Goal: Task Accomplishment & Management: Manage account settings

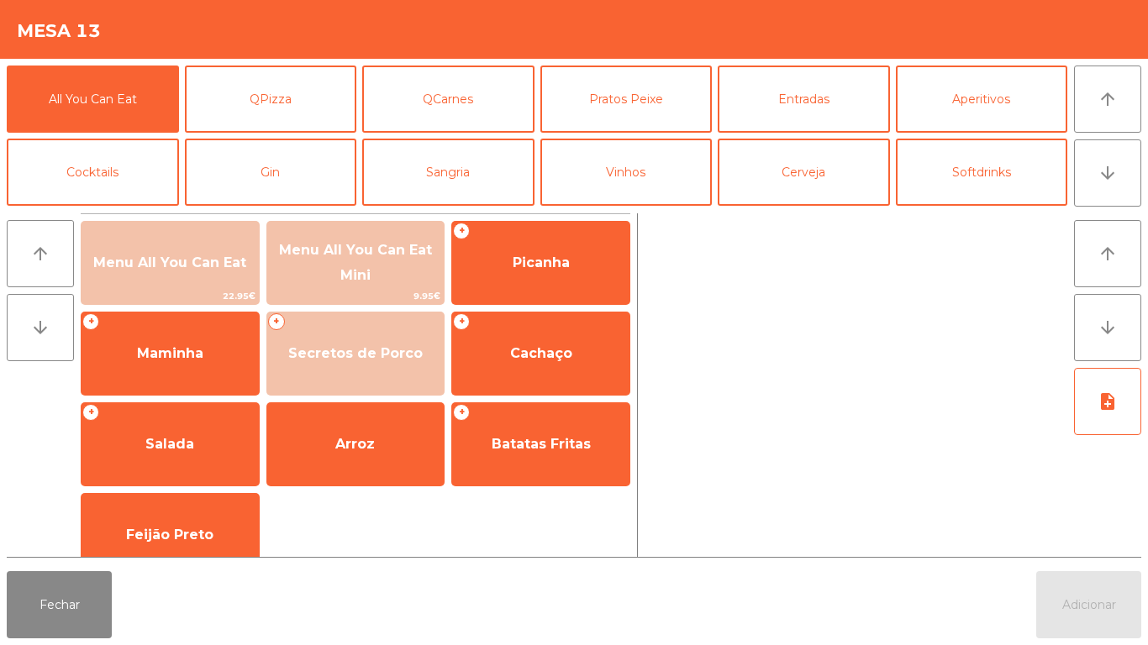
click at [877, 354] on div at bounding box center [855, 385] width 423 height 344
click at [965, 181] on button "Softdrinks" at bounding box center [982, 172] width 172 height 67
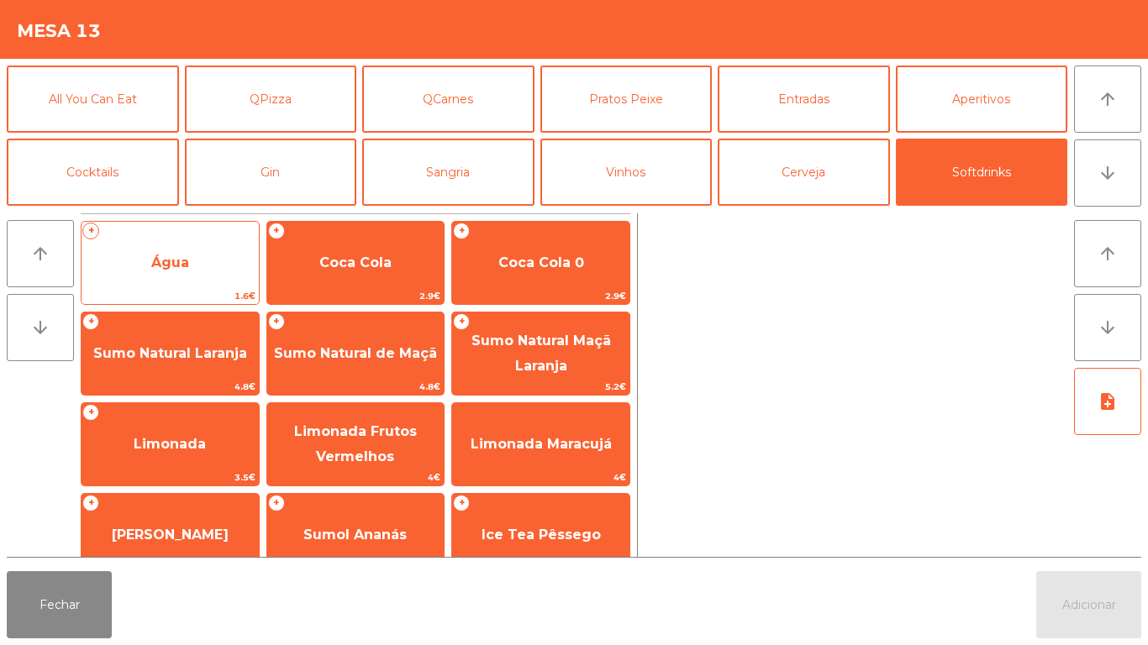
click at [167, 271] on span "Água" at bounding box center [169, 262] width 177 height 45
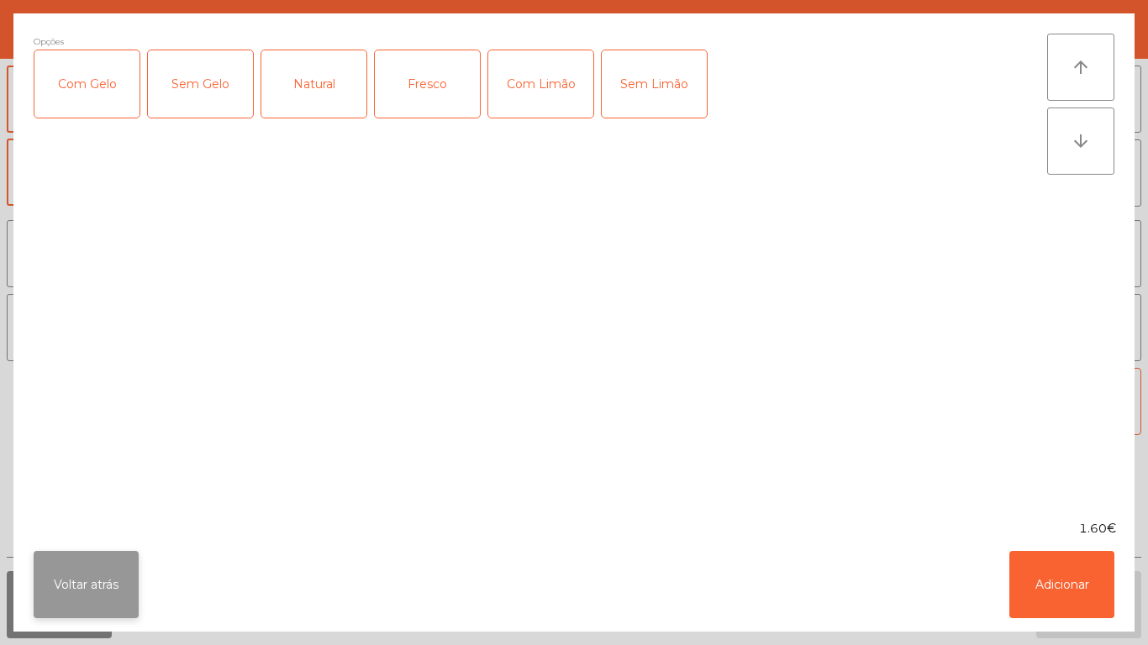
click at [106, 574] on button "Voltar atrás" at bounding box center [86, 584] width 105 height 67
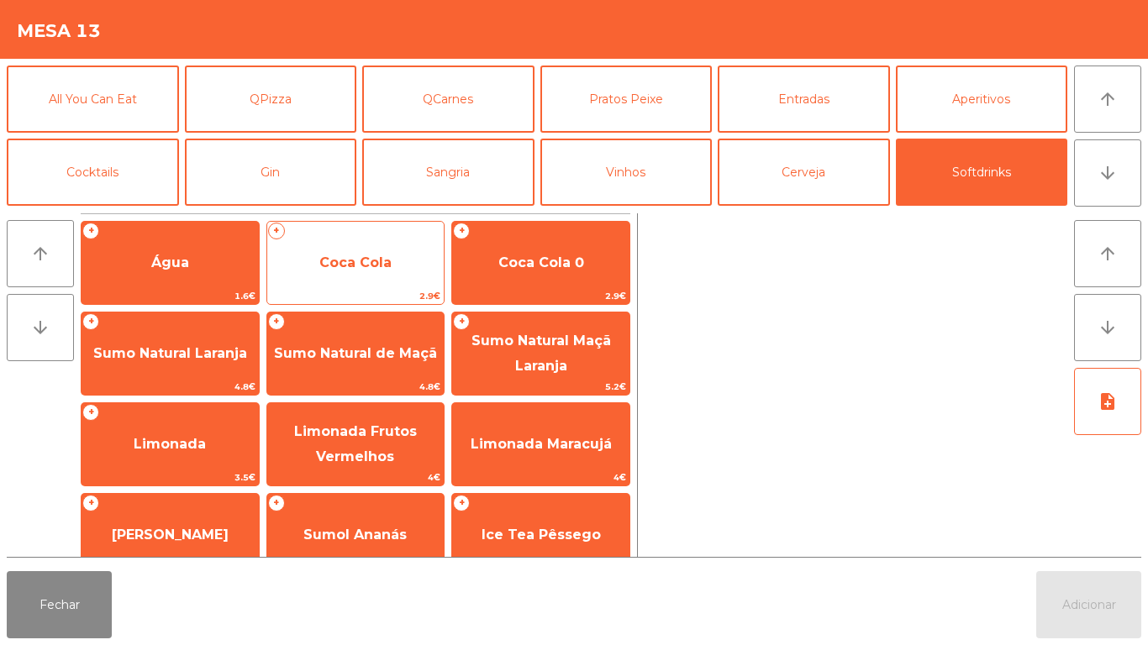
click at [390, 261] on span "Coca Cola" at bounding box center [355, 263] width 72 height 16
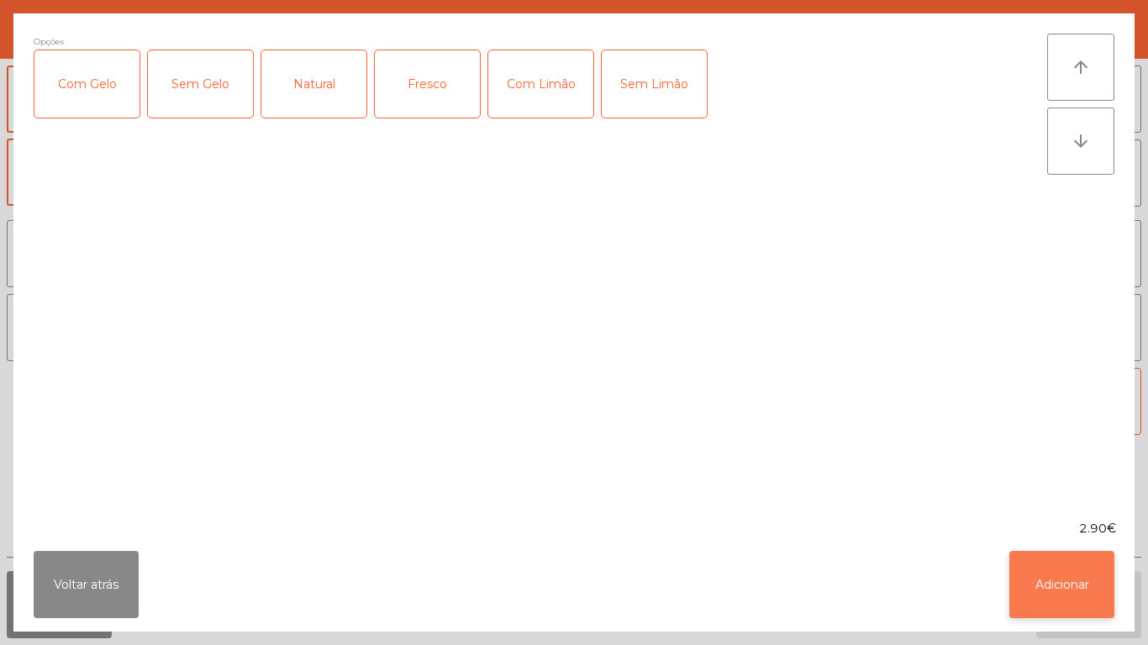
click at [1067, 575] on button "Adicionar" at bounding box center [1061, 584] width 105 height 67
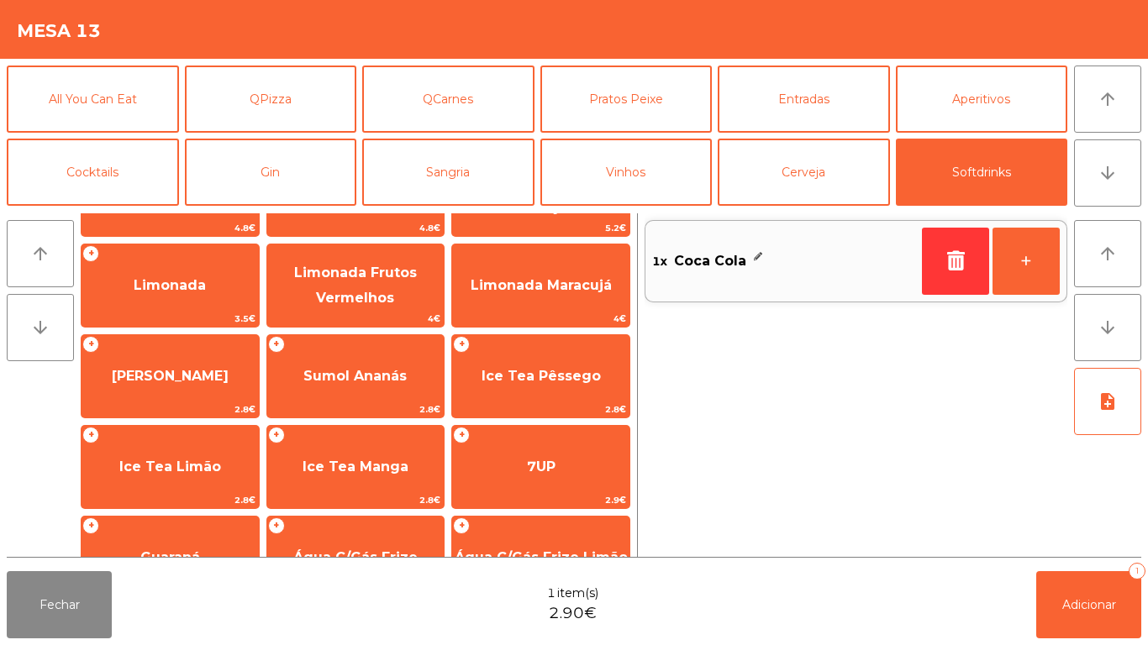
scroll to position [250, 0]
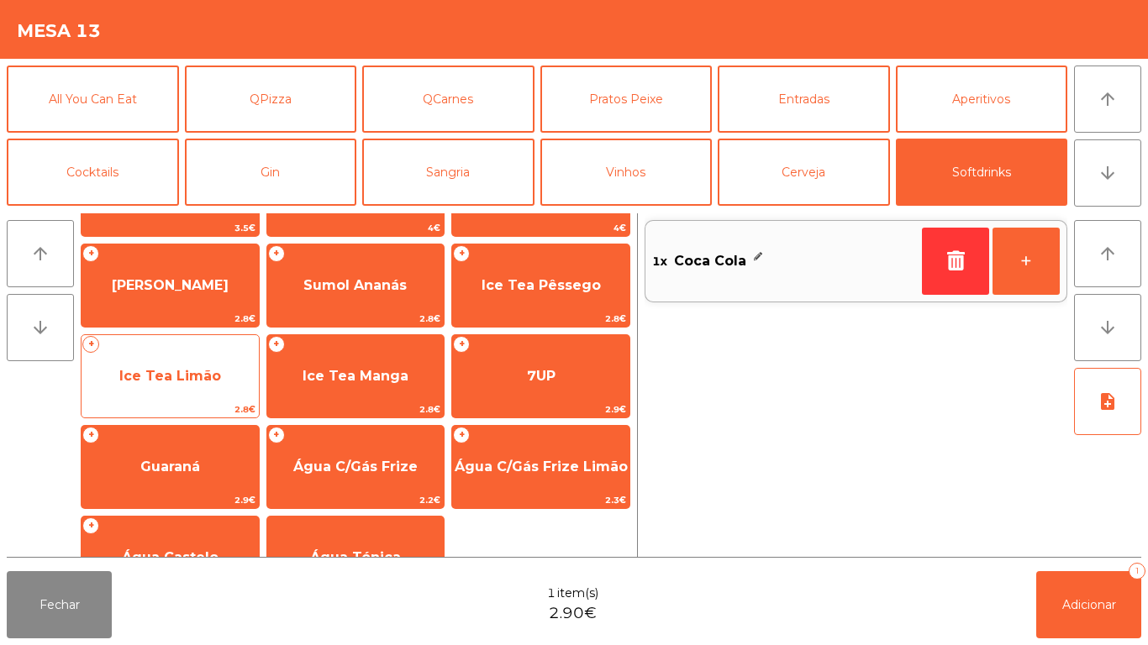
click at [197, 390] on span "Ice Tea Limão" at bounding box center [169, 376] width 177 height 45
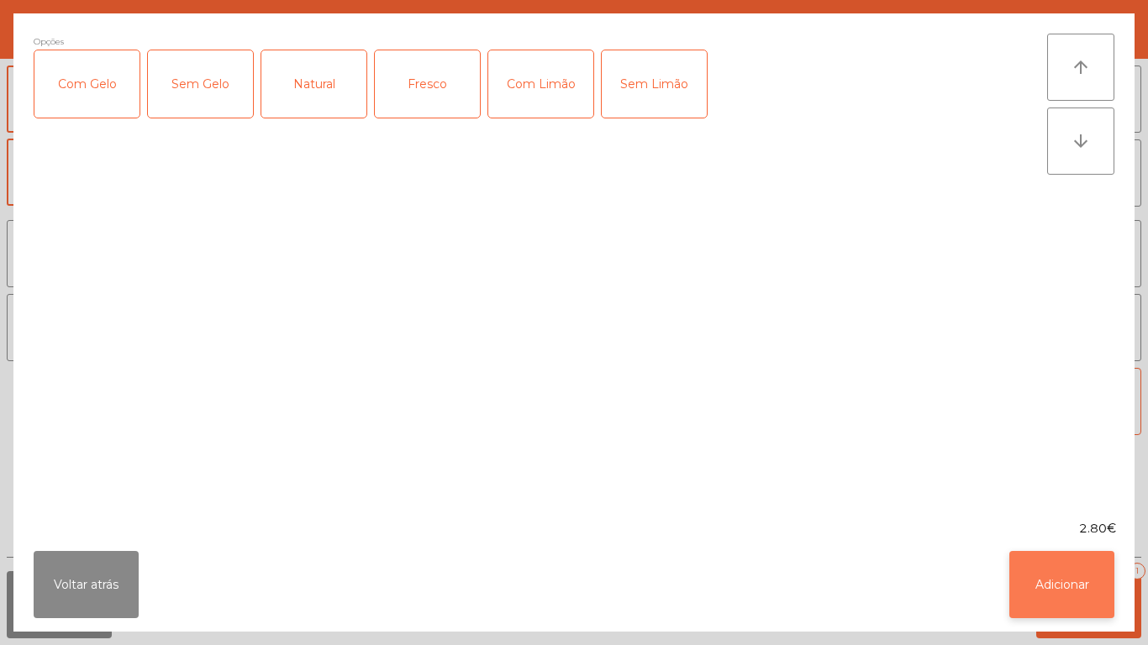
click at [1034, 585] on button "Adicionar" at bounding box center [1061, 584] width 105 height 67
click at [1058, 600] on button "Adicionar 1" at bounding box center [1088, 604] width 105 height 67
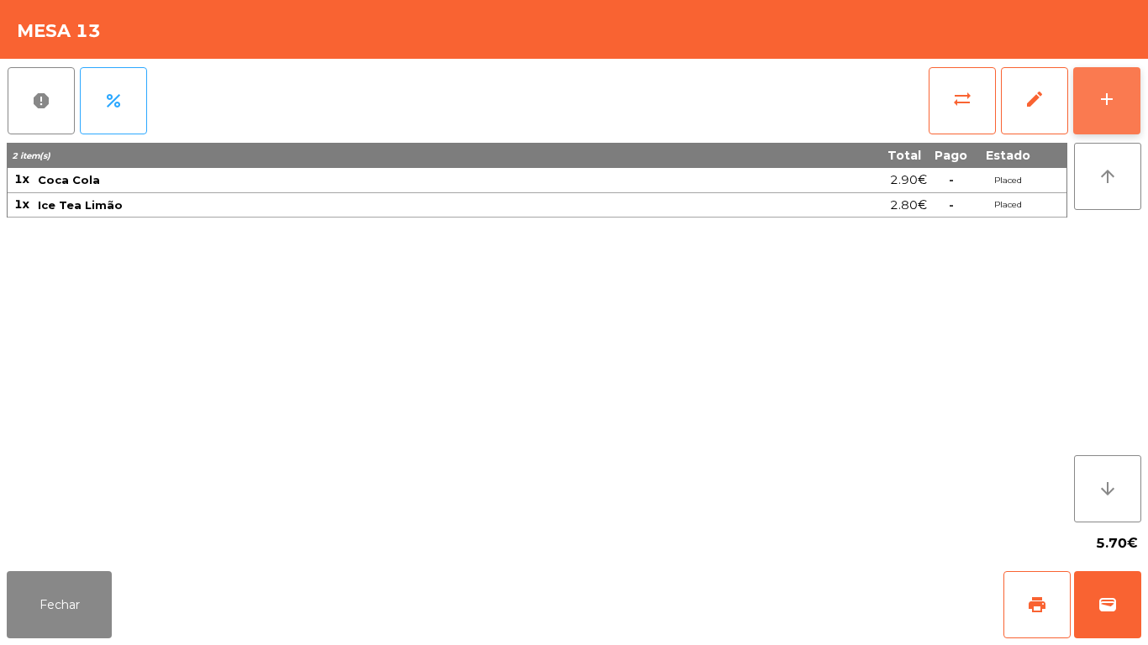
click at [1122, 102] on button "add" at bounding box center [1106, 100] width 67 height 67
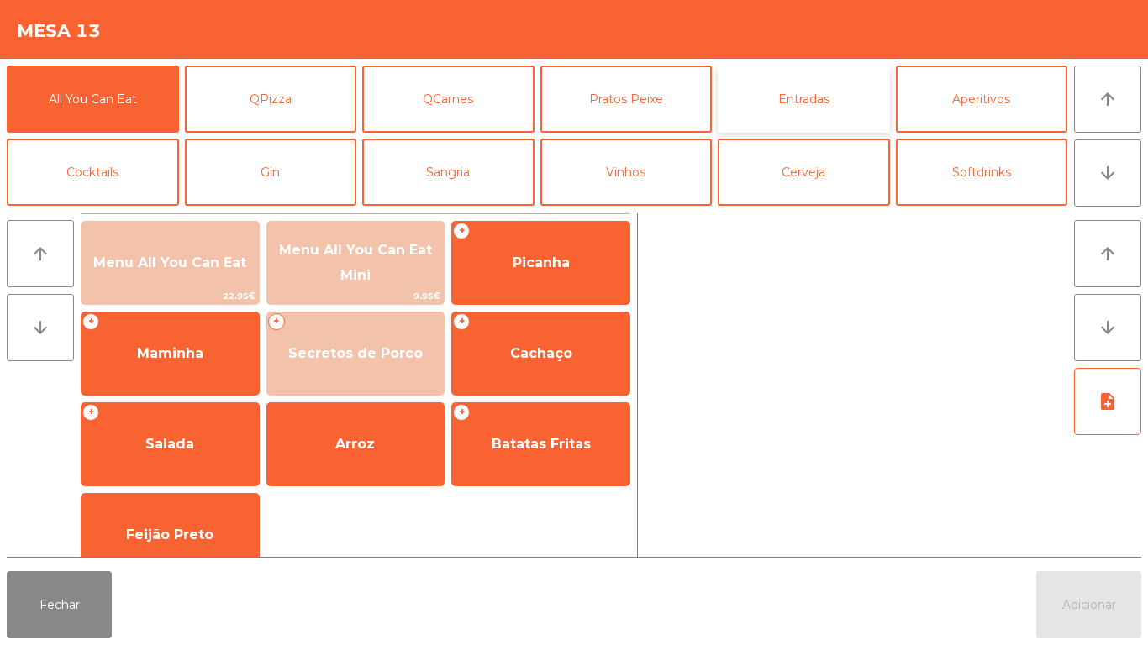
click at [810, 90] on button "Entradas" at bounding box center [803, 99] width 172 height 67
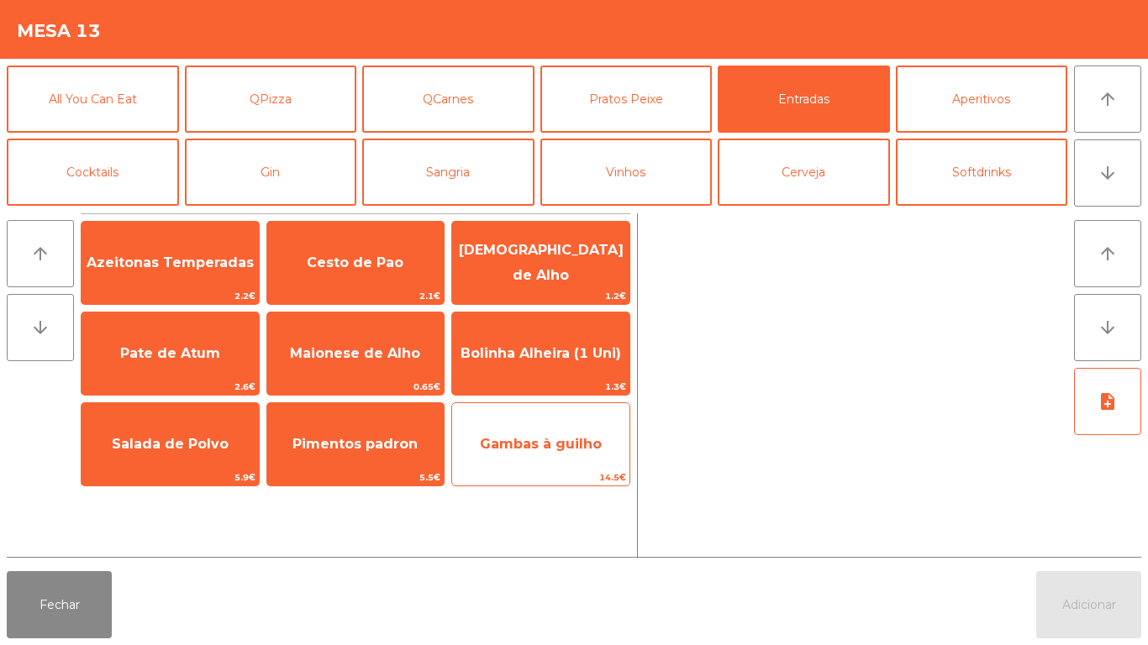
click at [544, 446] on span "Gambas à guilho" at bounding box center [541, 444] width 122 height 16
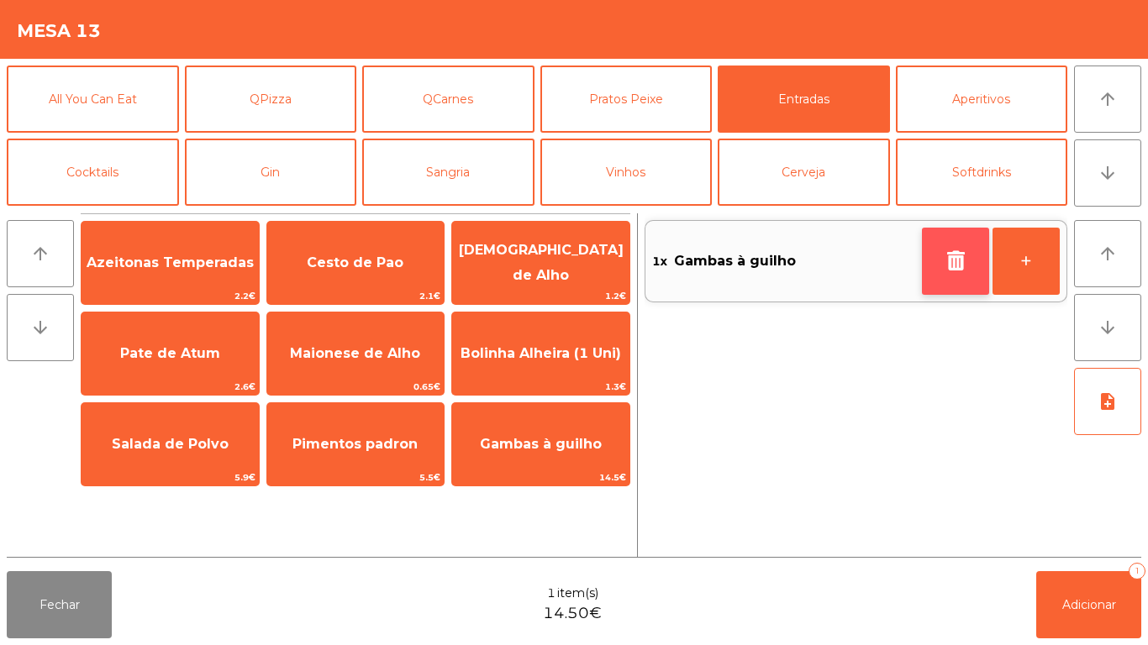
click at [938, 263] on button "button" at bounding box center [955, 261] width 67 height 67
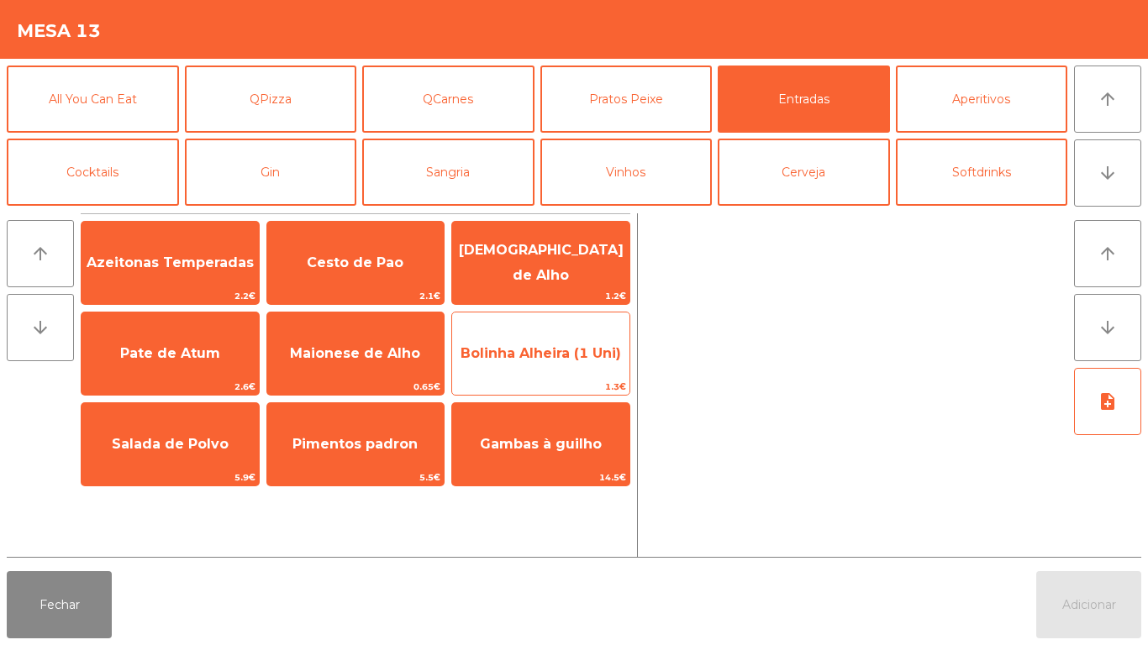
click at [589, 349] on span "Bolinha Alheira (1 Uni)" at bounding box center [540, 353] width 160 height 16
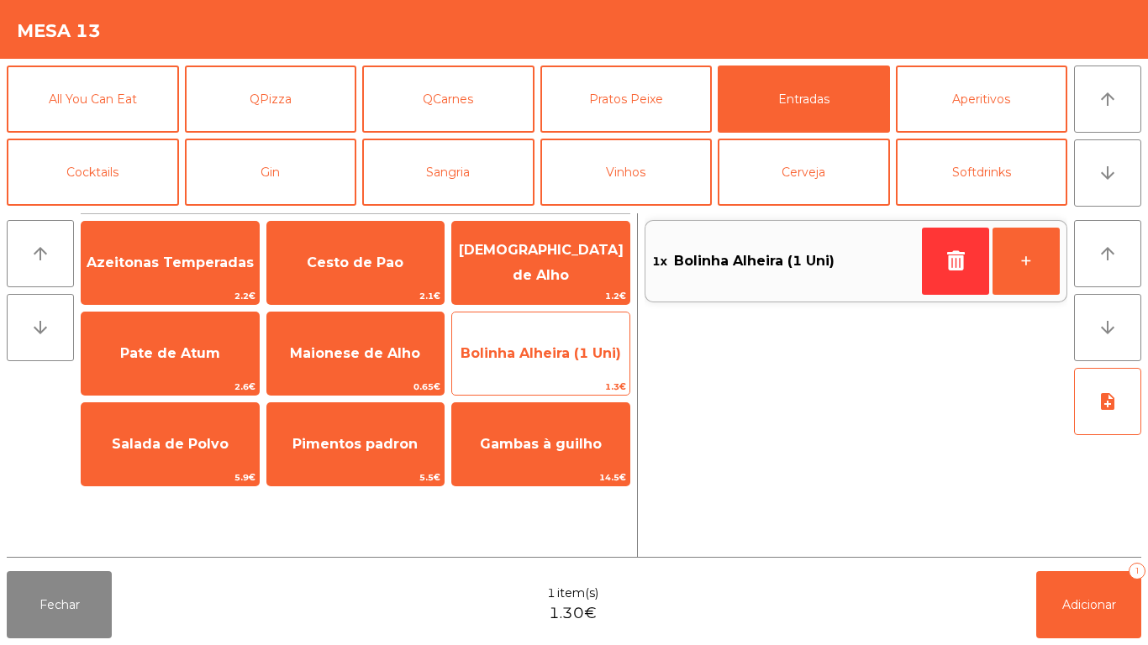
click at [576, 366] on span "Bolinha Alheira (1 Uni)" at bounding box center [540, 353] width 177 height 45
click at [584, 357] on span "Bolinha Alheira (1 Uni)" at bounding box center [540, 353] width 160 height 16
click at [581, 351] on span "Bolinha Alheira (1 Uni)" at bounding box center [540, 353] width 160 height 16
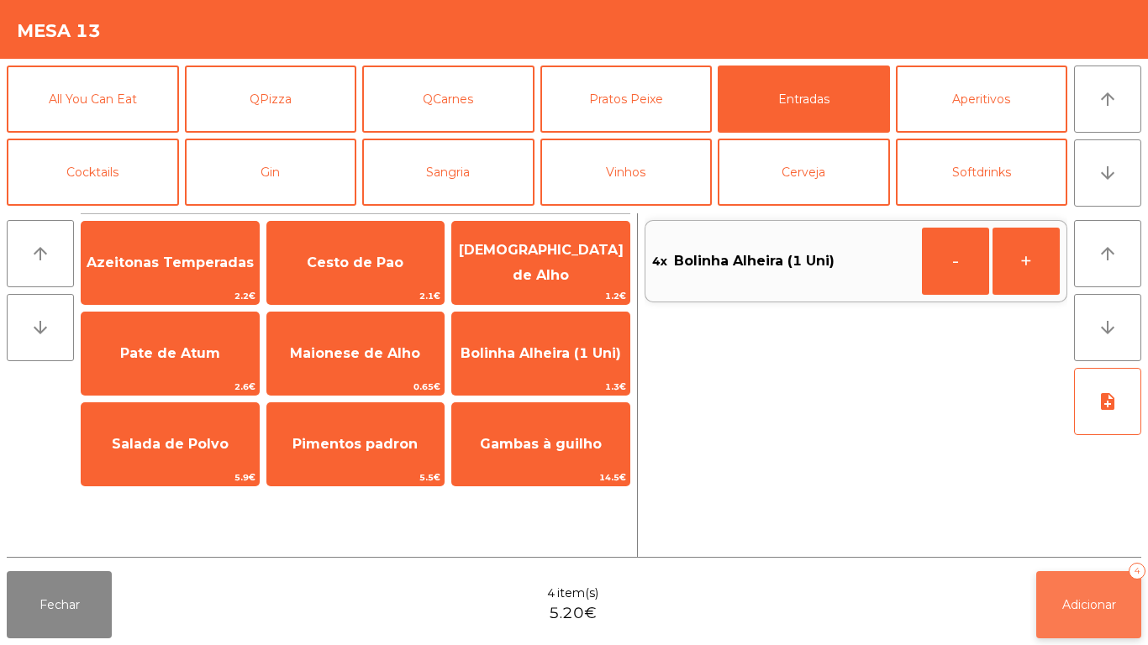
click at [1085, 601] on span "Adicionar" at bounding box center [1089, 604] width 54 height 15
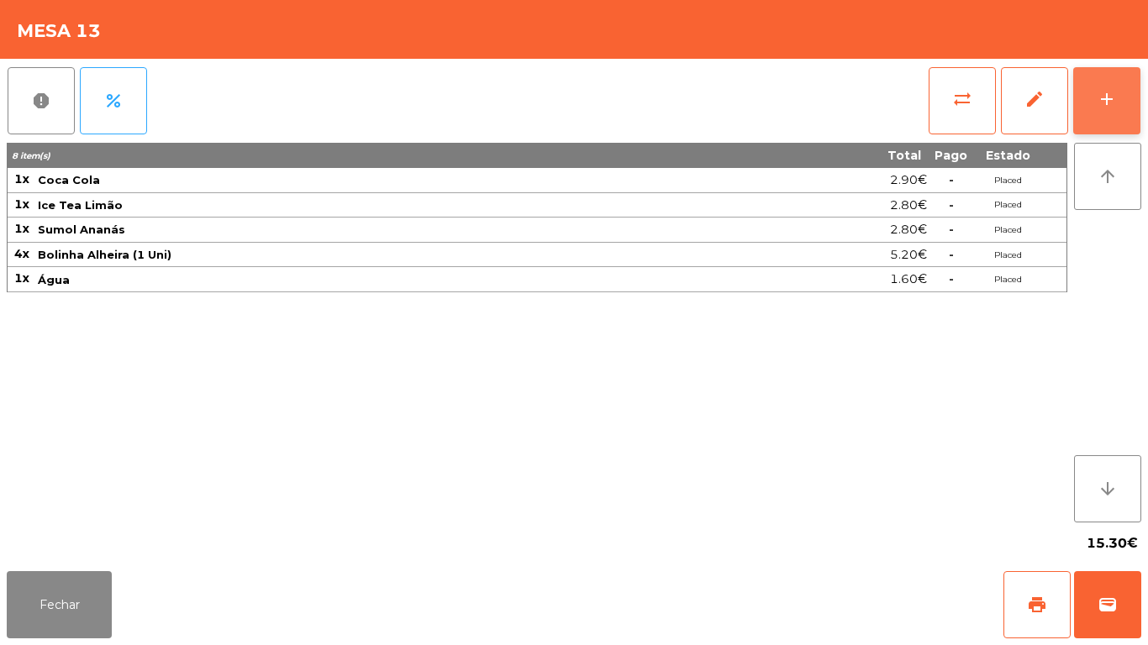
click at [1113, 97] on div "add" at bounding box center [1106, 99] width 20 height 20
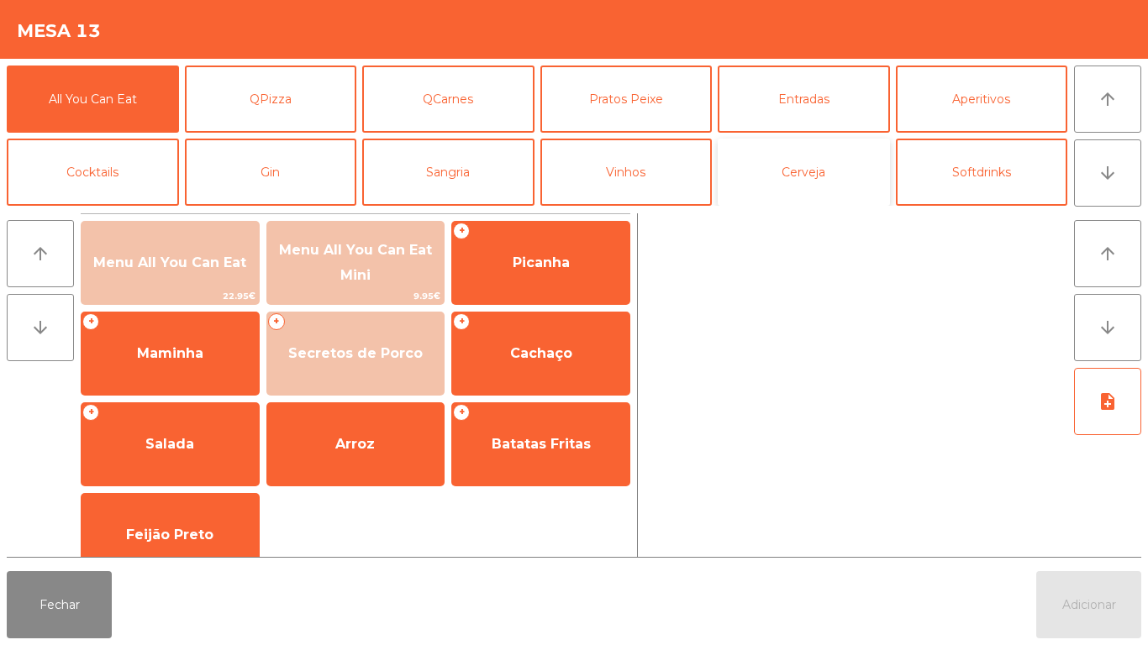
click at [808, 190] on button "Cerveja" at bounding box center [803, 172] width 172 height 67
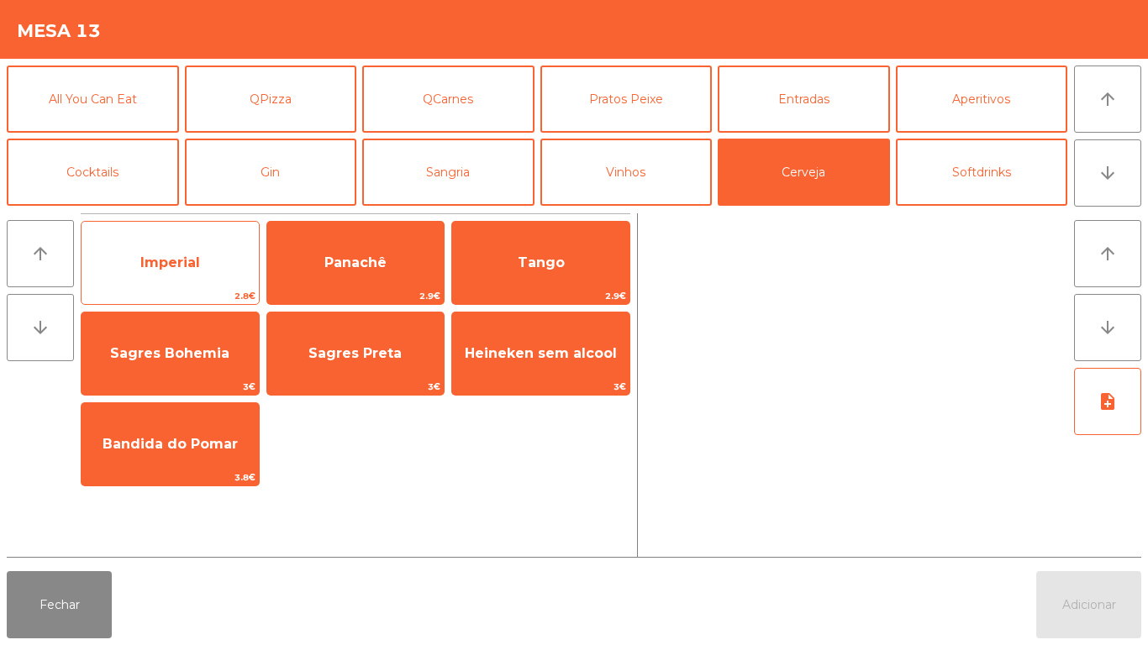
click at [203, 258] on span "Imperial" at bounding box center [169, 262] width 177 height 45
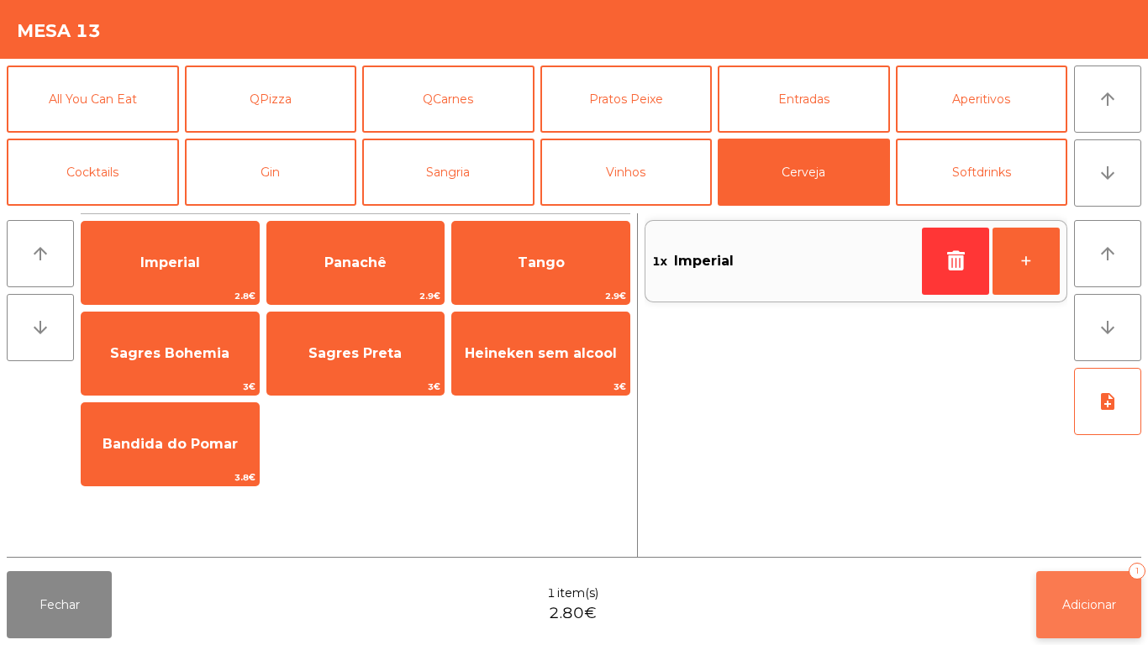
click at [1076, 601] on span "Adicionar" at bounding box center [1089, 604] width 54 height 15
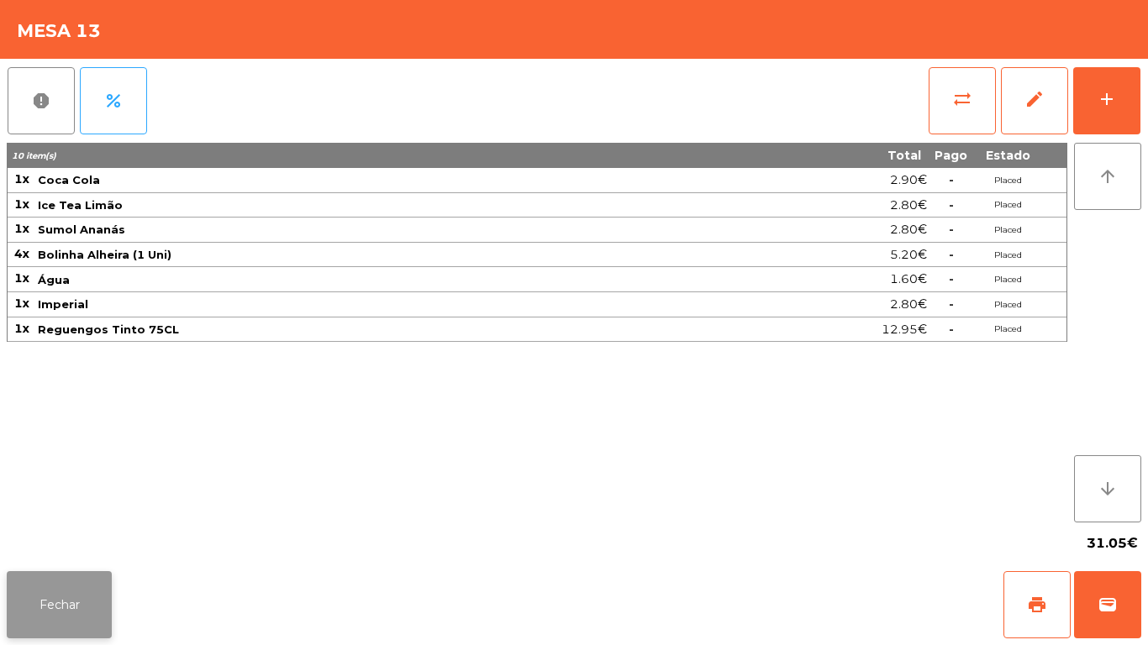
click at [77, 583] on button "Fechar" at bounding box center [59, 604] width 105 height 67
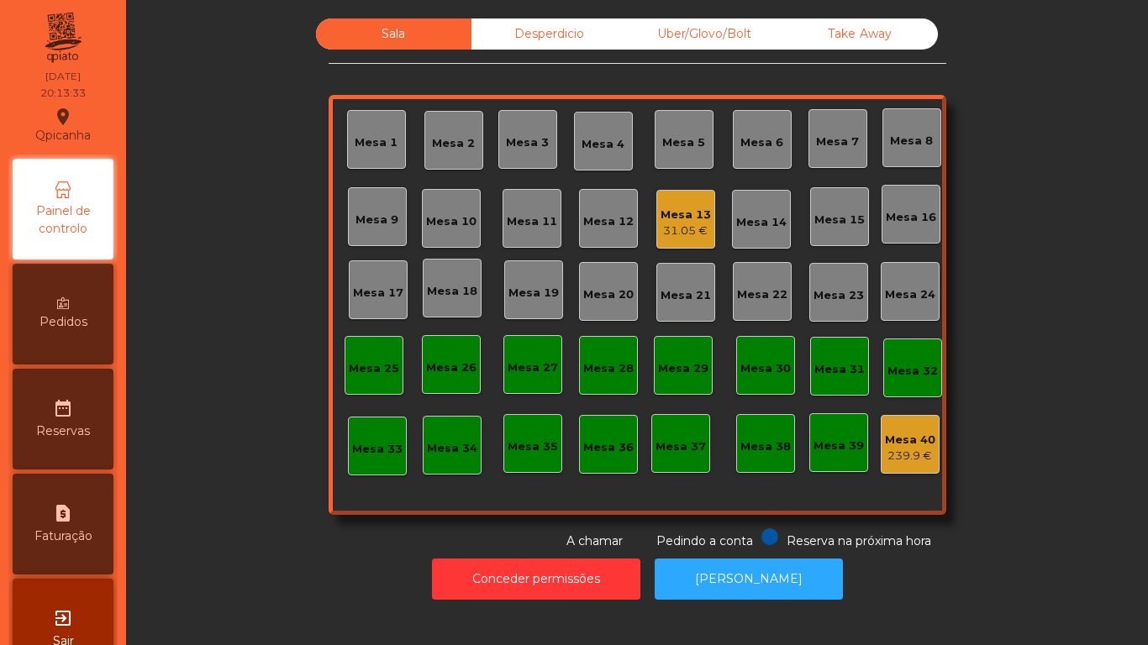
click at [838, 216] on div "Mesa 15" at bounding box center [839, 220] width 50 height 17
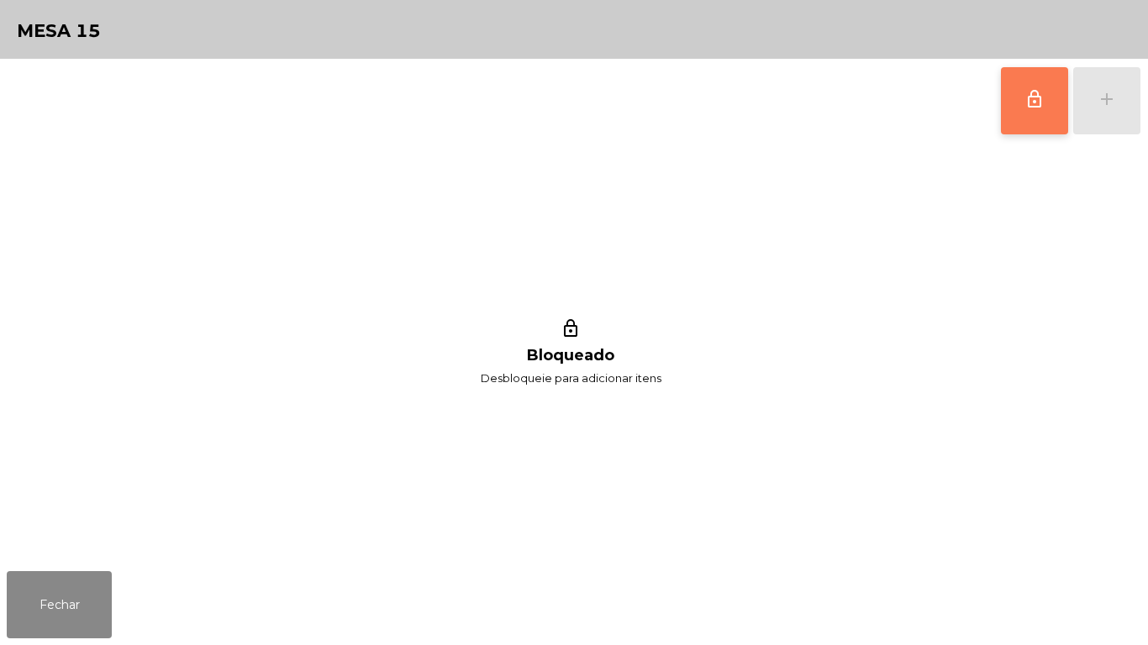
click at [1018, 116] on button "lock_outline" at bounding box center [1034, 100] width 67 height 67
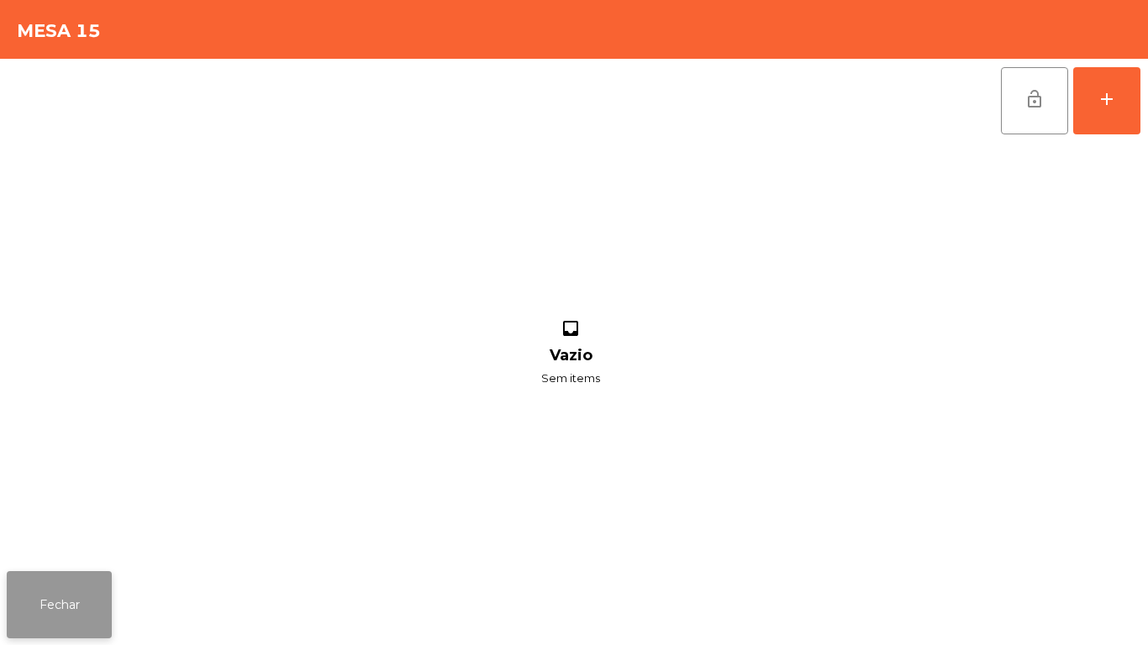
click at [68, 593] on button "Fechar" at bounding box center [59, 604] width 105 height 67
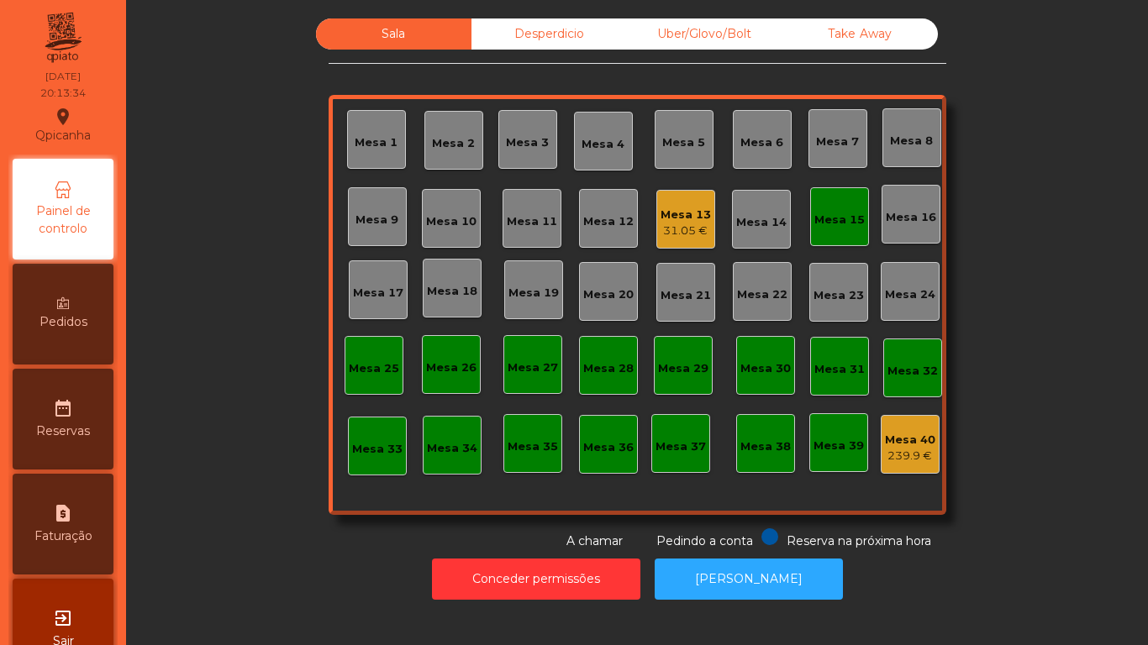
click at [692, 212] on div "Mesa 13" at bounding box center [685, 215] width 50 height 17
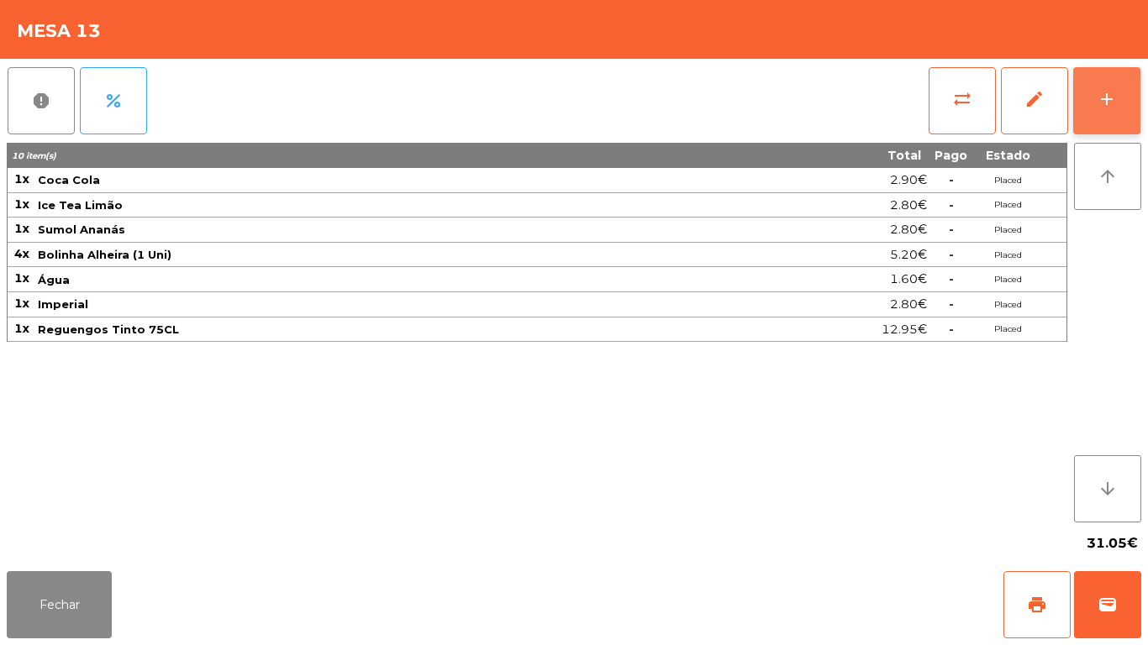
click at [1139, 100] on button "add" at bounding box center [1106, 100] width 67 height 67
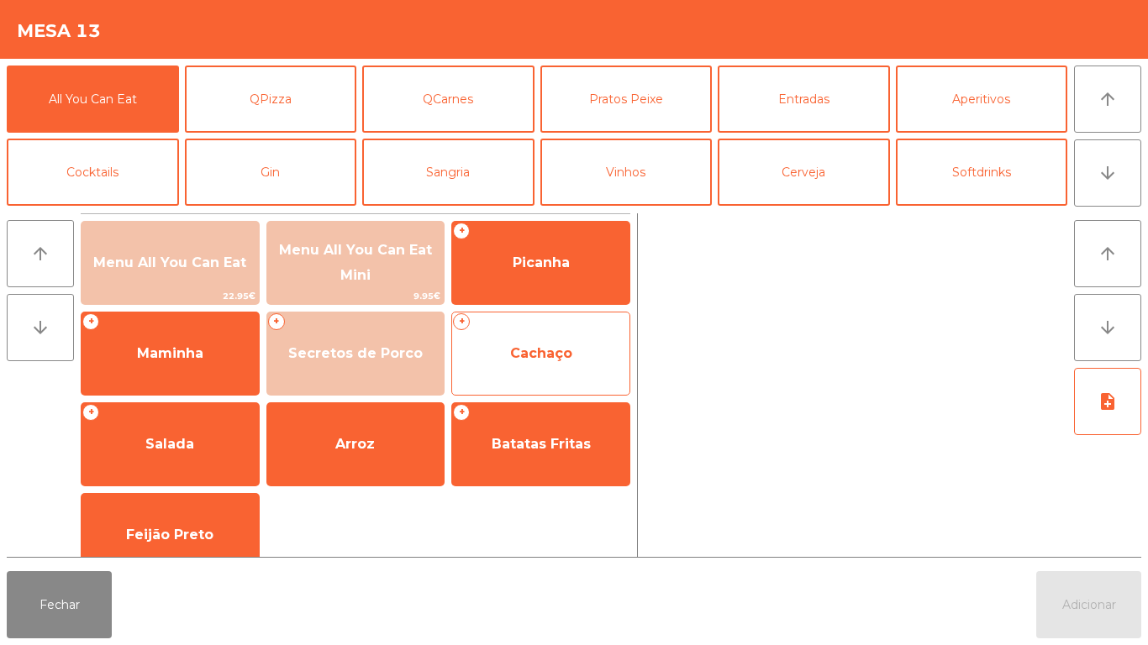
click at [533, 391] on div "+ Cachaço" at bounding box center [540, 354] width 179 height 84
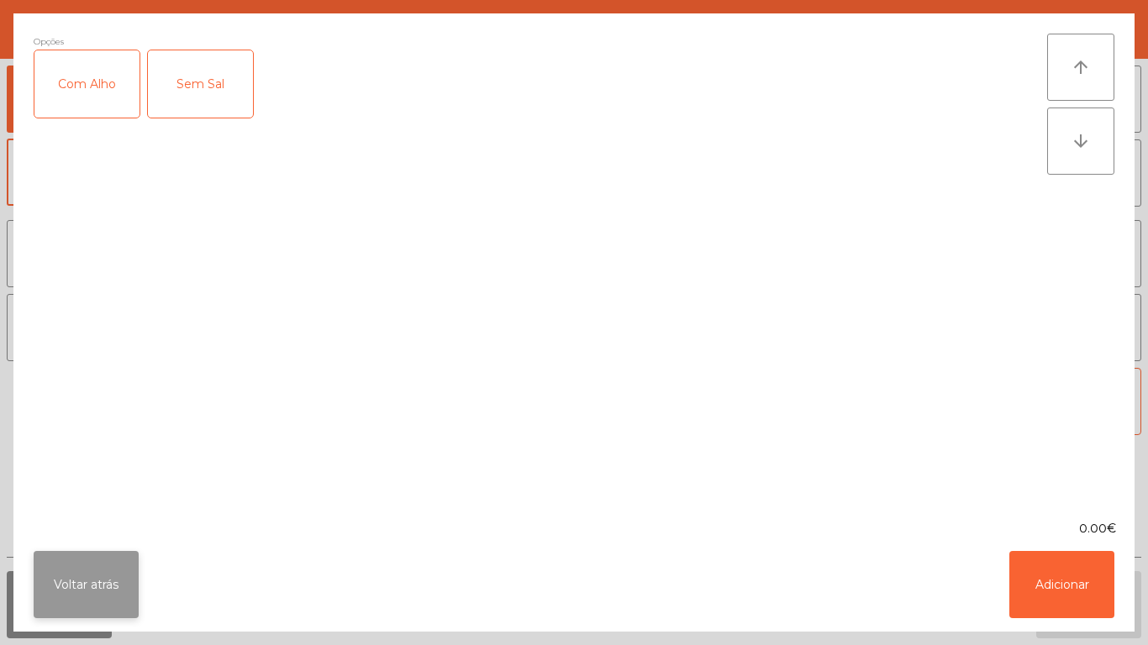
click at [113, 607] on button "Voltar atrás" at bounding box center [86, 584] width 105 height 67
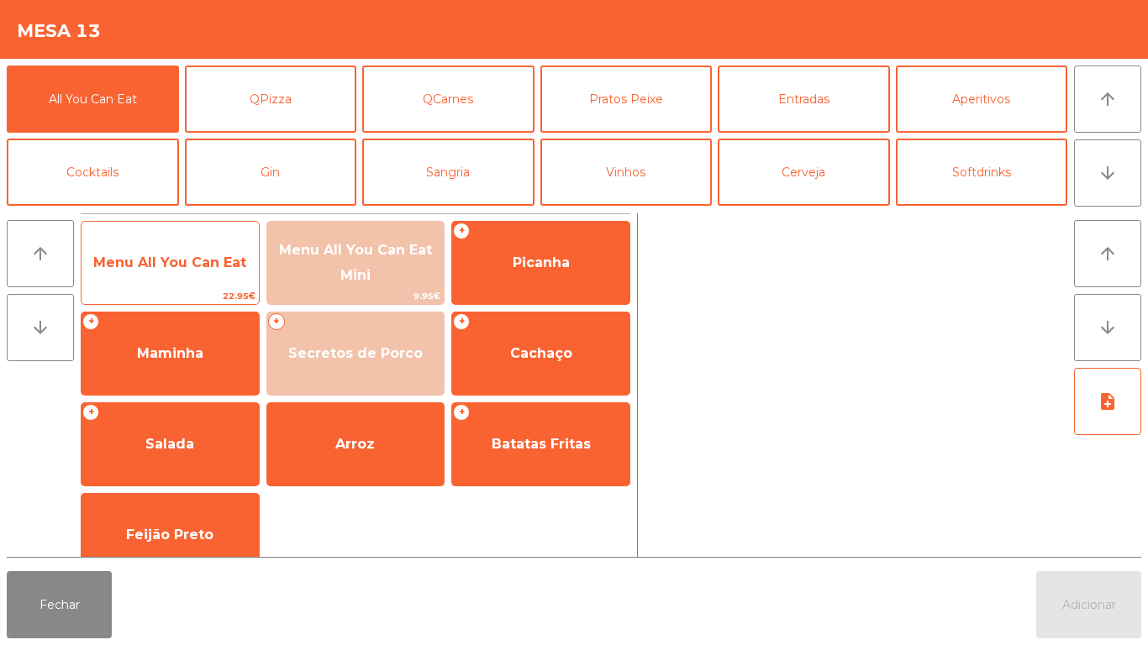
click at [212, 269] on span "Menu All You Can Eat" at bounding box center [169, 263] width 153 height 16
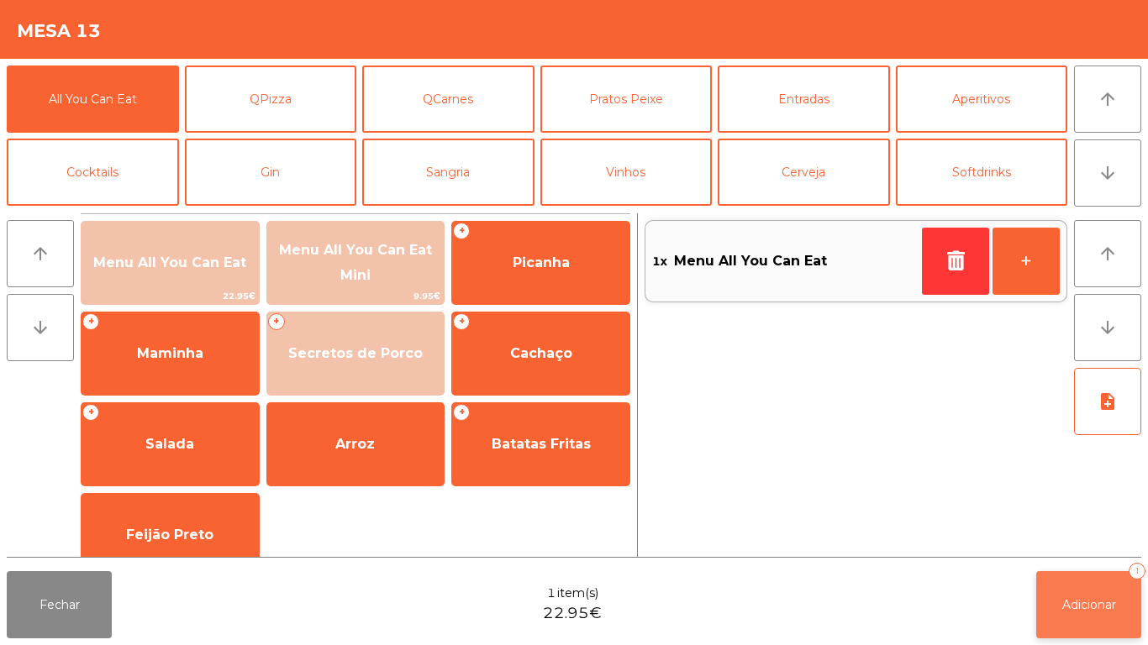
click at [1079, 573] on button "Adicionar 1" at bounding box center [1088, 604] width 105 height 67
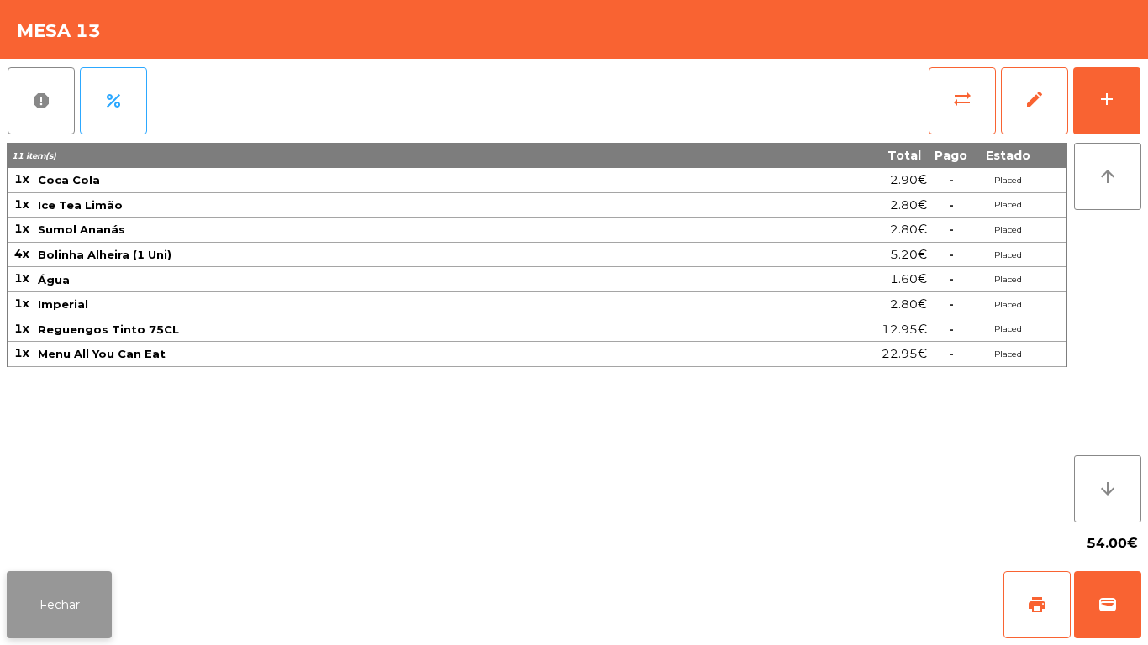
click at [63, 607] on button "Fechar" at bounding box center [59, 604] width 105 height 67
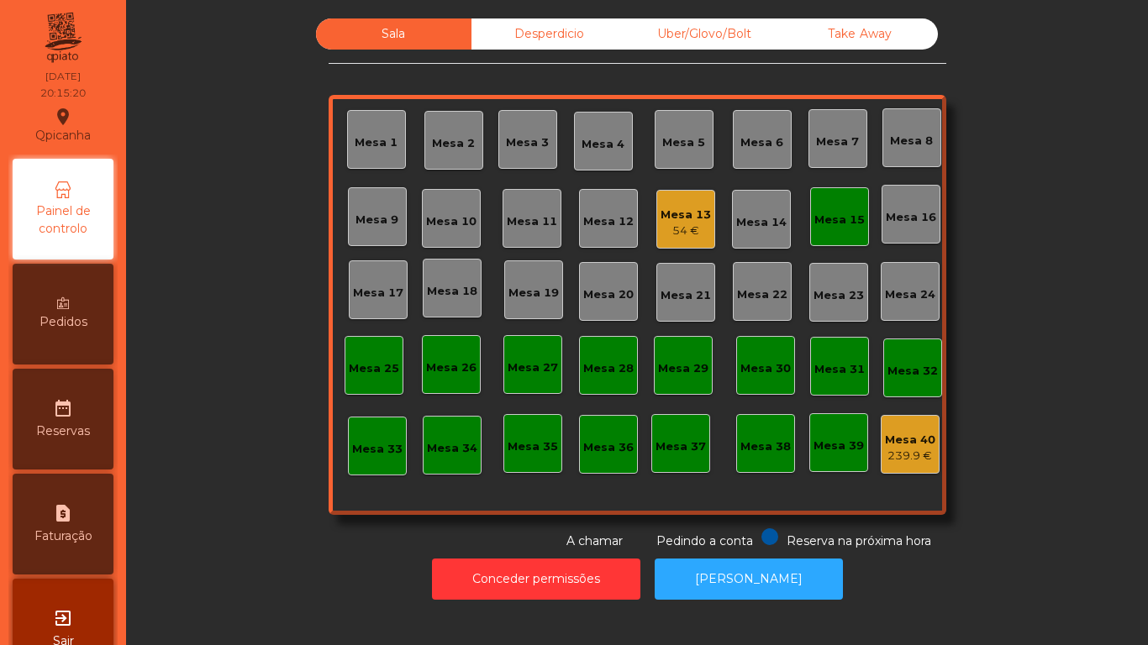
click at [861, 236] on div "Mesa 15" at bounding box center [839, 216] width 59 height 59
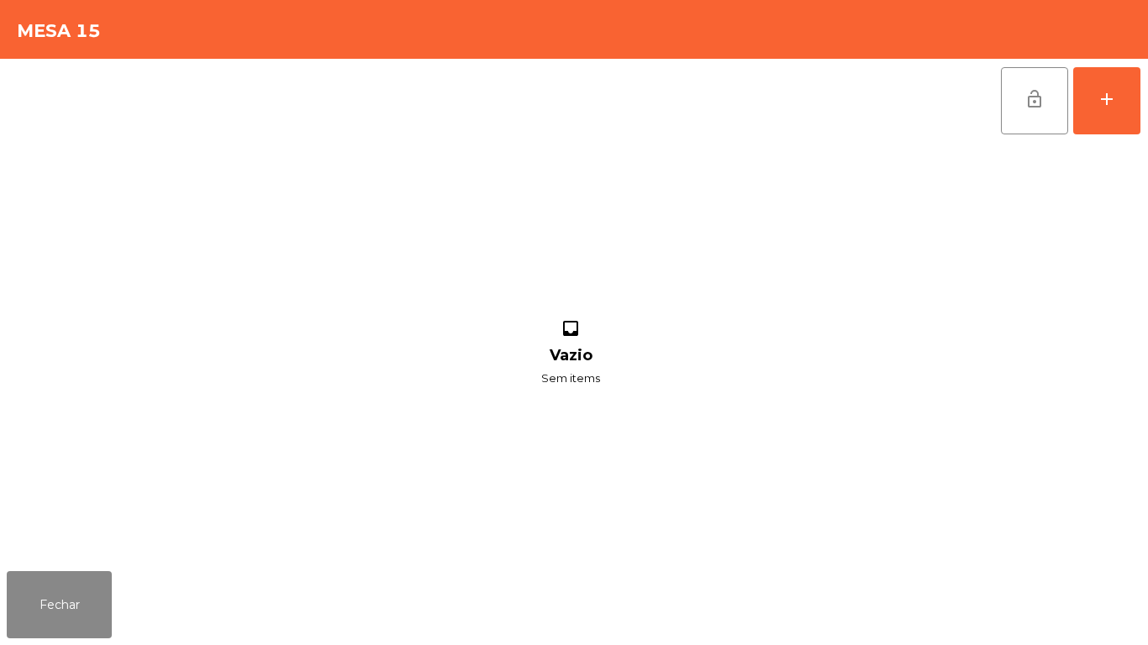
click at [1095, 150] on div "inbox Vazio Sem items" at bounding box center [570, 354] width 1127 height 422
click at [1096, 103] on div "add" at bounding box center [1106, 99] width 20 height 20
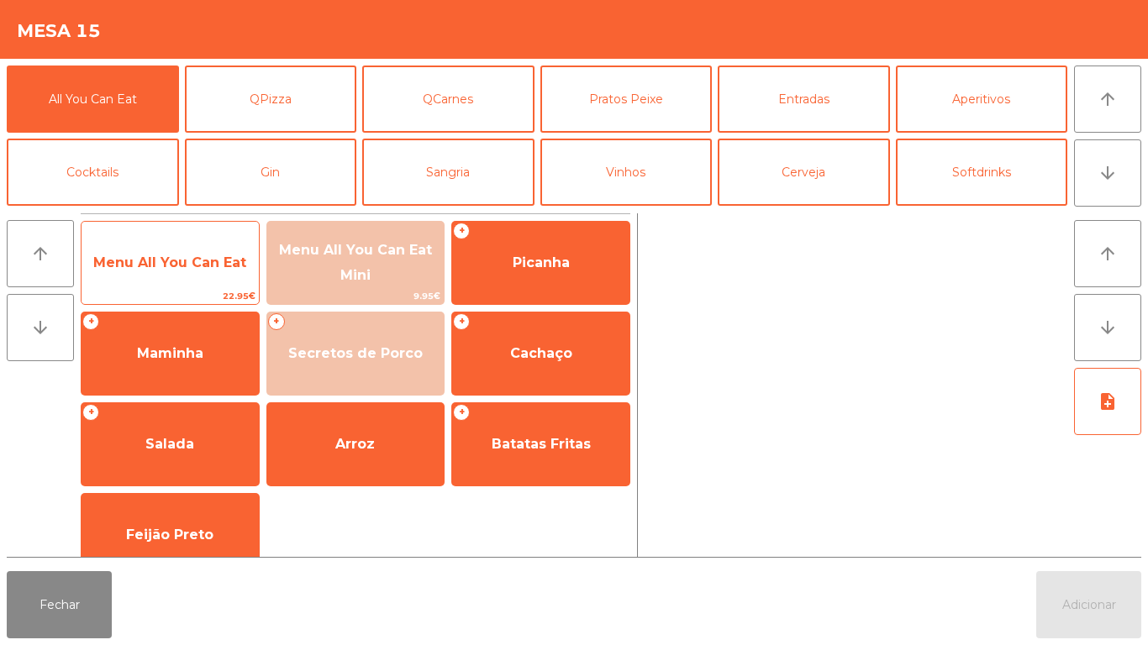
click at [188, 256] on span "Menu All You Can Eat" at bounding box center [169, 263] width 153 height 16
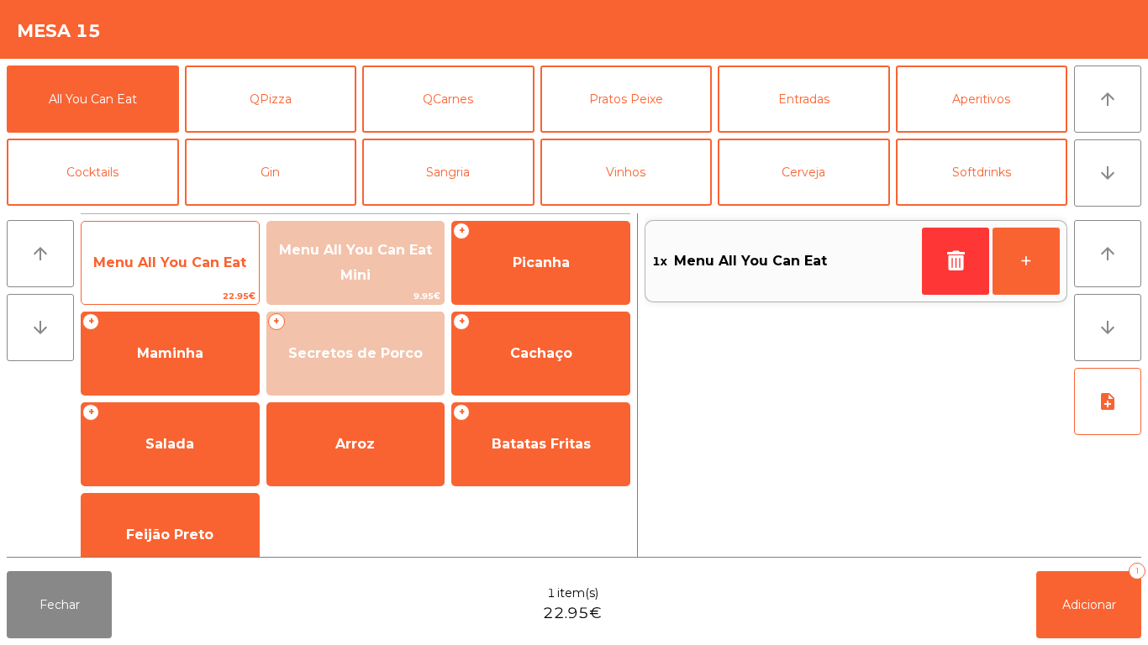
click at [200, 256] on span "Menu All You Can Eat" at bounding box center [169, 263] width 153 height 16
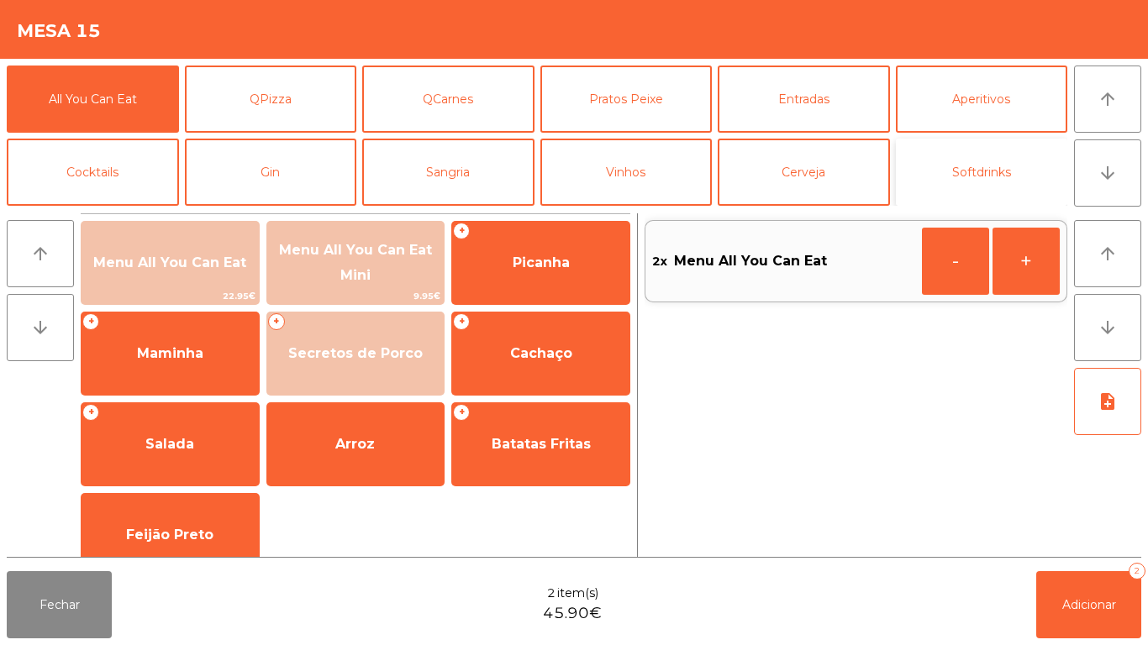
click at [985, 170] on button "Softdrinks" at bounding box center [982, 172] width 172 height 67
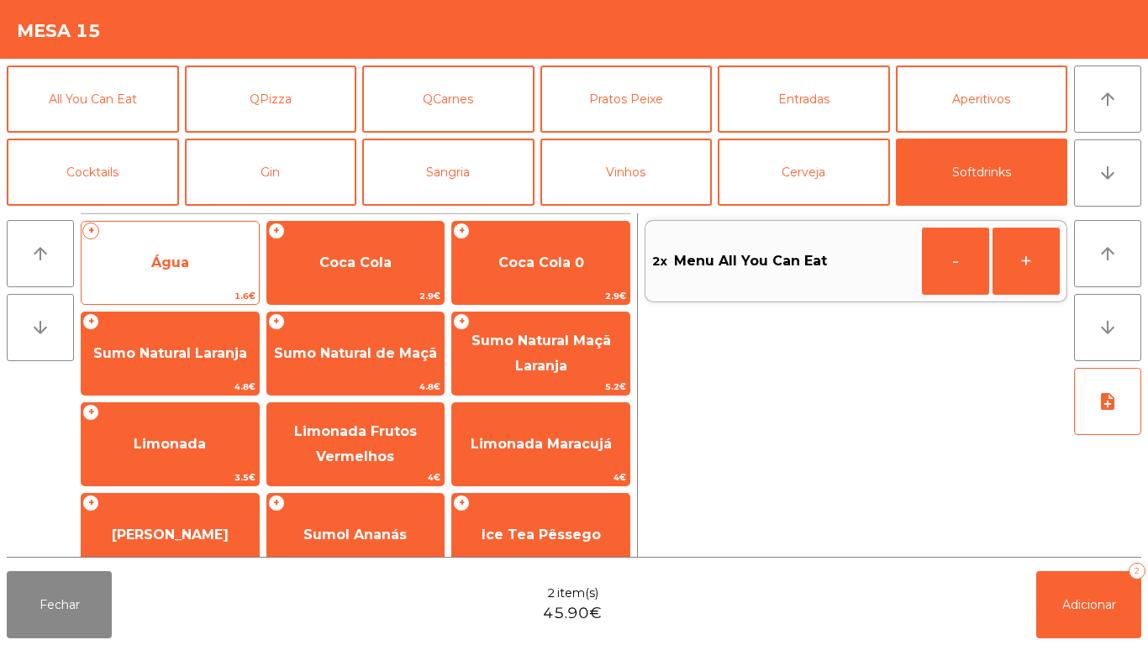
click at [182, 264] on span "Água" at bounding box center [170, 263] width 38 height 16
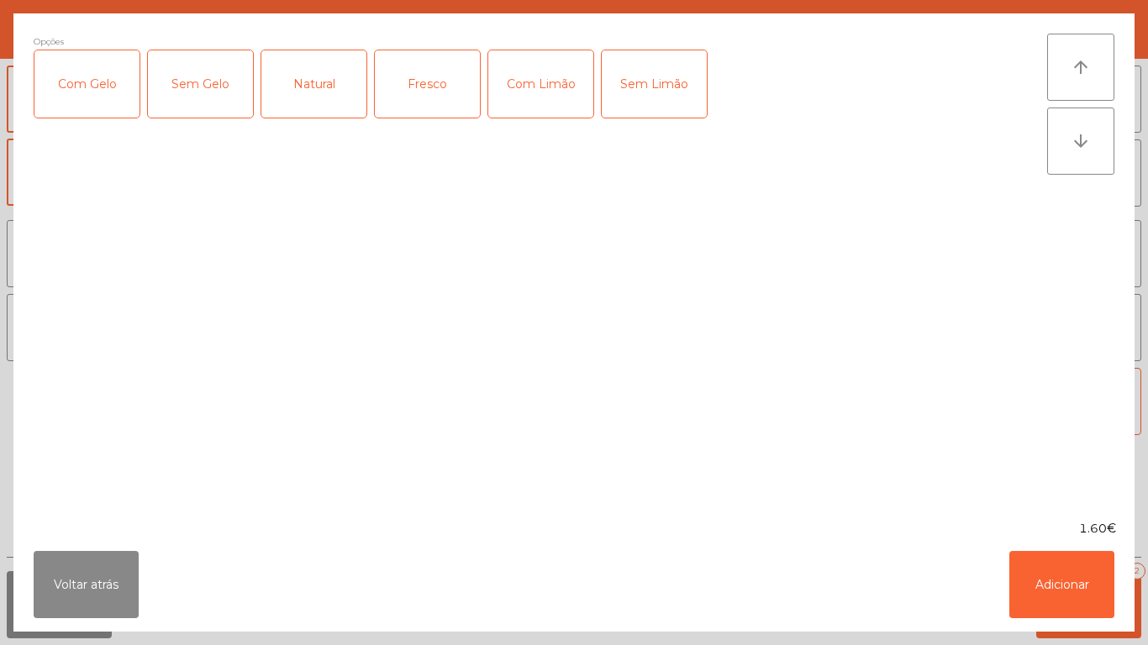
click at [430, 85] on div "Fresco" at bounding box center [427, 83] width 105 height 67
click at [1079, 587] on button "Adicionar" at bounding box center [1061, 584] width 105 height 67
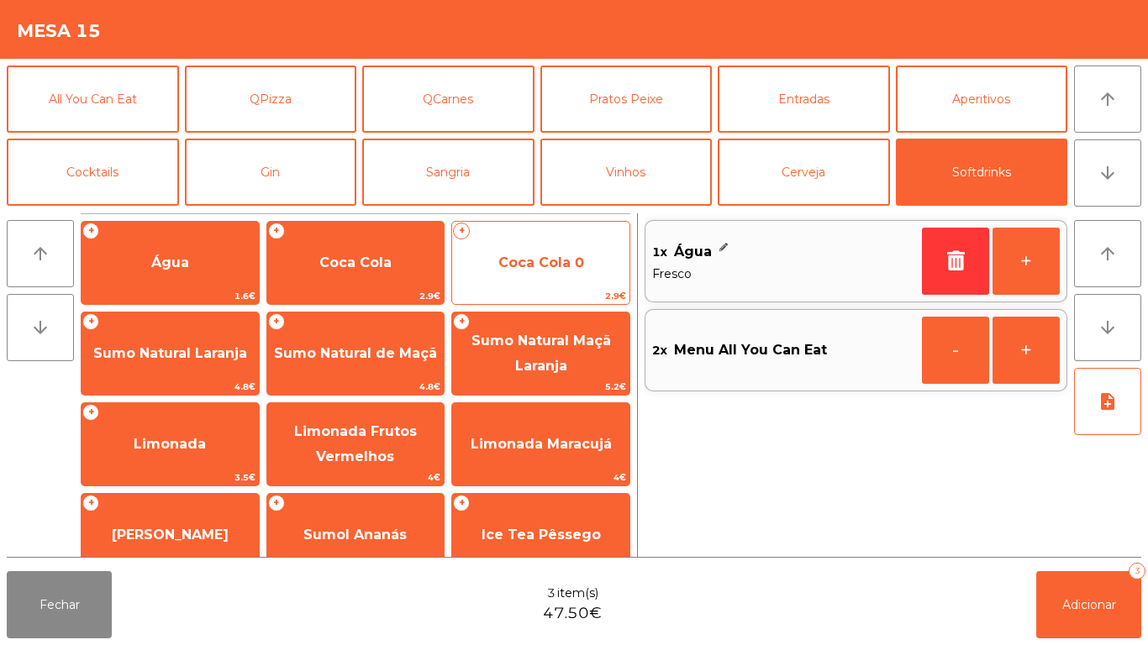
click at [538, 256] on span "Coca Cola 0" at bounding box center [541, 263] width 86 height 16
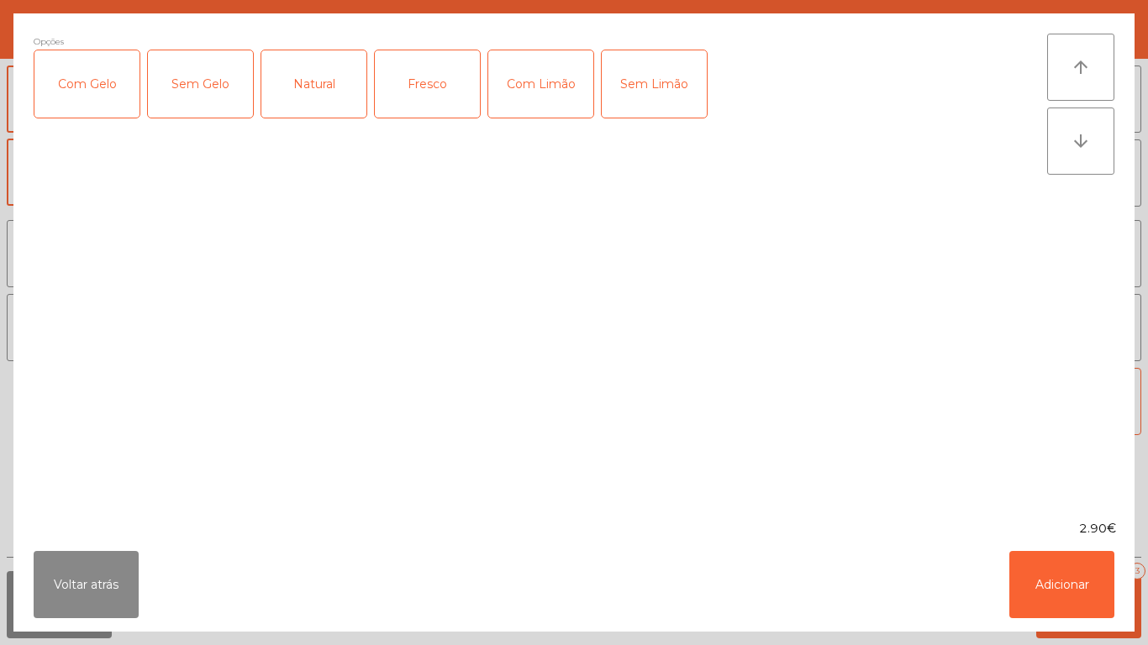
click at [99, 81] on div "Com Gelo" at bounding box center [86, 83] width 105 height 67
click at [552, 82] on div "Com Limão" at bounding box center [540, 83] width 105 height 67
click at [1076, 603] on button "Adicionar" at bounding box center [1061, 584] width 105 height 67
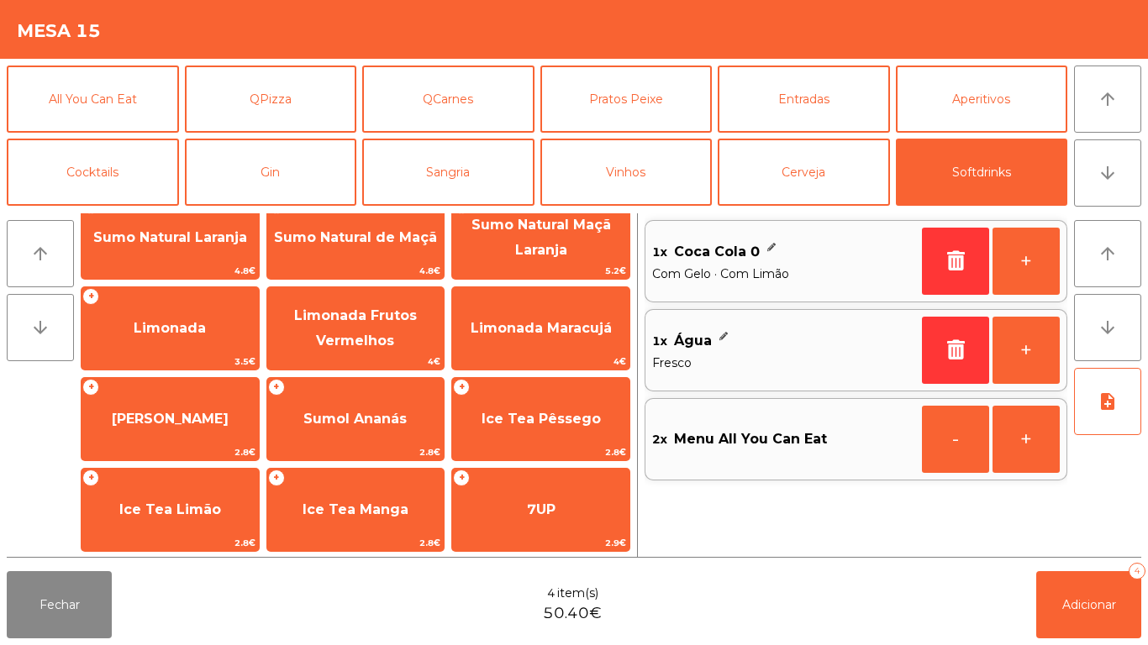
scroll to position [193, 0]
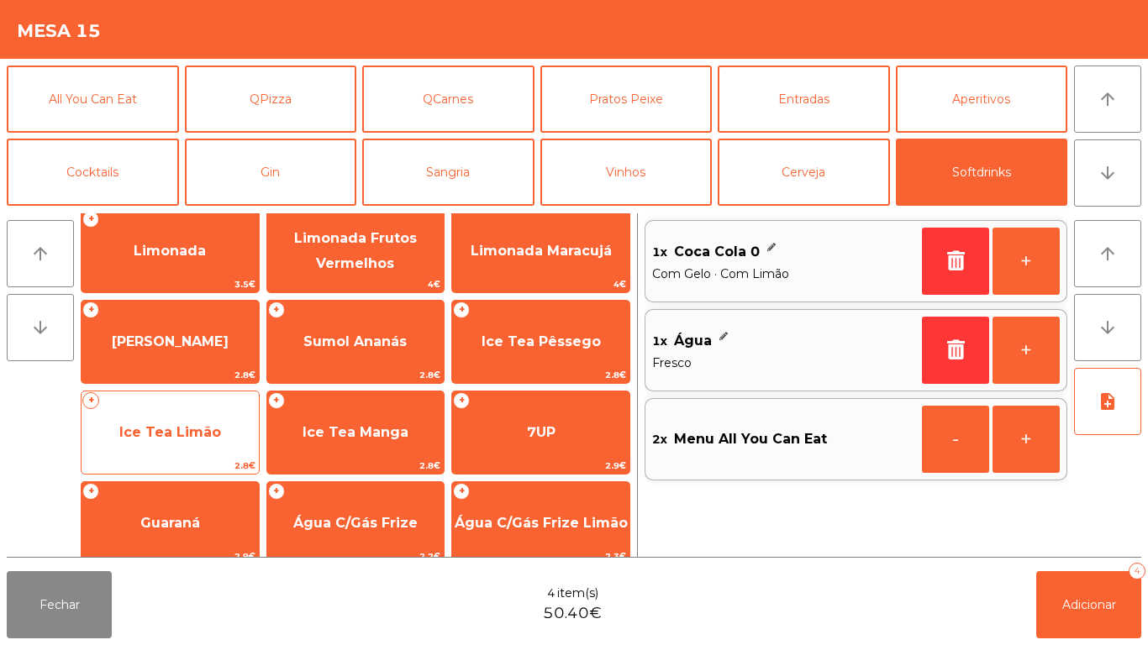
click at [215, 422] on span "Ice Tea Limão" at bounding box center [169, 432] width 177 height 45
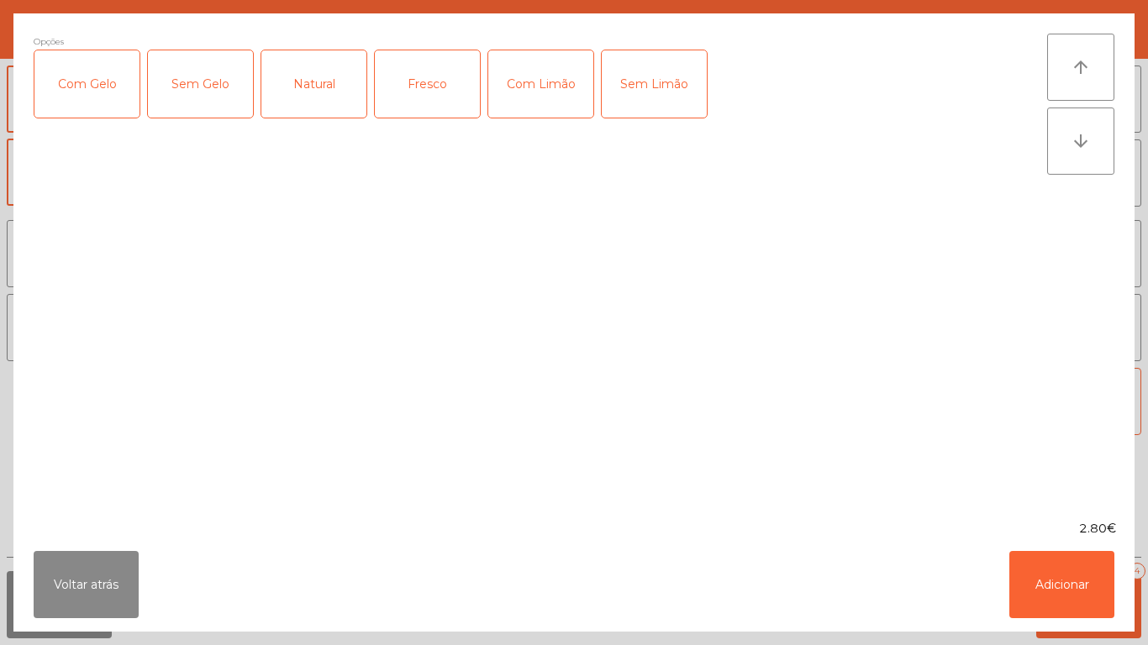
click at [79, 94] on div "Com Gelo" at bounding box center [86, 83] width 105 height 67
click at [538, 94] on div "Com Limão" at bounding box center [540, 83] width 105 height 67
click at [1103, 593] on button "Adicionar" at bounding box center [1061, 584] width 105 height 67
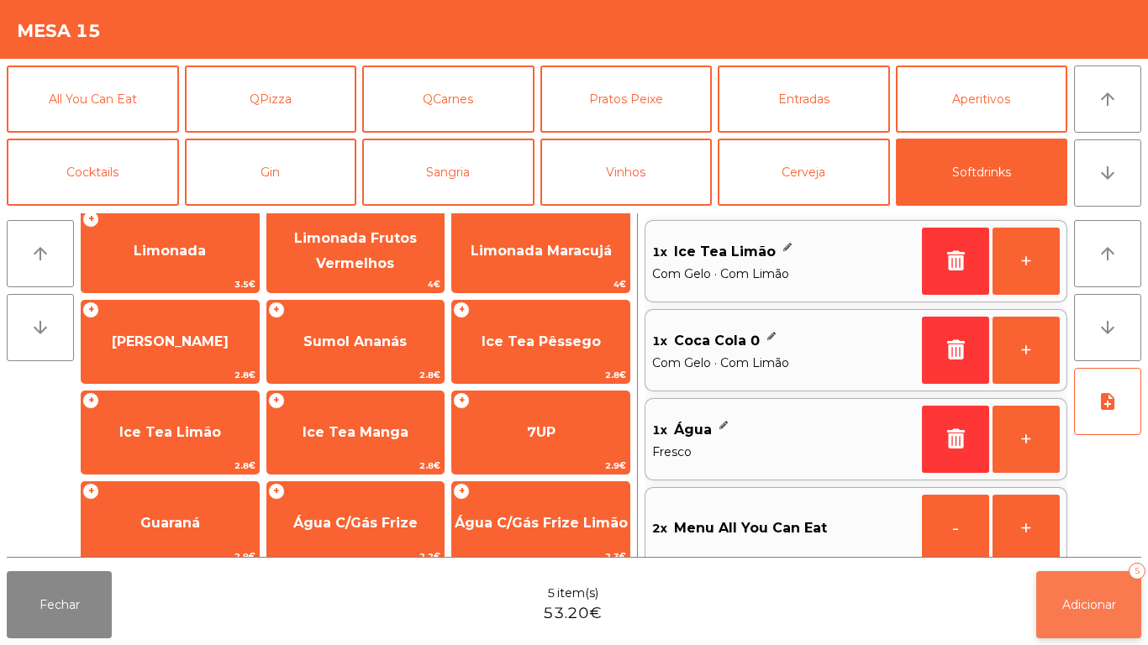
click at [1094, 598] on span "Adicionar" at bounding box center [1089, 604] width 54 height 15
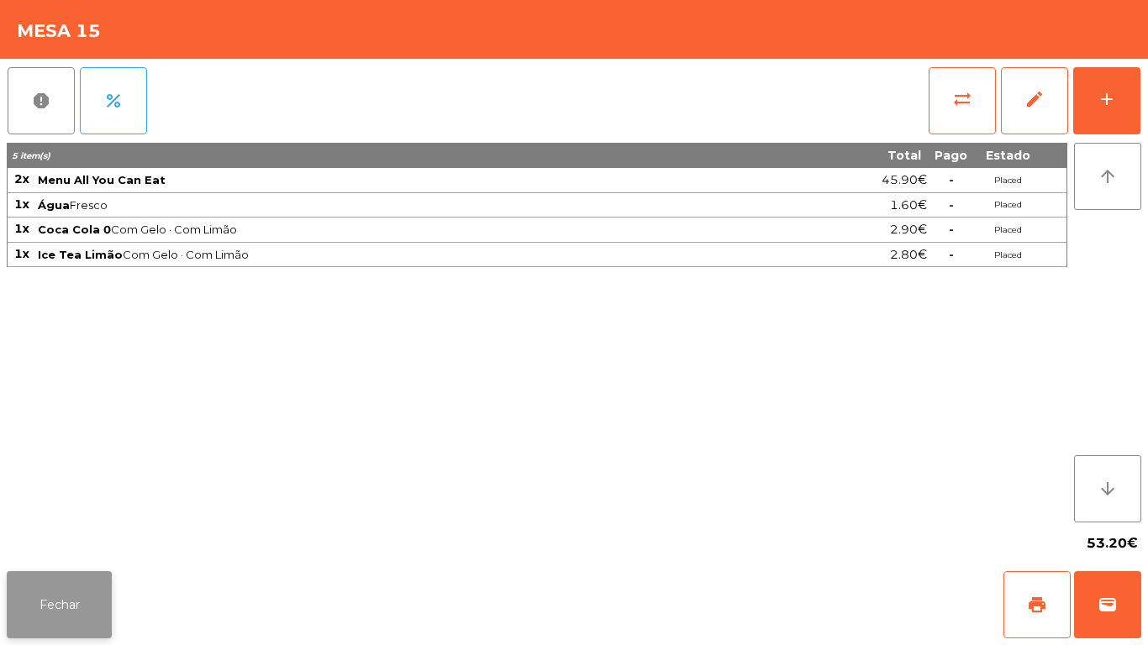
click at [78, 591] on button "Fechar" at bounding box center [59, 604] width 105 height 67
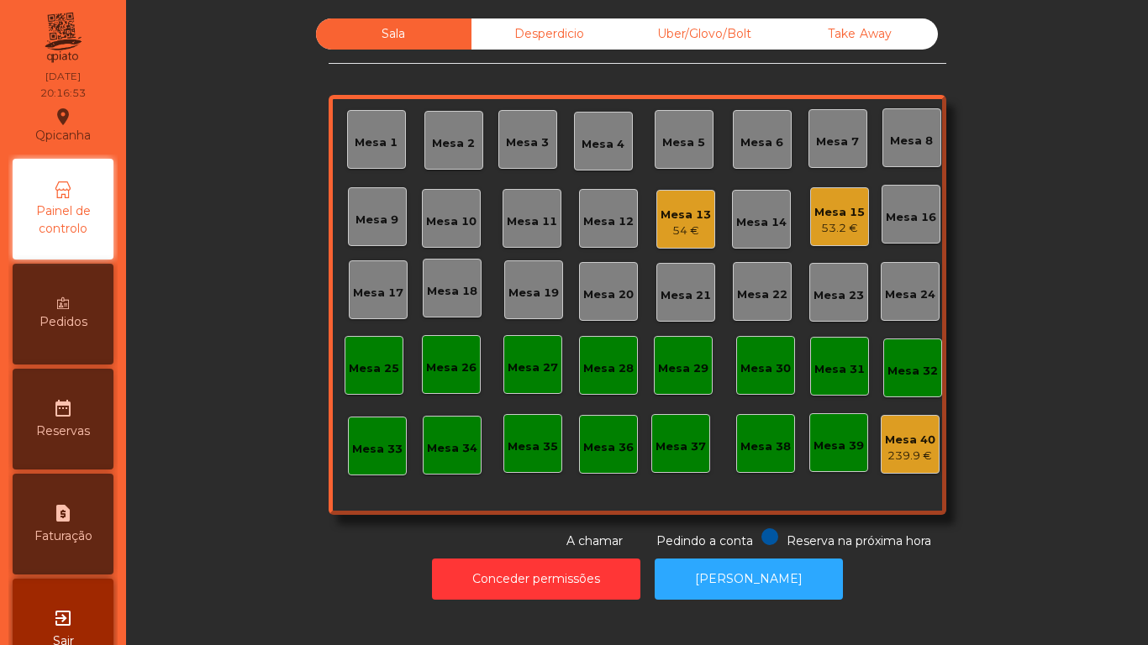
click at [664, 239] on div "54 €" at bounding box center [685, 231] width 50 height 17
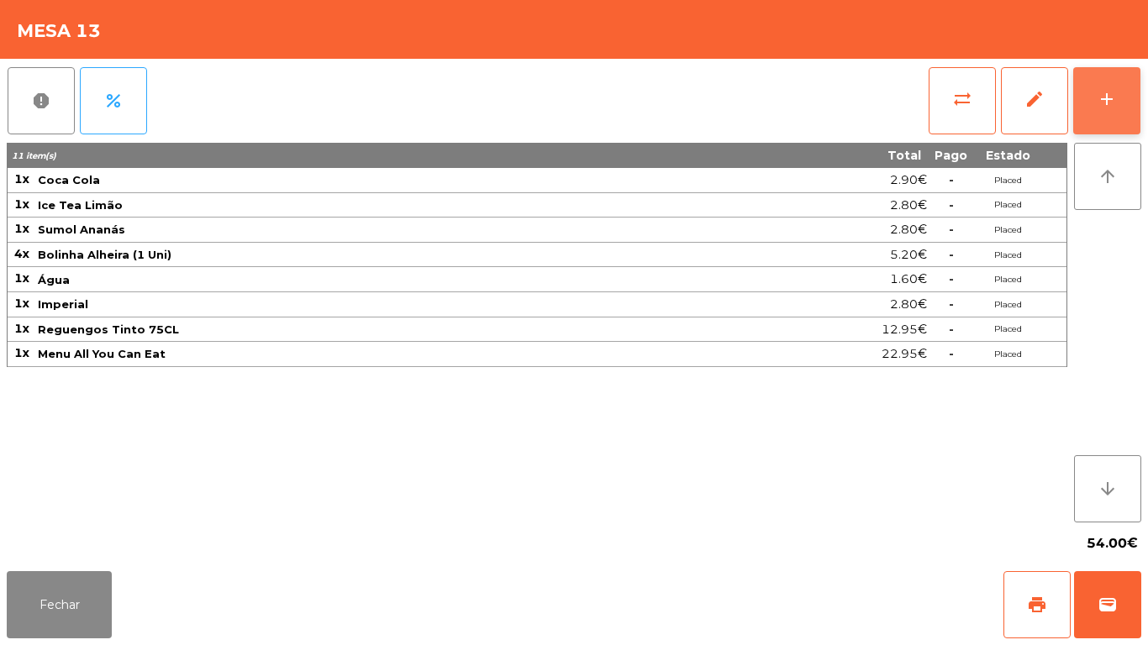
click at [1104, 131] on button "add" at bounding box center [1106, 100] width 67 height 67
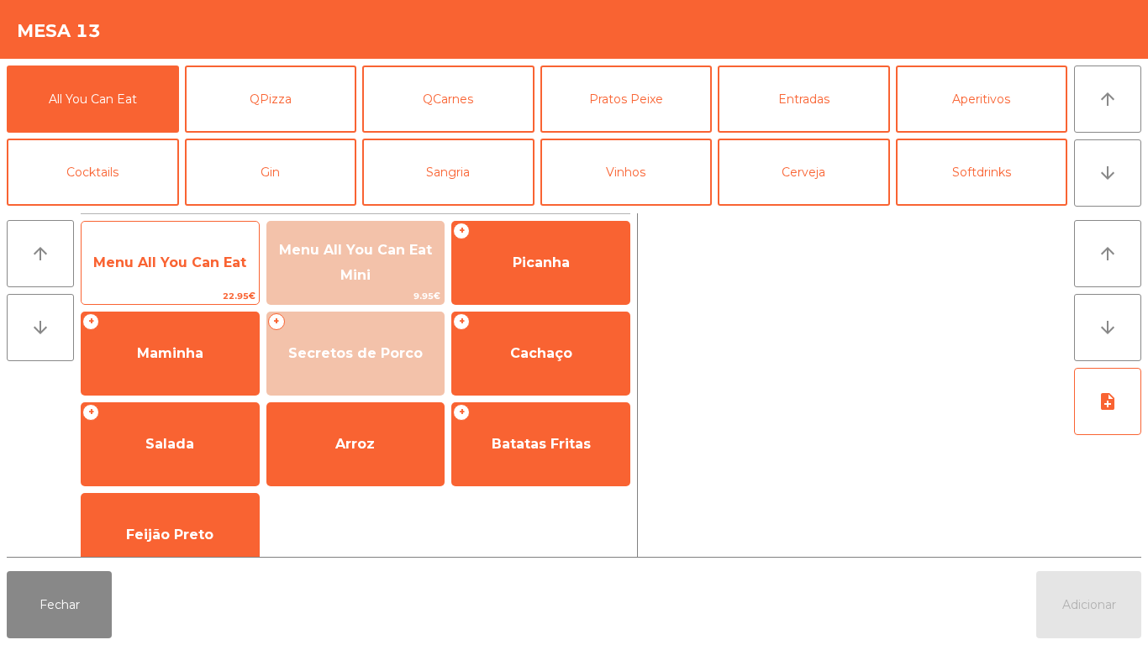
click at [190, 260] on span "Menu All You Can Eat" at bounding box center [169, 263] width 153 height 16
click at [207, 280] on span "Menu All You Can Eat" at bounding box center [169, 262] width 177 height 45
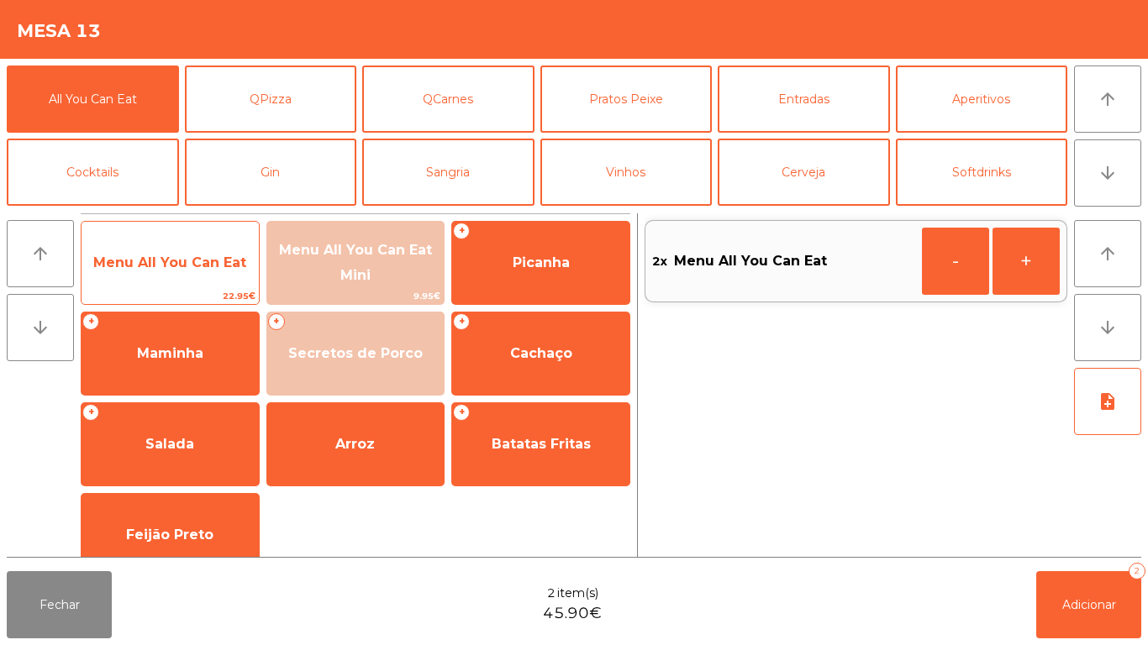
click at [202, 278] on span "Menu All You Can Eat" at bounding box center [169, 262] width 177 height 45
click at [199, 260] on span "Menu All You Can Eat" at bounding box center [169, 263] width 153 height 16
click at [219, 245] on span "Menu All You Can Eat" at bounding box center [169, 262] width 177 height 45
click at [234, 245] on span "Menu All You Can Eat" at bounding box center [169, 262] width 177 height 45
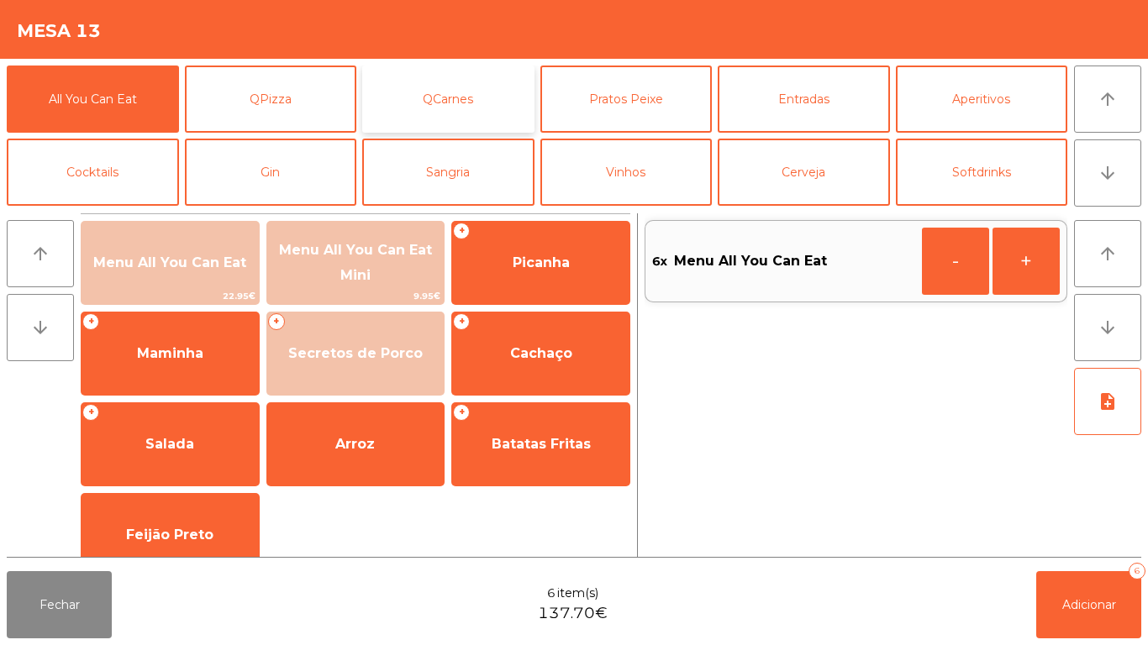
click at [477, 102] on button "QCarnes" at bounding box center [448, 99] width 172 height 67
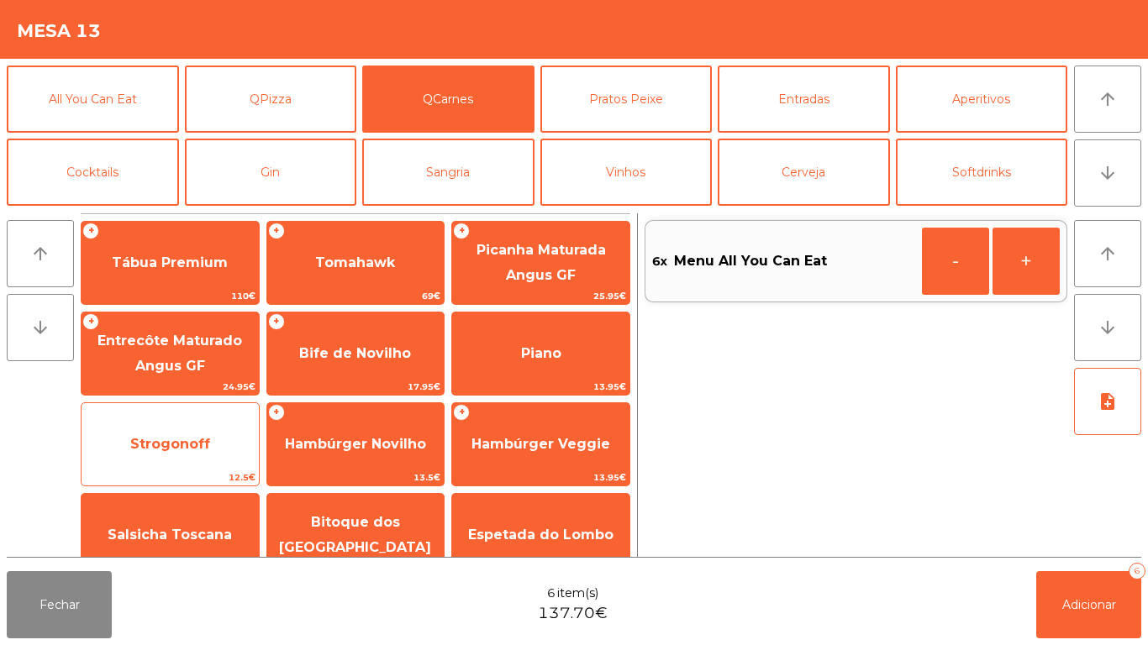
click at [223, 445] on span "Strogonoff" at bounding box center [169, 444] width 177 height 45
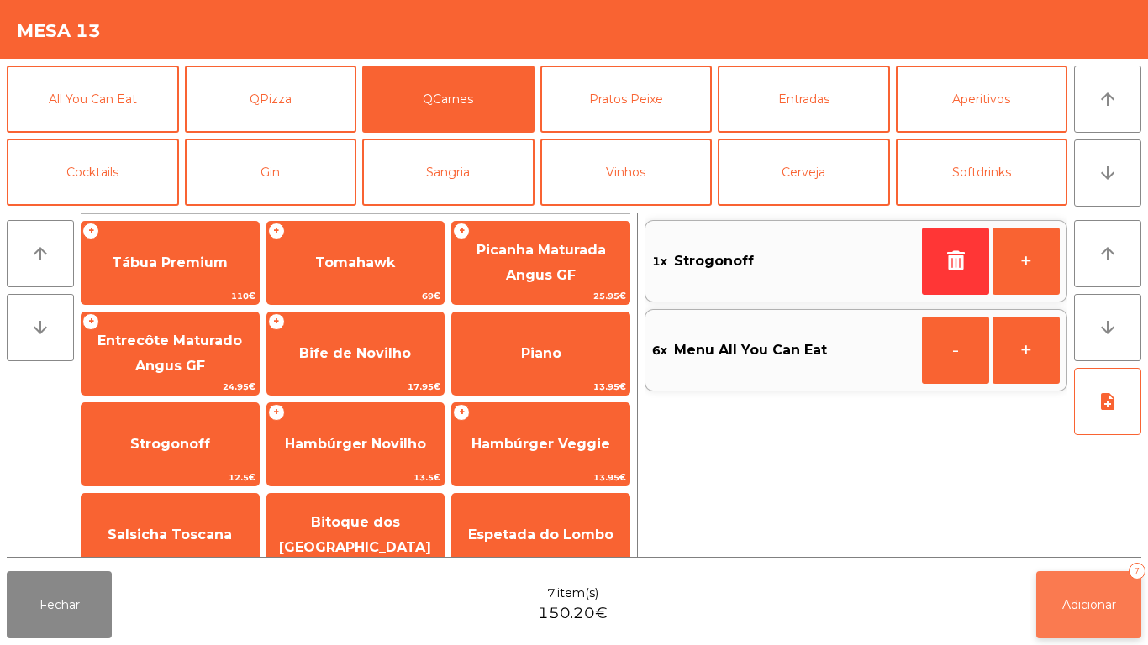
click at [1065, 601] on span "Adicionar" at bounding box center [1089, 604] width 54 height 15
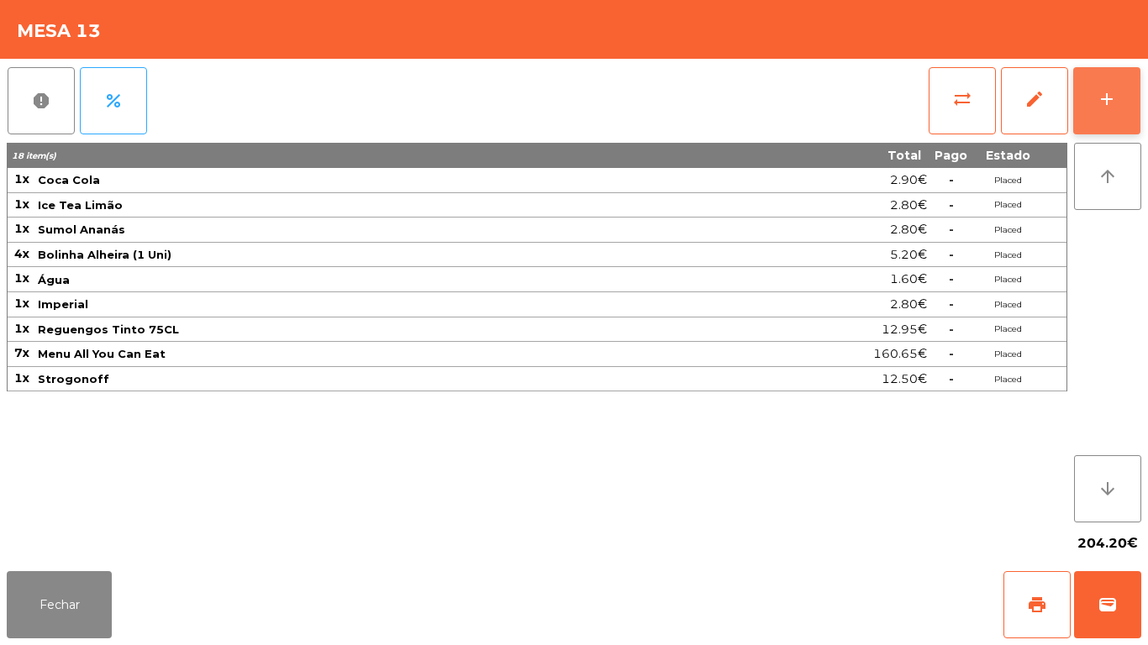
click at [1094, 108] on button "add" at bounding box center [1106, 100] width 67 height 67
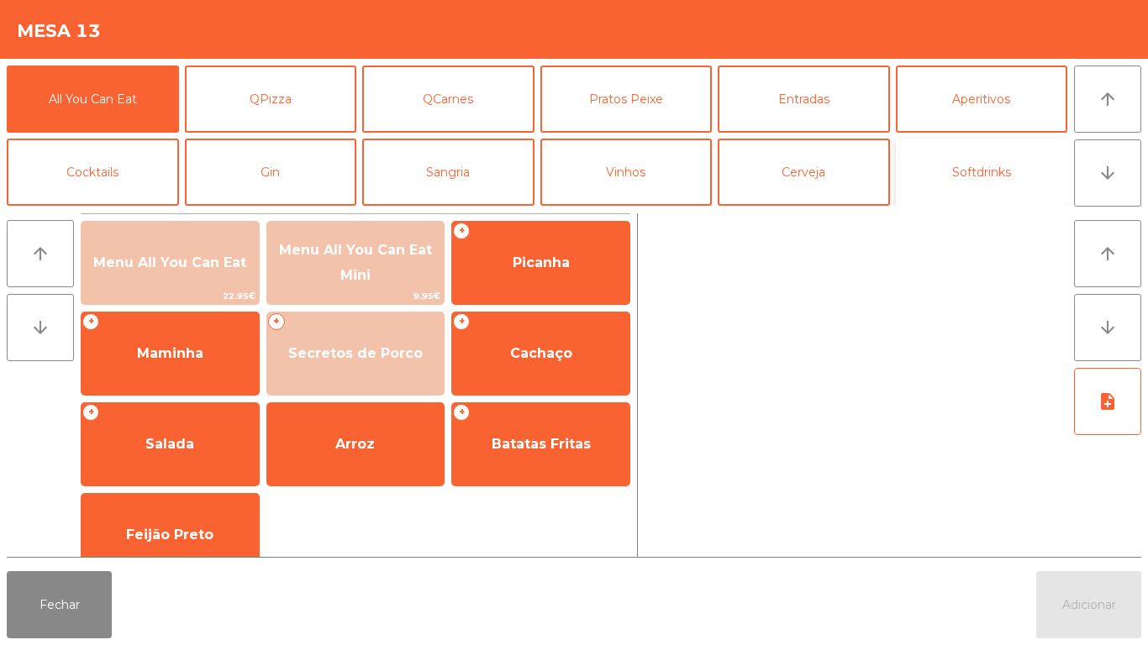
click at [995, 166] on button "Softdrinks" at bounding box center [982, 172] width 172 height 67
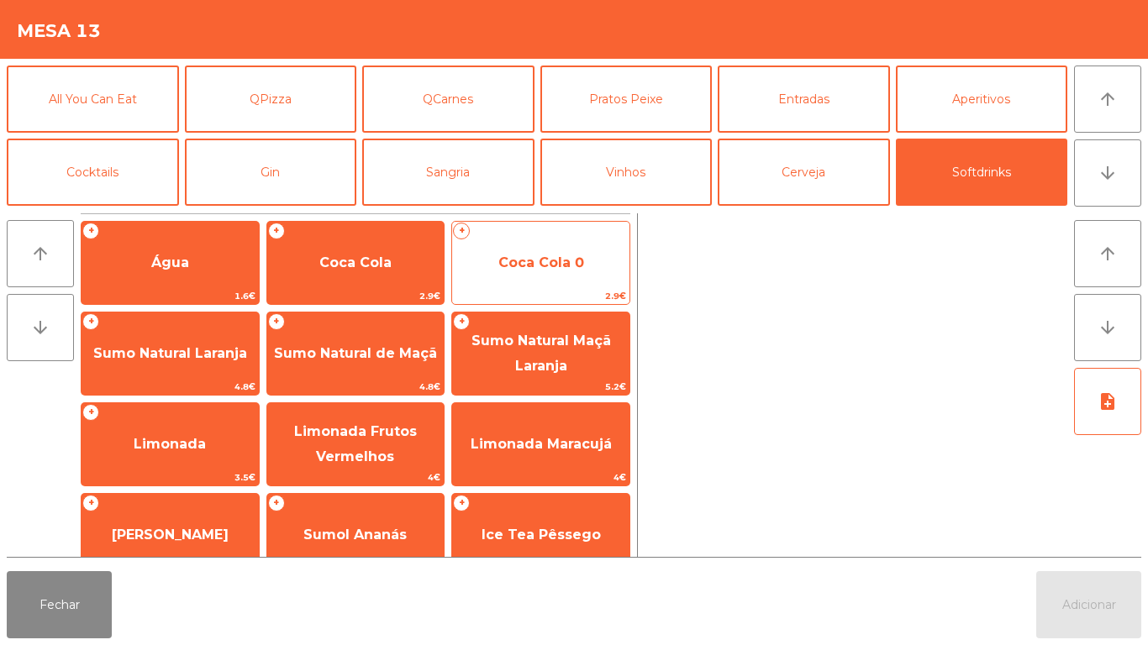
click at [558, 266] on span "Coca Cola 0" at bounding box center [541, 263] width 86 height 16
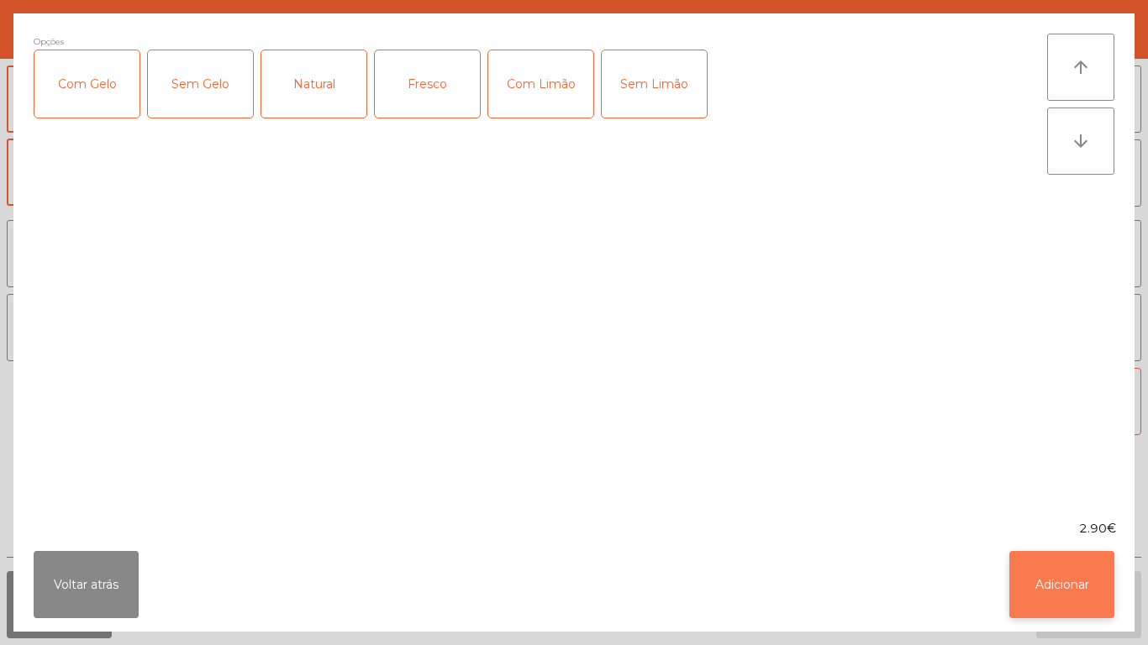
click at [1058, 572] on button "Adicionar" at bounding box center [1061, 584] width 105 height 67
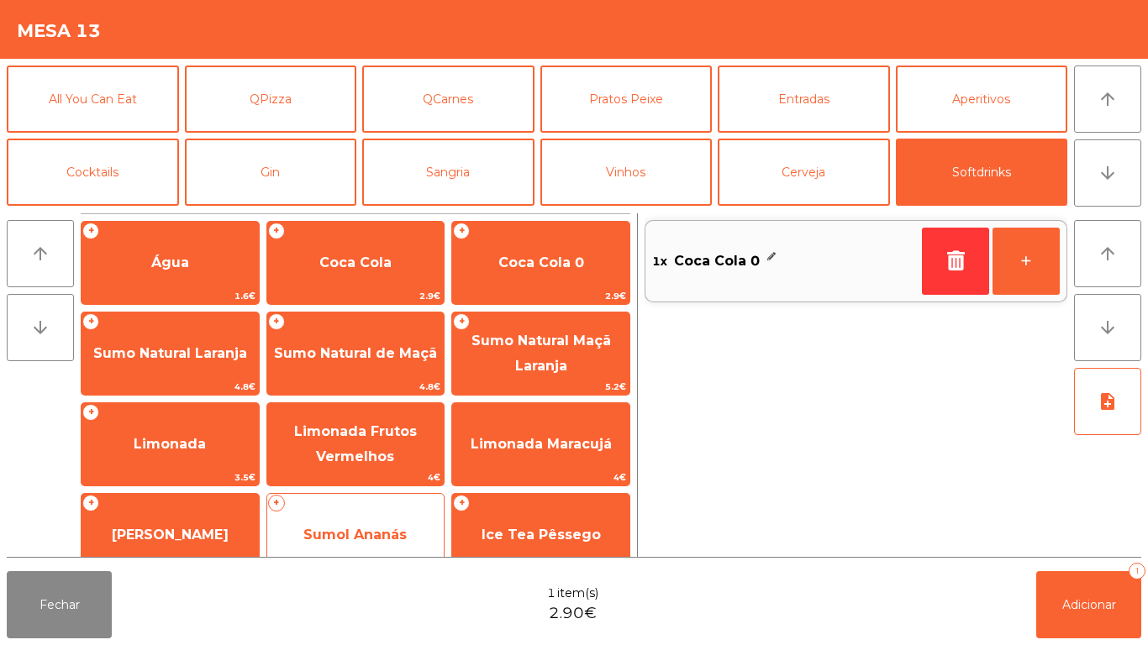
click at [370, 507] on div "+ Sumol Ananás 2.8€" at bounding box center [355, 535] width 179 height 84
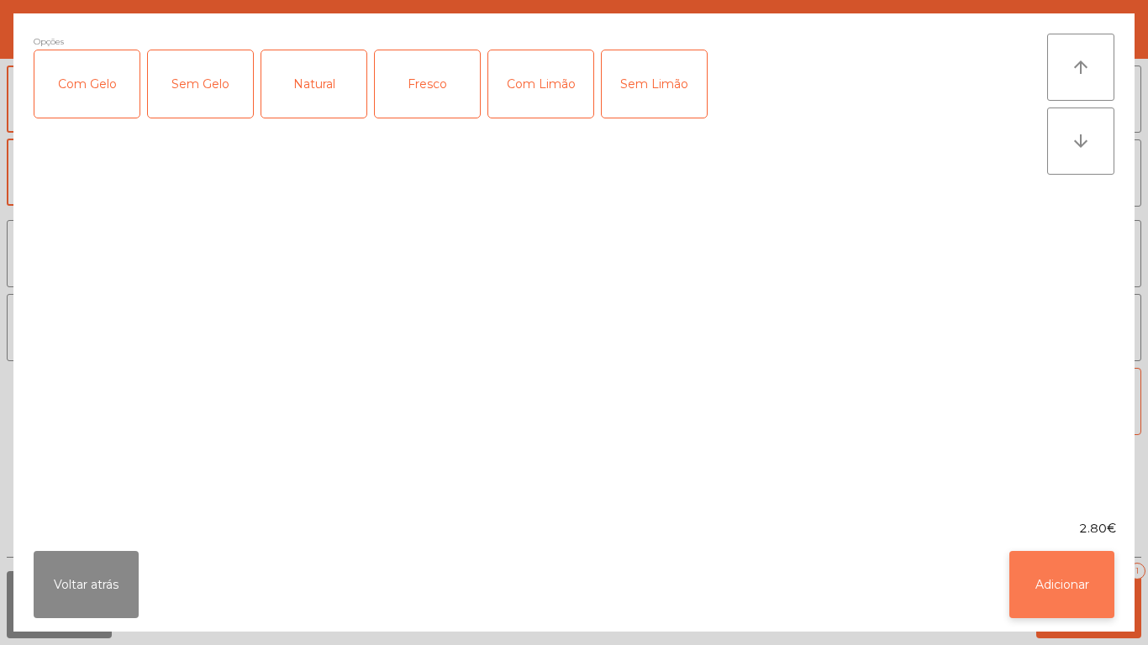
click at [1068, 575] on button "Adicionar" at bounding box center [1061, 584] width 105 height 67
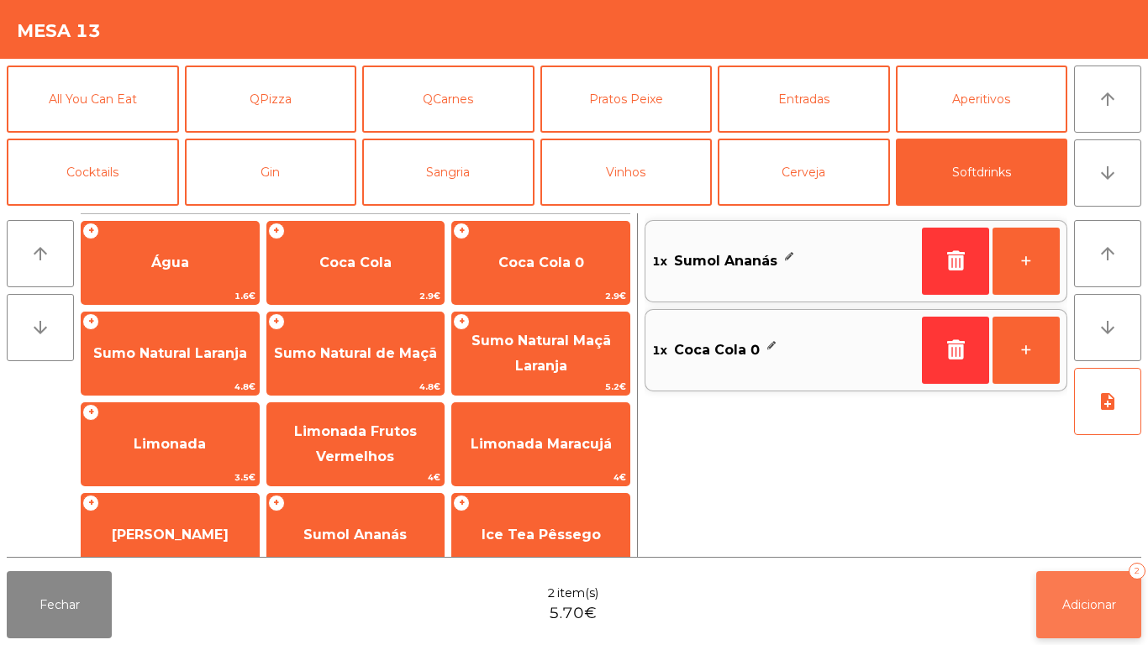
click at [1088, 577] on button "Adicionar 2" at bounding box center [1088, 604] width 105 height 67
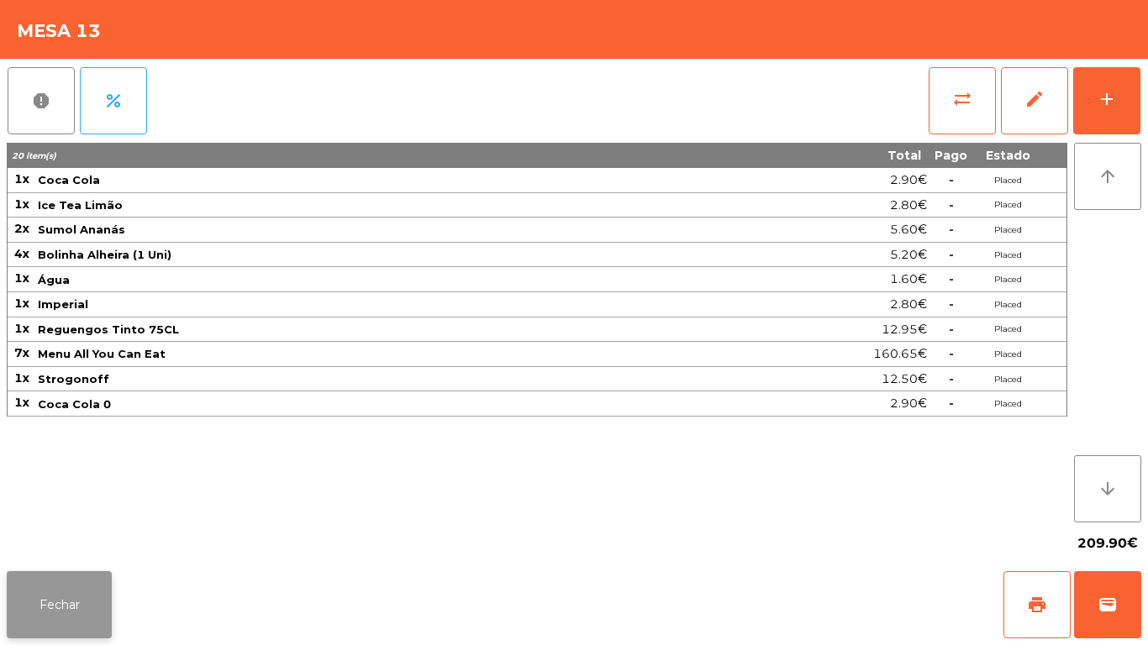
click at [44, 585] on button "Fechar" at bounding box center [59, 604] width 105 height 67
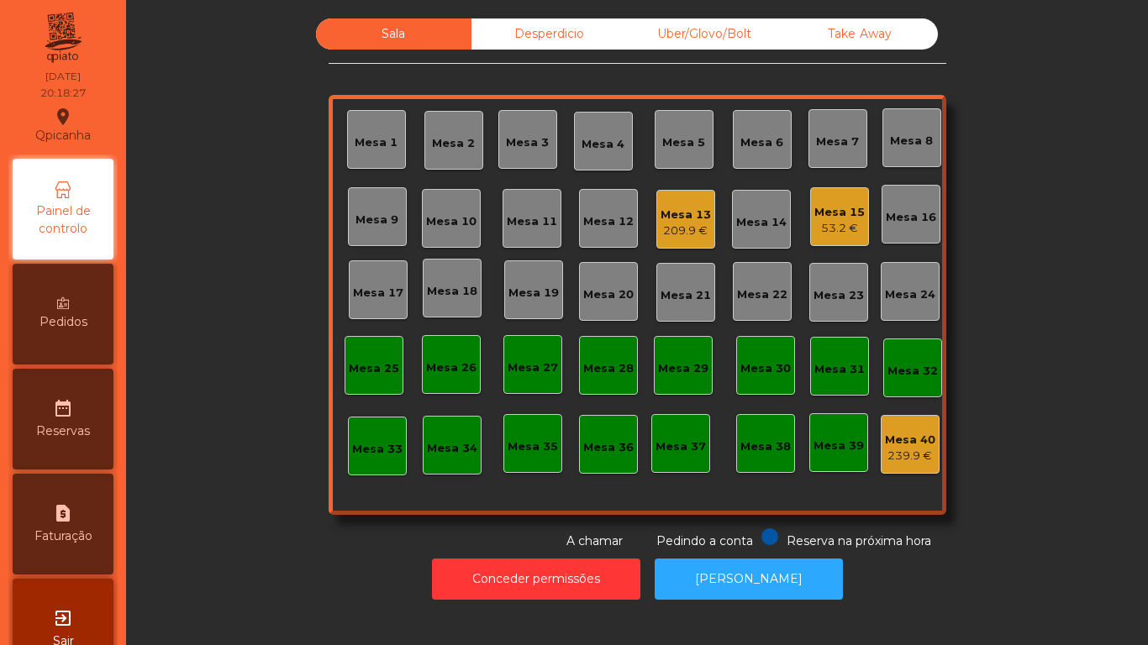
click at [846, 217] on div "Mesa 15" at bounding box center [839, 212] width 50 height 17
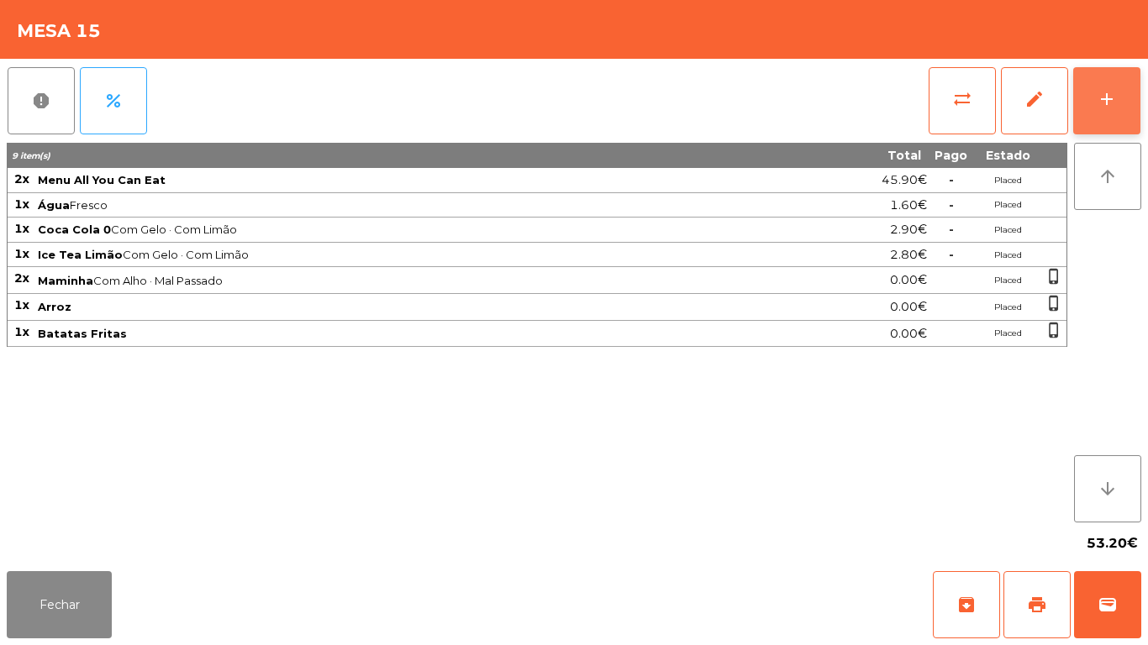
click at [1094, 84] on button "add" at bounding box center [1106, 100] width 67 height 67
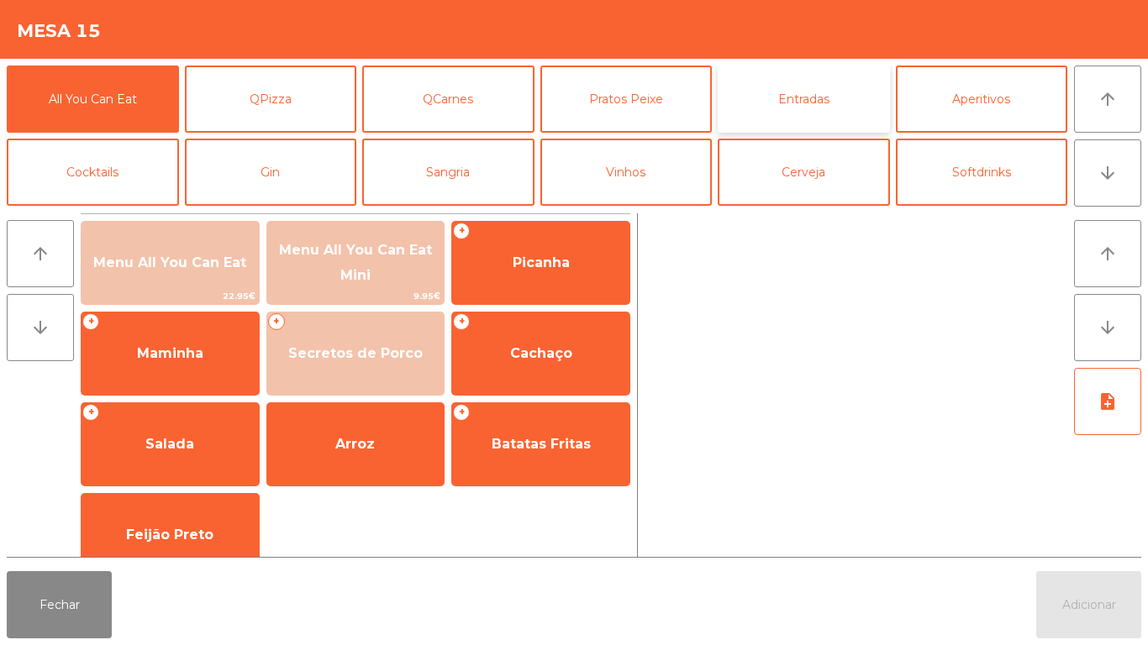
click at [806, 105] on button "Entradas" at bounding box center [803, 99] width 172 height 67
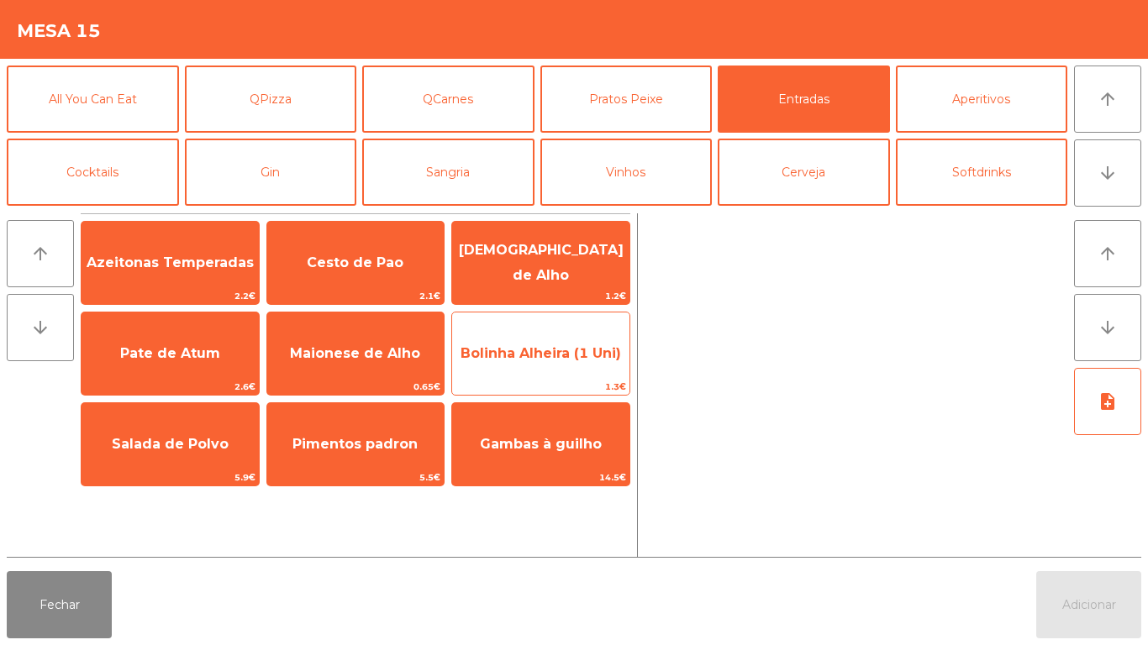
click at [582, 364] on span "Bolinha Alheira (1 Uni)" at bounding box center [540, 353] width 177 height 45
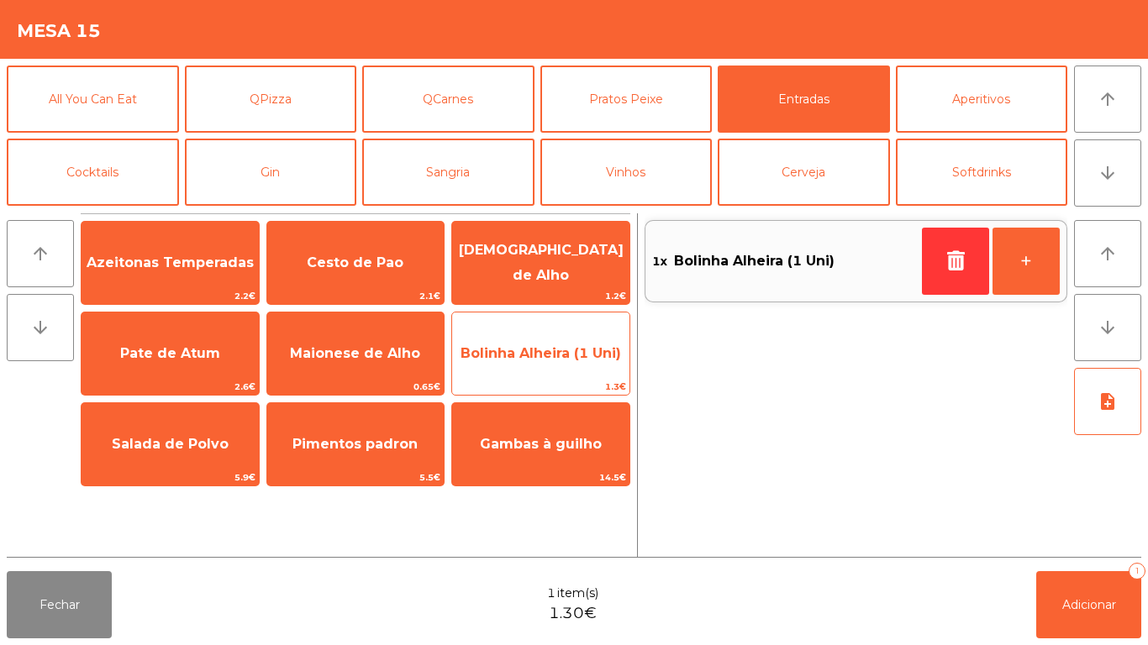
click at [584, 368] on span "Bolinha Alheira (1 Uni)" at bounding box center [540, 353] width 177 height 45
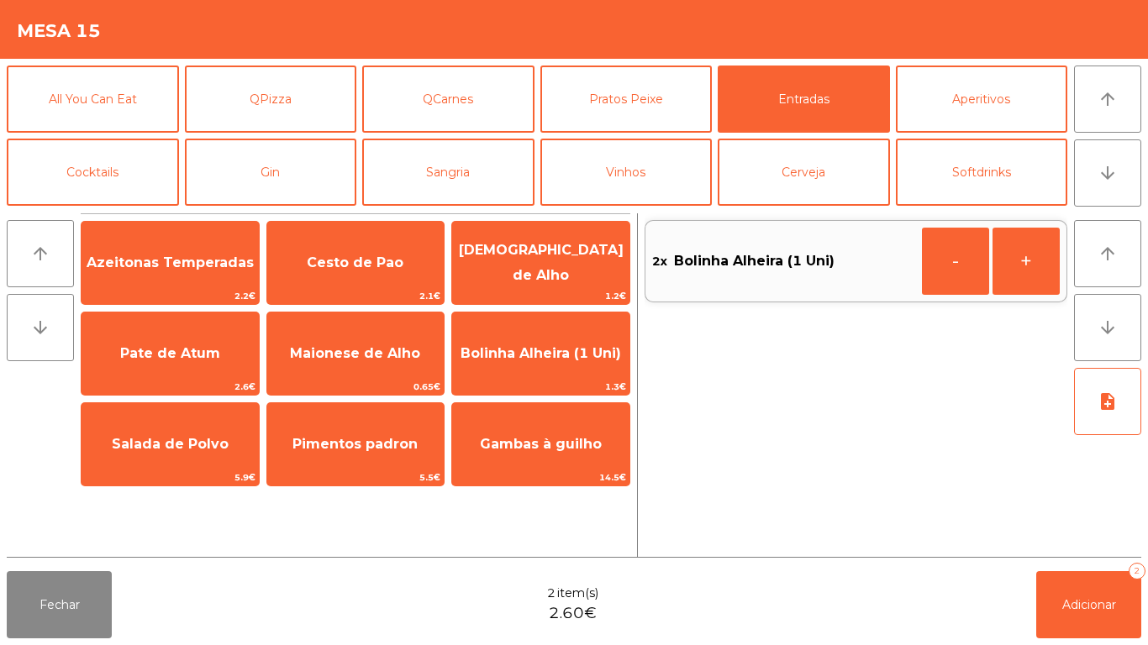
click at [1073, 644] on div "Fechar 2 item(s) 2.60€ Adicionar 2" at bounding box center [574, 605] width 1148 height 81
click at [1071, 584] on button "Adicionar 2" at bounding box center [1088, 604] width 105 height 67
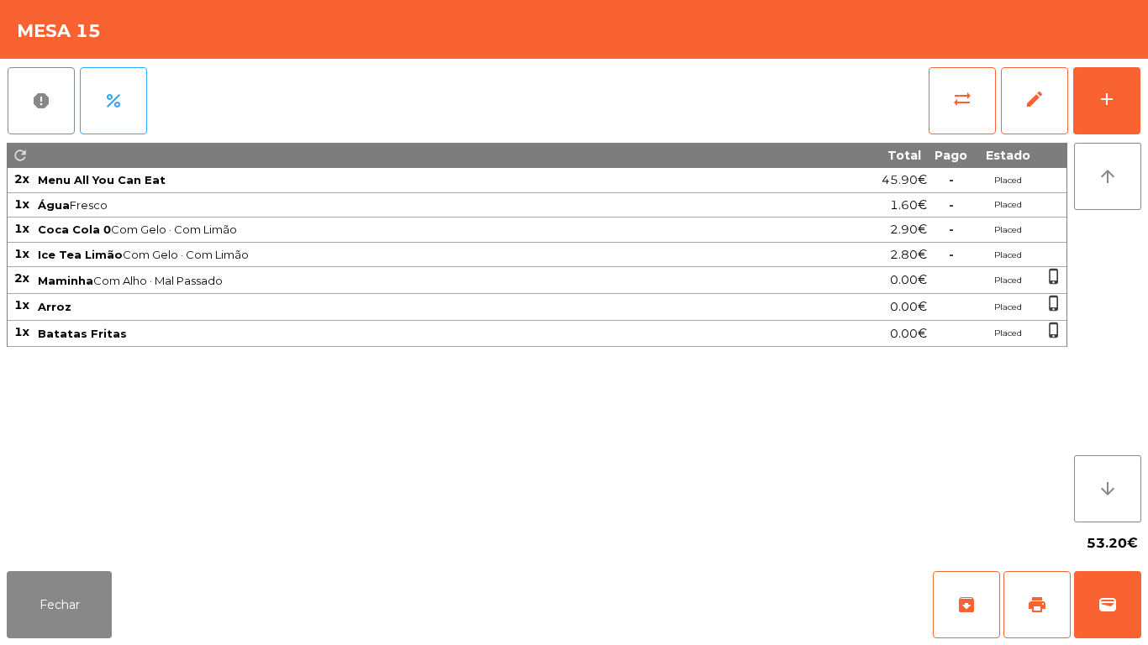
click at [89, 552] on div "53.20€" at bounding box center [574, 544] width 1134 height 42
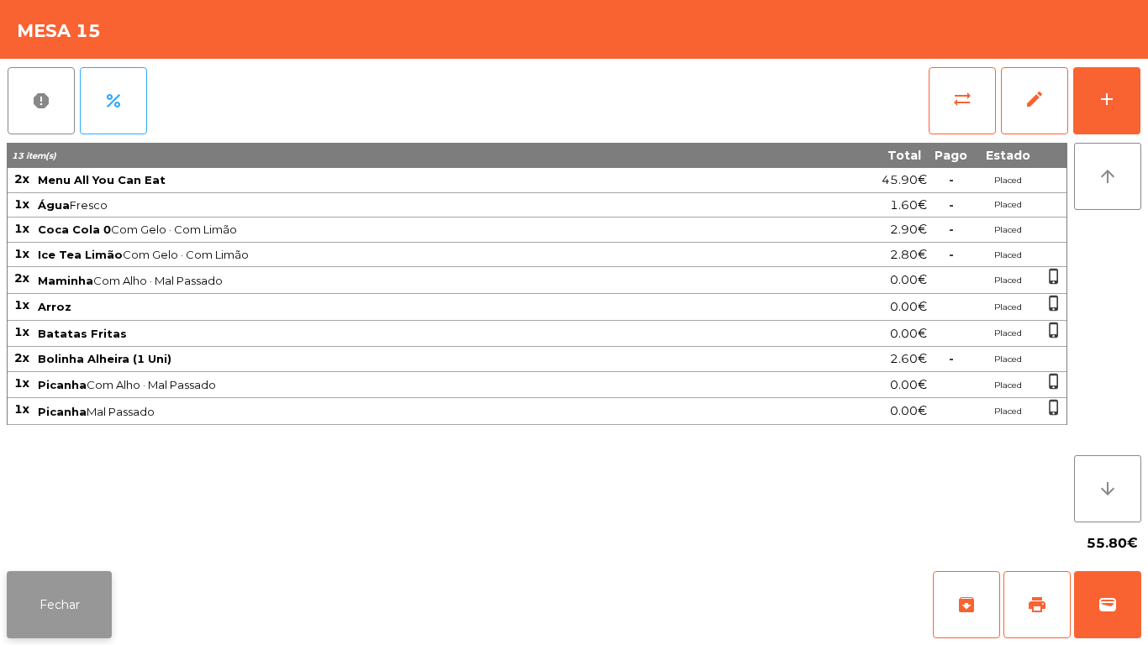
click at [89, 586] on button "Fechar" at bounding box center [59, 604] width 105 height 67
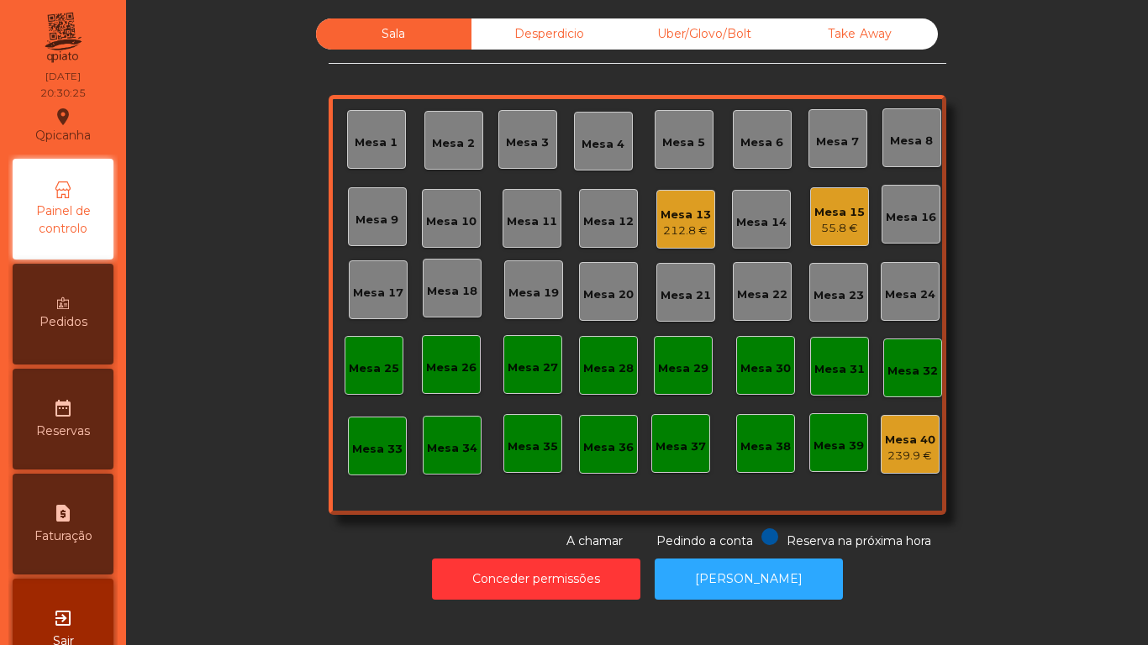
click at [704, 212] on div "Mesa 13 212.8 €" at bounding box center [685, 219] width 59 height 59
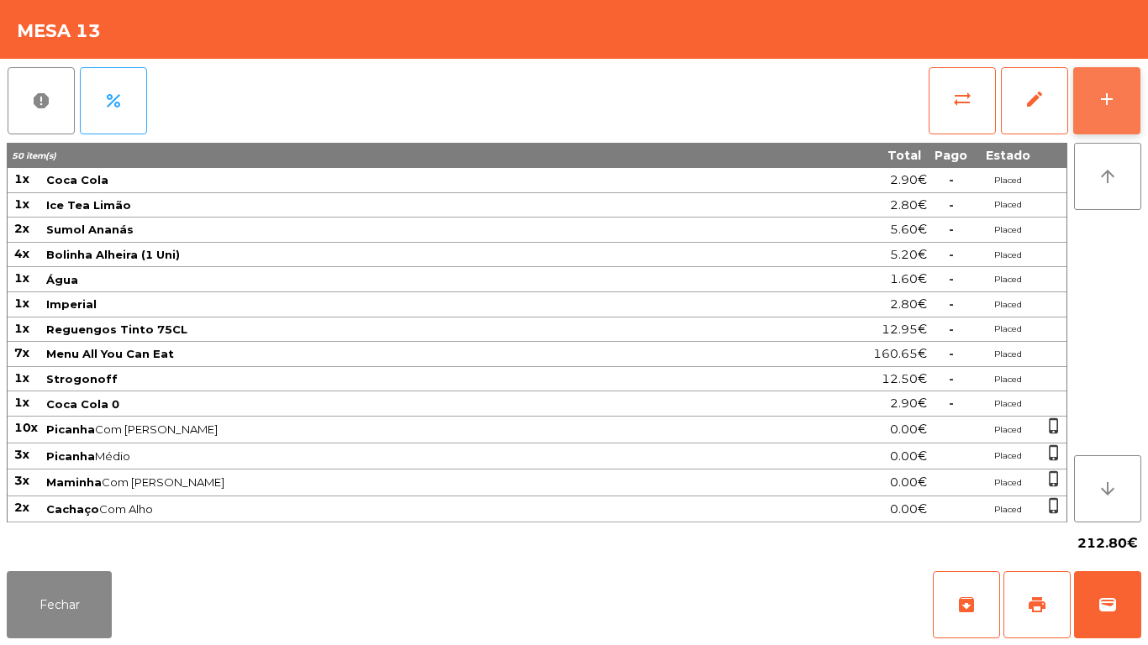
click at [1099, 99] on div "add" at bounding box center [1106, 99] width 20 height 20
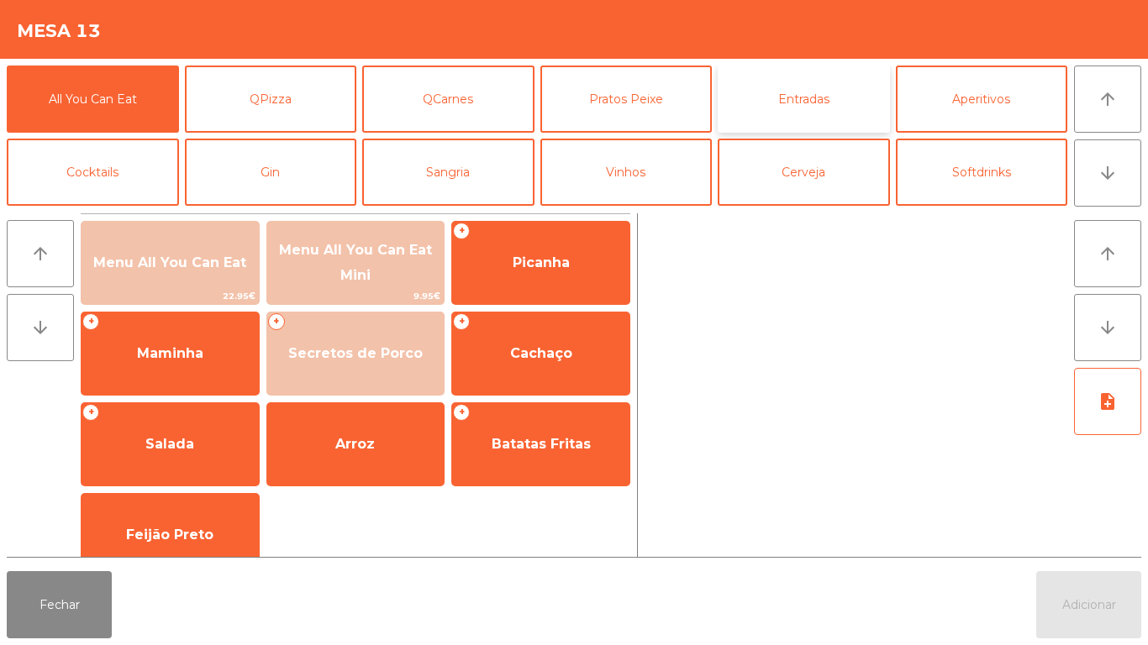
click at [815, 106] on button "Entradas" at bounding box center [803, 99] width 172 height 67
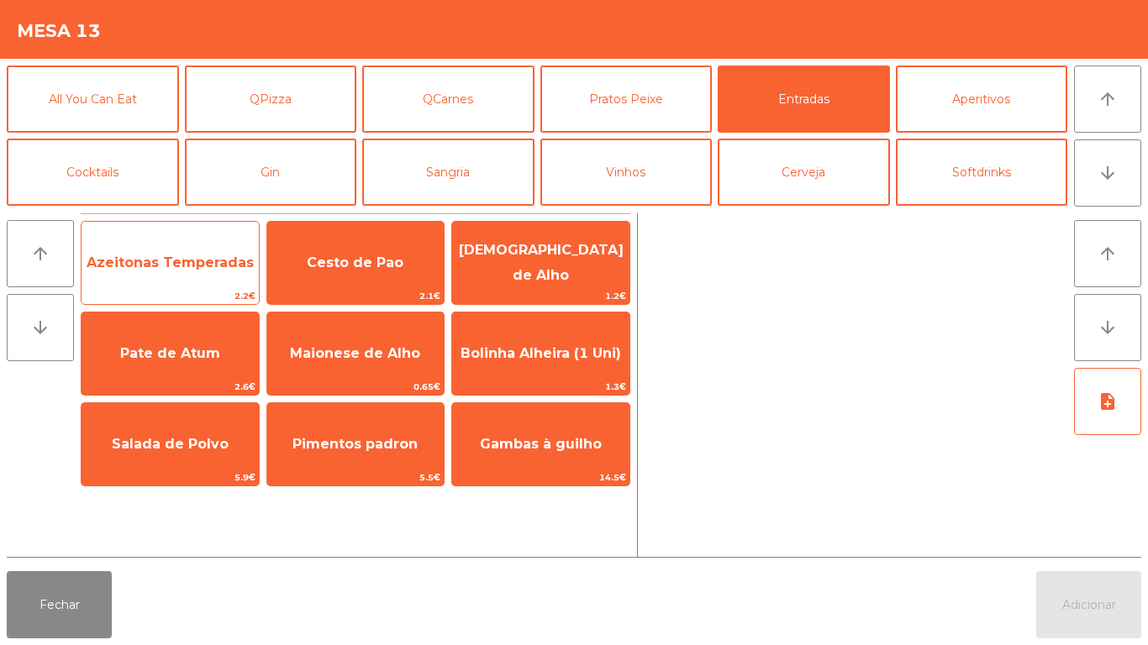
click at [207, 260] on span "Azeitonas Temperadas" at bounding box center [170, 263] width 167 height 16
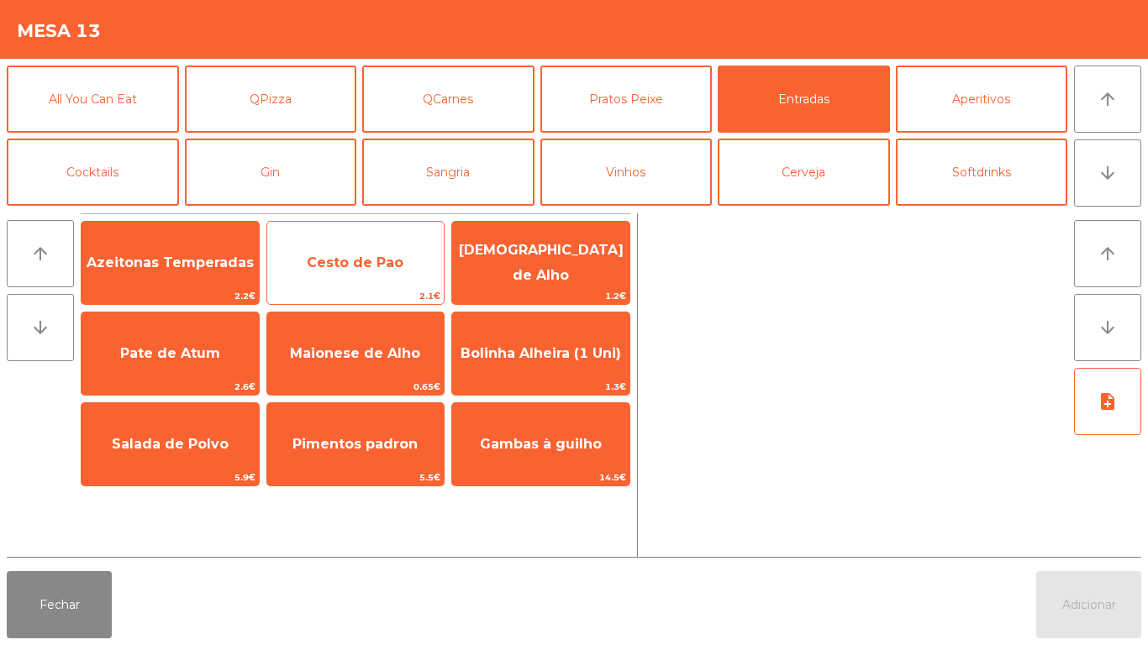
click at [339, 258] on span "Cesto de Pao" at bounding box center [355, 263] width 97 height 16
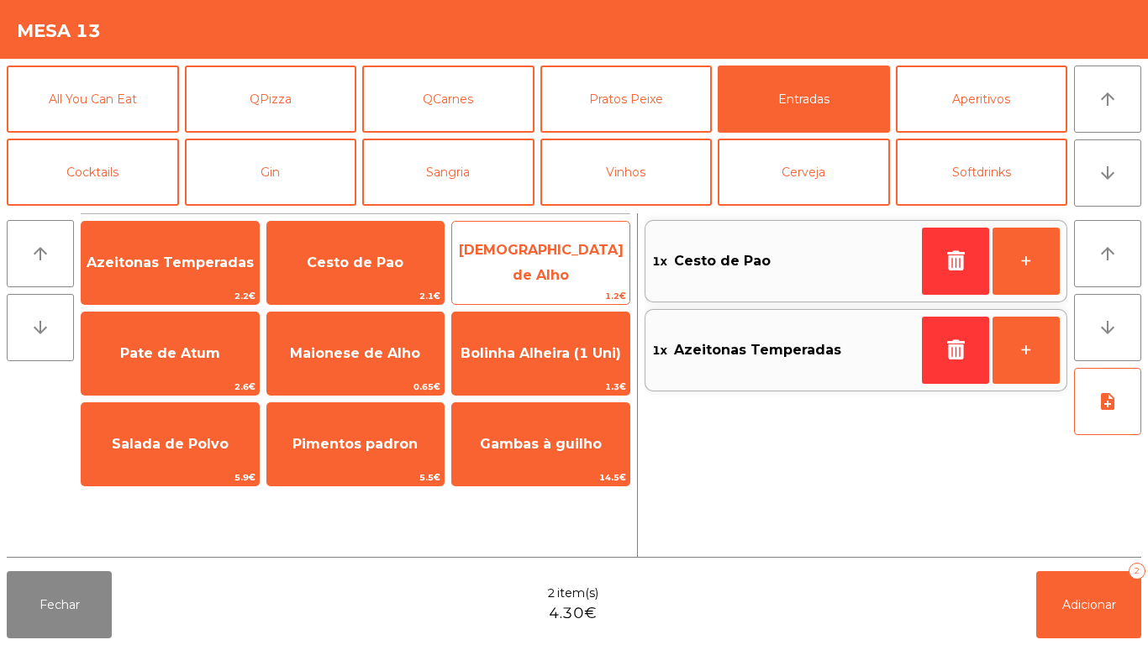
click at [544, 245] on span "[DEMOGRAPHIC_DATA] de Alho" at bounding box center [540, 263] width 177 height 71
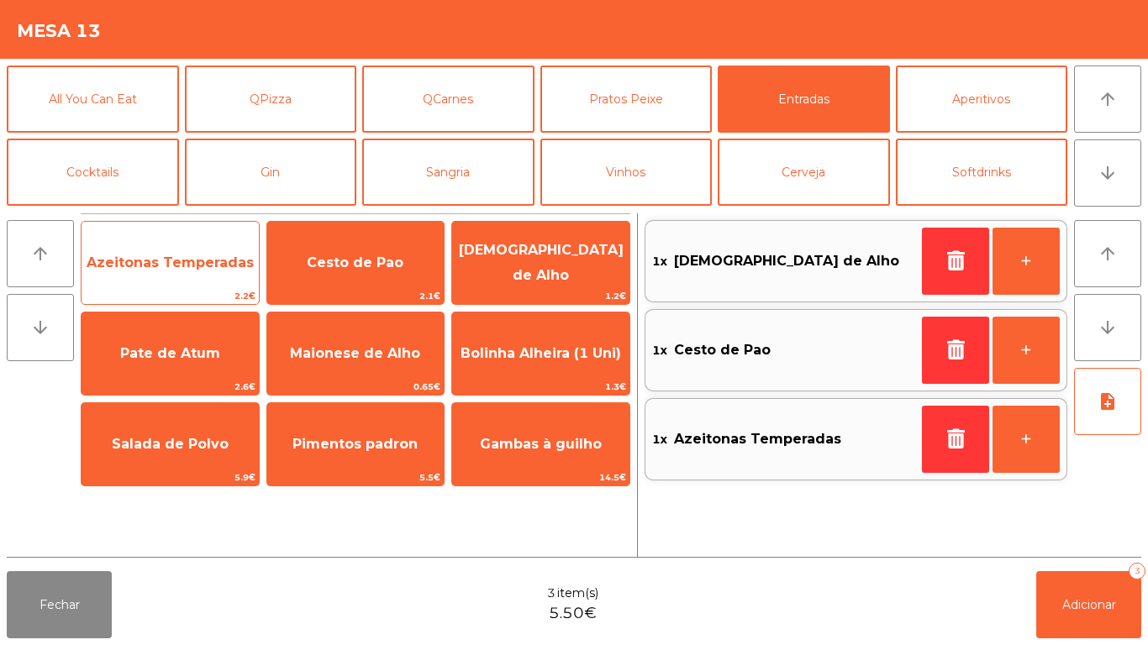
click at [168, 252] on span "Azeitonas Temperadas" at bounding box center [169, 262] width 177 height 45
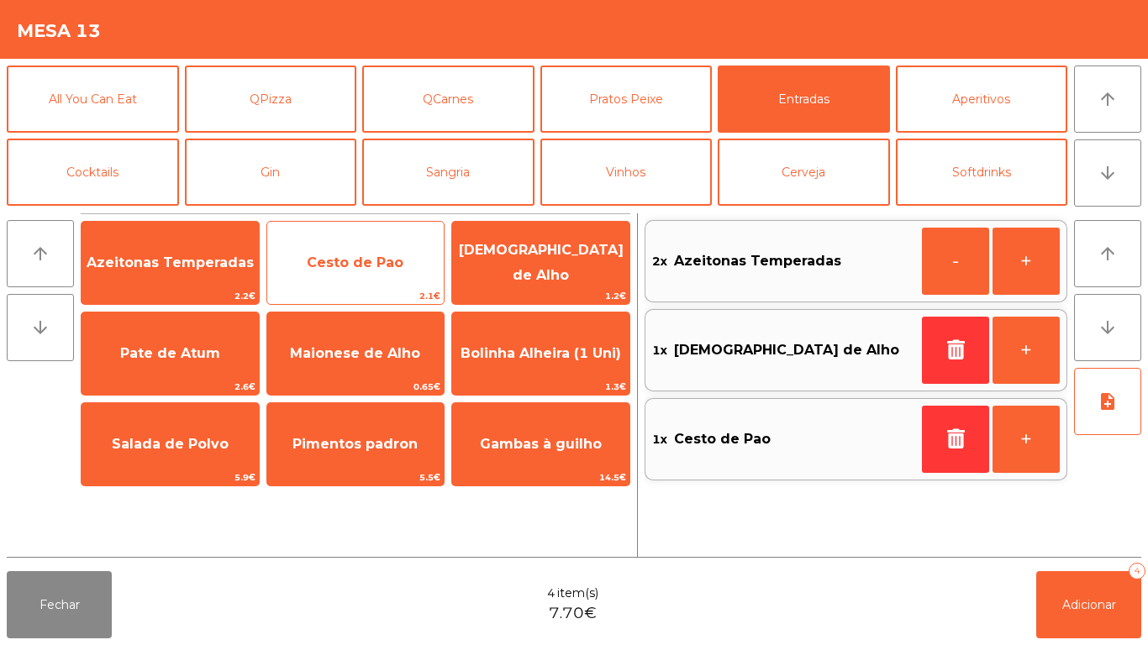
click at [373, 268] on span "Cesto de Pao" at bounding box center [355, 263] width 97 height 16
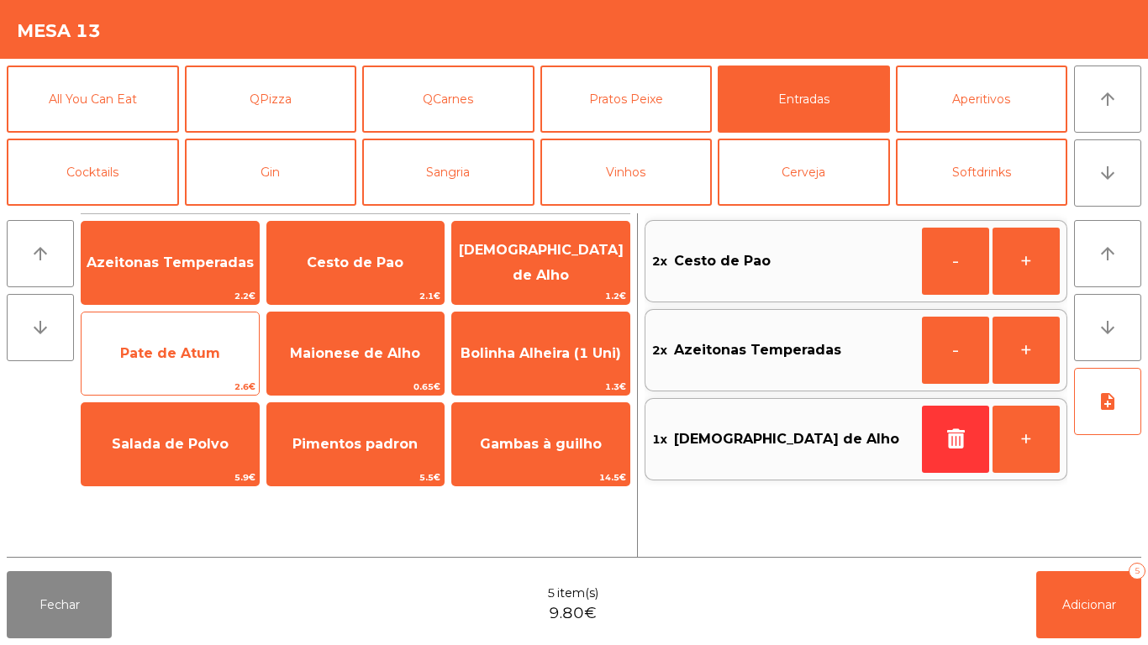
click at [191, 344] on span "Pate de Atum" at bounding box center [169, 353] width 177 height 45
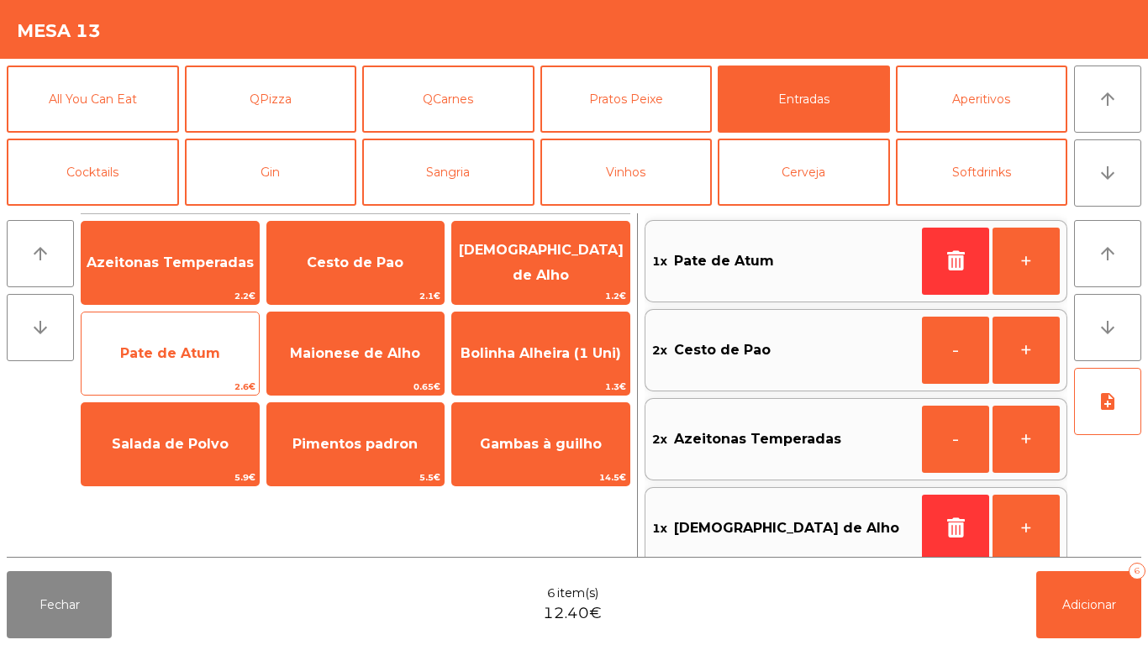
click at [199, 344] on span "Pate de Atum" at bounding box center [169, 353] width 177 height 45
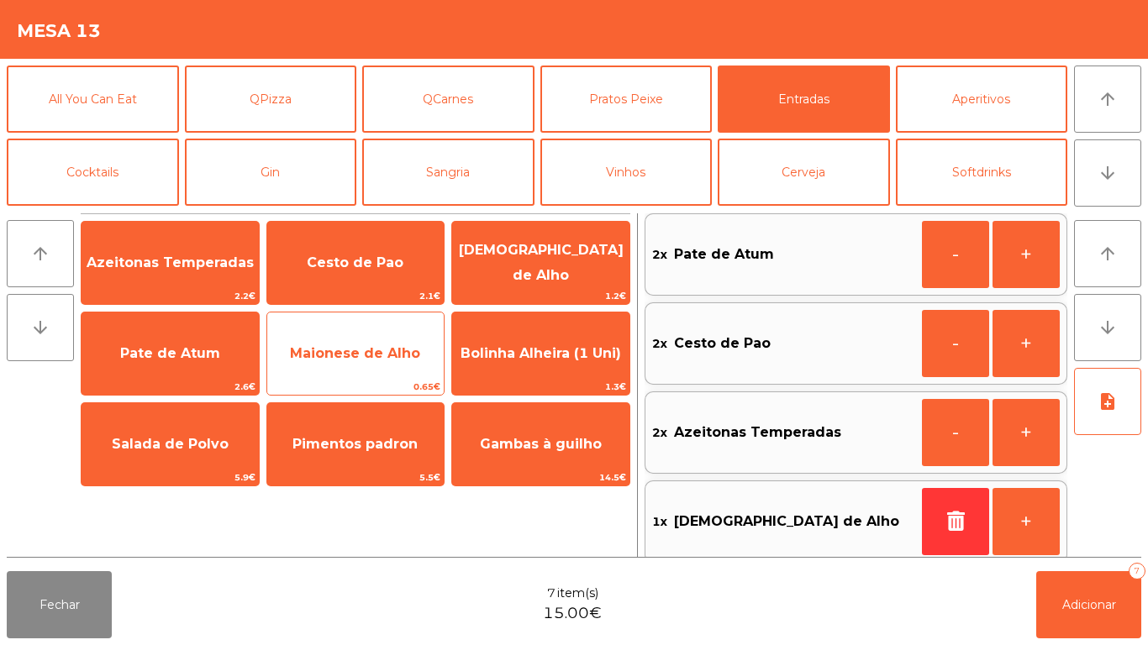
click at [356, 365] on span "Maionese de Alho" at bounding box center [355, 353] width 177 height 45
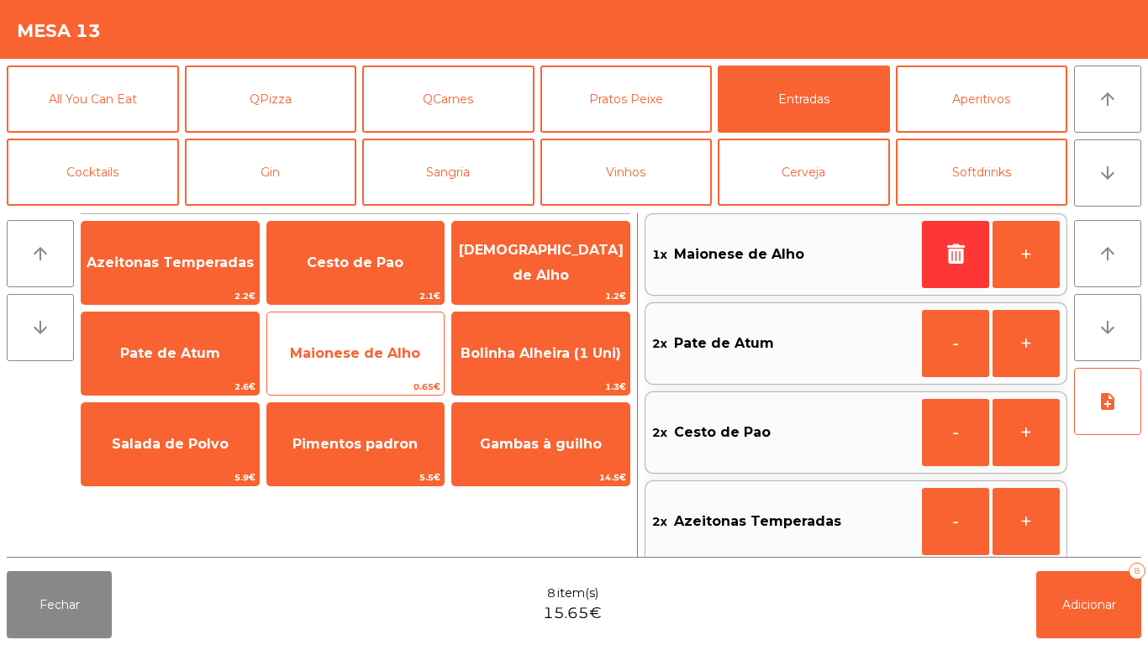
click at [370, 351] on span "Maionese de Alho" at bounding box center [355, 353] width 130 height 16
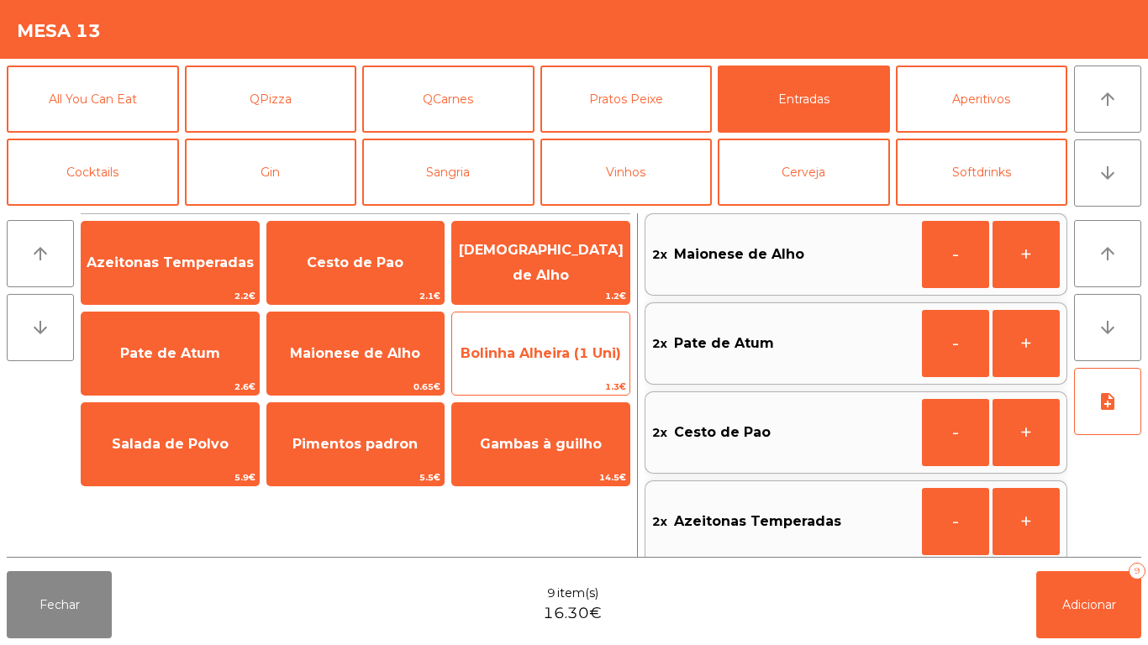
click at [574, 356] on span "Bolinha Alheira (1 Uni)" at bounding box center [540, 353] width 160 height 16
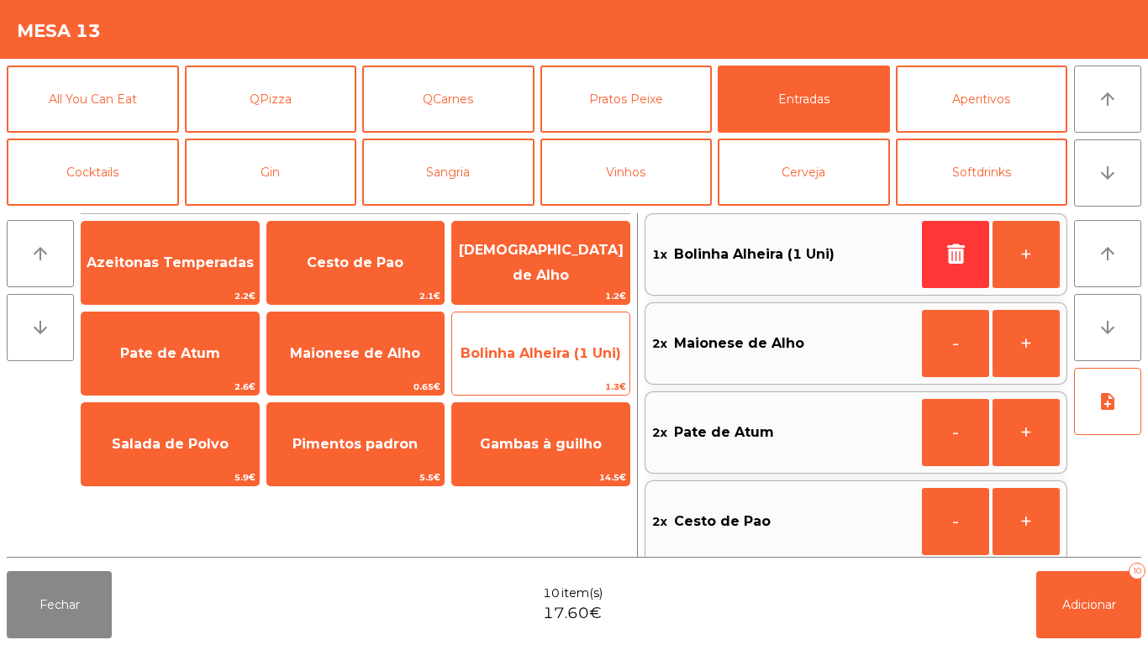
click at [571, 357] on span "Bolinha Alheira (1 Uni)" at bounding box center [540, 353] width 160 height 16
click at [567, 370] on span "Bolinha Alheira (1 Uni)" at bounding box center [540, 353] width 177 height 45
click at [569, 366] on span "Bolinha Alheira (1 Uni)" at bounding box center [540, 353] width 177 height 45
click at [570, 357] on span "Bolinha Alheira (1 Uni)" at bounding box center [540, 353] width 160 height 16
click at [565, 365] on span "Bolinha Alheira (1 Uni)" at bounding box center [540, 353] width 177 height 45
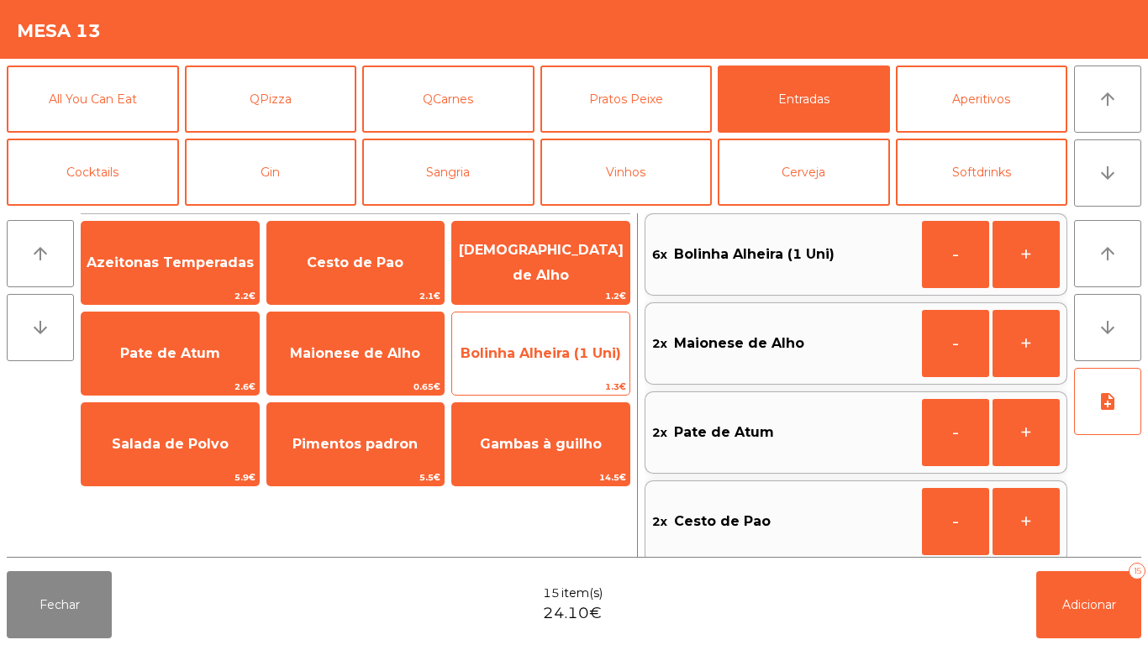
click at [562, 370] on span "Bolinha Alheira (1 Uni)" at bounding box center [540, 353] width 177 height 45
click at [559, 380] on span "1.3€" at bounding box center [540, 387] width 177 height 16
click at [560, 372] on span "Bolinha Alheira (1 Uni)" at bounding box center [540, 353] width 177 height 45
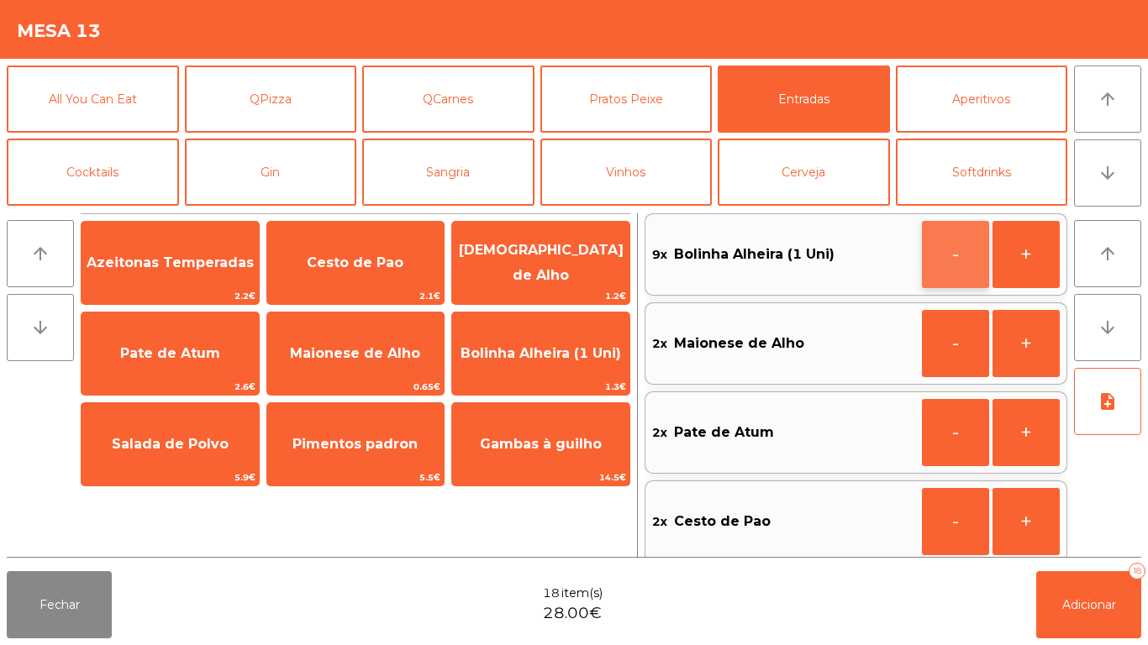
click at [950, 234] on button "-" at bounding box center [955, 254] width 67 height 67
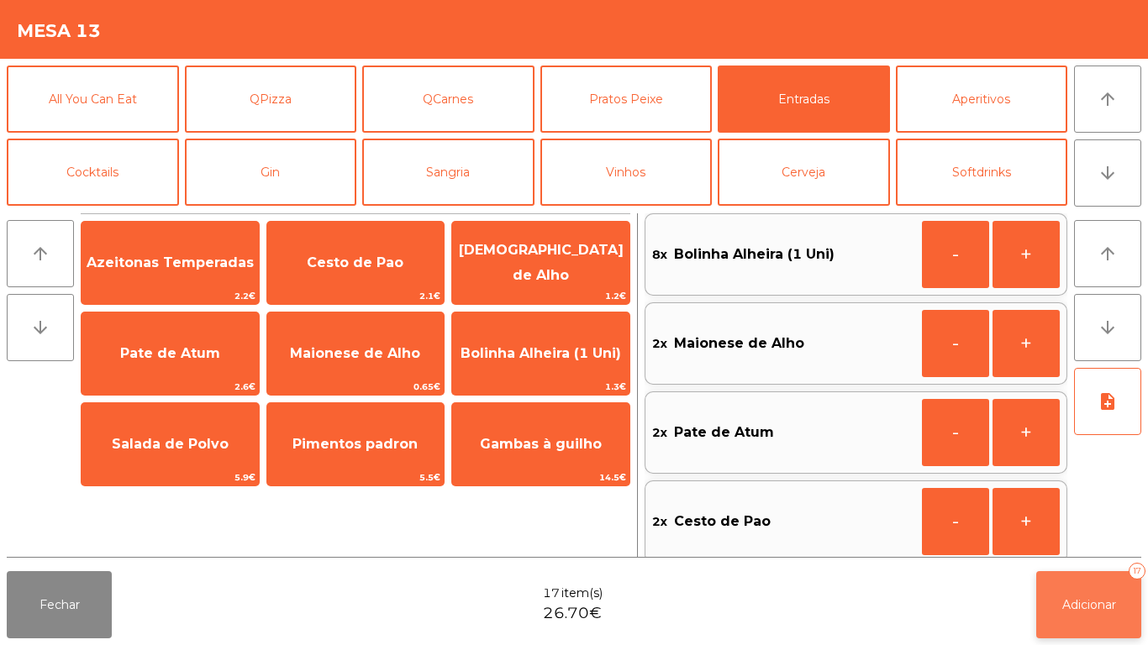
click at [1090, 591] on button "Adicionar 17" at bounding box center [1088, 604] width 105 height 67
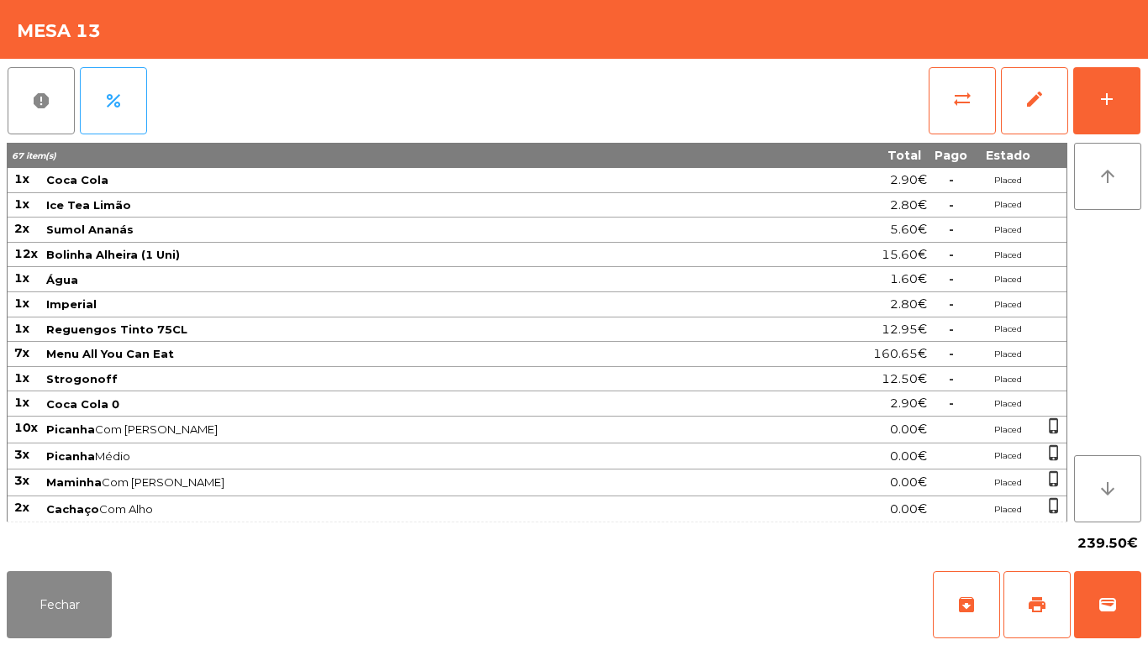
click at [96, 641] on div "Fechar archive print wallet" at bounding box center [574, 605] width 1148 height 81
click at [92, 605] on button "Fechar" at bounding box center [59, 604] width 105 height 67
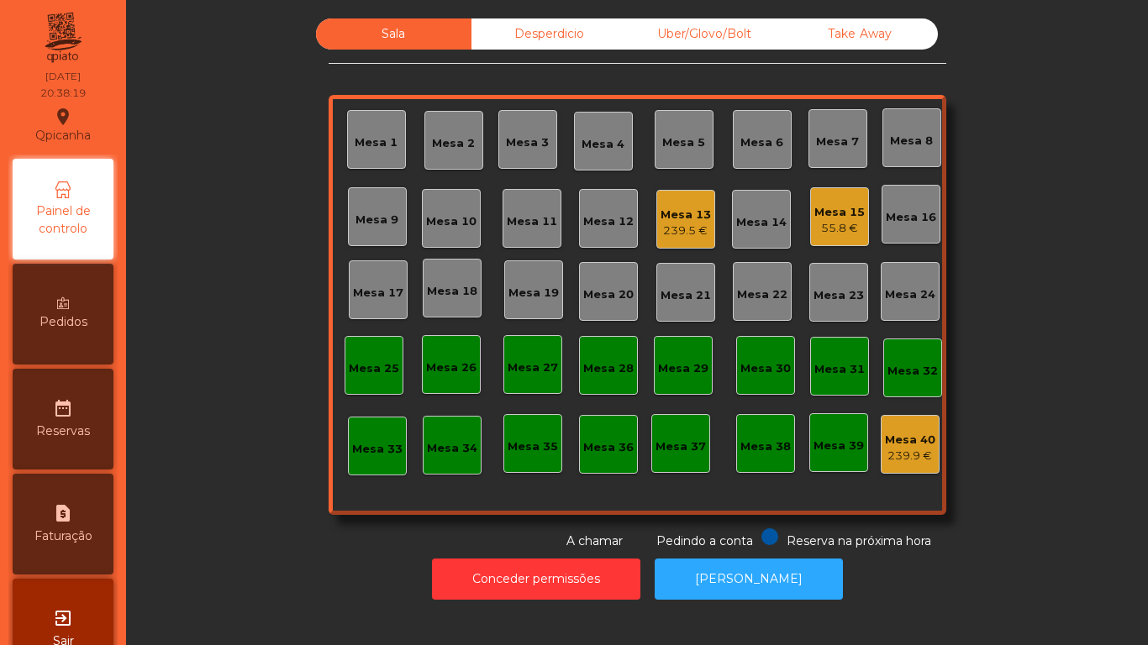
click at [457, 143] on div "Mesa 2" at bounding box center [453, 143] width 43 height 17
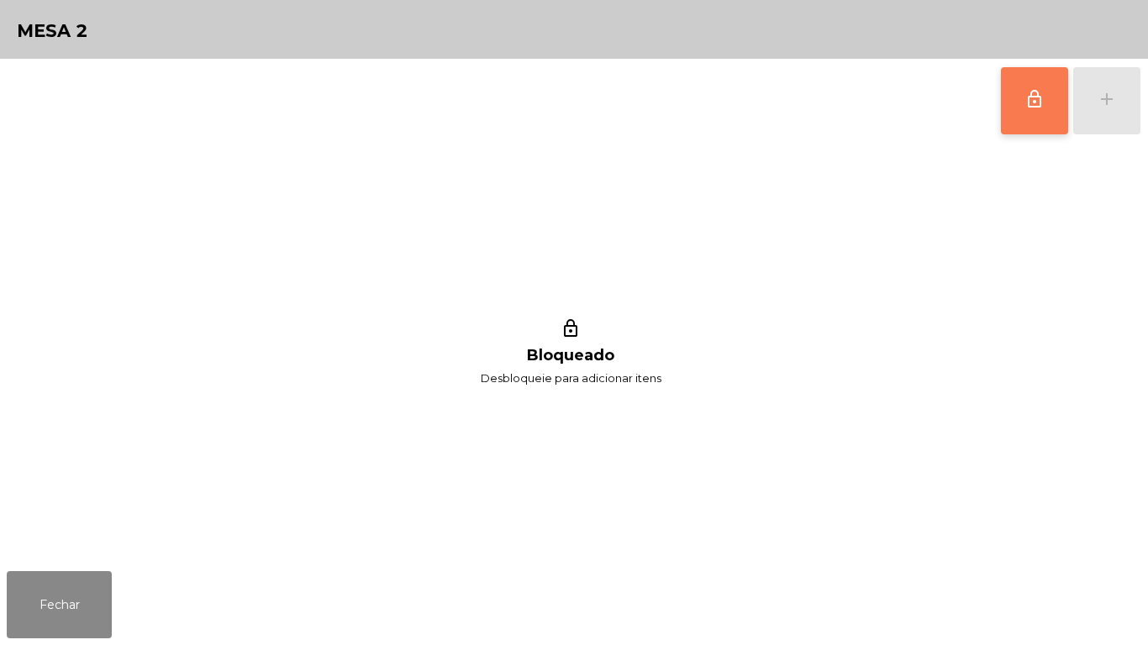
click at [1009, 91] on button "lock_outline" at bounding box center [1034, 100] width 67 height 67
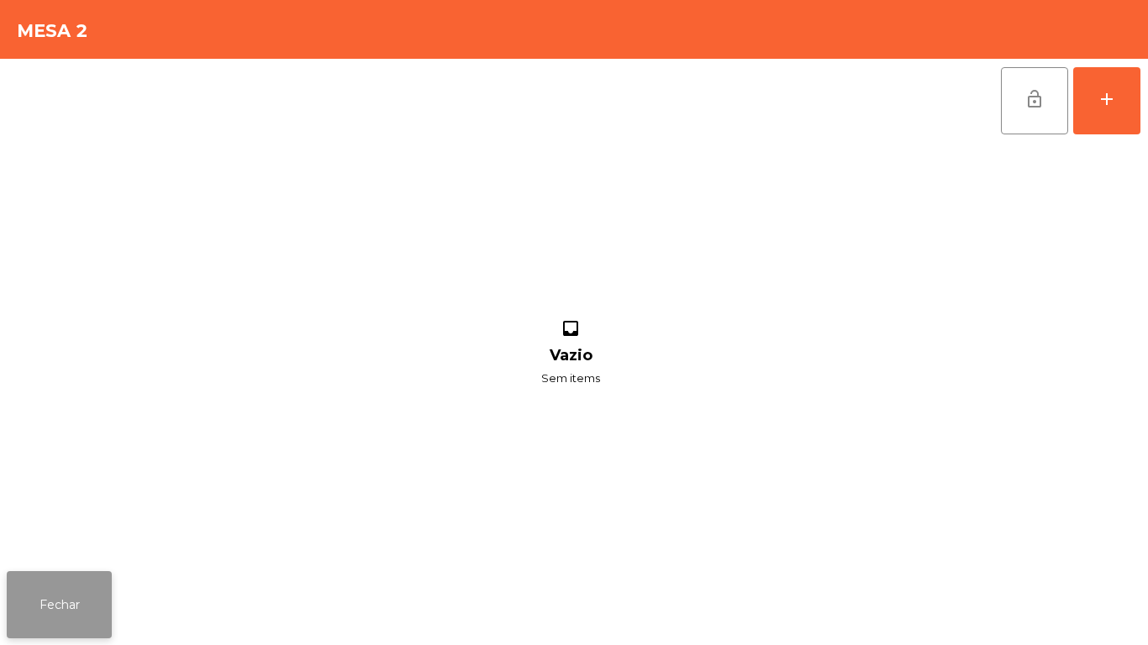
click at [80, 591] on button "Fechar" at bounding box center [59, 604] width 105 height 67
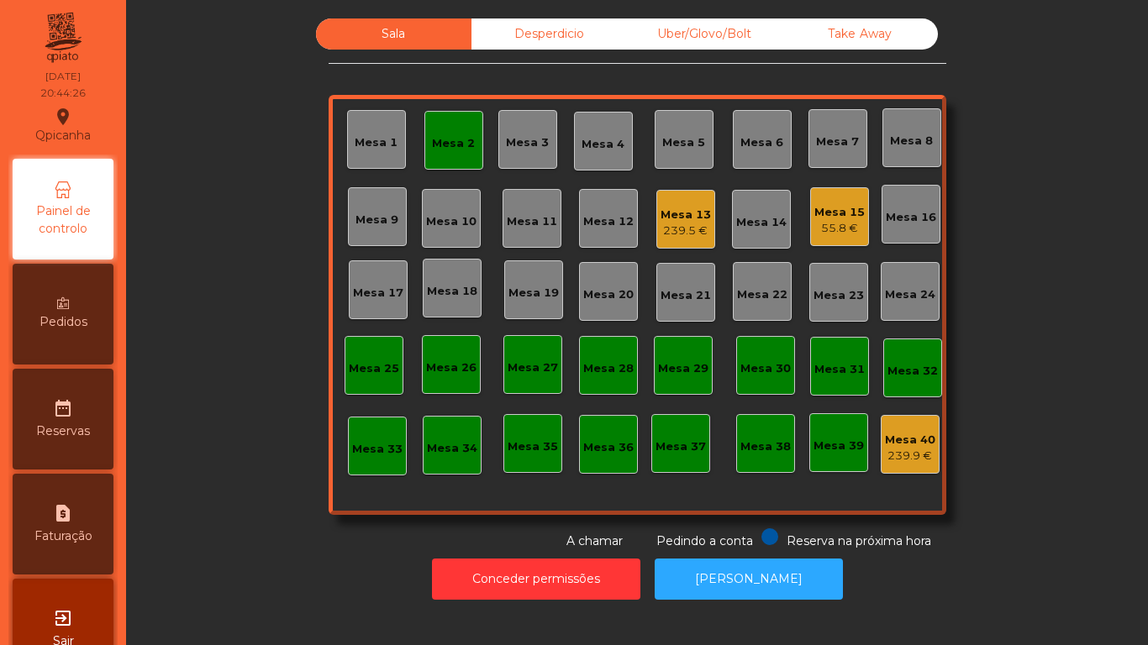
click at [457, 144] on div "Mesa 2" at bounding box center [453, 143] width 43 height 17
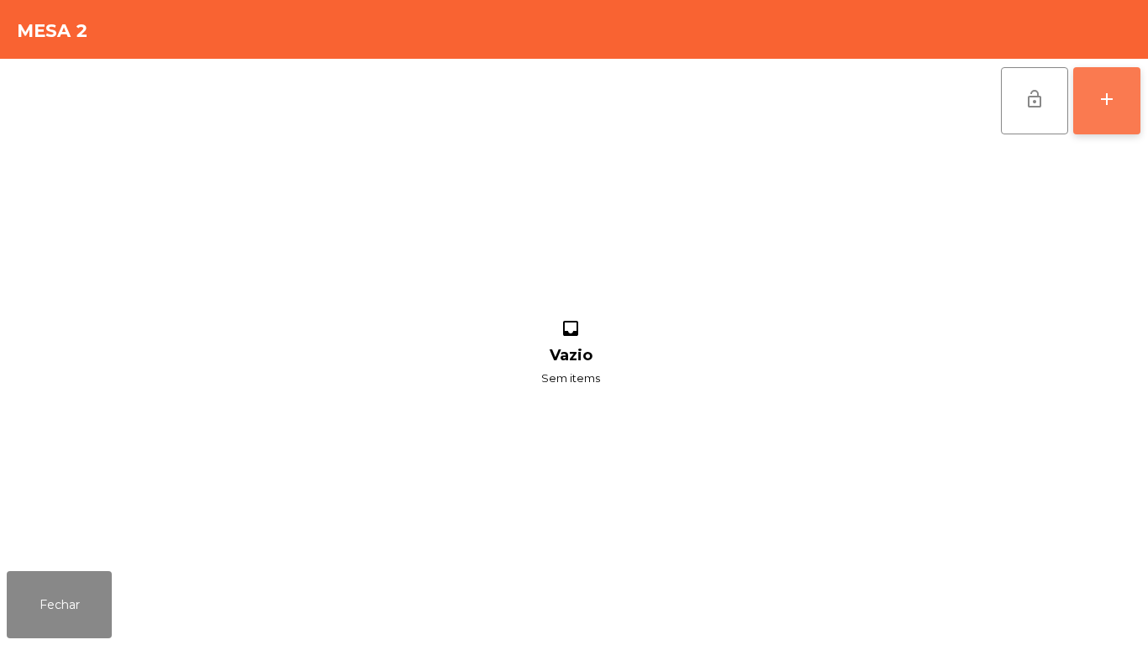
click at [1096, 116] on button "add" at bounding box center [1106, 100] width 67 height 67
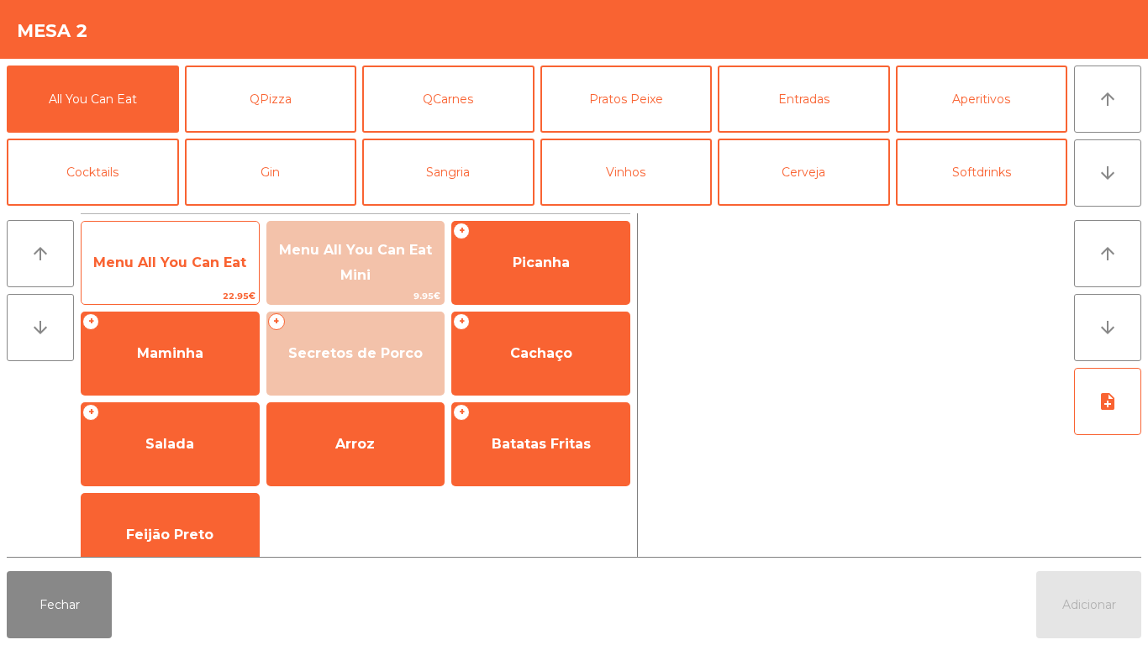
click at [196, 273] on span "Menu All You Can Eat" at bounding box center [169, 262] width 177 height 45
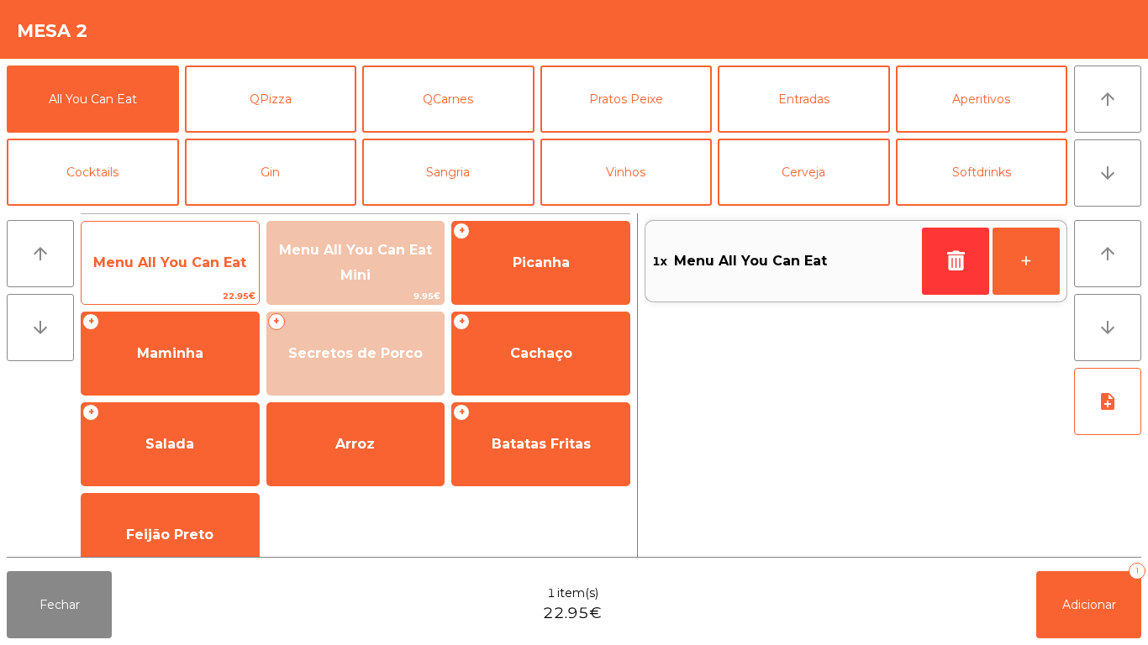
click at [202, 298] on span "22.95€" at bounding box center [169, 296] width 177 height 16
click at [226, 279] on span "Menu All You Can Eat" at bounding box center [169, 262] width 177 height 45
click at [232, 274] on span "Menu All You Can Eat" at bounding box center [169, 262] width 177 height 45
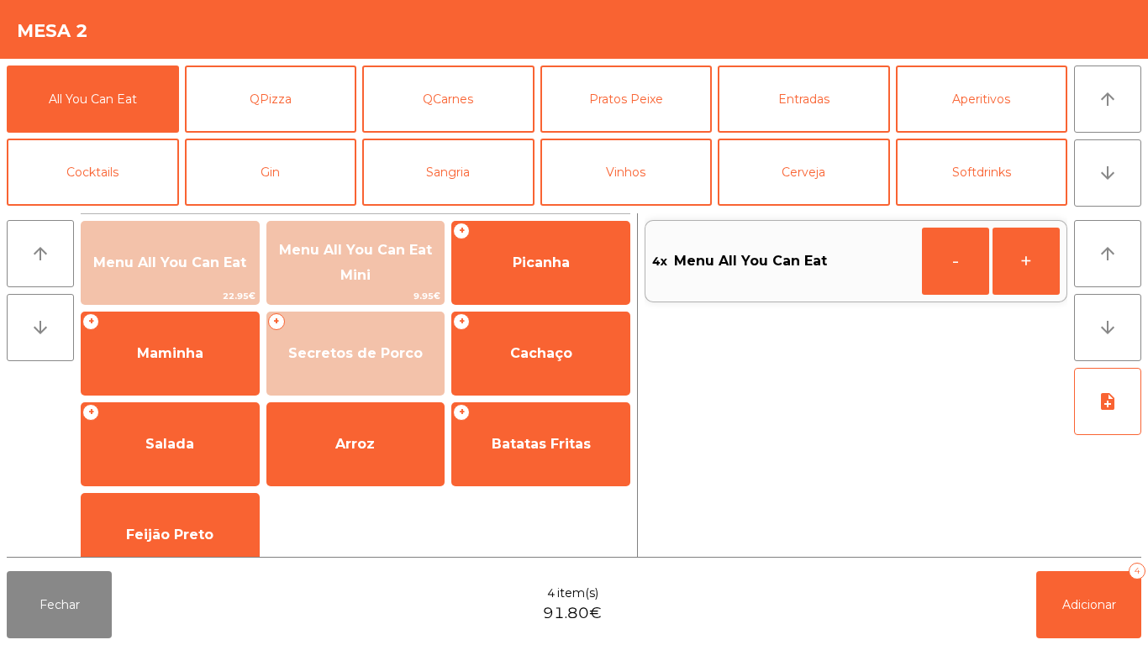
click at [1057, 538] on div "4x Menu All You Can Eat - +" at bounding box center [855, 385] width 423 height 344
click at [1080, 584] on button "Adicionar 4" at bounding box center [1088, 604] width 105 height 67
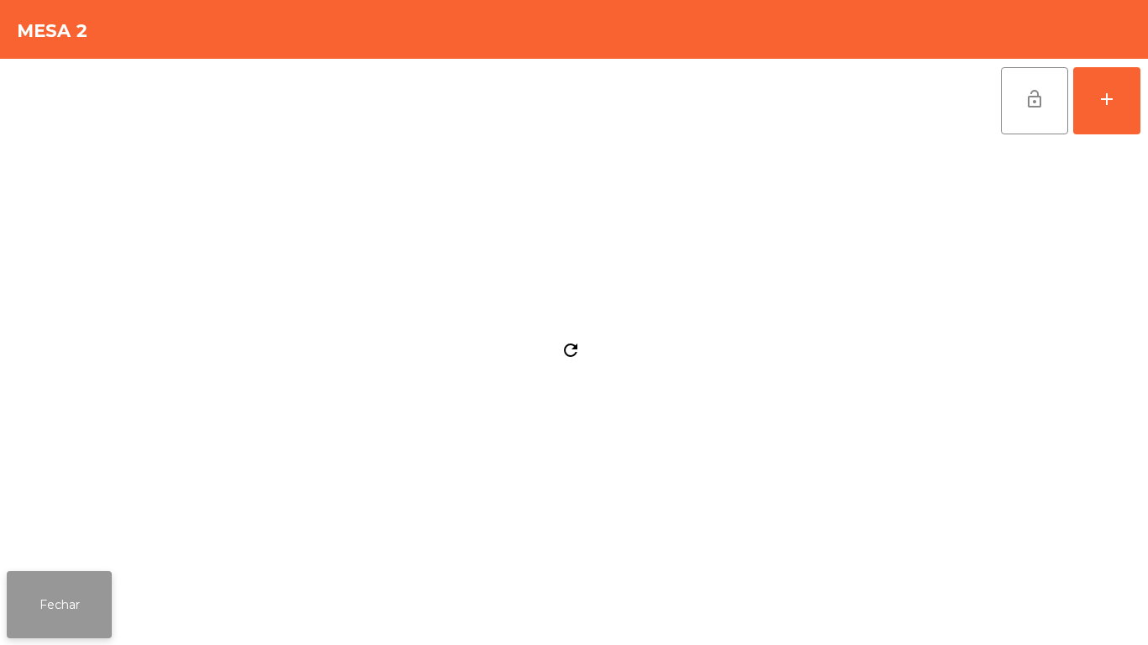
click at [103, 573] on button "Fechar" at bounding box center [59, 604] width 105 height 67
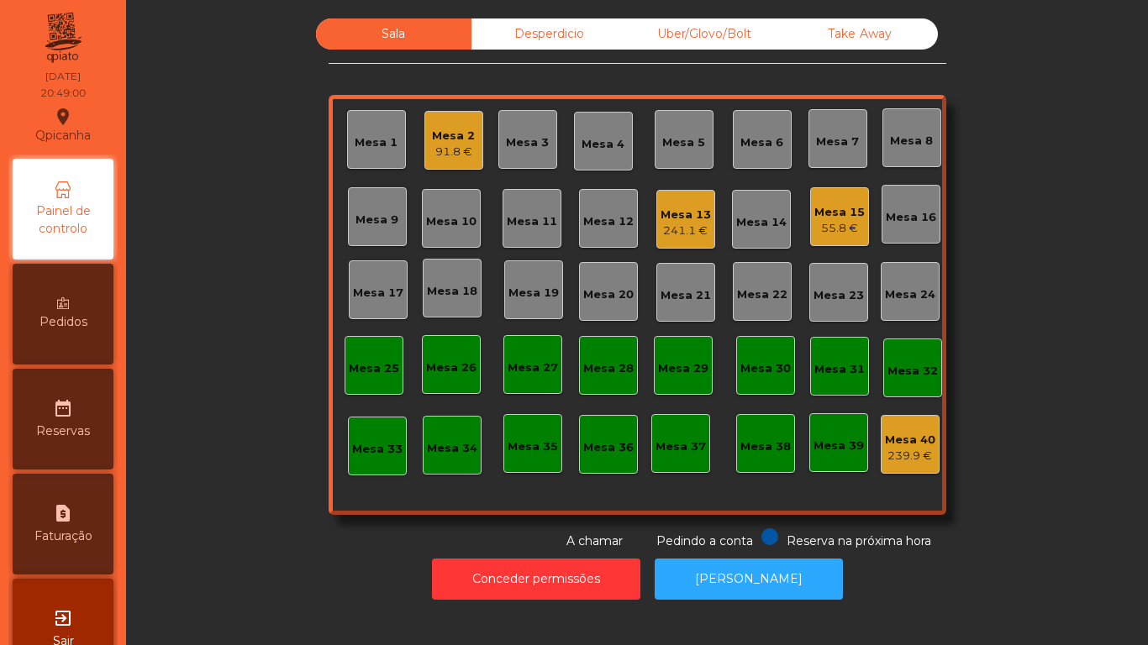
click at [459, 162] on div "Mesa 2 91.8 €" at bounding box center [453, 140] width 59 height 59
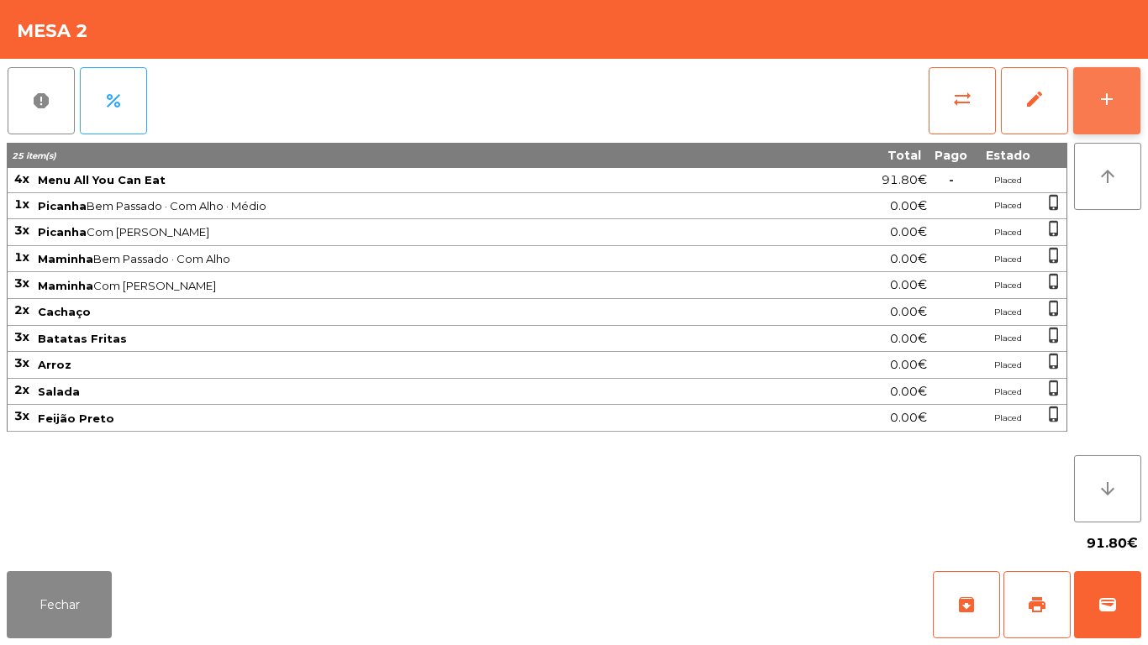
click at [1087, 97] on button "add" at bounding box center [1106, 100] width 67 height 67
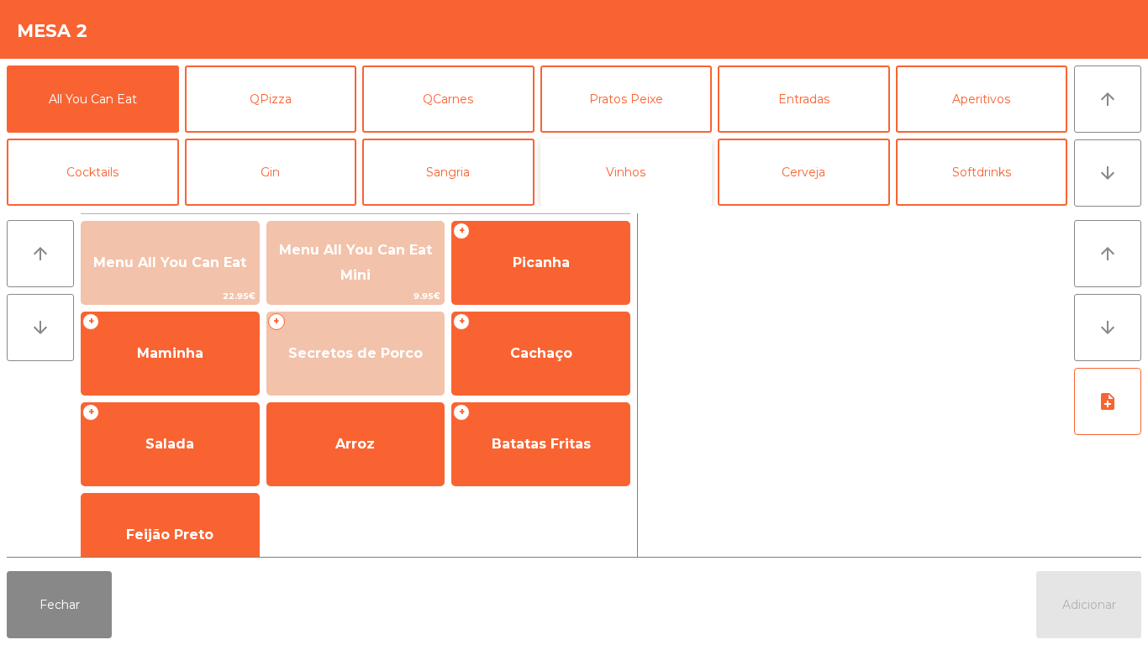
click at [601, 164] on button "Vinhos" at bounding box center [626, 172] width 172 height 67
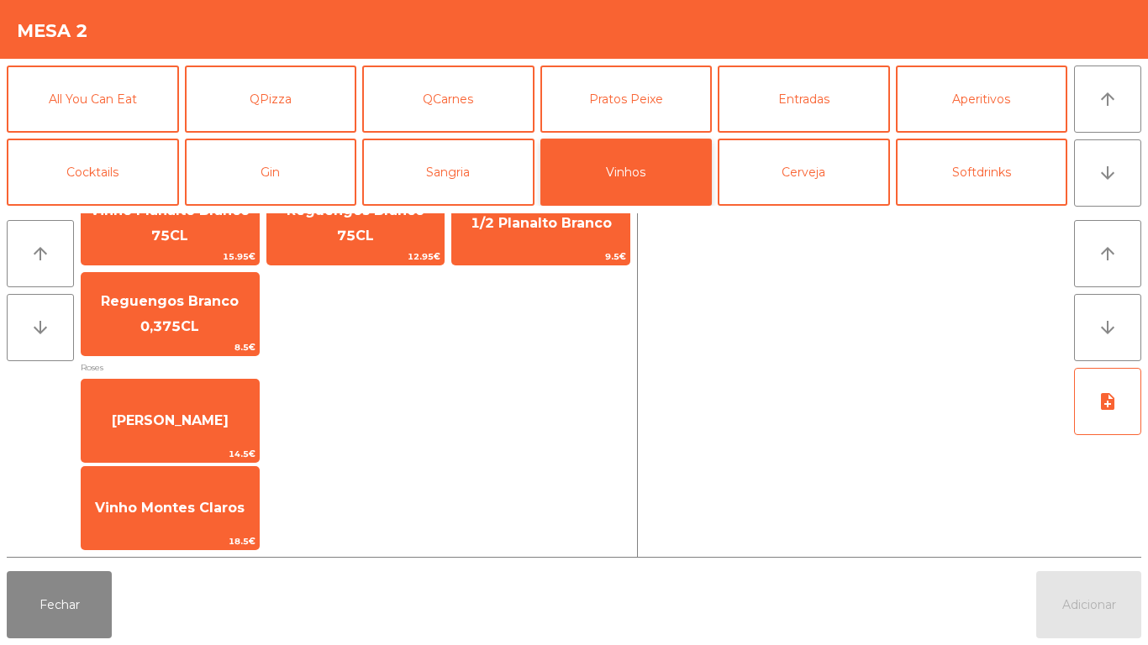
scroll to position [523, 0]
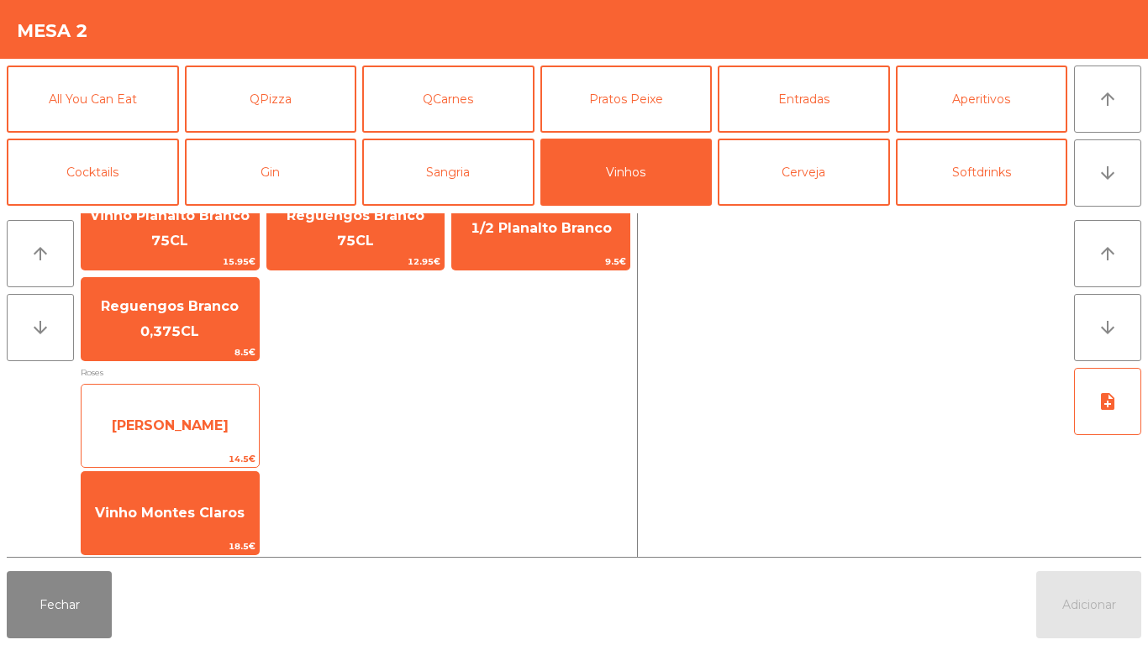
click at [222, 425] on span "[PERSON_NAME]" at bounding box center [170, 426] width 117 height 16
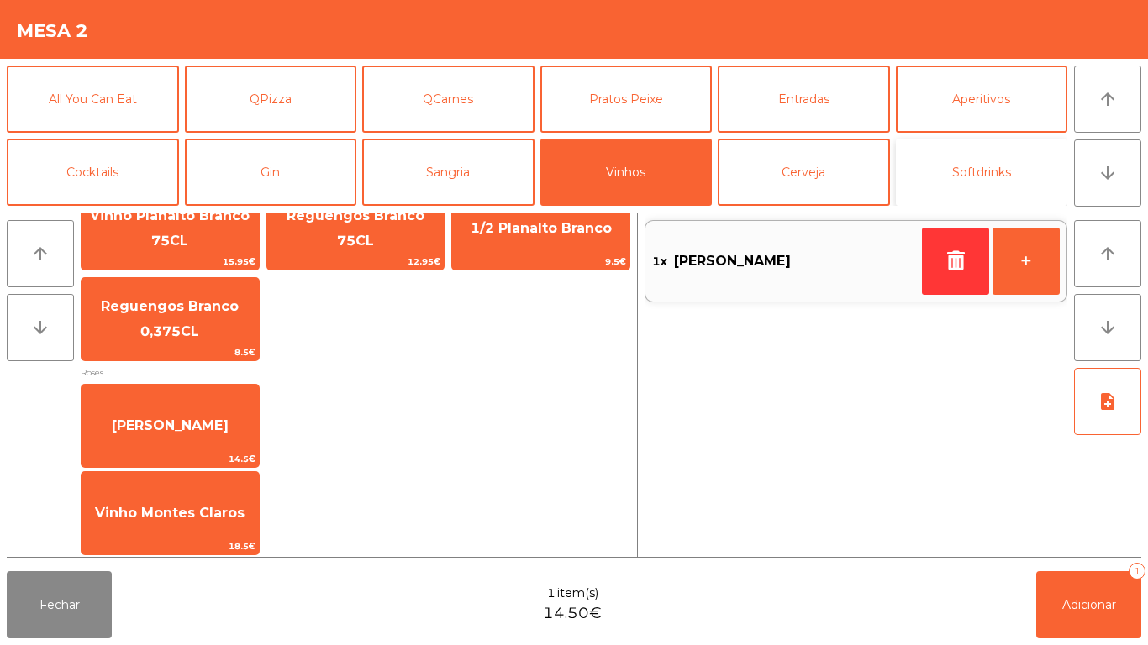
click at [1001, 181] on button "Softdrinks" at bounding box center [982, 172] width 172 height 67
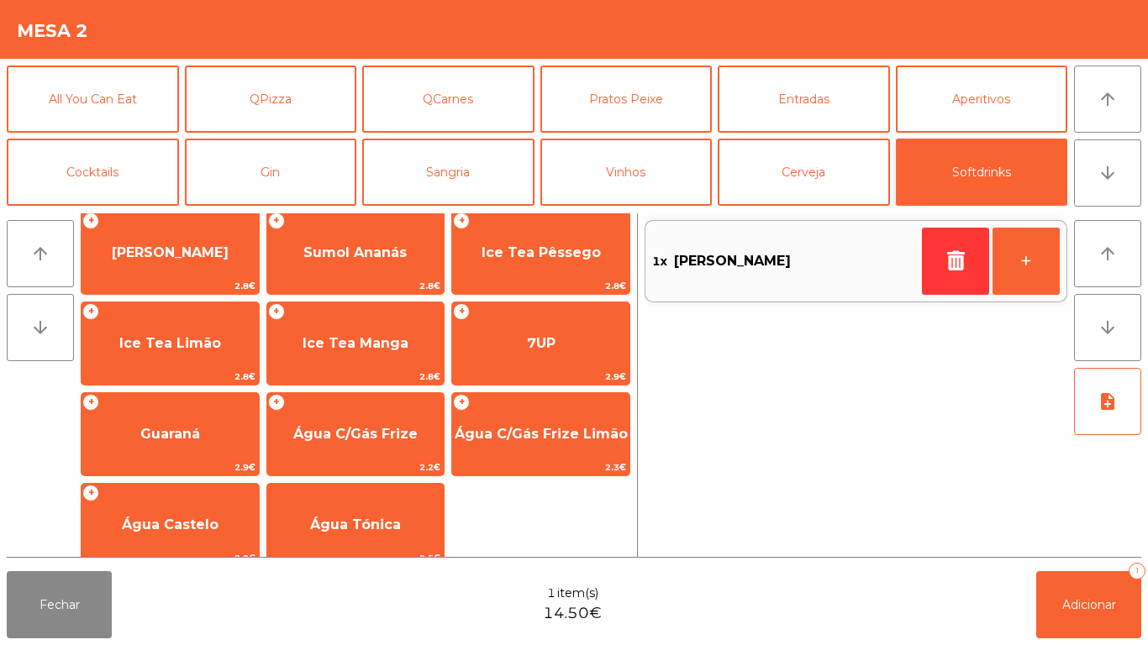
scroll to position [299, 0]
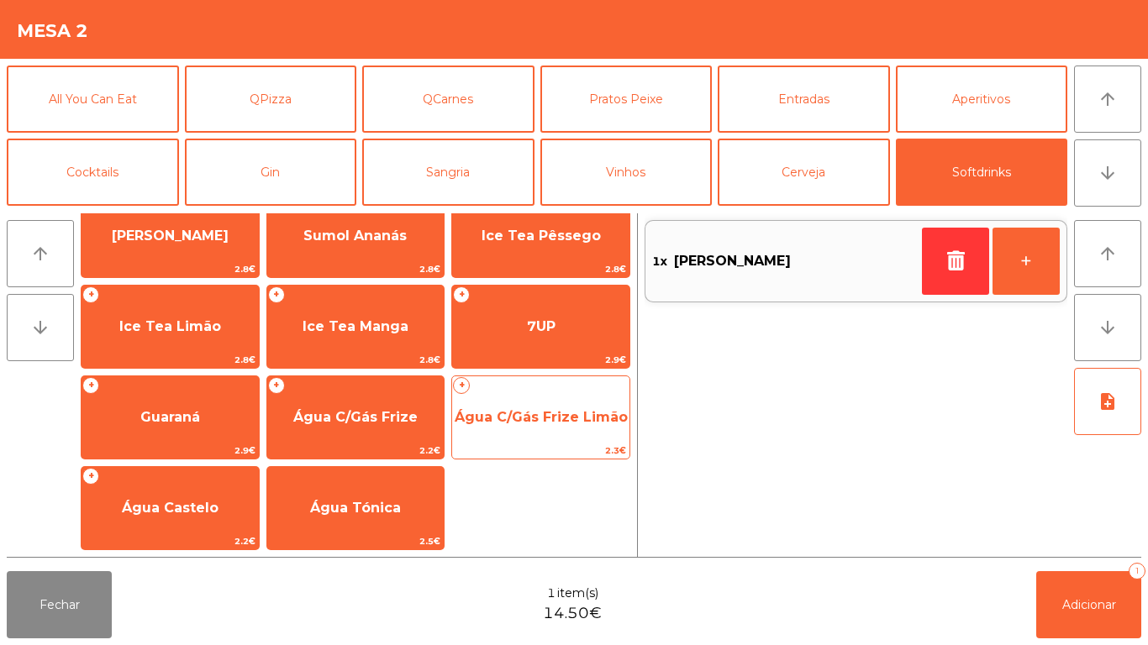
click at [565, 410] on span "Água C/Gás Frize Limão" at bounding box center [540, 417] width 173 height 16
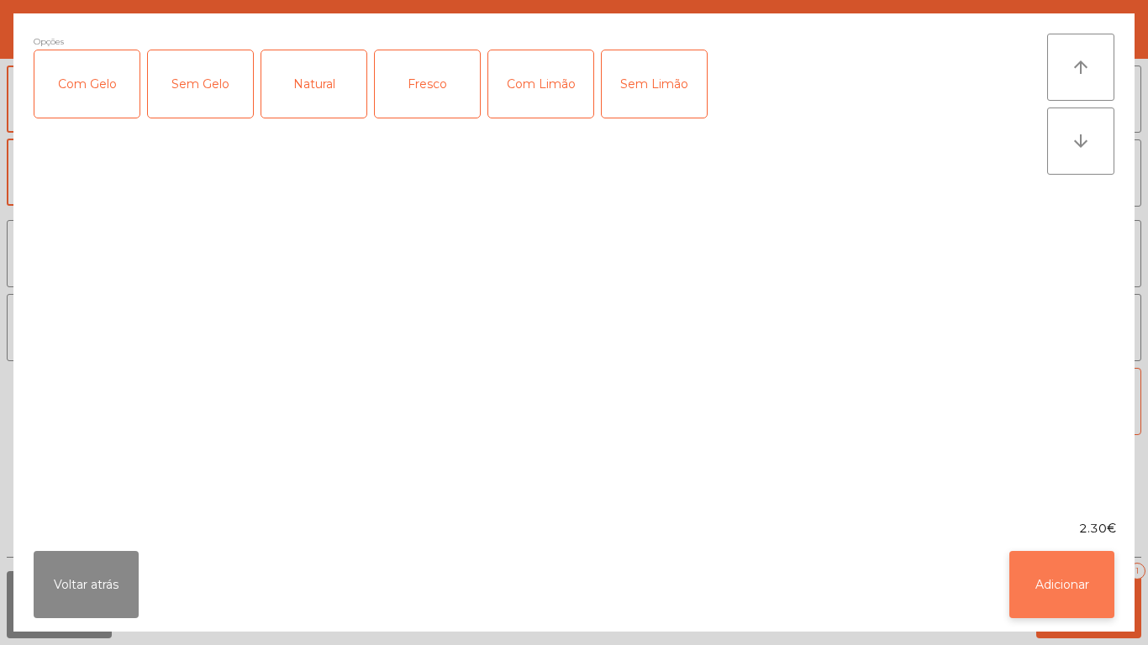
click at [1043, 575] on button "Adicionar" at bounding box center [1061, 584] width 105 height 67
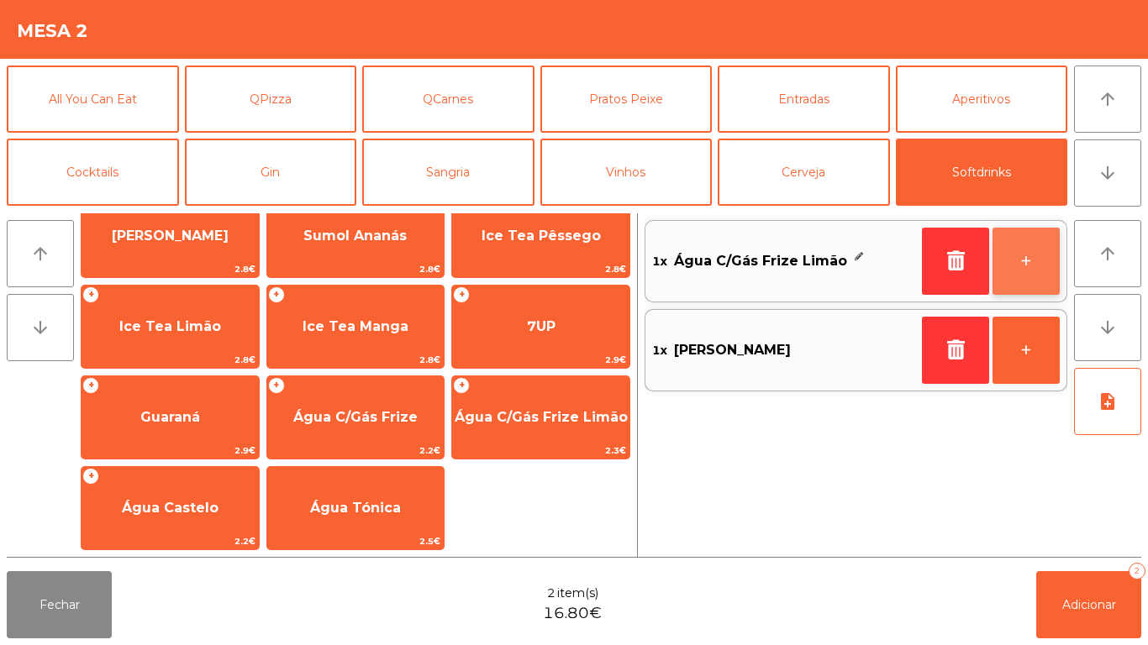
click at [1022, 253] on button "+" at bounding box center [1025, 261] width 67 height 67
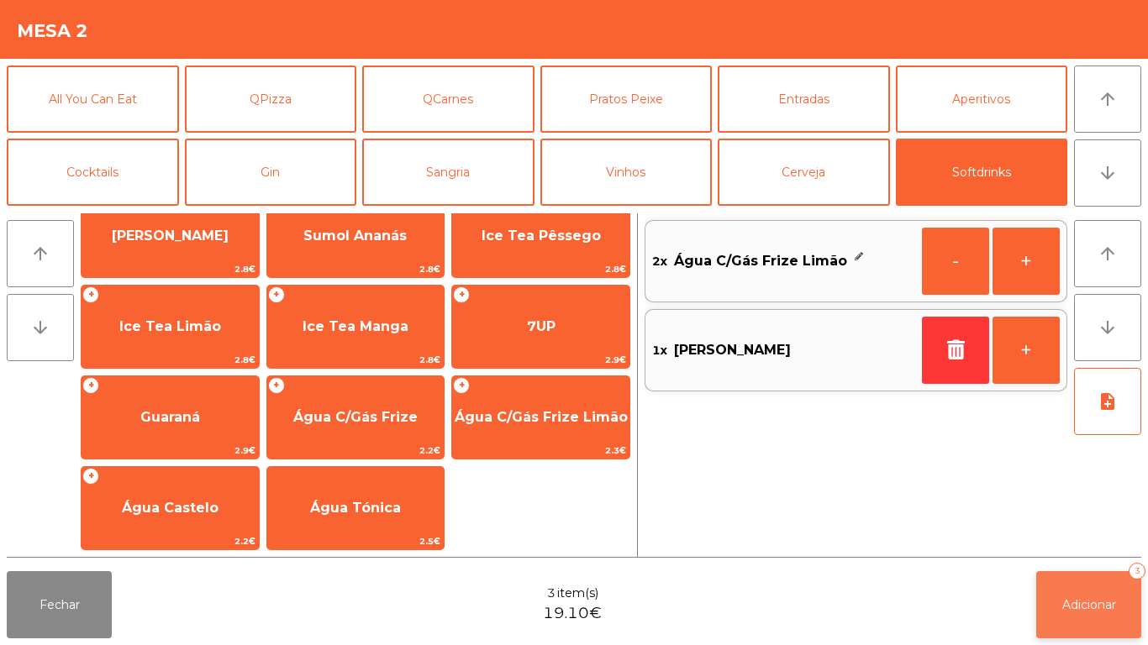
click at [1095, 587] on button "Adicionar 3" at bounding box center [1088, 604] width 105 height 67
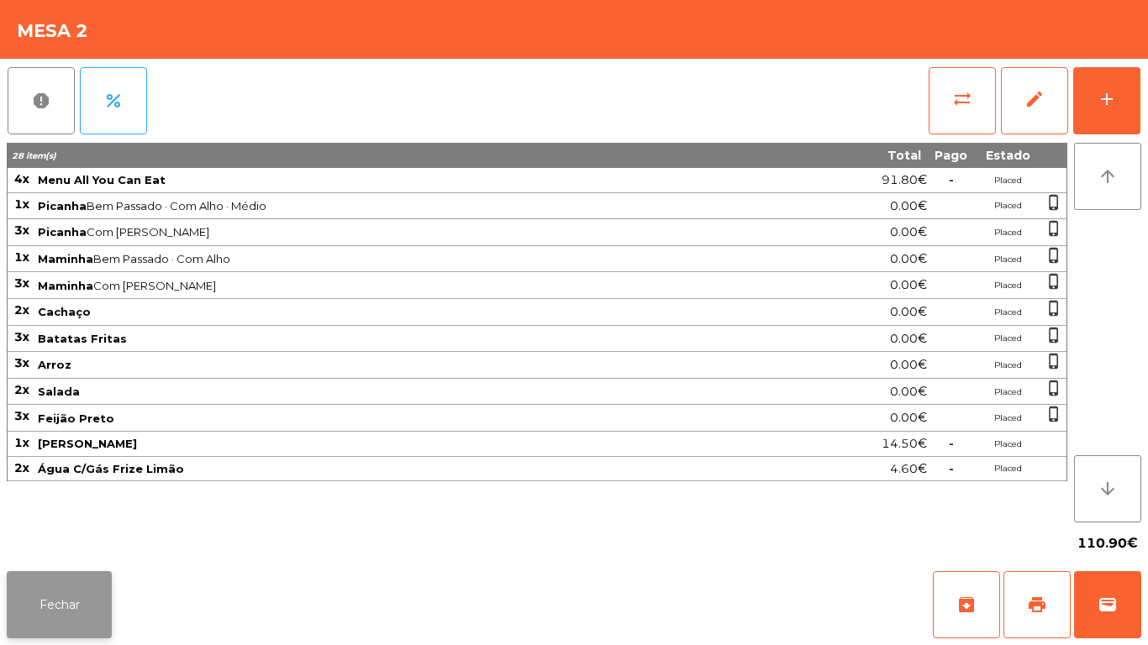
click at [82, 572] on button "Fechar" at bounding box center [59, 604] width 105 height 67
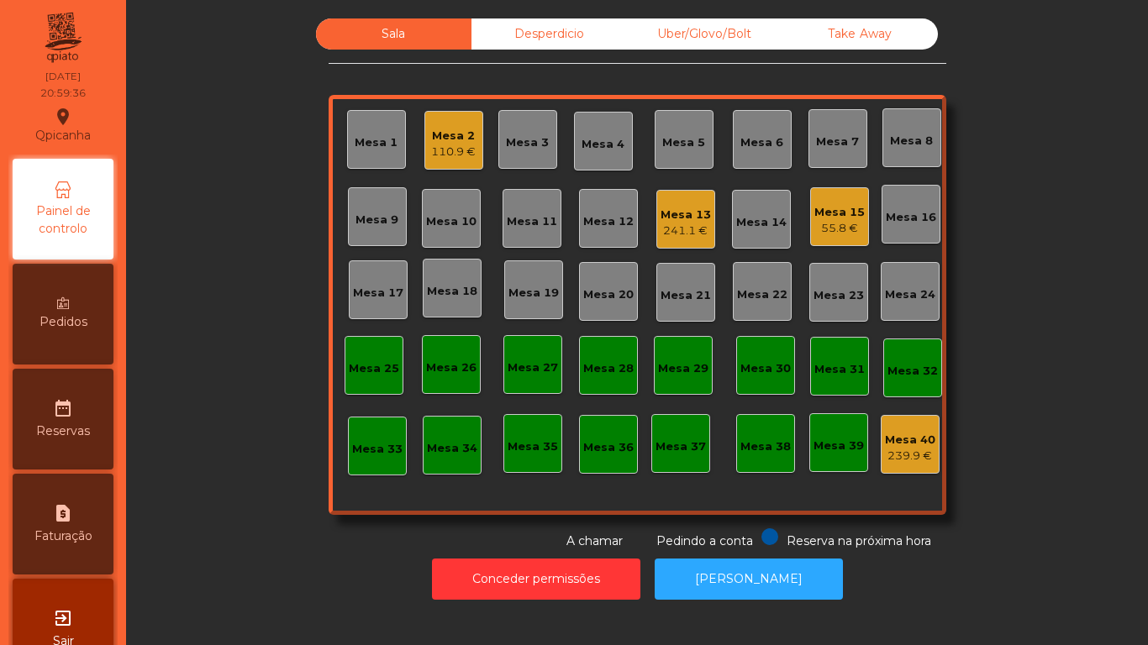
click at [475, 138] on div "Mesa 2 110.9 €" at bounding box center [453, 140] width 59 height 59
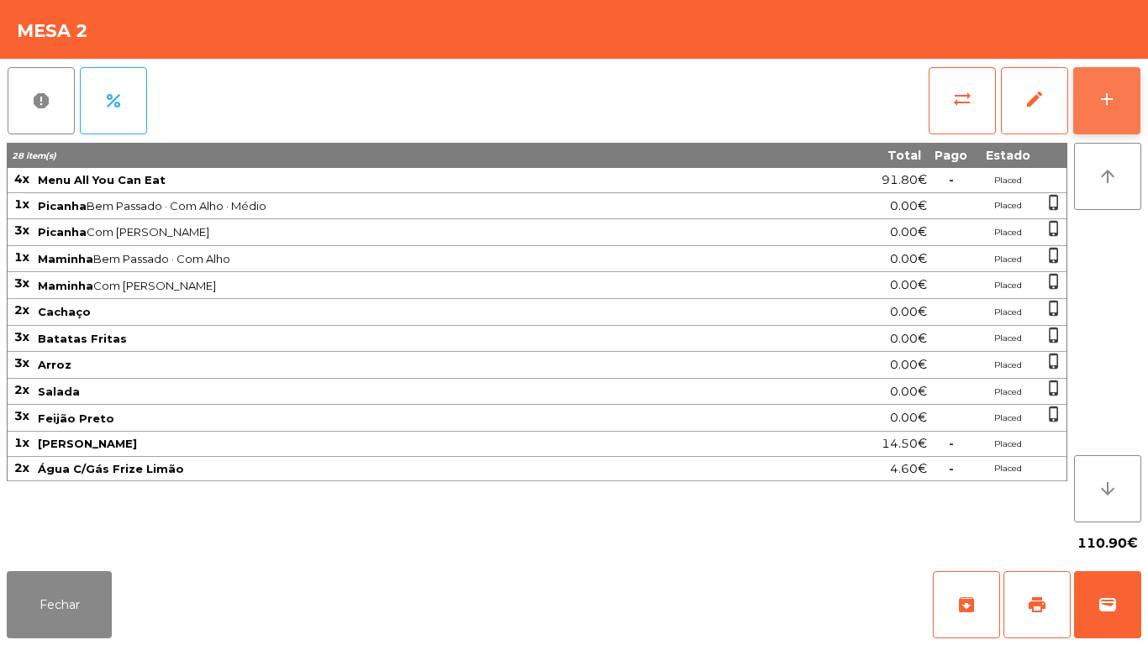
click at [1109, 107] on div "add" at bounding box center [1106, 99] width 20 height 20
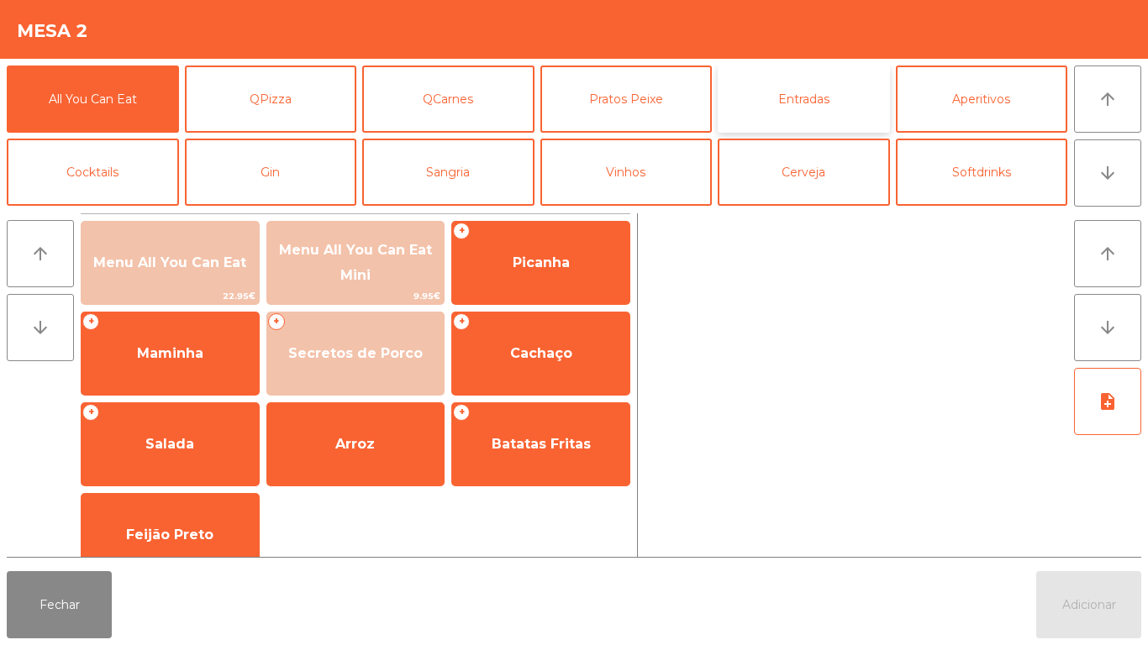
click at [817, 108] on button "Entradas" at bounding box center [803, 99] width 172 height 67
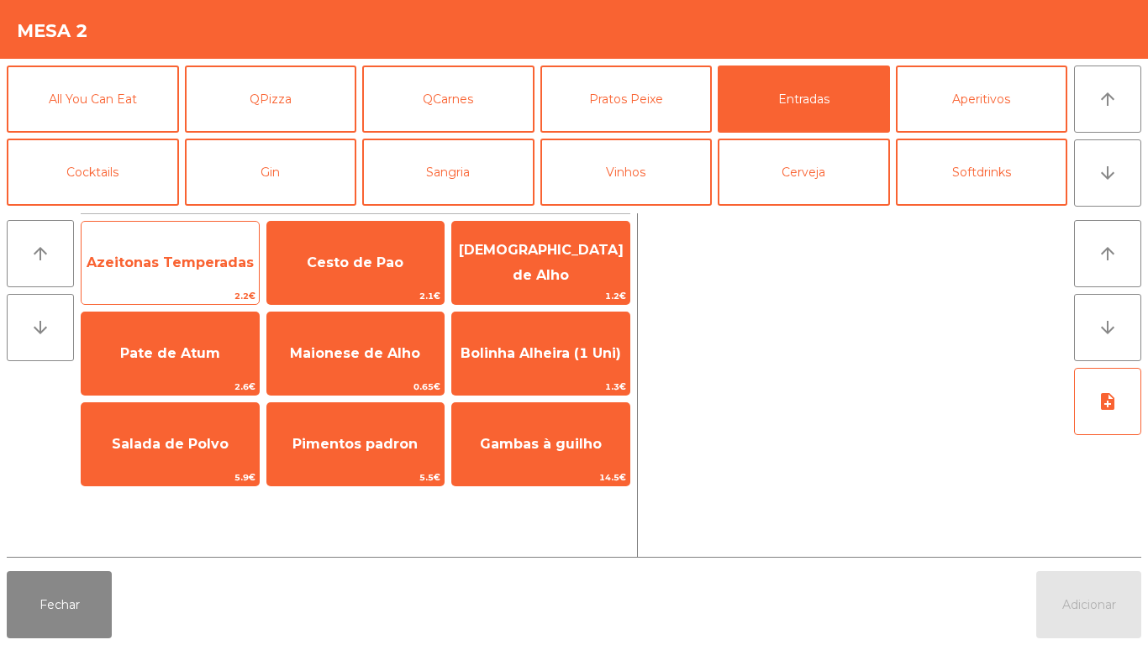
click at [241, 260] on span "Azeitonas Temperadas" at bounding box center [170, 263] width 167 height 16
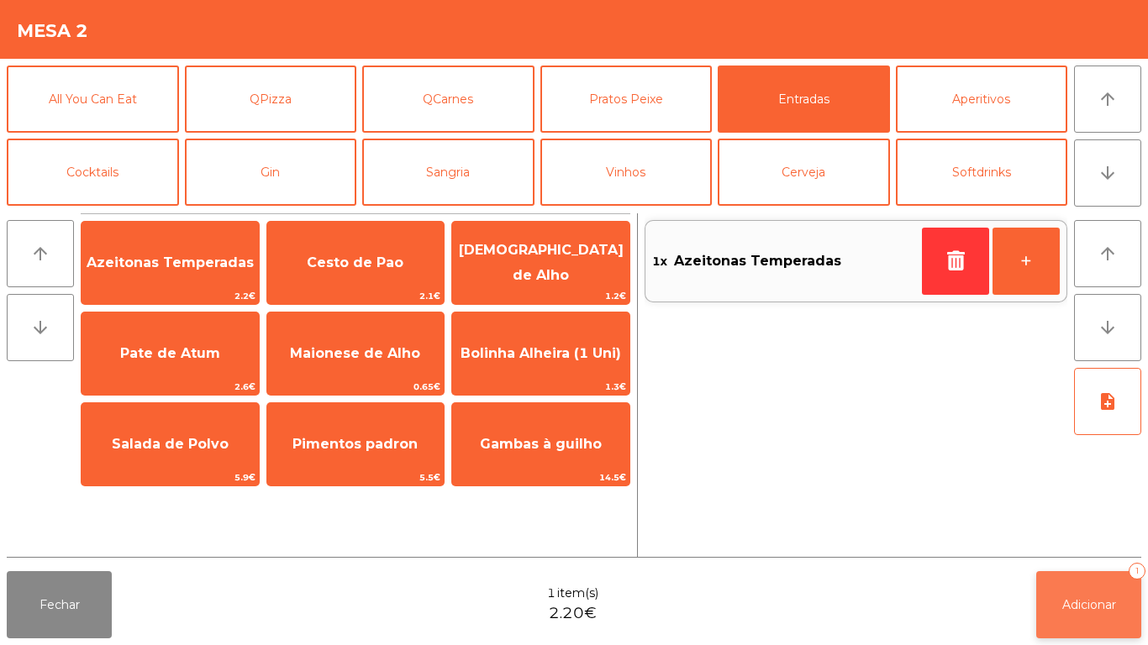
click at [1071, 588] on button "Adicionar 1" at bounding box center [1088, 604] width 105 height 67
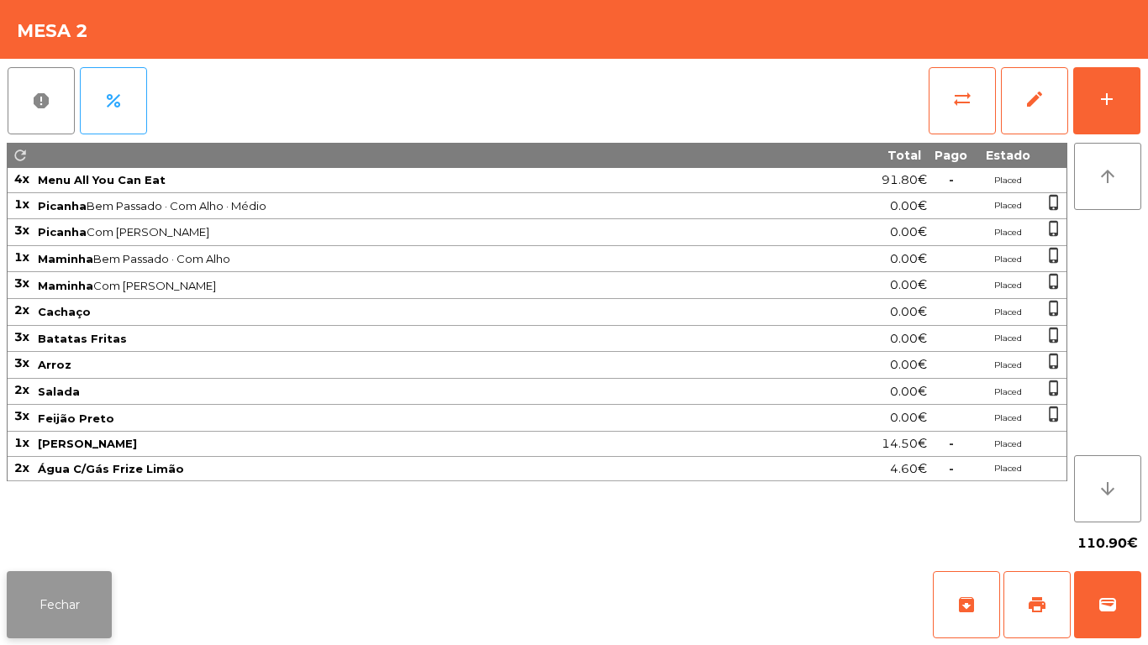
click at [108, 599] on button "Fechar" at bounding box center [59, 604] width 105 height 67
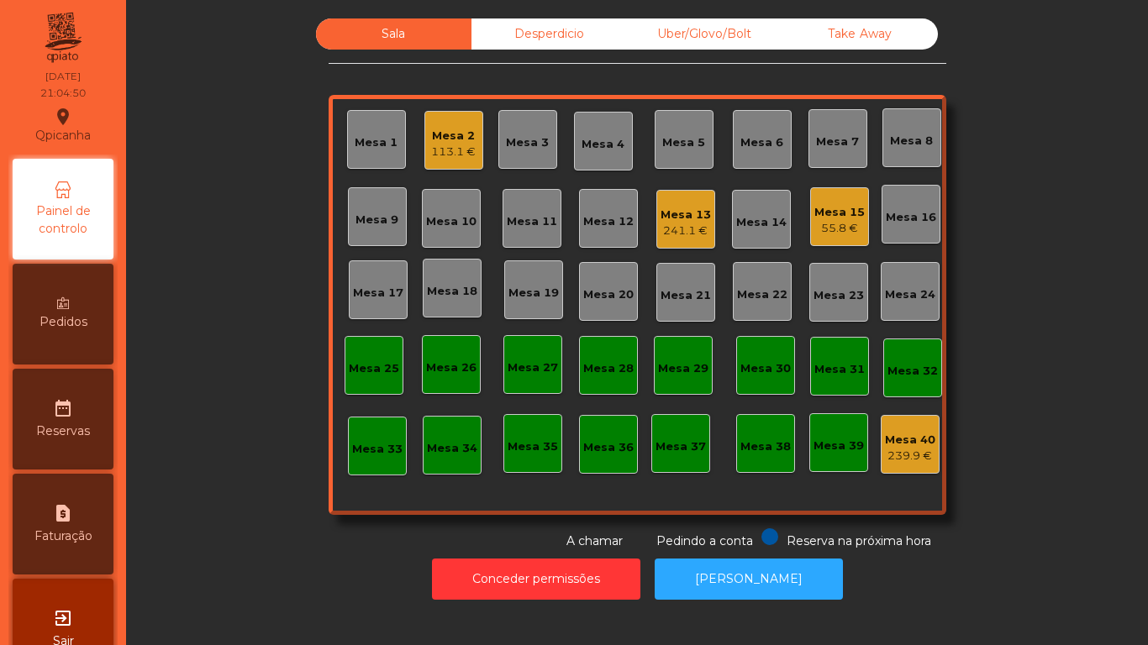
click at [385, 228] on div "Mesa 9" at bounding box center [376, 220] width 43 height 17
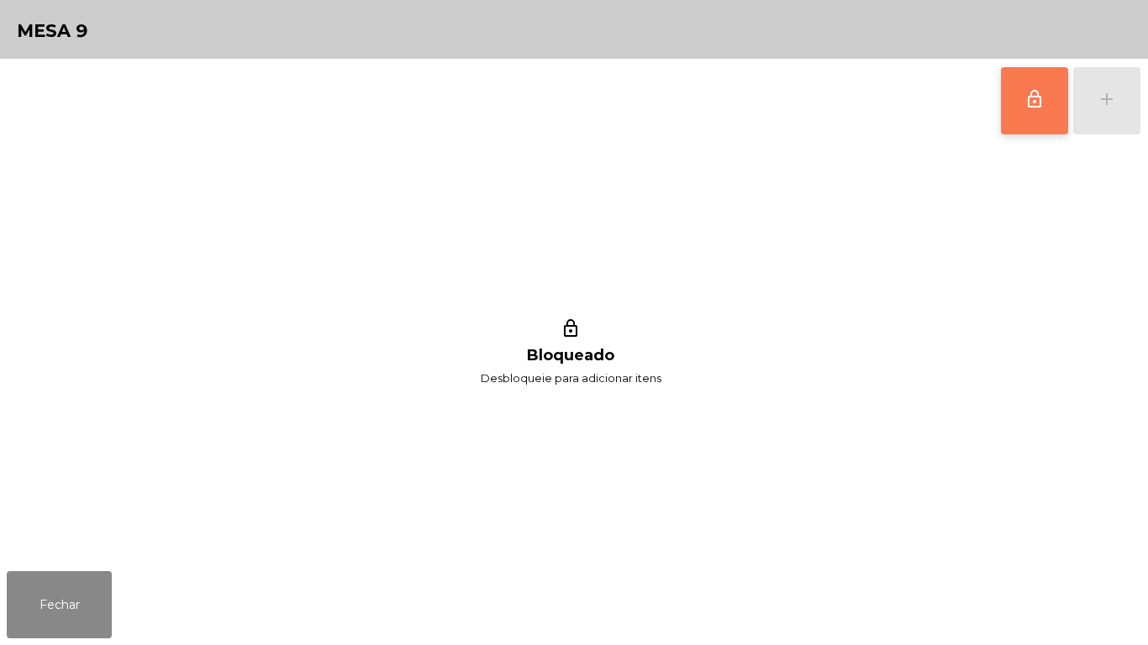
click at [1034, 117] on button "lock_outline" at bounding box center [1034, 100] width 67 height 67
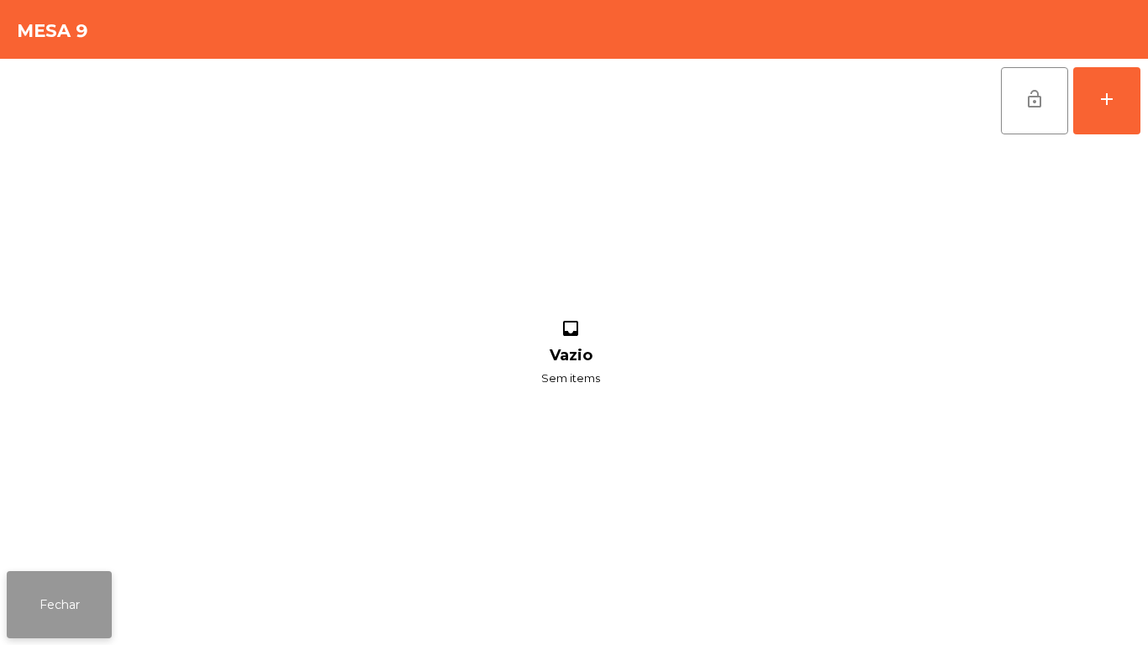
click at [98, 587] on button "Fechar" at bounding box center [59, 604] width 105 height 67
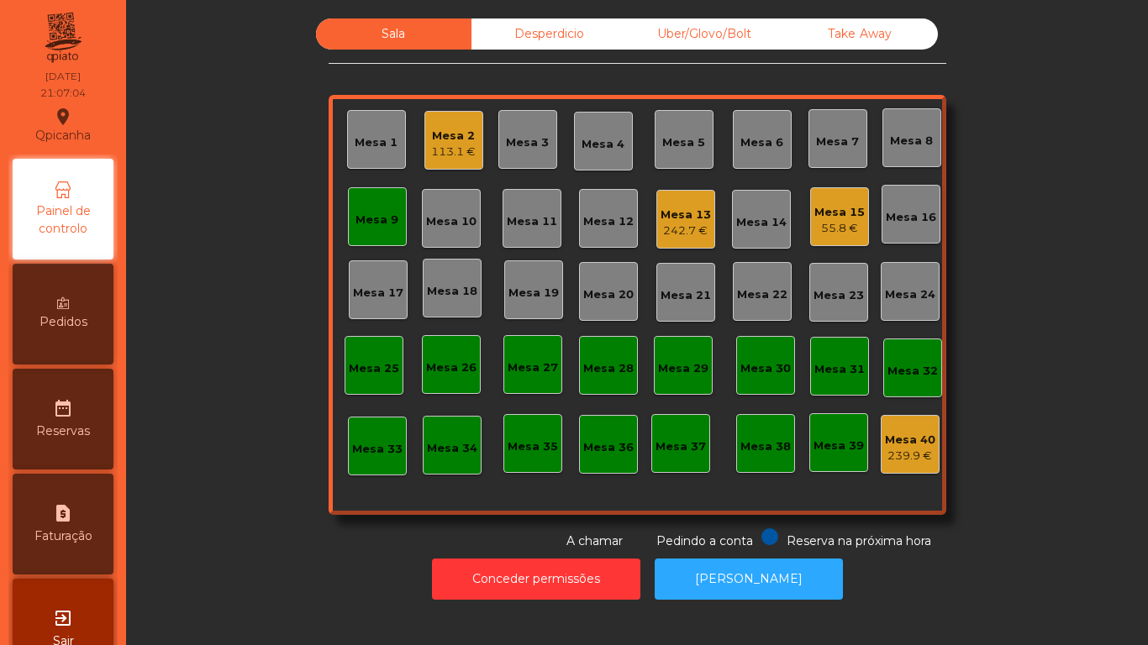
click at [833, 211] on div "Mesa 15" at bounding box center [839, 212] width 50 height 17
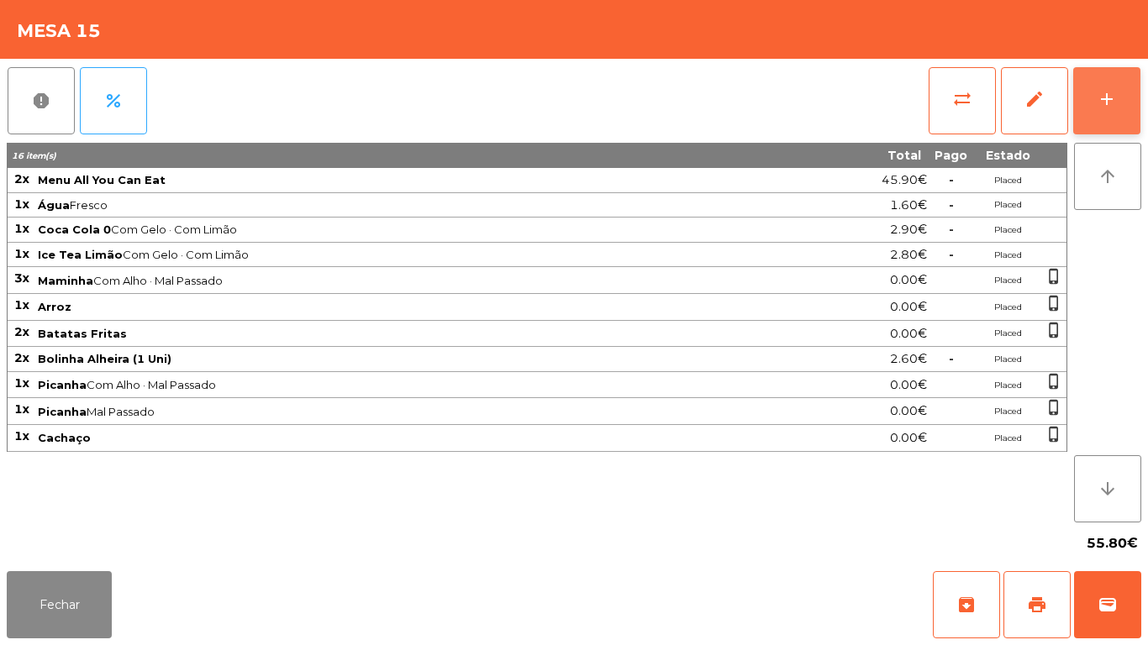
click at [1092, 113] on button "add" at bounding box center [1106, 100] width 67 height 67
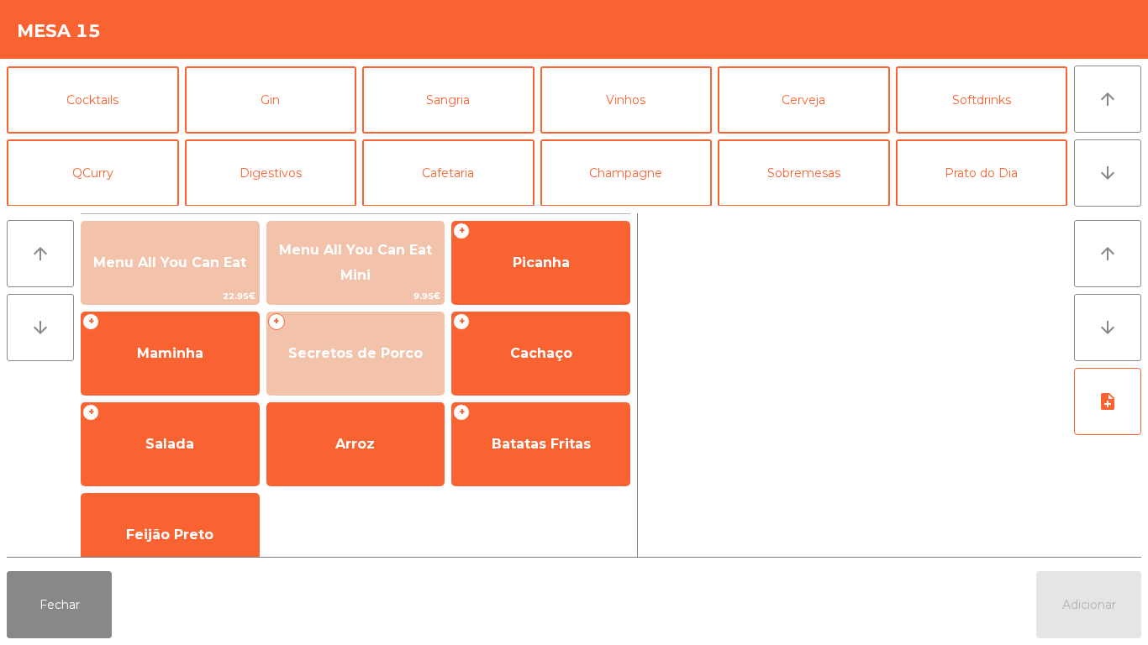
scroll to position [75, 0]
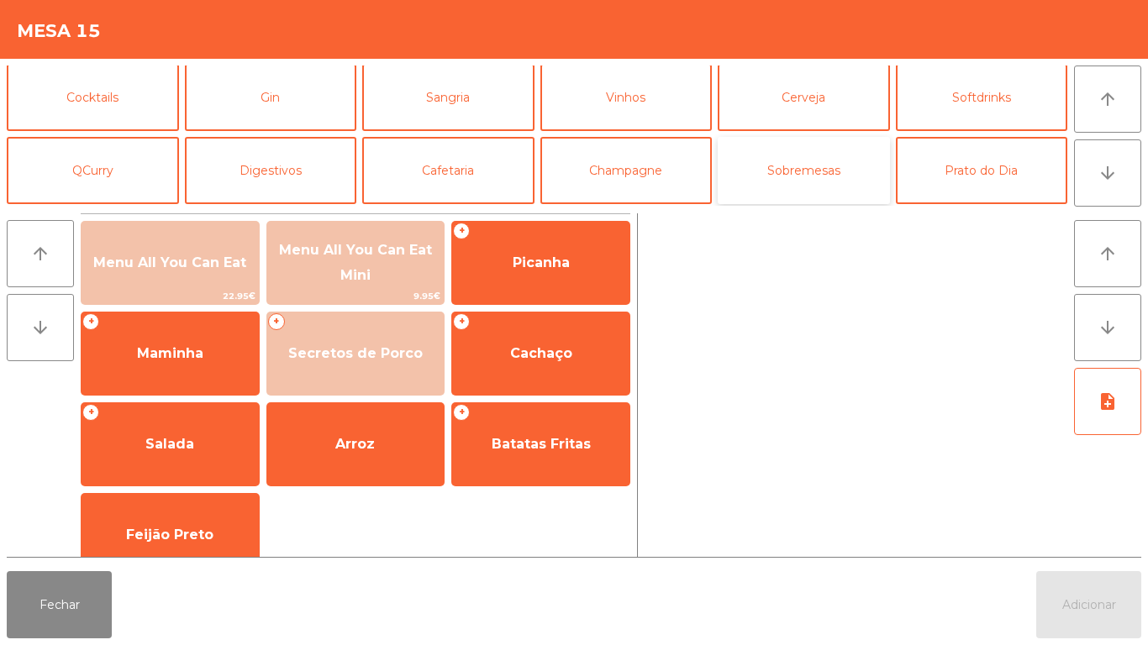
click at [818, 193] on button "Sobremesas" at bounding box center [803, 170] width 172 height 67
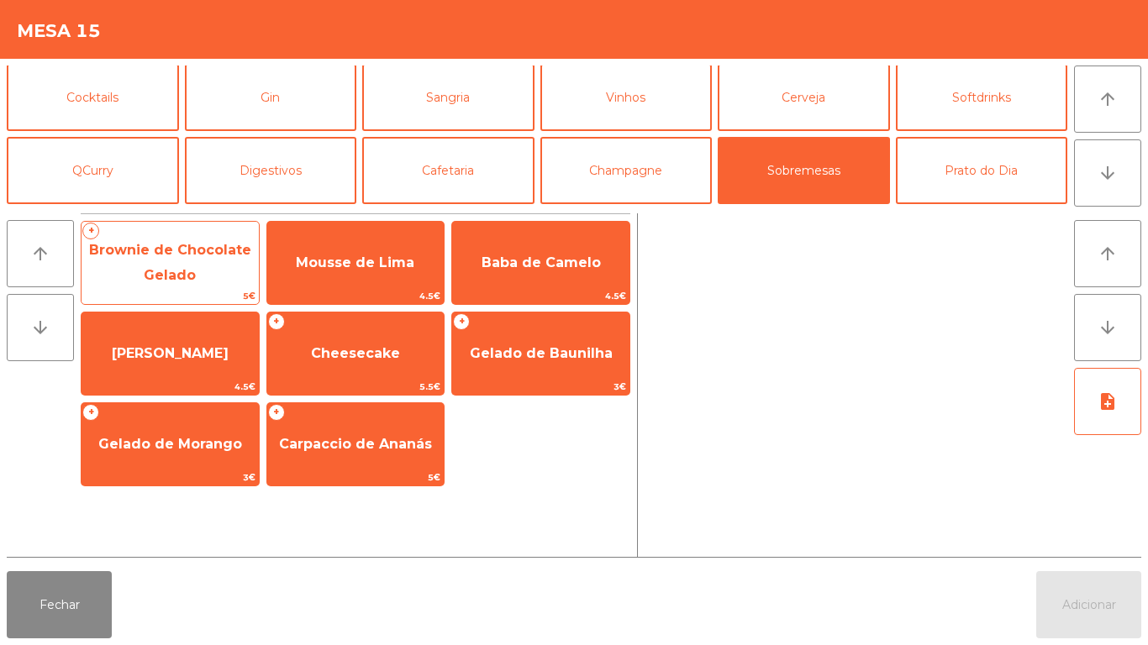
click at [234, 281] on span "Brownie de Chocolate Gelado" at bounding box center [169, 263] width 177 height 71
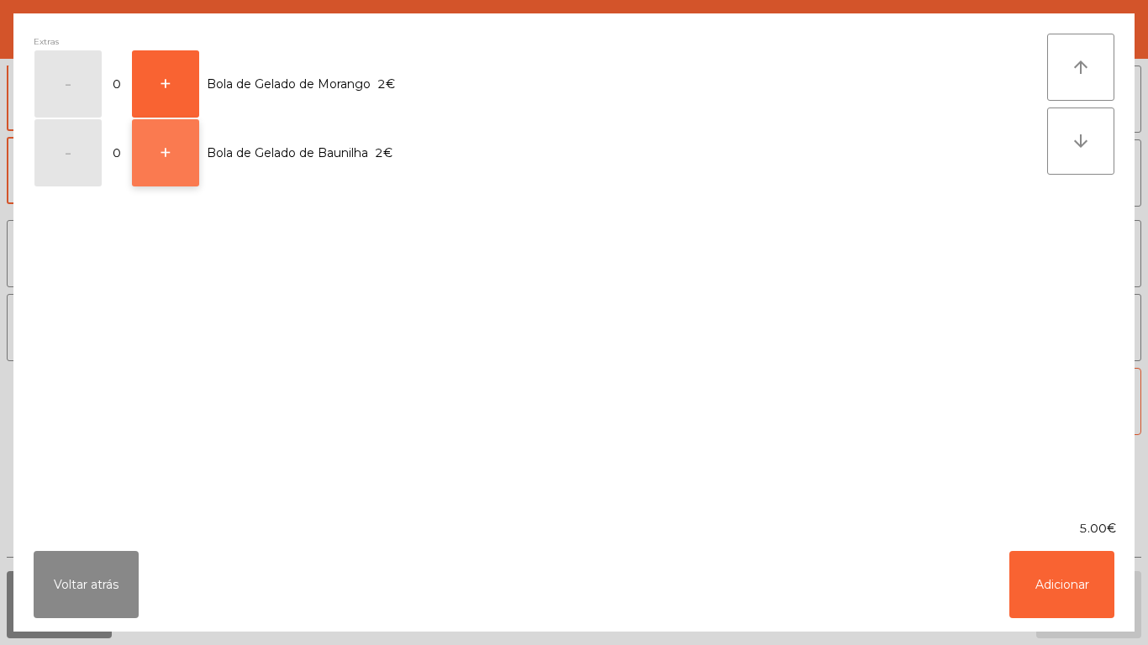
click at [186, 164] on button "+" at bounding box center [165, 152] width 67 height 67
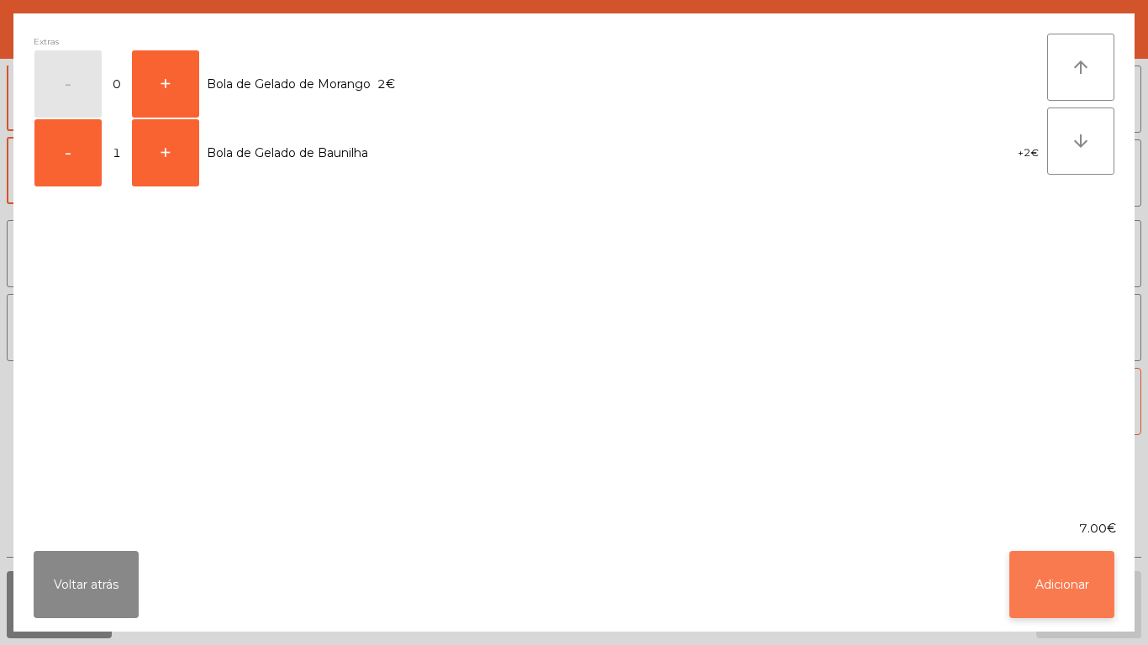
click at [1036, 579] on button "Adicionar" at bounding box center [1061, 584] width 105 height 67
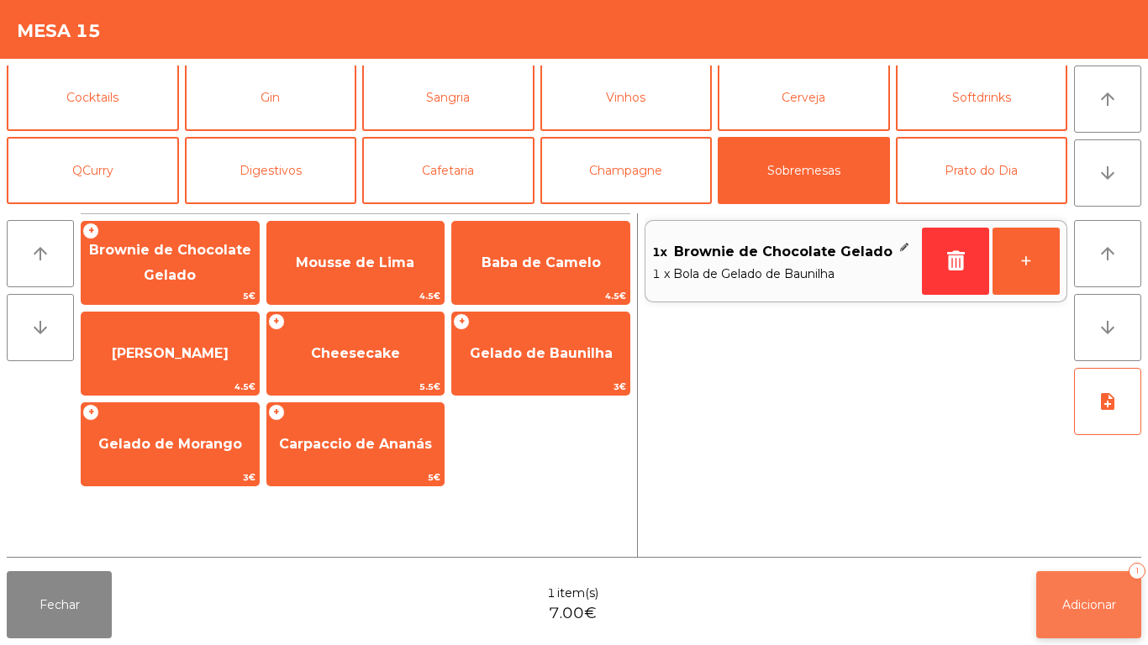
click at [1091, 606] on span "Adicionar" at bounding box center [1089, 604] width 54 height 15
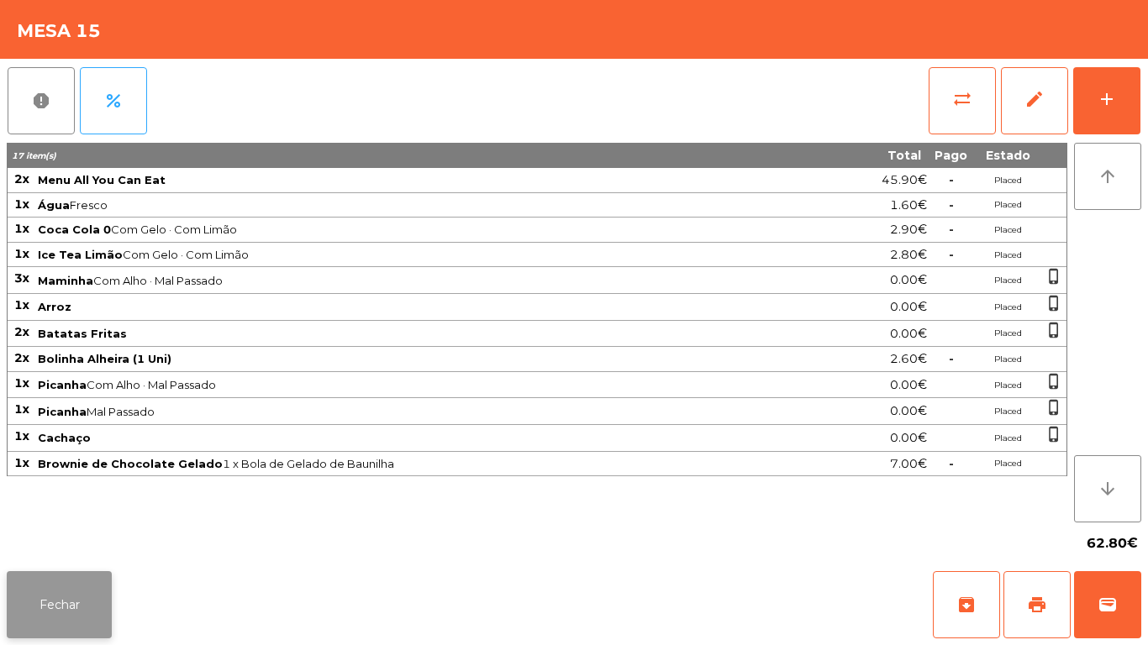
click at [81, 581] on button "Fechar" at bounding box center [59, 604] width 105 height 67
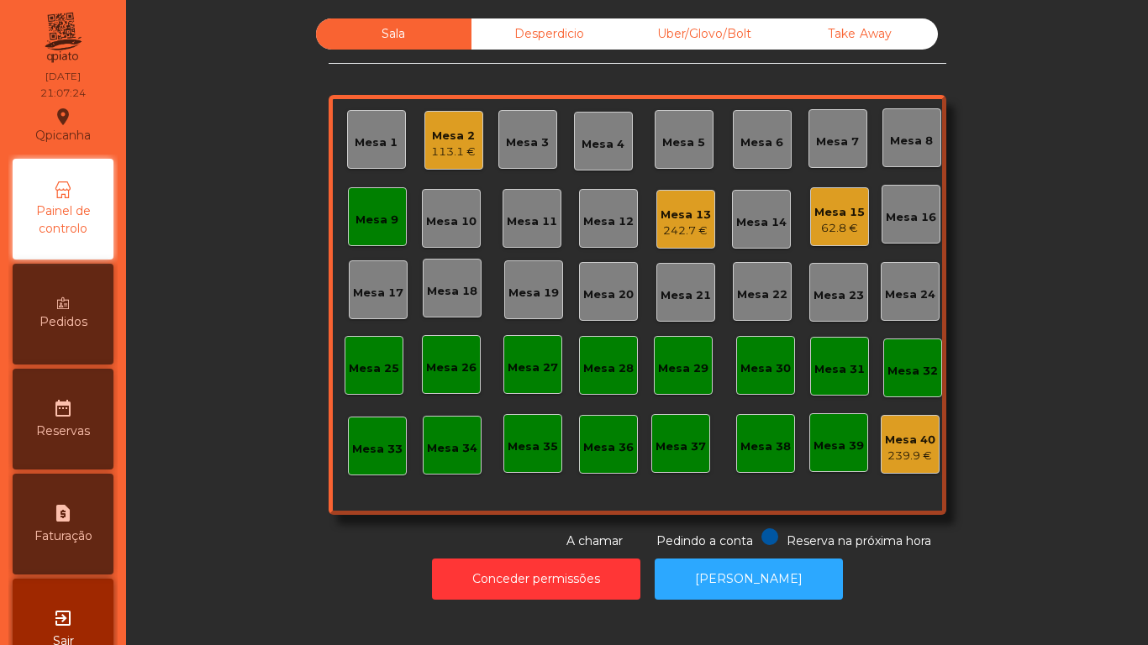
click at [391, 194] on div "Mesa 9" at bounding box center [377, 216] width 59 height 59
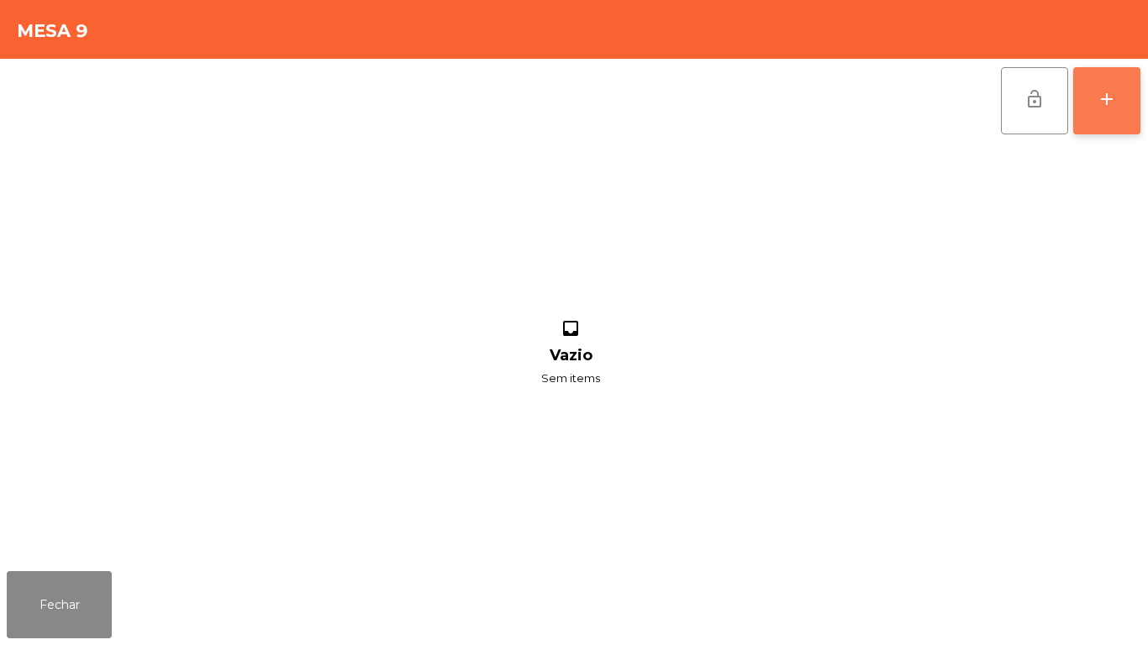
click at [1104, 119] on button "add" at bounding box center [1106, 100] width 67 height 67
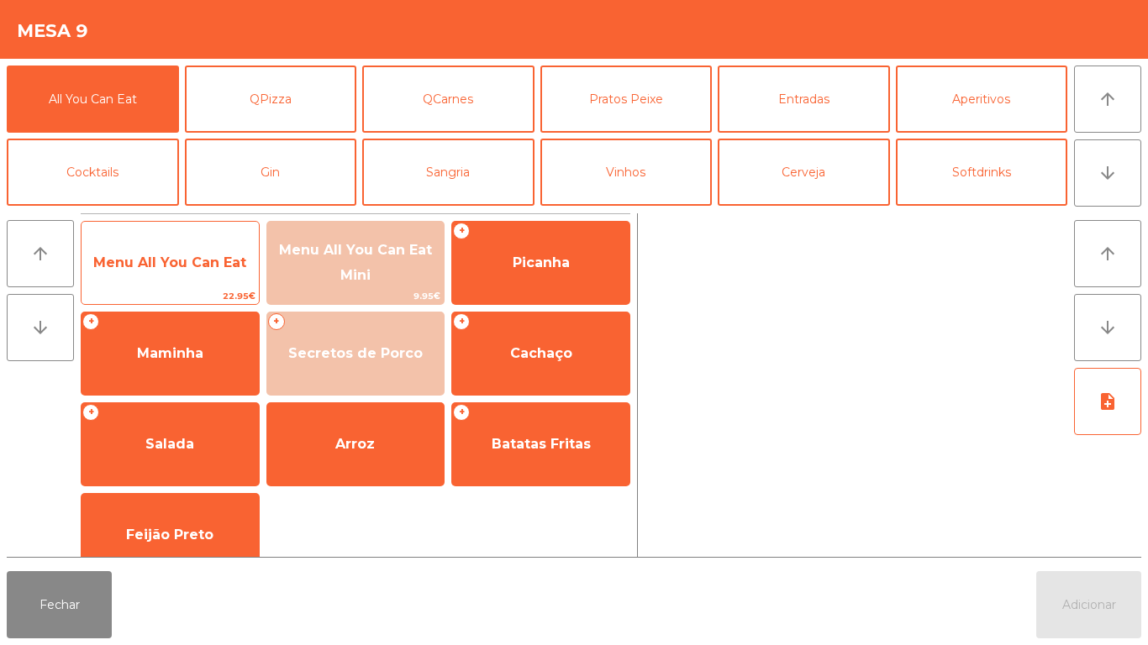
click at [218, 276] on span "Menu All You Can Eat" at bounding box center [169, 262] width 177 height 45
click at [234, 271] on span "Menu All You Can Eat" at bounding box center [169, 262] width 177 height 45
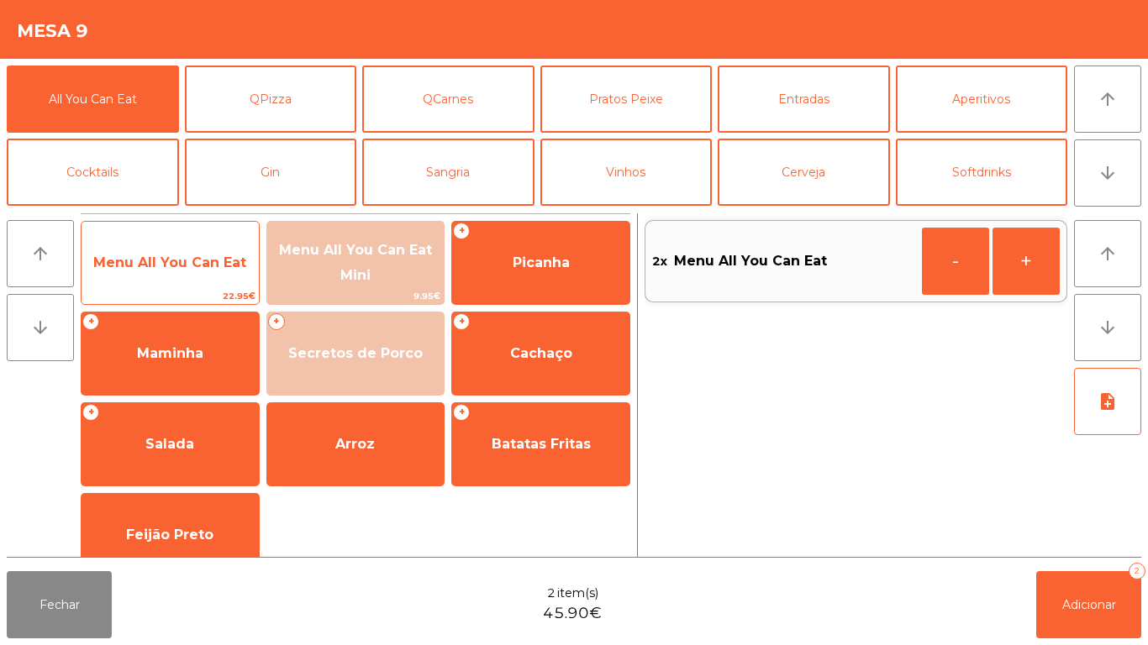
click at [228, 245] on span "Menu All You Can Eat" at bounding box center [169, 262] width 177 height 45
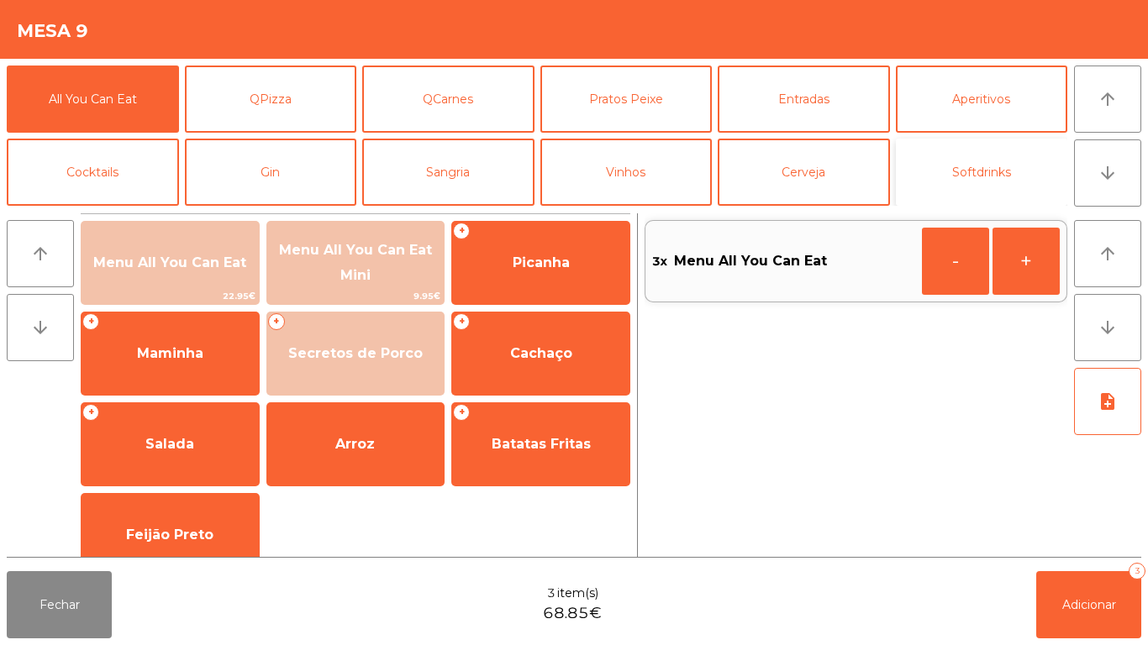
click at [981, 171] on button "Softdrinks" at bounding box center [982, 172] width 172 height 67
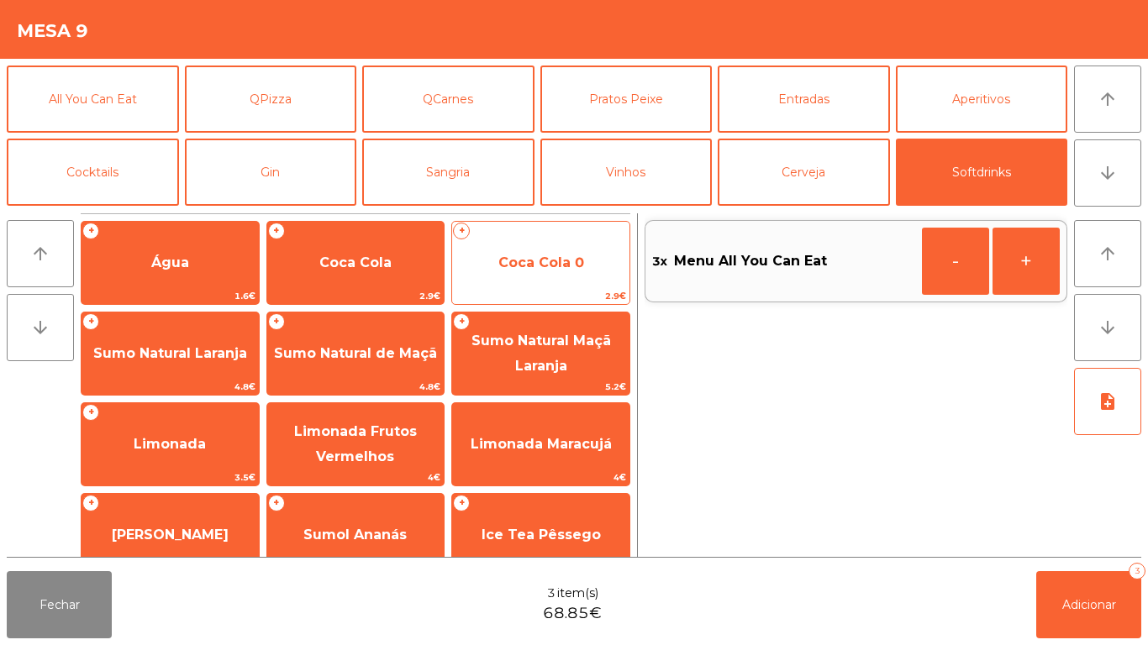
click at [544, 271] on span "Coca Cola 0" at bounding box center [540, 262] width 177 height 45
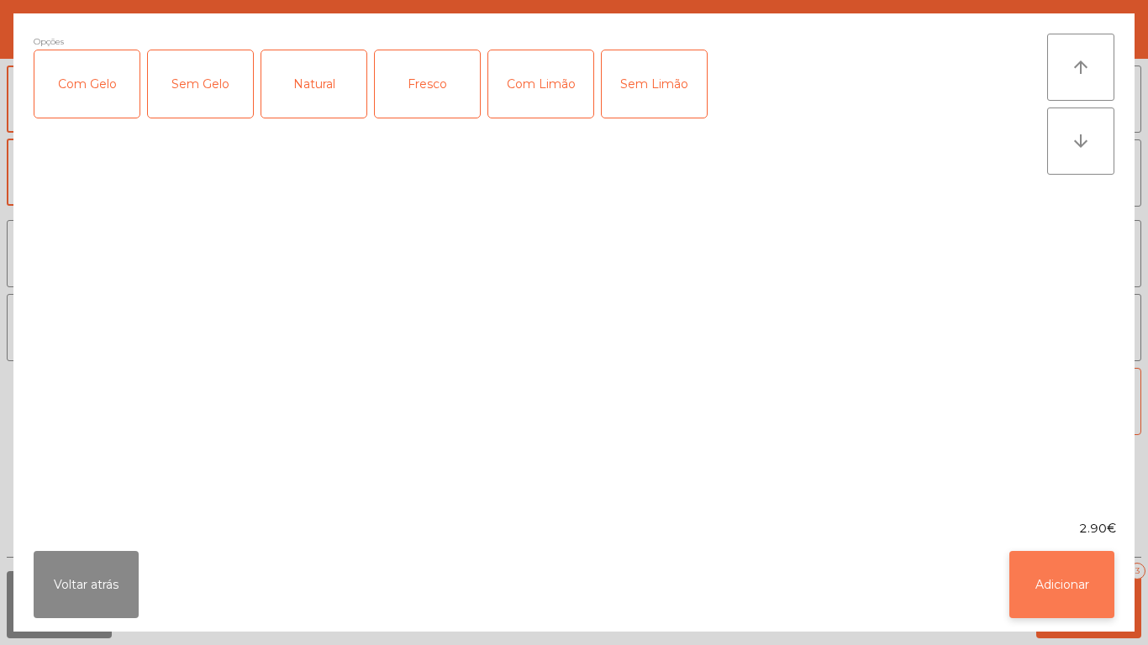
click at [1060, 575] on button "Adicionar" at bounding box center [1061, 584] width 105 height 67
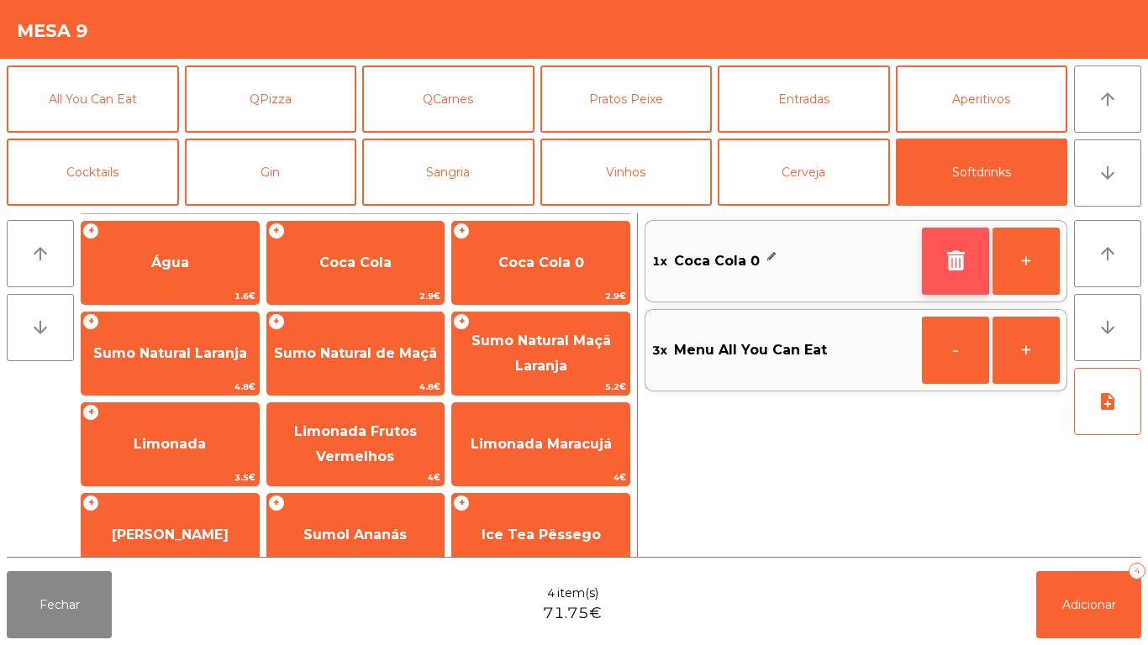
click at [959, 260] on icon "button" at bounding box center [955, 260] width 25 height 20
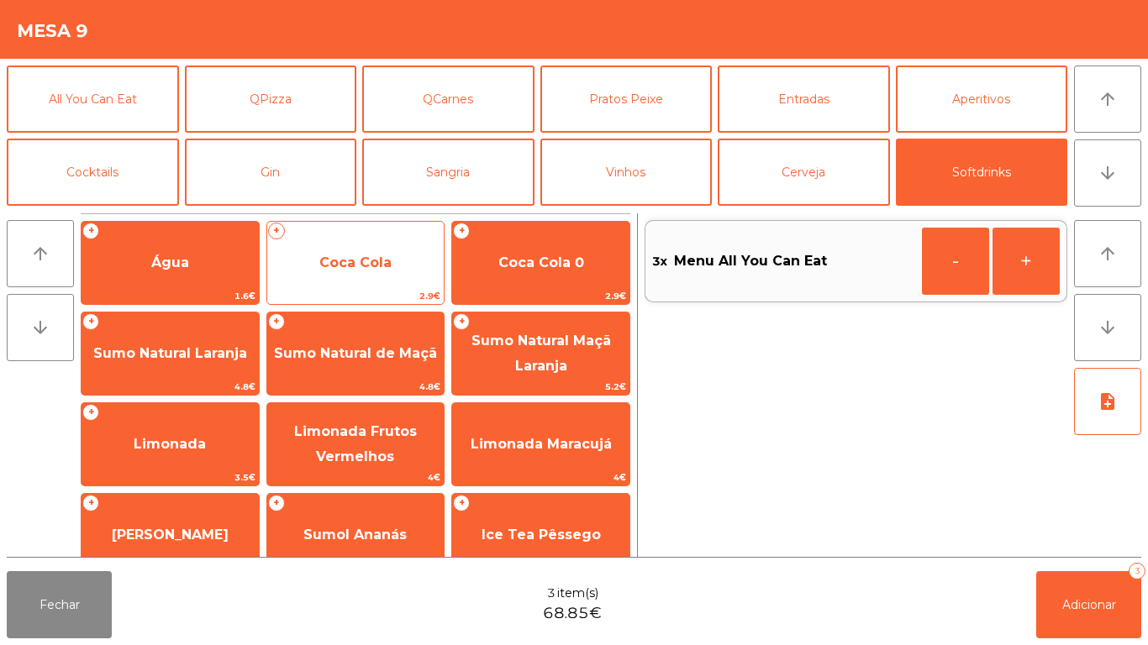
click at [382, 255] on span "Coca Cola" at bounding box center [355, 263] width 72 height 16
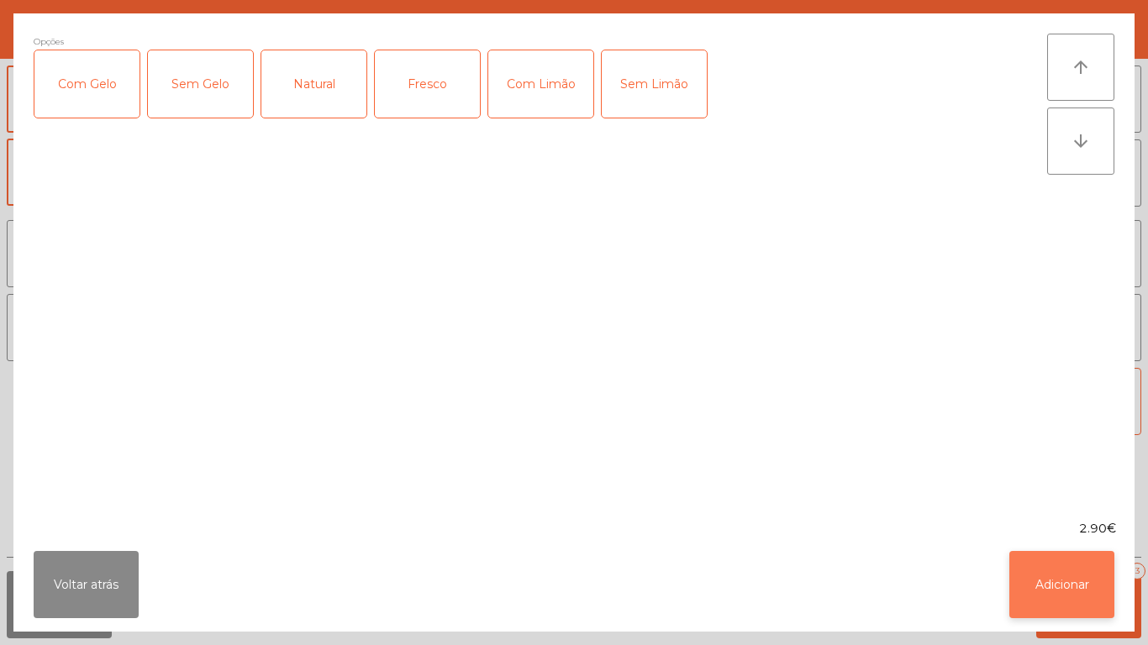
click at [1062, 599] on button "Adicionar" at bounding box center [1061, 584] width 105 height 67
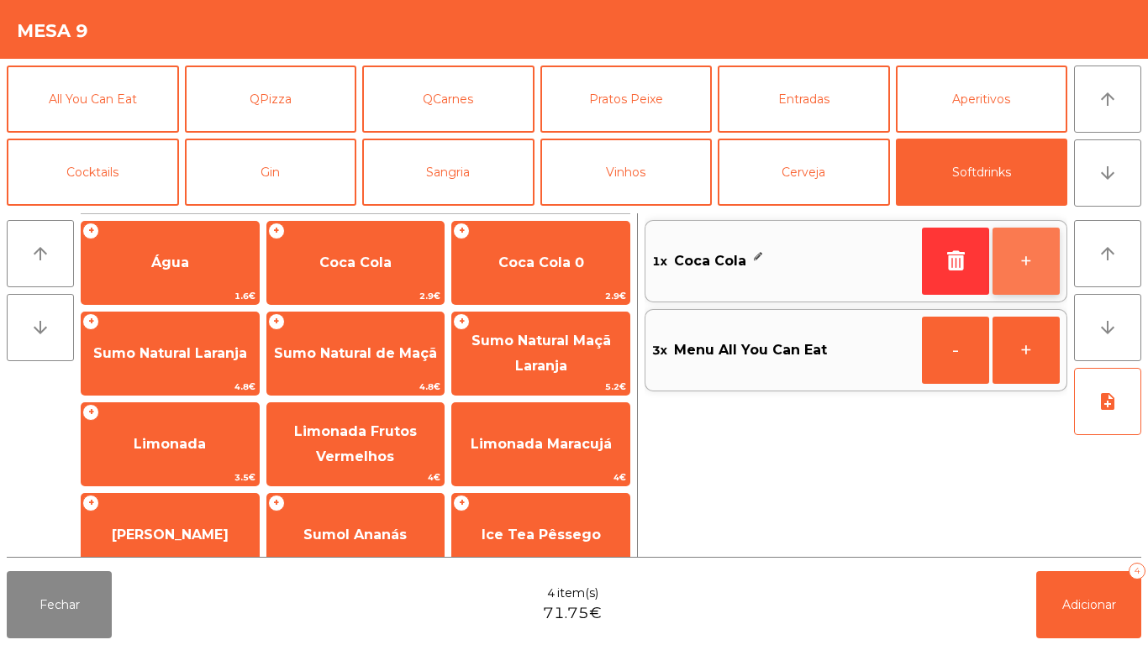
click at [1034, 266] on button "+" at bounding box center [1025, 261] width 67 height 67
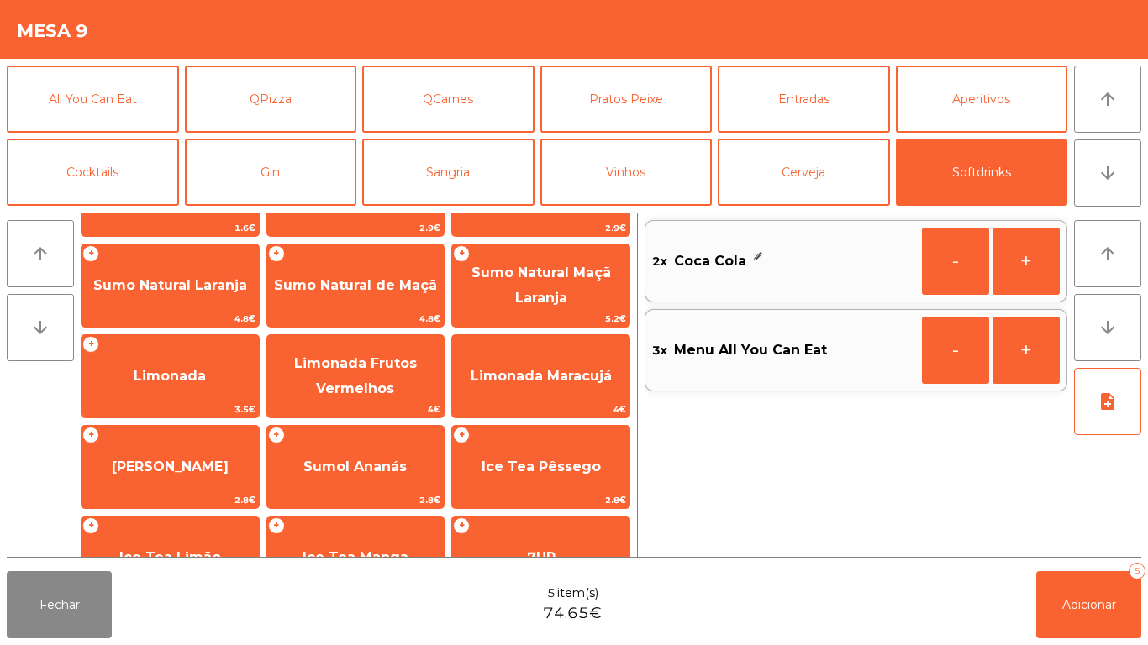
scroll to position [98, 0]
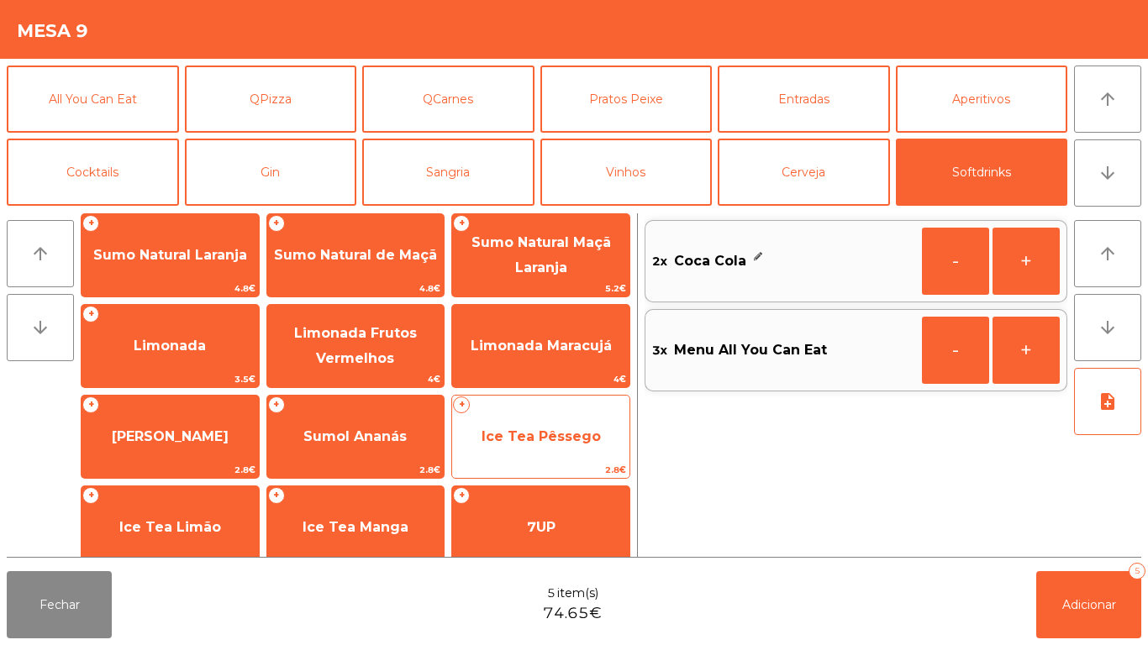
click at [572, 425] on span "Ice Tea Pêssego" at bounding box center [540, 436] width 177 height 45
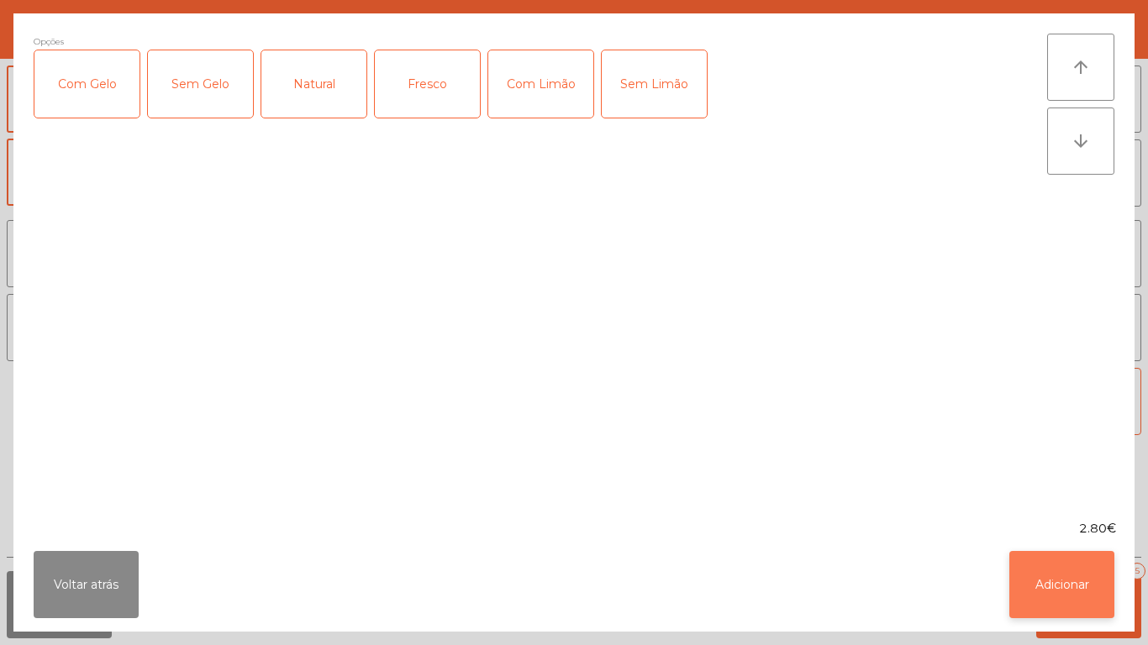
click at [1080, 566] on button "Adicionar" at bounding box center [1061, 584] width 105 height 67
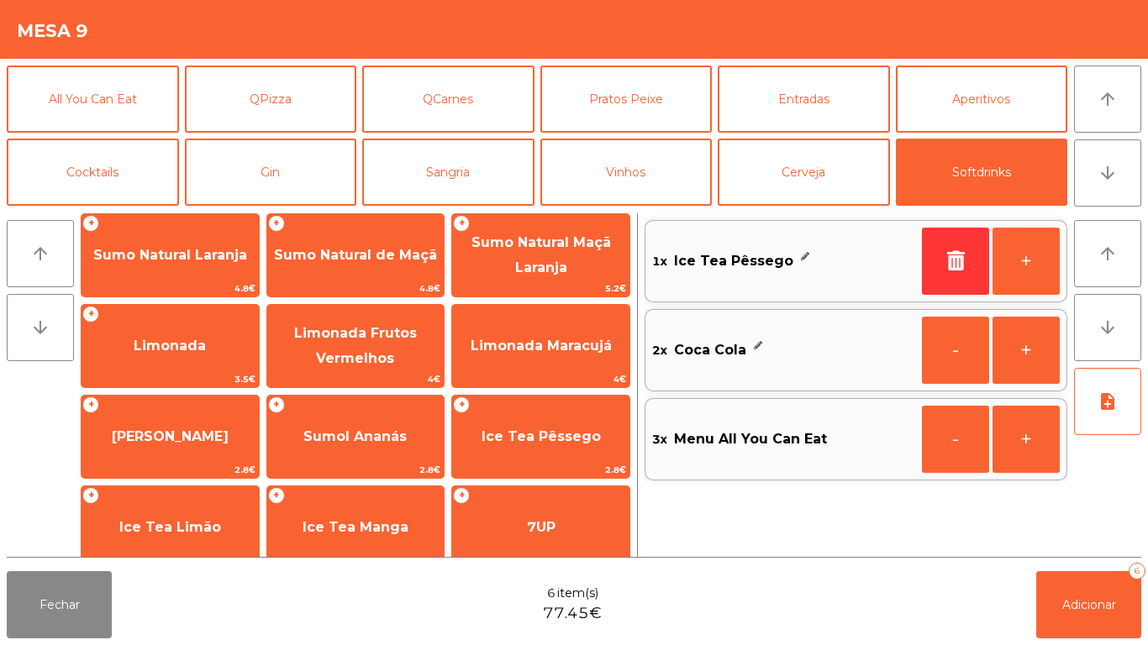
click at [1038, 555] on div "1x Ice Tea Pêssego + 2x Coca Cola - + 3x Menu All You Can Eat - +" at bounding box center [855, 385] width 423 height 344
click at [1137, 570] on div "6" at bounding box center [1136, 571] width 17 height 17
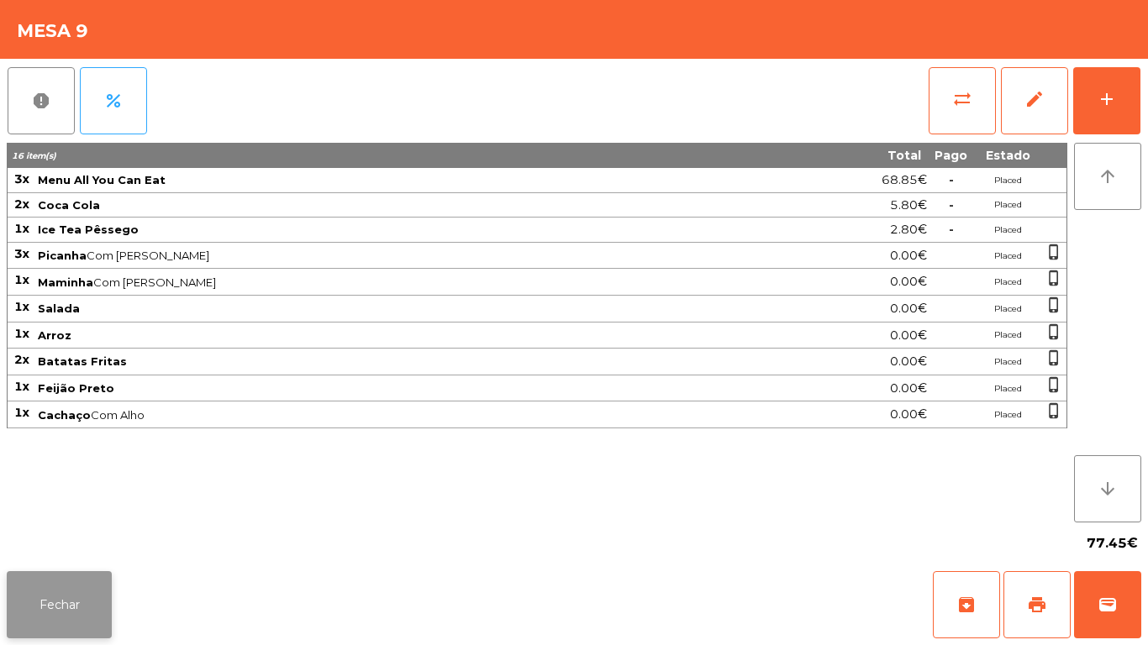
click at [78, 601] on button "Fechar" at bounding box center [59, 604] width 105 height 67
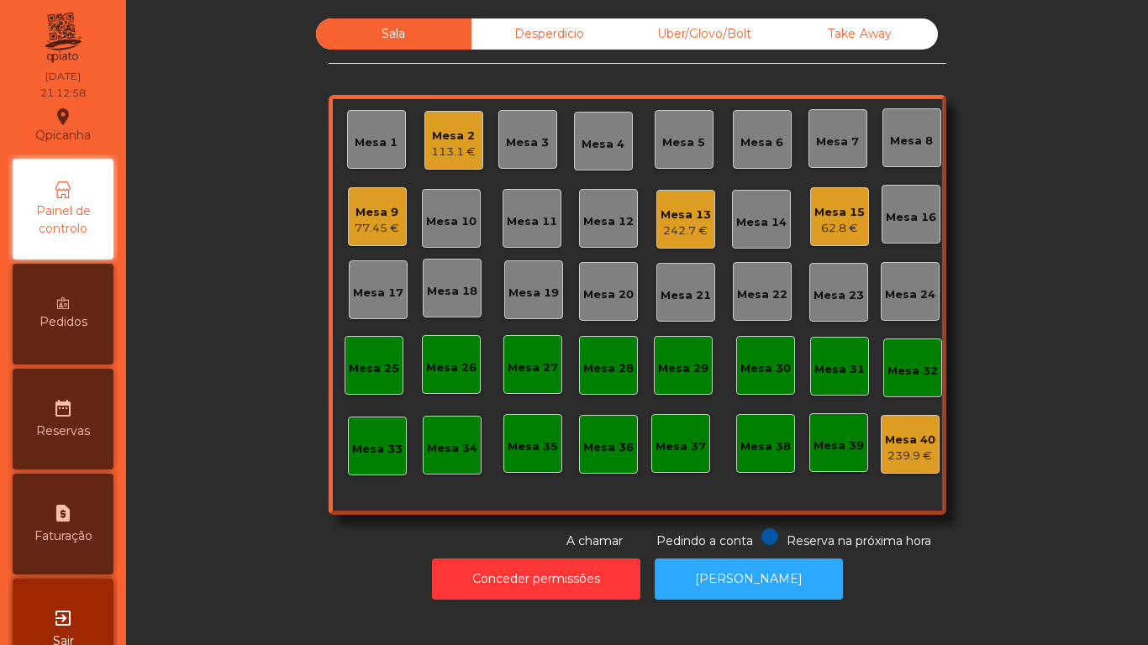
click at [904, 154] on div "Mesa 8" at bounding box center [911, 137] width 59 height 59
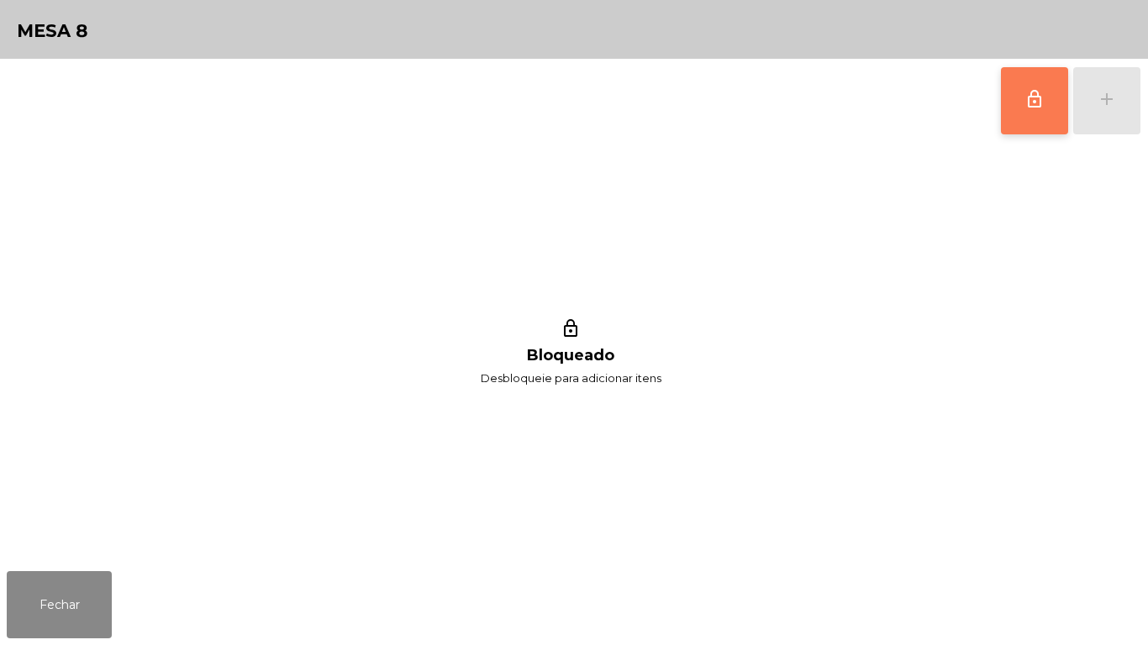
click at [1025, 114] on button "lock_outline" at bounding box center [1034, 100] width 67 height 67
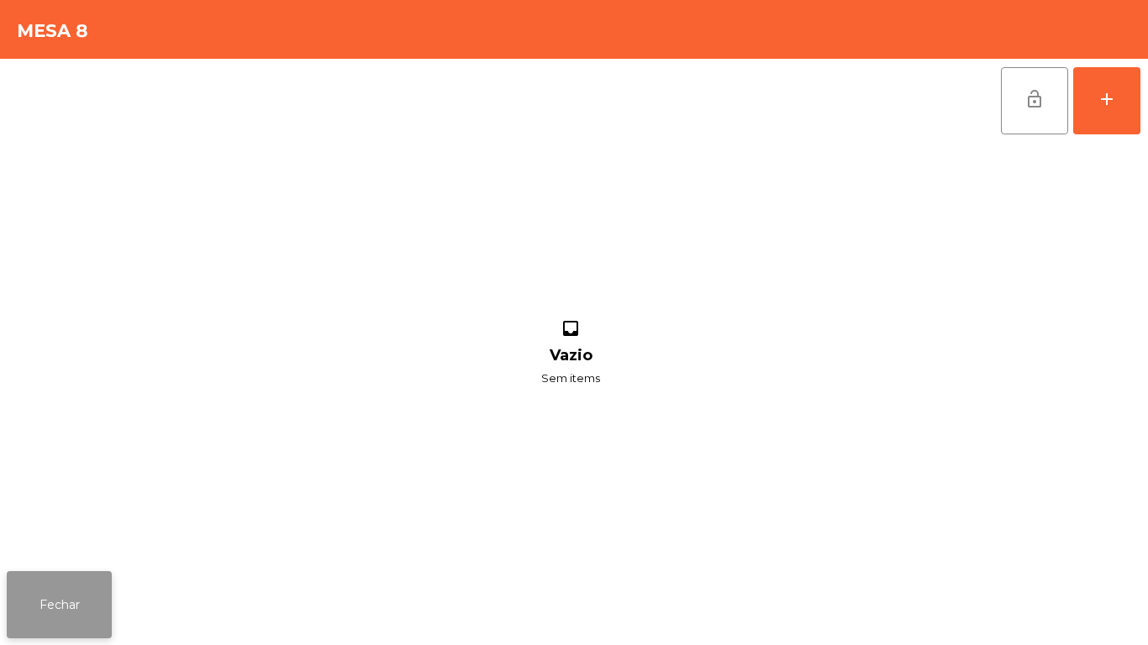
click at [102, 585] on button "Fechar" at bounding box center [59, 604] width 105 height 67
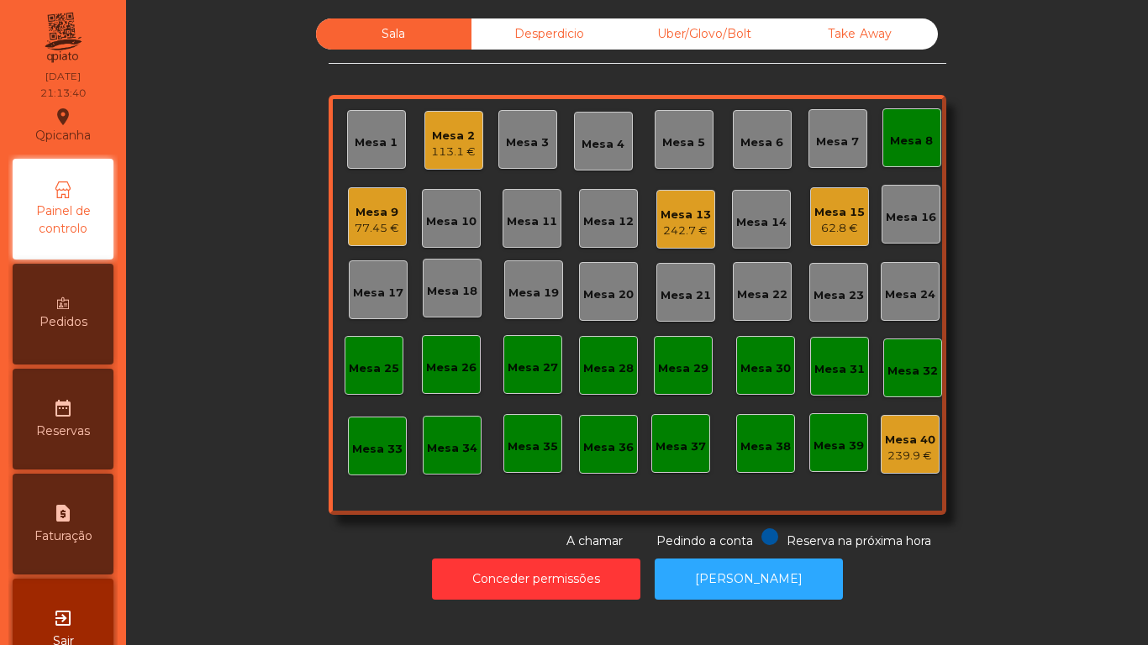
click at [896, 127] on div "Mesa 8" at bounding box center [911, 138] width 43 height 24
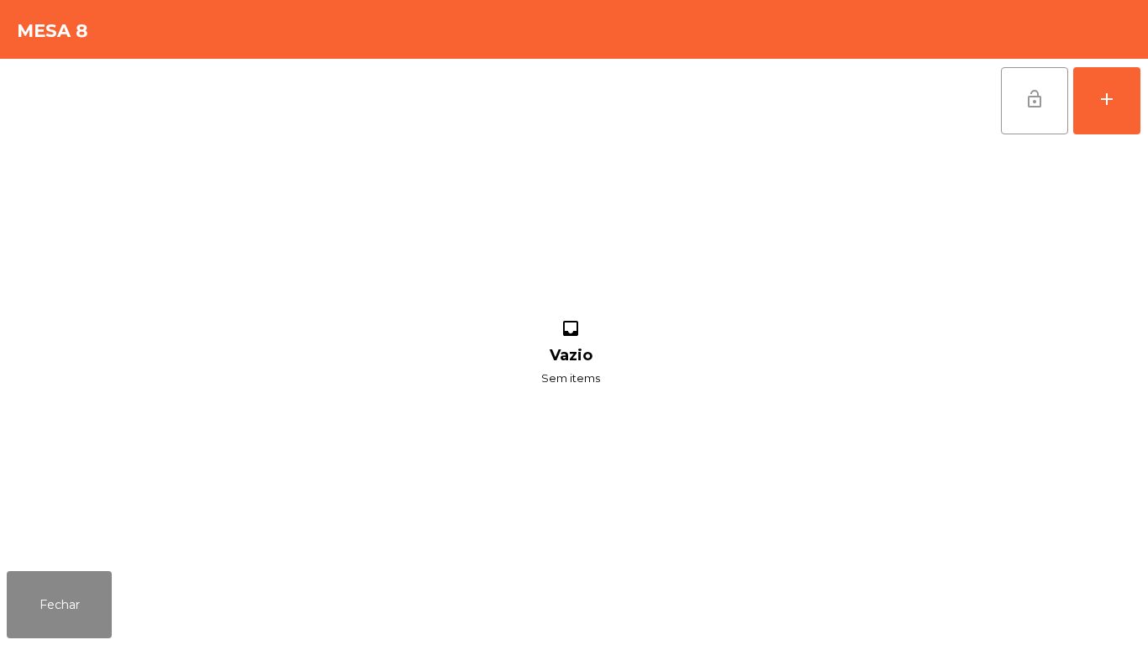
click at [1037, 112] on button "lock_open" at bounding box center [1034, 100] width 67 height 67
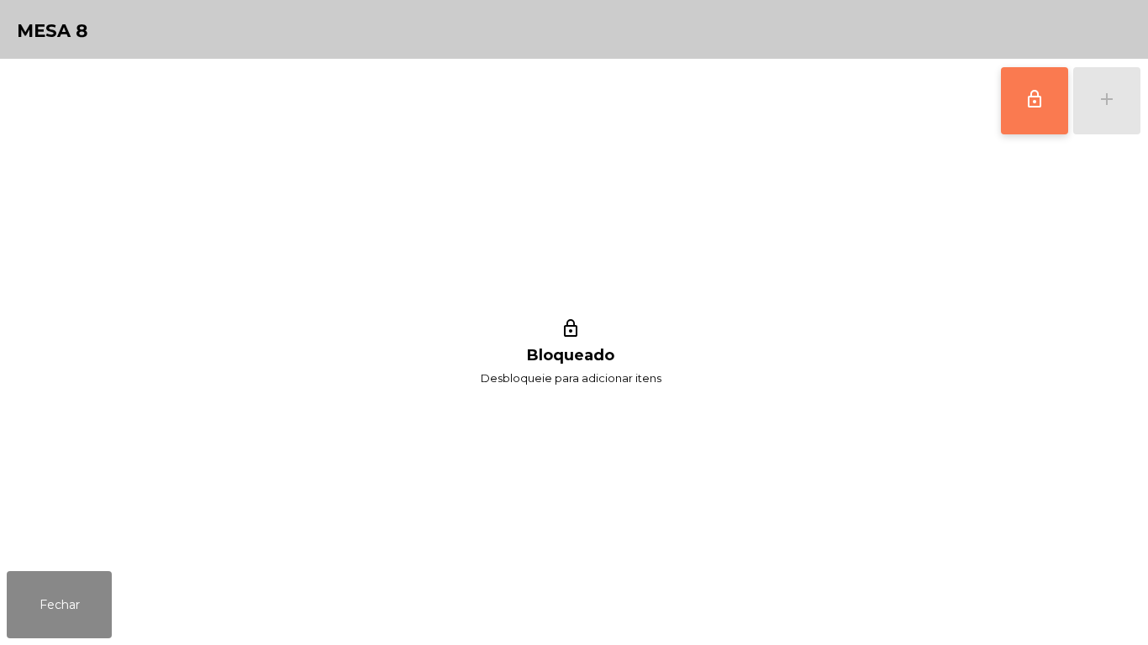
click at [1035, 113] on button "lock_outline" at bounding box center [1034, 100] width 67 height 67
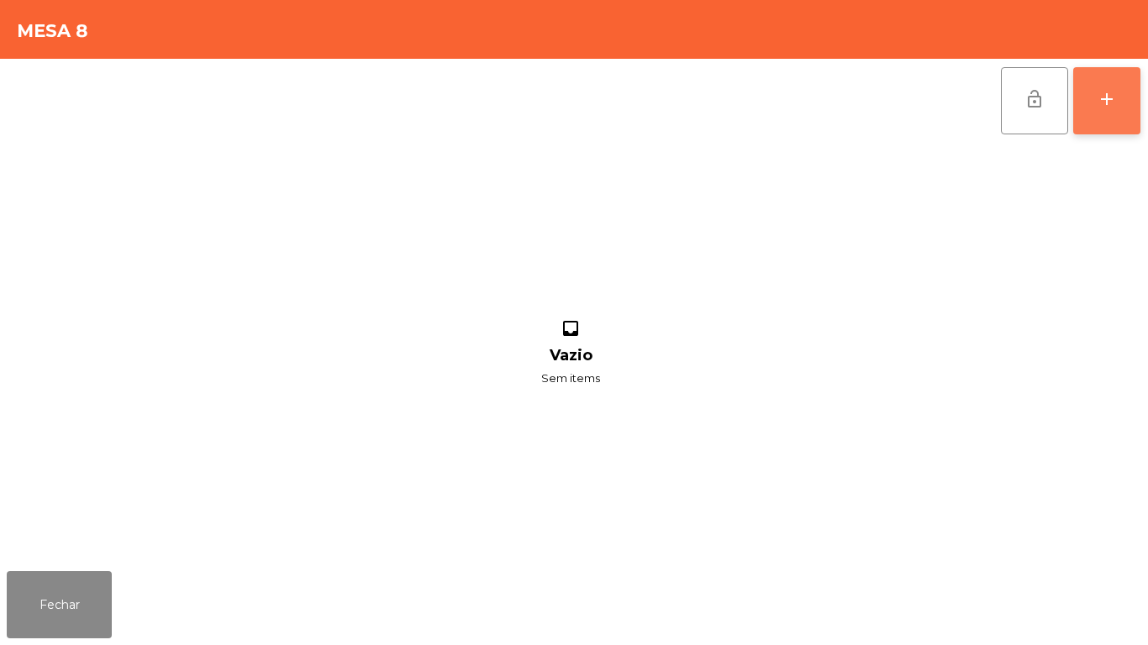
click at [1094, 123] on button "add" at bounding box center [1106, 100] width 67 height 67
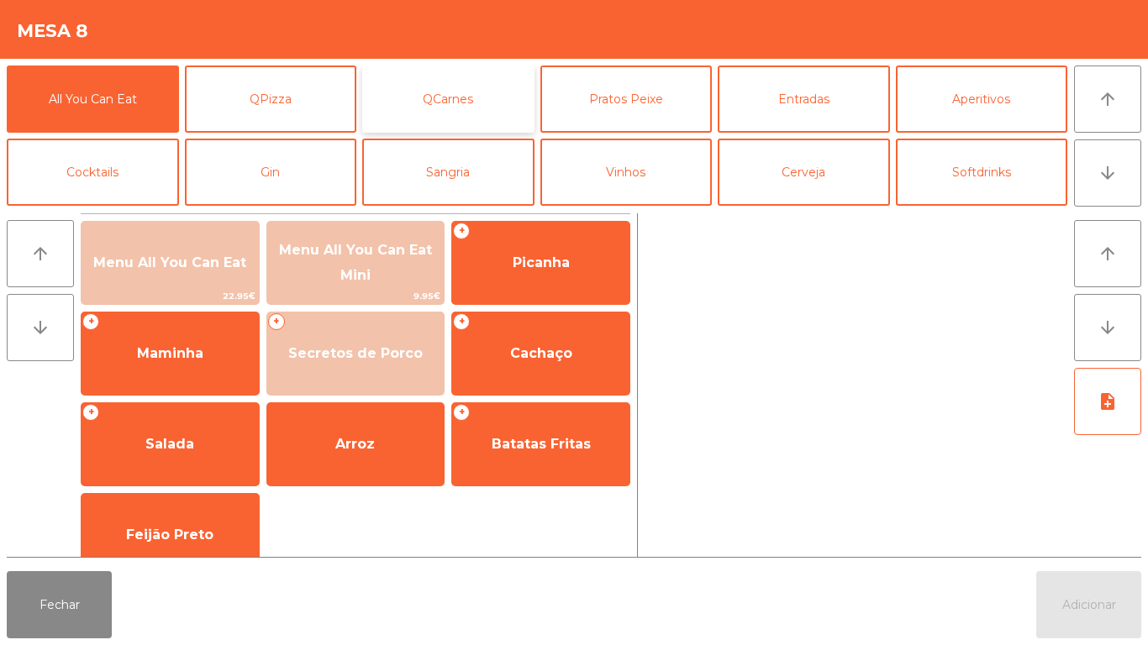
click at [482, 87] on button "QCarnes" at bounding box center [448, 99] width 172 height 67
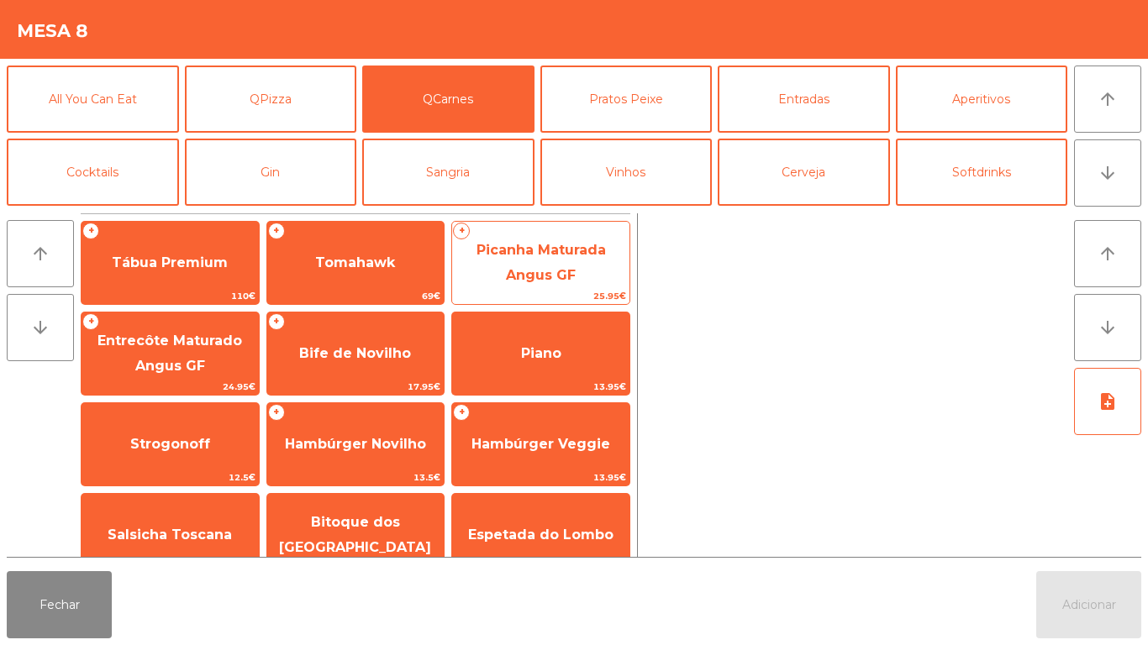
click at [557, 269] on span "Picanha Maturada Angus GF" at bounding box center [540, 262] width 129 height 41
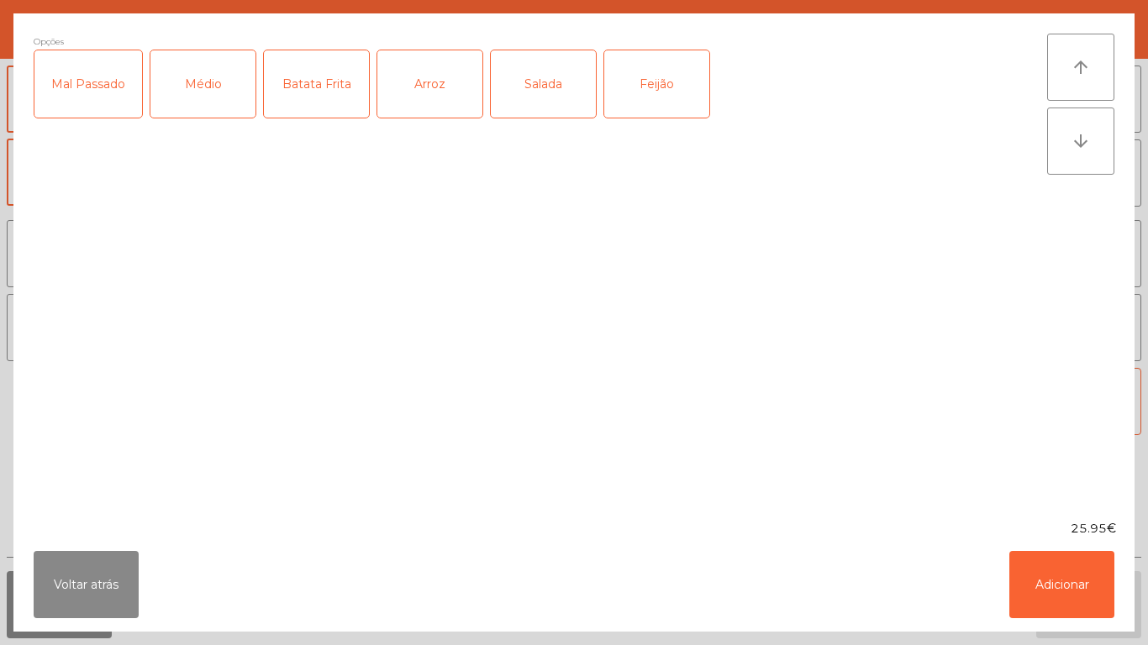
click at [114, 83] on div "Mal Passado" at bounding box center [88, 83] width 108 height 67
click at [436, 108] on div "Arroz" at bounding box center [429, 83] width 105 height 67
click at [320, 92] on div "Batata Frita" at bounding box center [316, 83] width 105 height 67
click at [1042, 570] on button "Adicionar" at bounding box center [1061, 584] width 105 height 67
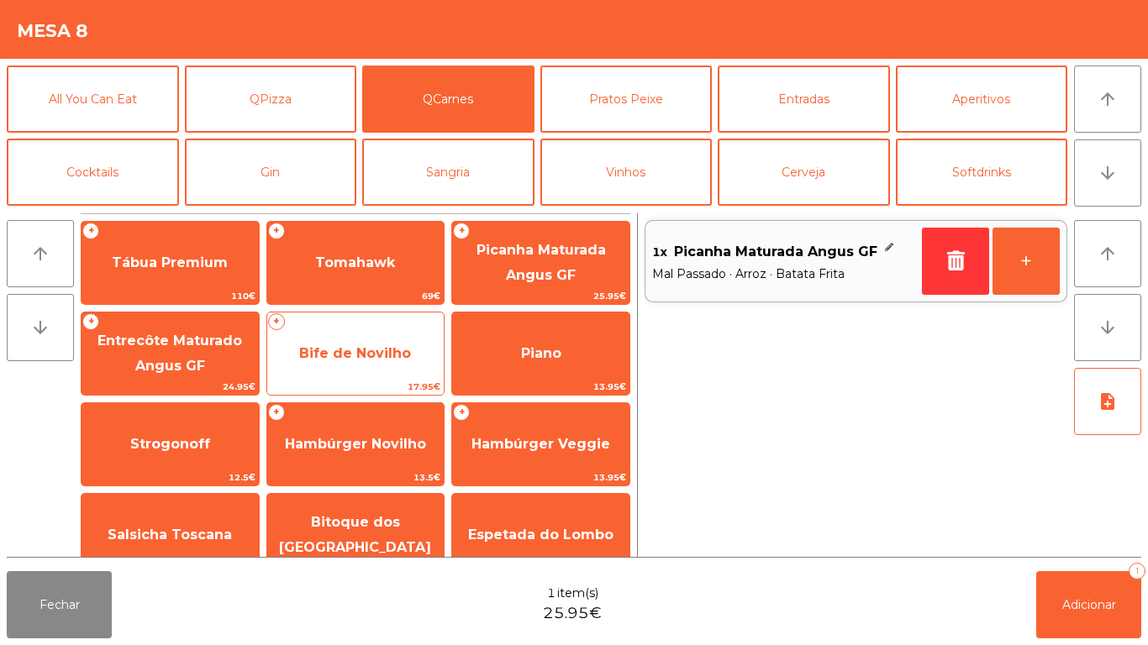
click at [379, 363] on span "Bife de Novilho" at bounding box center [355, 353] width 177 height 45
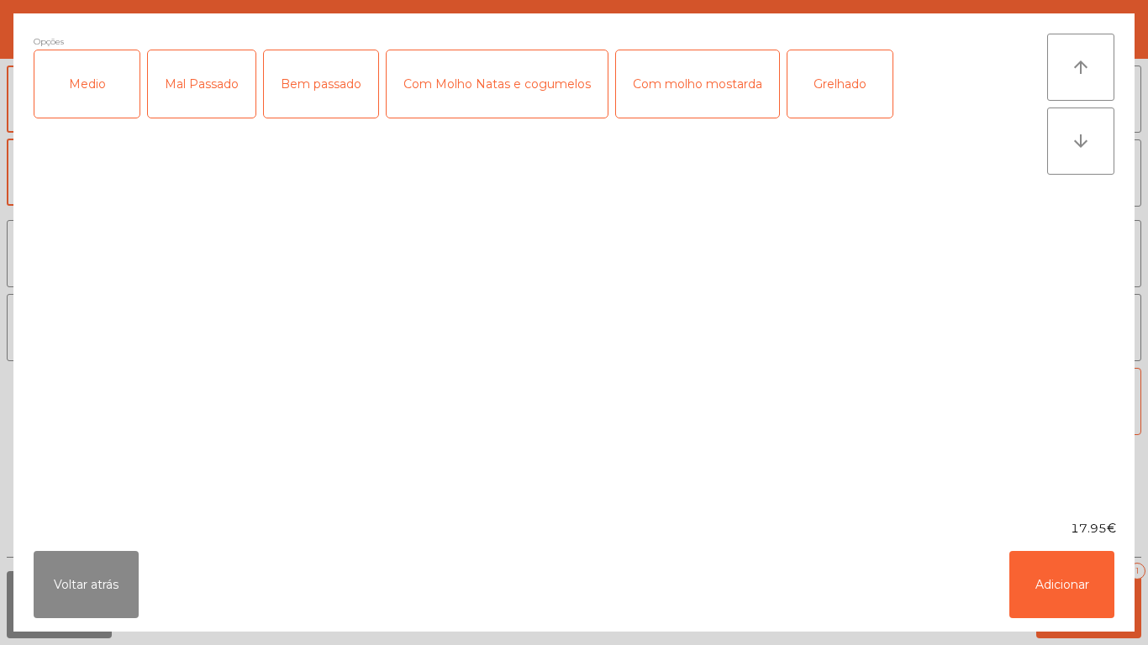
click at [123, 98] on div "Medio" at bounding box center [86, 83] width 105 height 67
click at [715, 95] on div "Com molho mostarda" at bounding box center [697, 83] width 163 height 67
click at [1064, 582] on button "Adicionar" at bounding box center [1061, 584] width 105 height 67
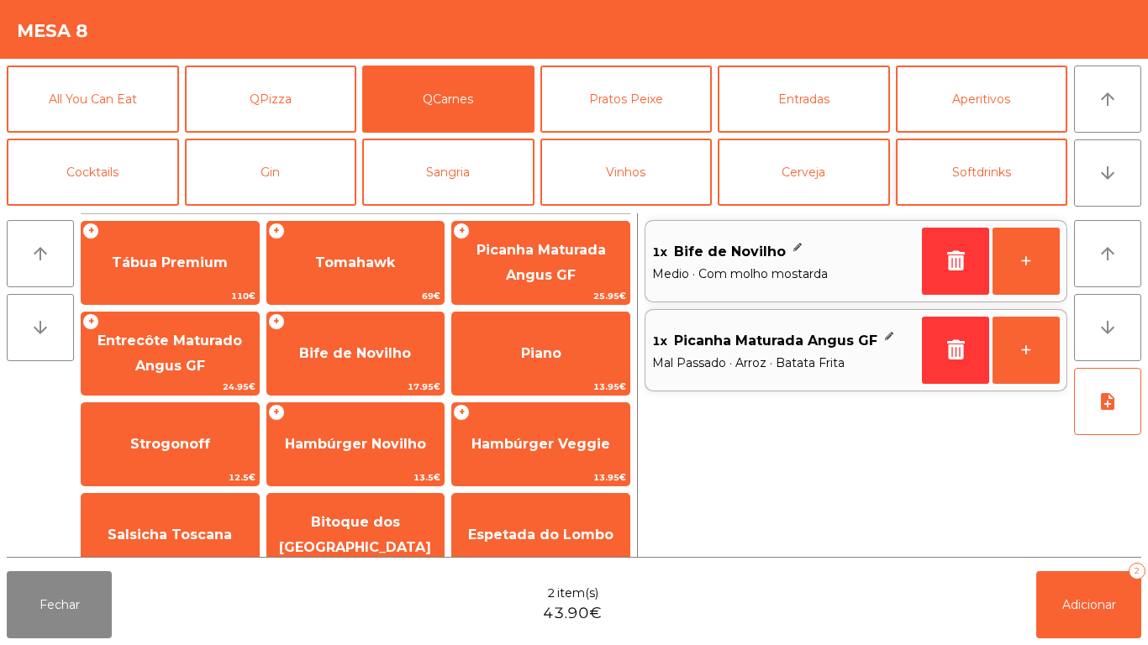
click at [992, 155] on button "Softdrinks" at bounding box center [982, 172] width 172 height 67
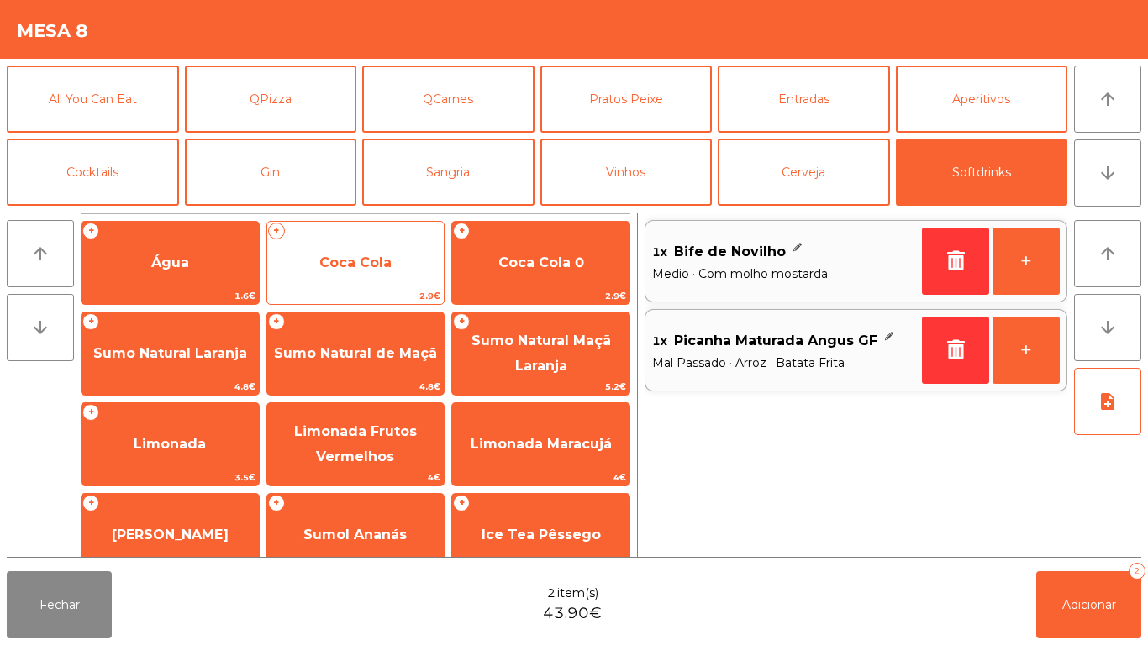
click at [393, 269] on span "Coca Cola" at bounding box center [355, 262] width 177 height 45
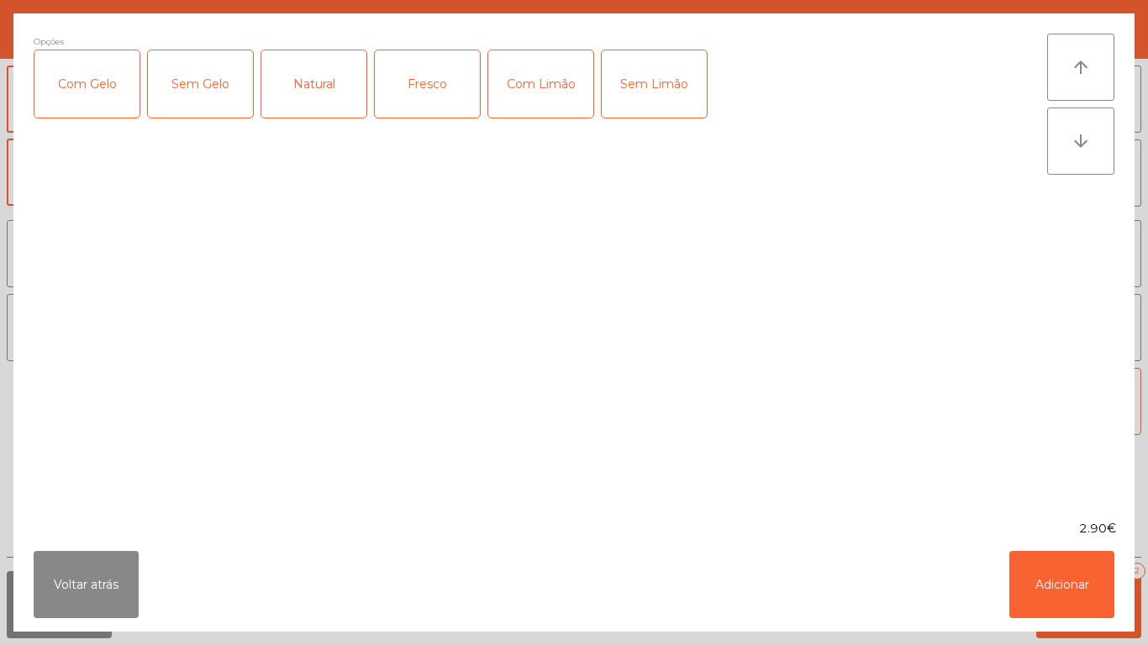
click at [114, 87] on div "Com Gelo" at bounding box center [86, 83] width 105 height 67
click at [532, 74] on div "Com Limão" at bounding box center [540, 83] width 105 height 67
click at [1079, 615] on button "Adicionar" at bounding box center [1061, 584] width 105 height 67
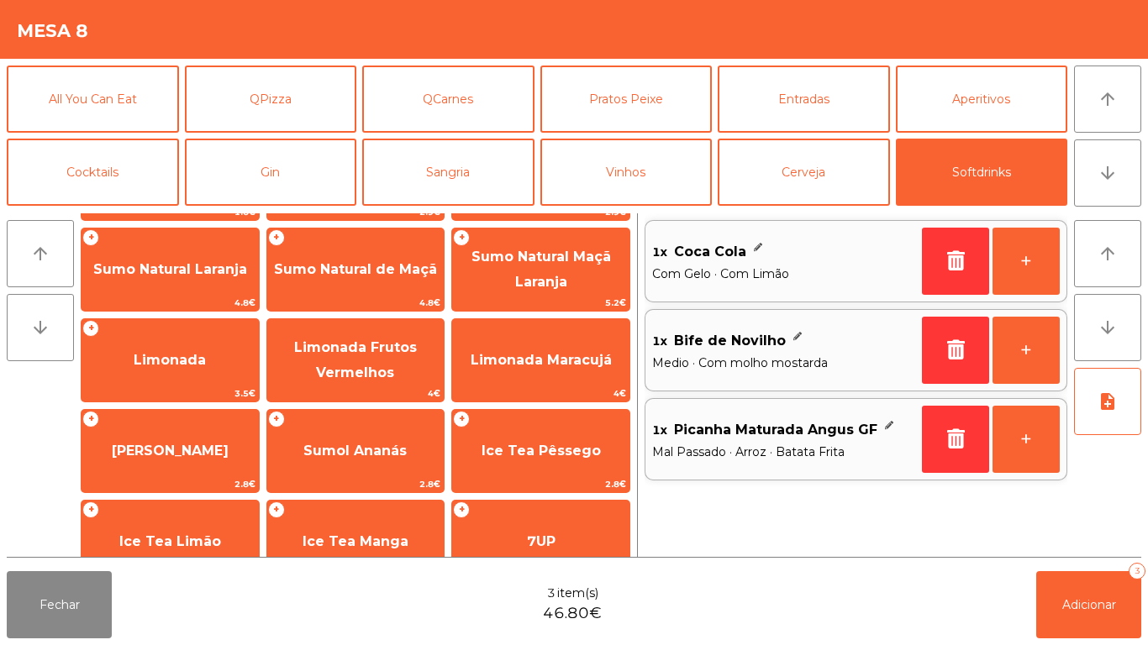
scroll to position [165, 0]
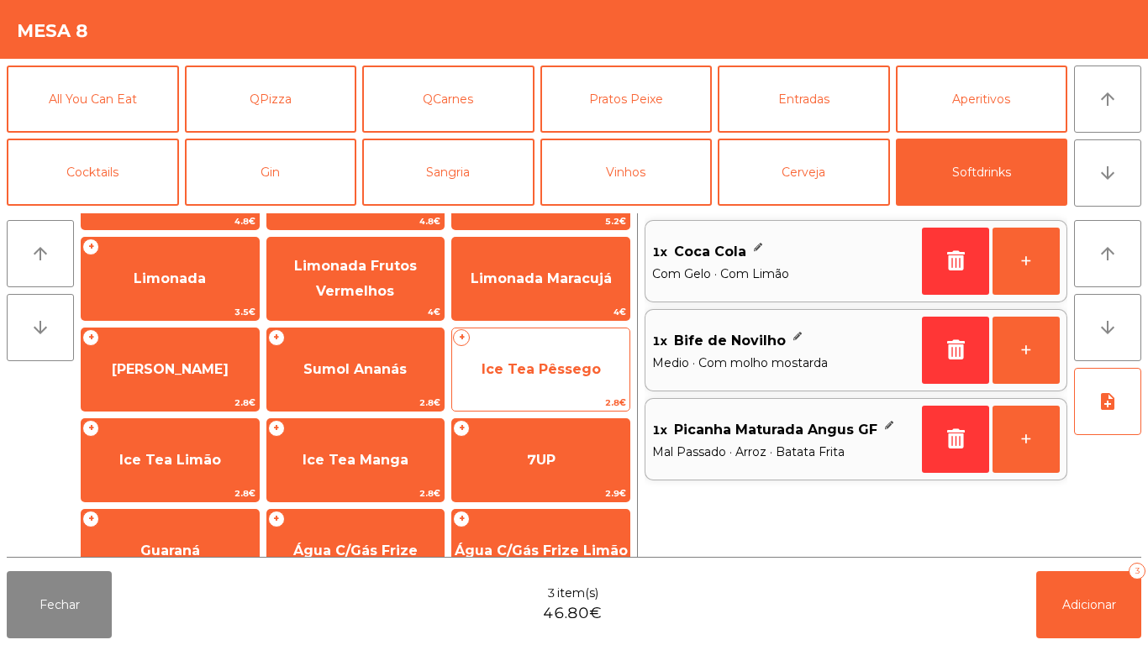
click at [540, 367] on span "Ice Tea Pêssego" at bounding box center [540, 369] width 119 height 16
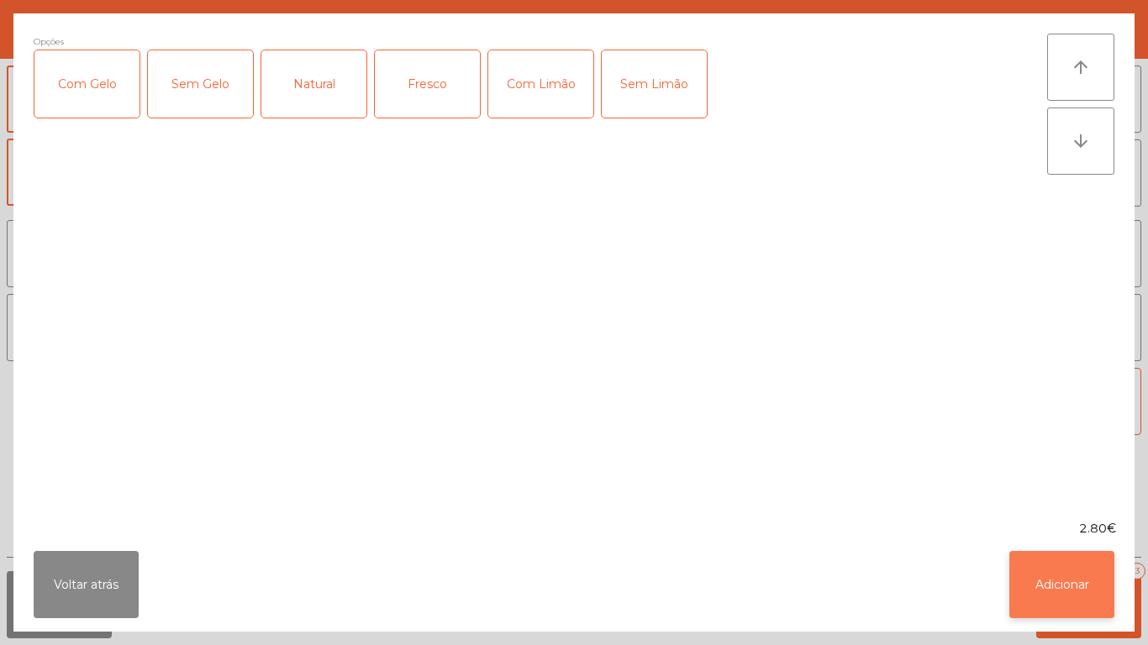
click at [1062, 577] on button "Adicionar" at bounding box center [1061, 584] width 105 height 67
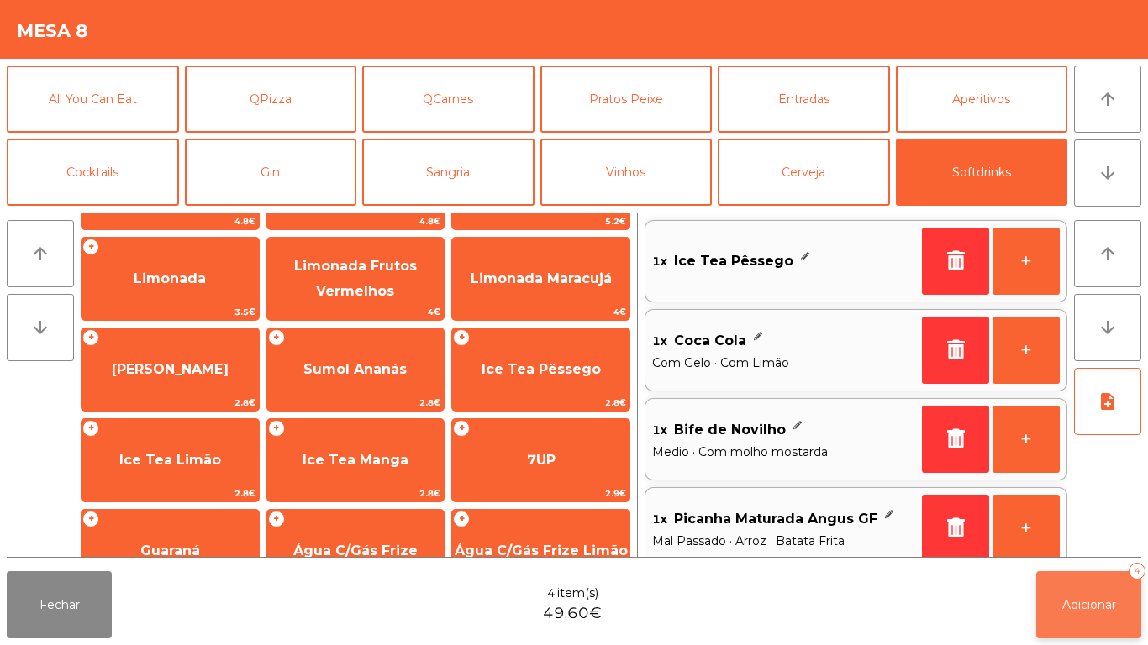
click at [1118, 623] on button "Adicionar 4" at bounding box center [1088, 604] width 105 height 67
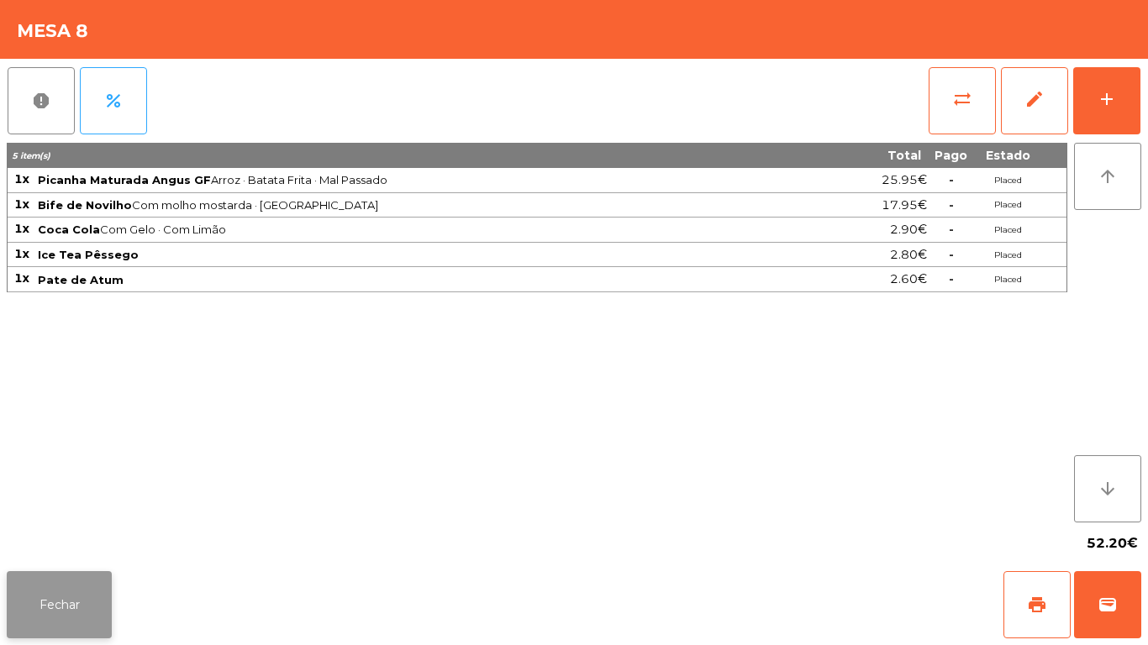
click at [60, 587] on button "Fechar" at bounding box center [59, 604] width 105 height 67
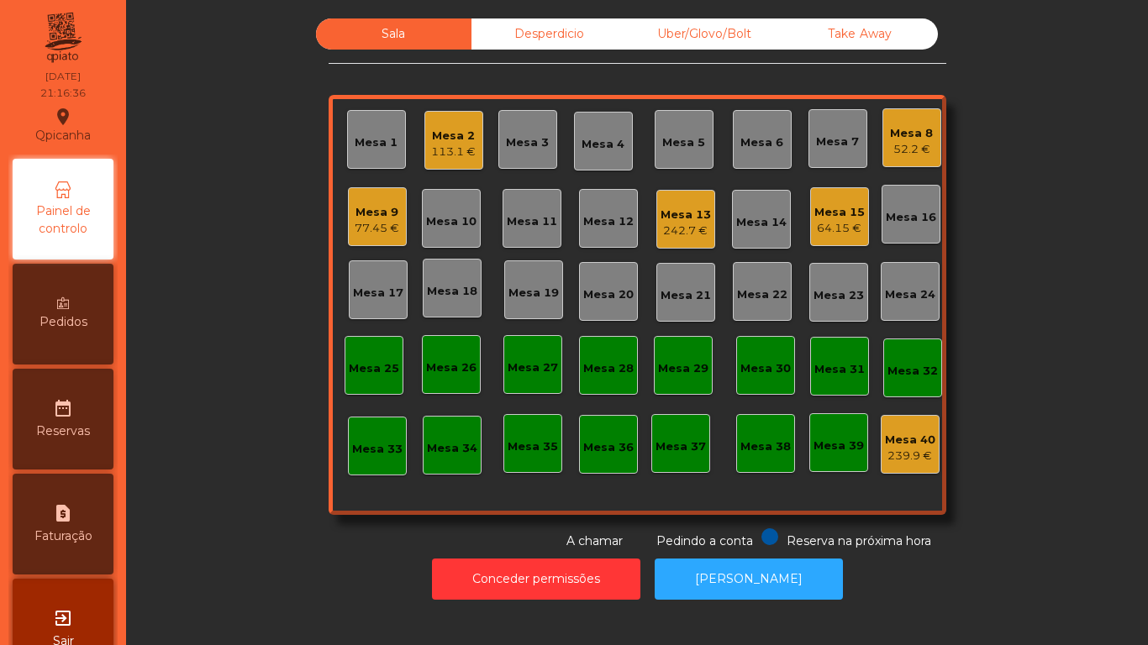
click at [375, 224] on div "77.45 €" at bounding box center [377, 228] width 45 height 17
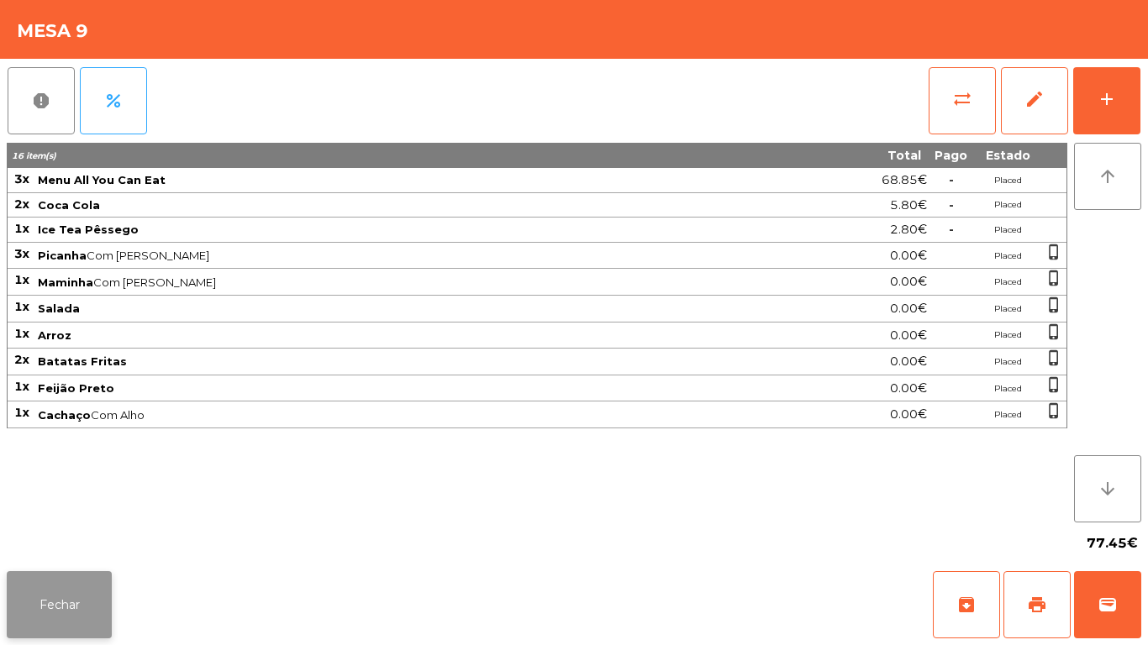
click at [97, 597] on button "Fechar" at bounding box center [59, 604] width 105 height 67
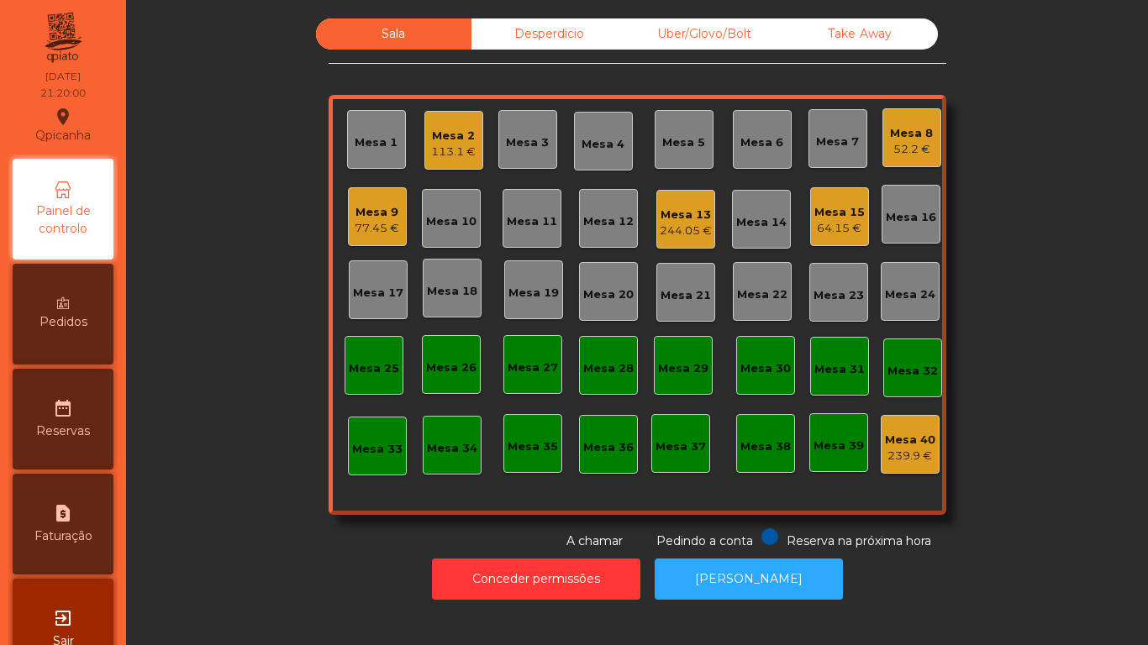
click at [374, 224] on div "77.45 €" at bounding box center [377, 228] width 45 height 17
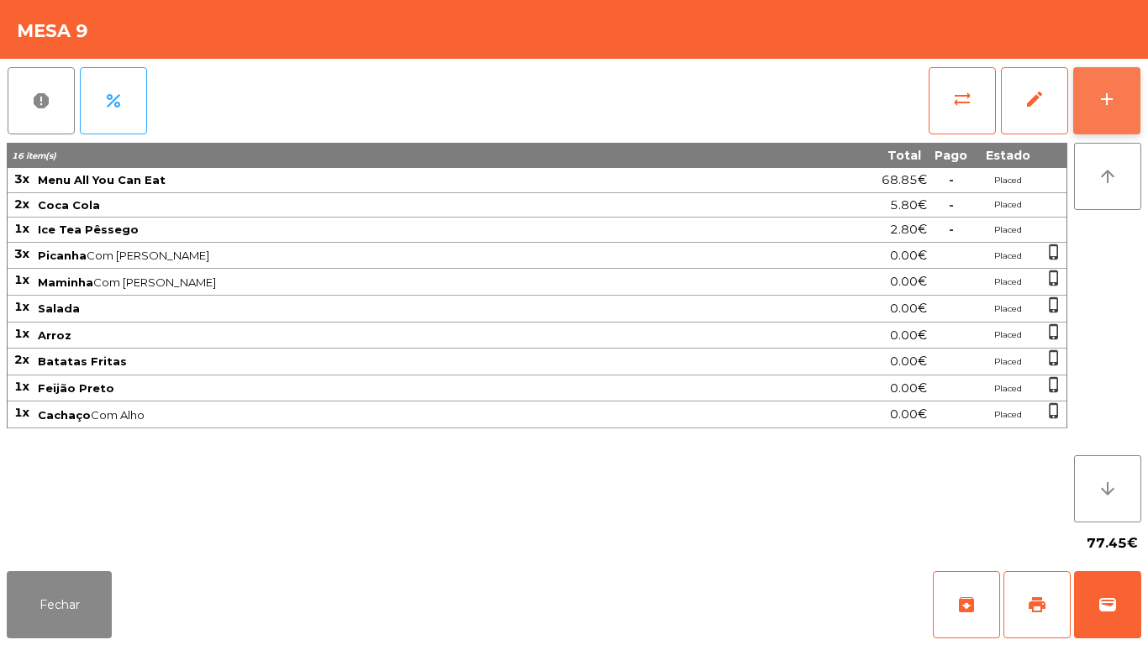
click at [1127, 96] on button "add" at bounding box center [1106, 100] width 67 height 67
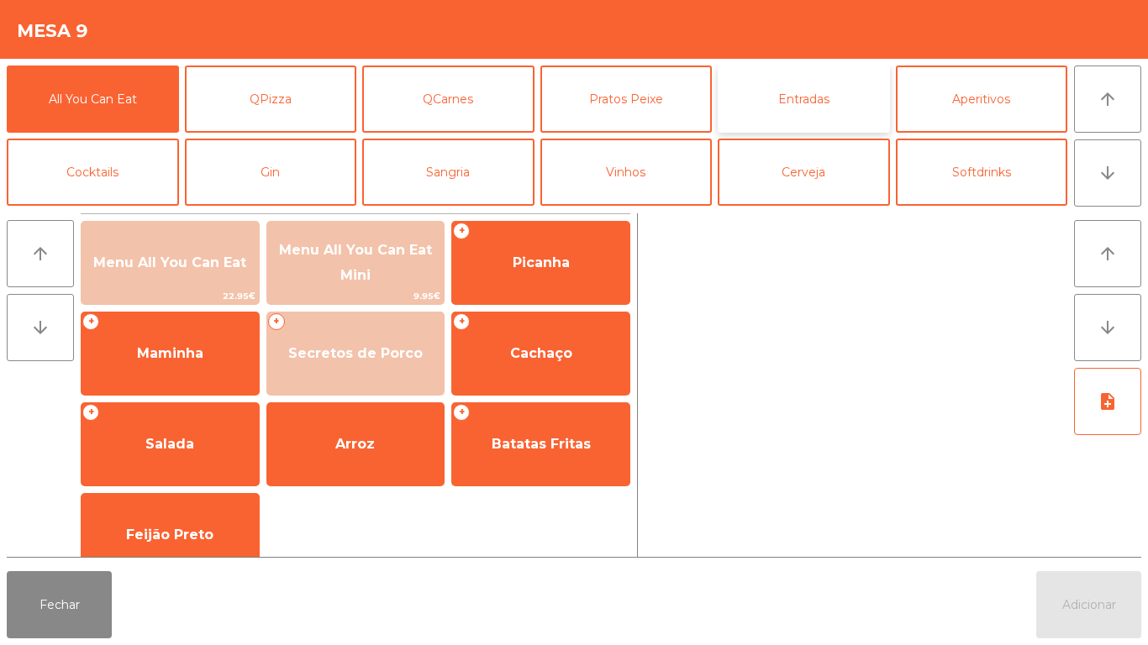
click at [833, 112] on button "Entradas" at bounding box center [803, 99] width 172 height 67
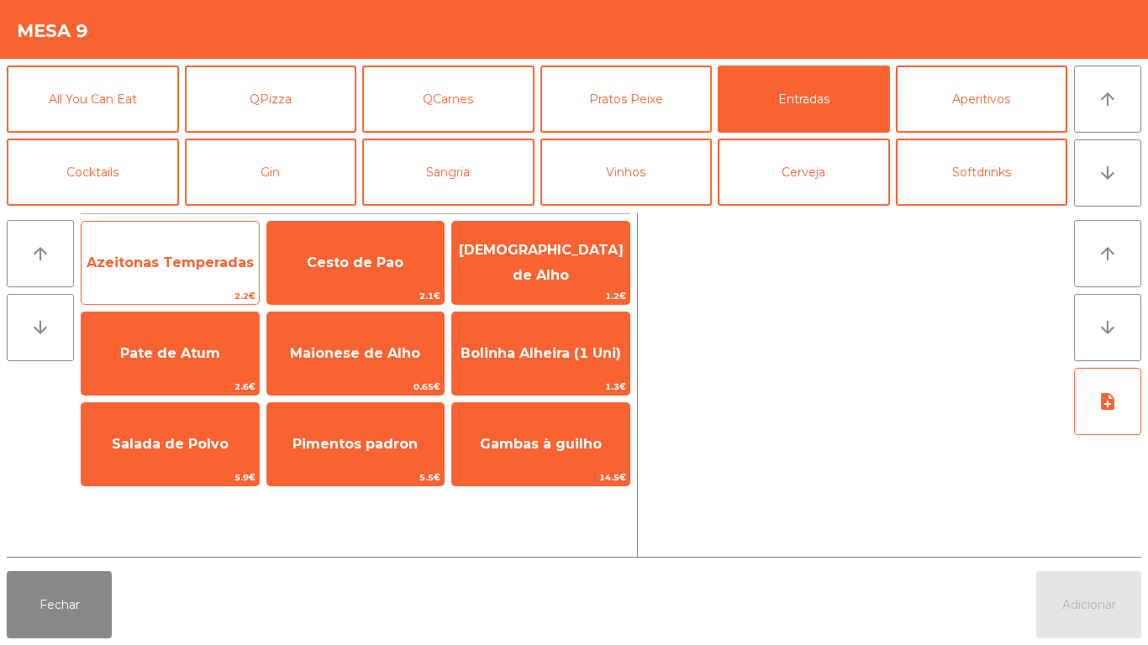
click at [241, 277] on span "Azeitonas Temperadas" at bounding box center [169, 262] width 177 height 45
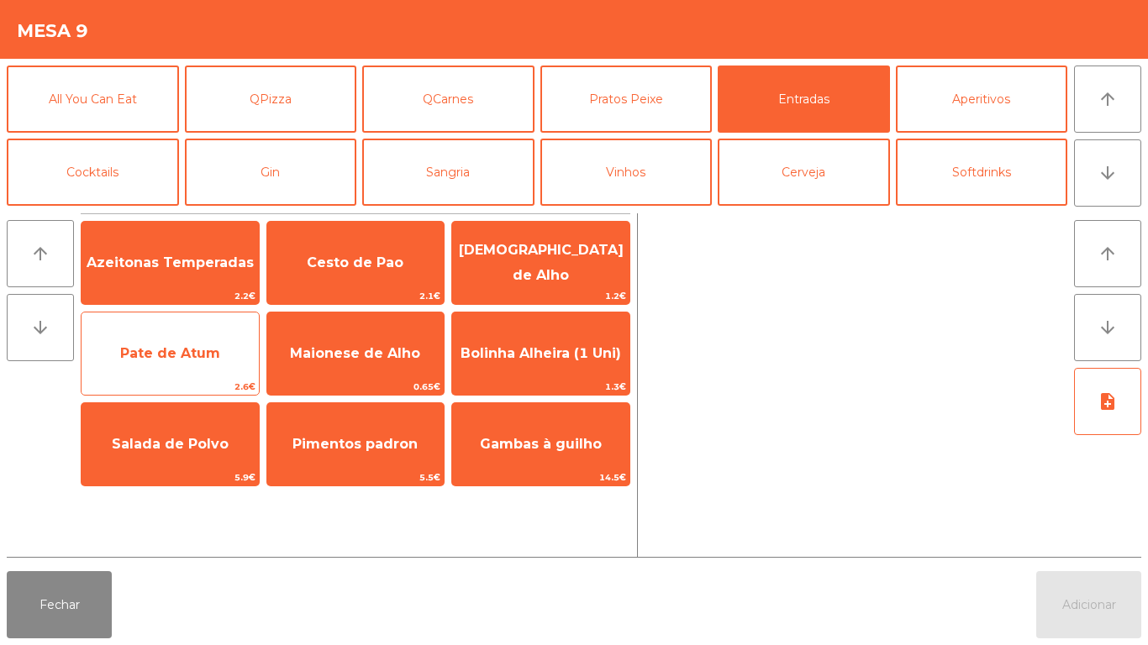
click at [224, 341] on span "Pate de Atum" at bounding box center [169, 353] width 177 height 45
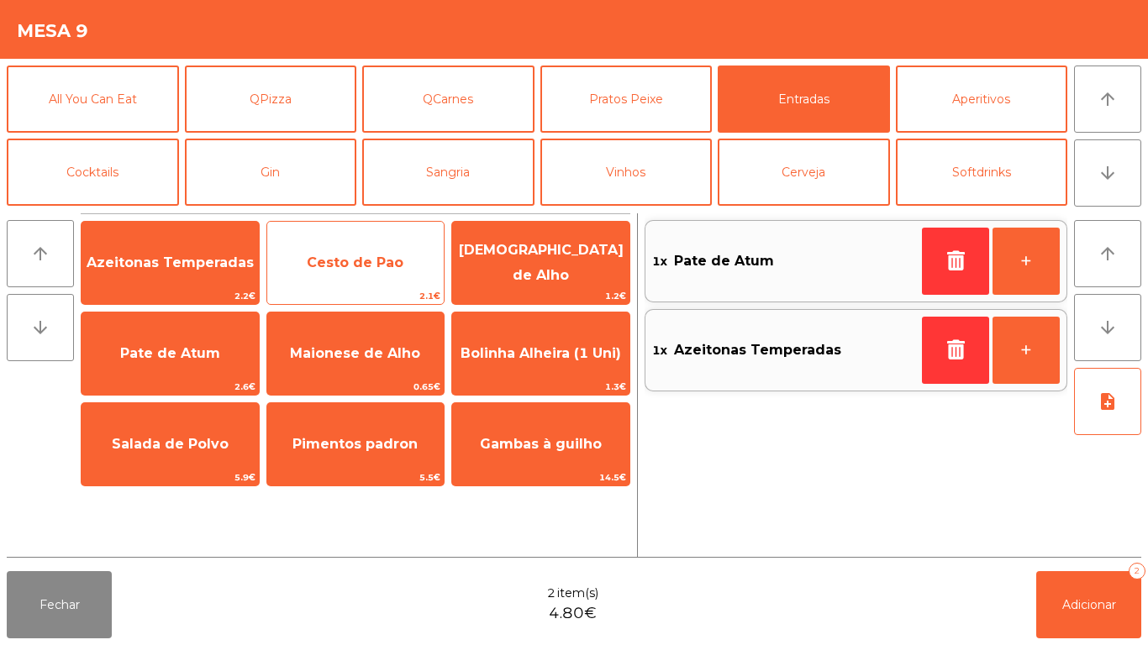
click at [397, 271] on span "Cesto de Pao" at bounding box center [355, 262] width 177 height 45
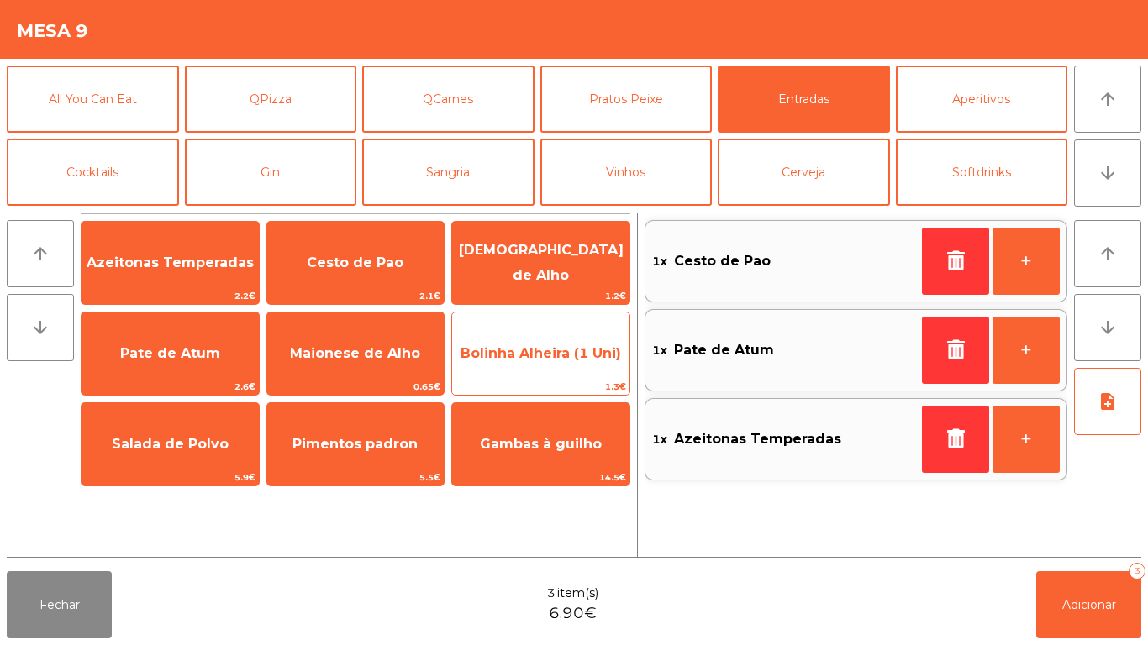
click at [582, 361] on span "Bolinha Alheira (1 Uni)" at bounding box center [540, 353] width 177 height 45
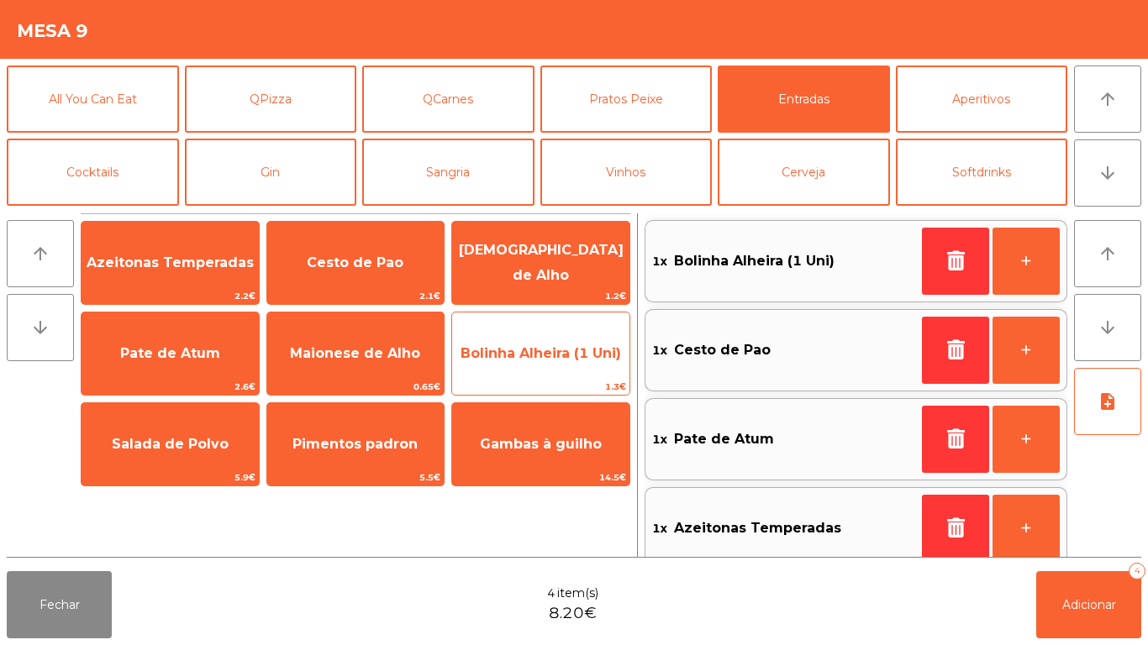
click at [580, 357] on span "Bolinha Alheira (1 Uni)" at bounding box center [540, 353] width 160 height 16
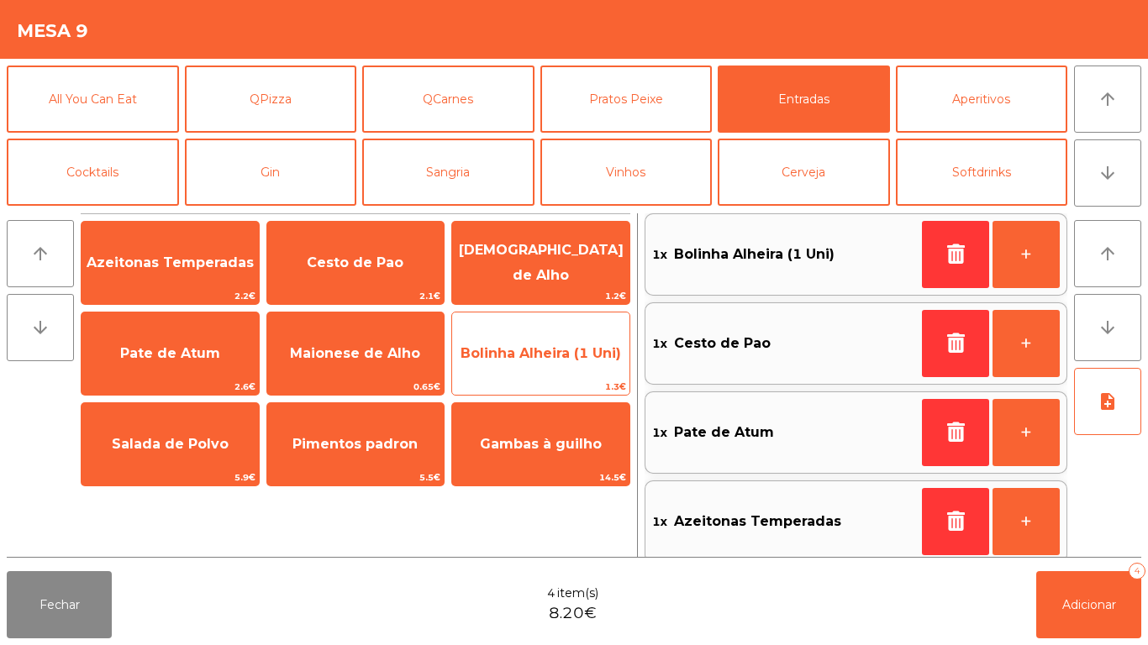
click at [580, 369] on span "Bolinha Alheira (1 Uni)" at bounding box center [540, 353] width 177 height 45
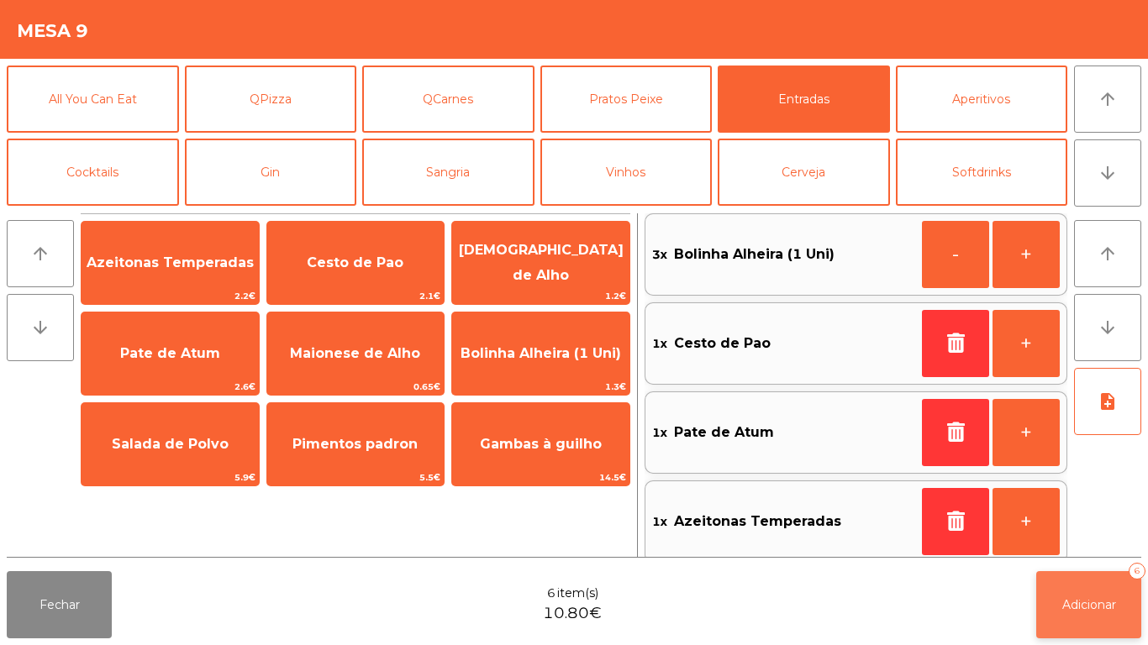
click at [1060, 593] on button "Adicionar 6" at bounding box center [1088, 604] width 105 height 67
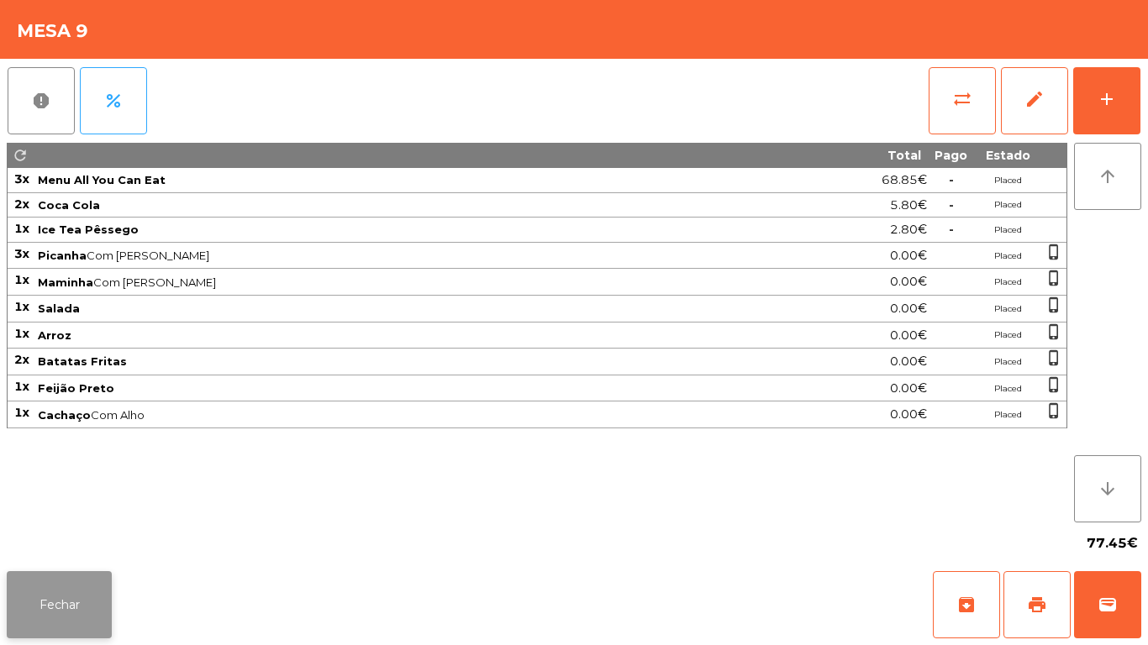
click at [96, 606] on button "Fechar" at bounding box center [59, 604] width 105 height 67
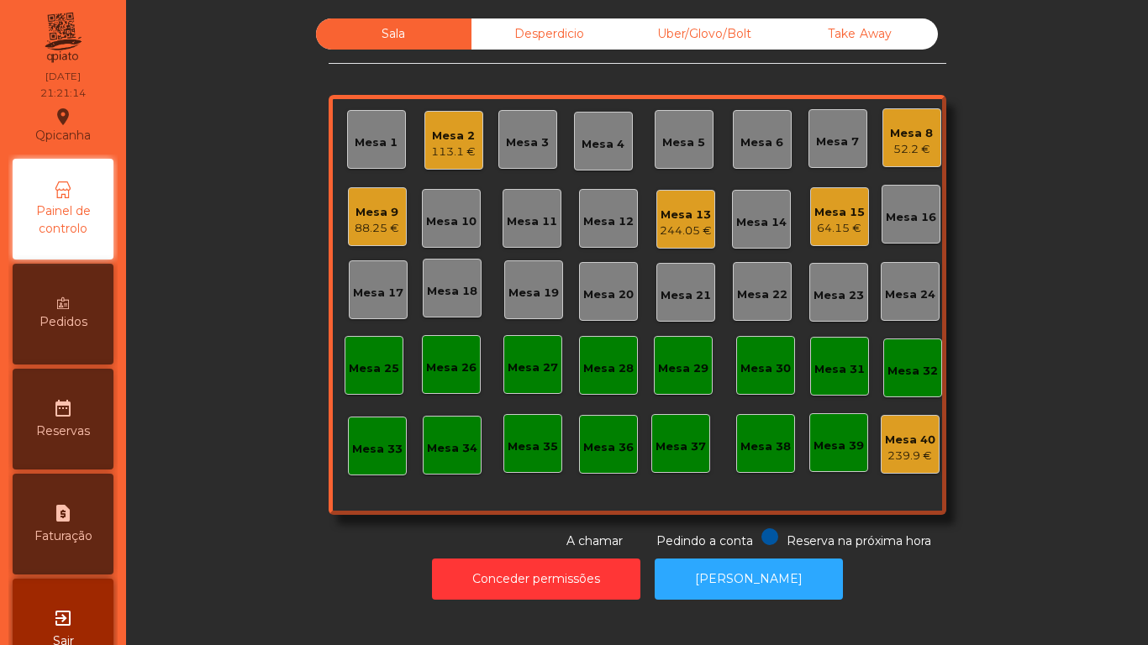
click at [374, 228] on div "88.25 €" at bounding box center [377, 228] width 45 height 17
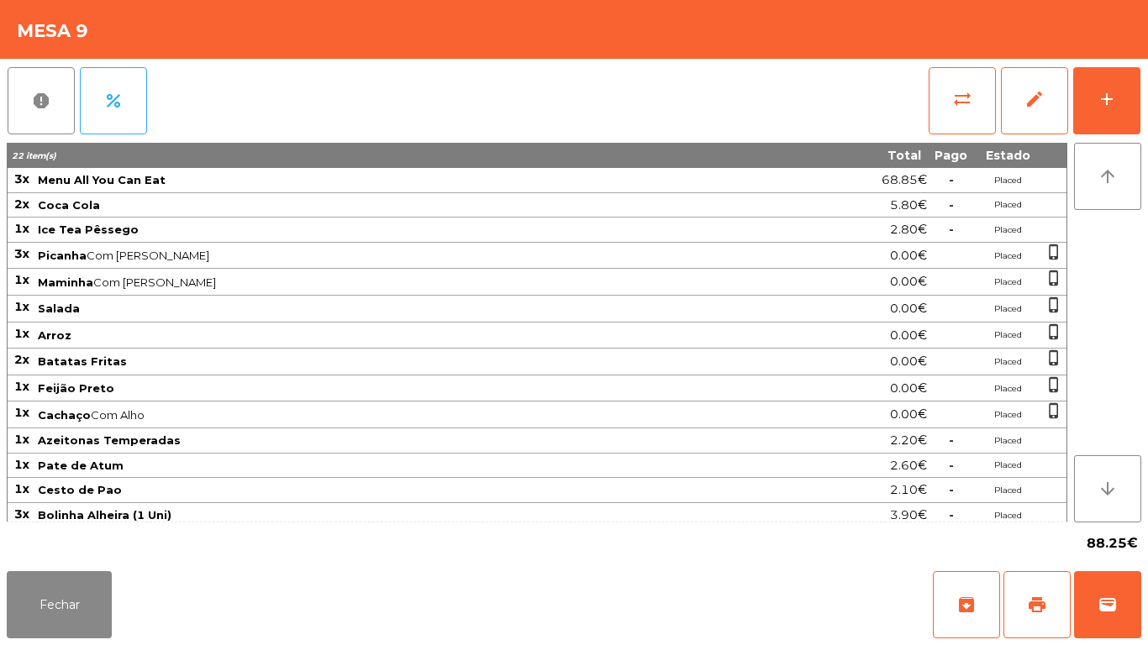
scroll to position [6, 0]
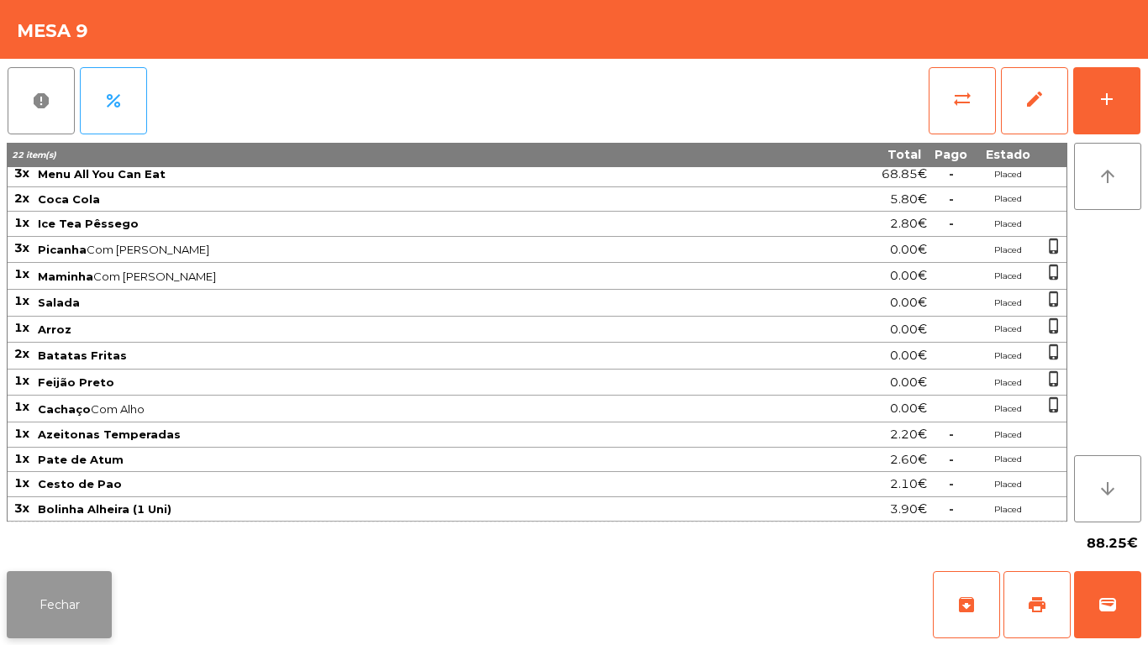
click at [73, 591] on button "Fechar" at bounding box center [59, 604] width 105 height 67
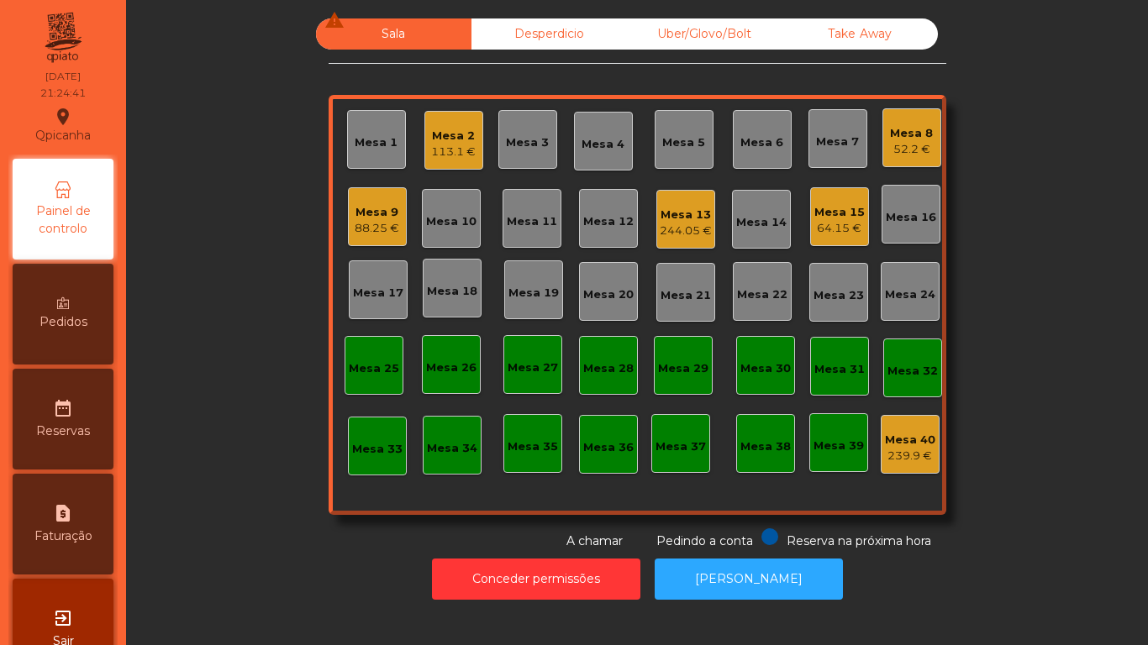
click at [826, 212] on div "Mesa 15" at bounding box center [839, 212] width 50 height 17
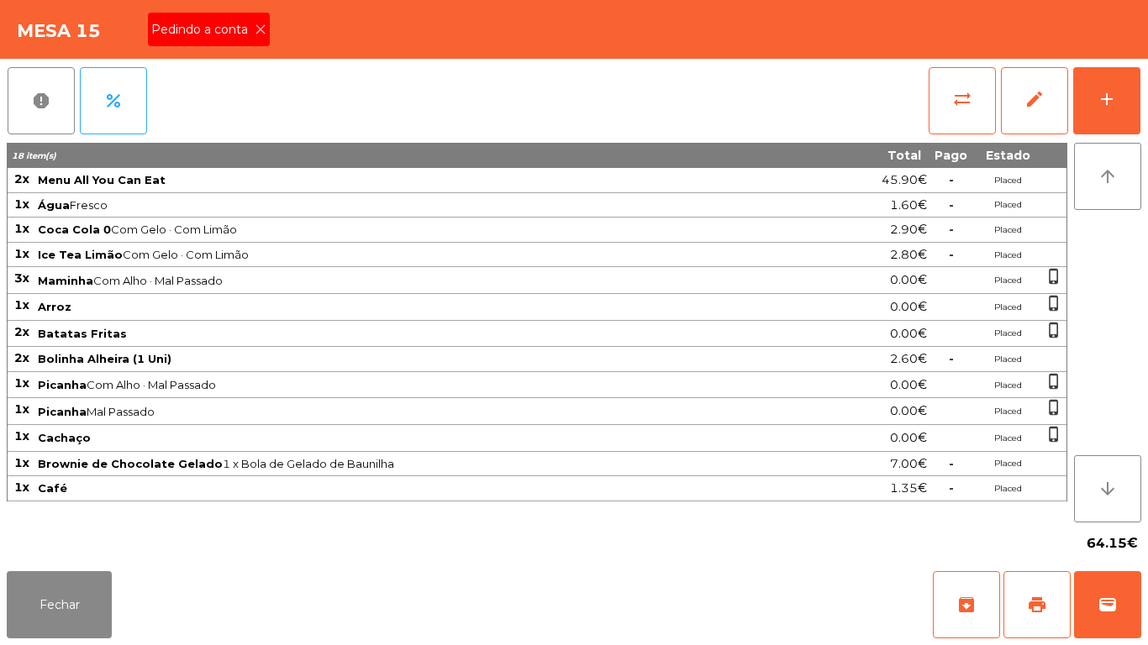
click at [261, 29] on icon at bounding box center [261, 30] width 12 height 12
click at [1039, 598] on span "print" at bounding box center [1037, 605] width 20 height 20
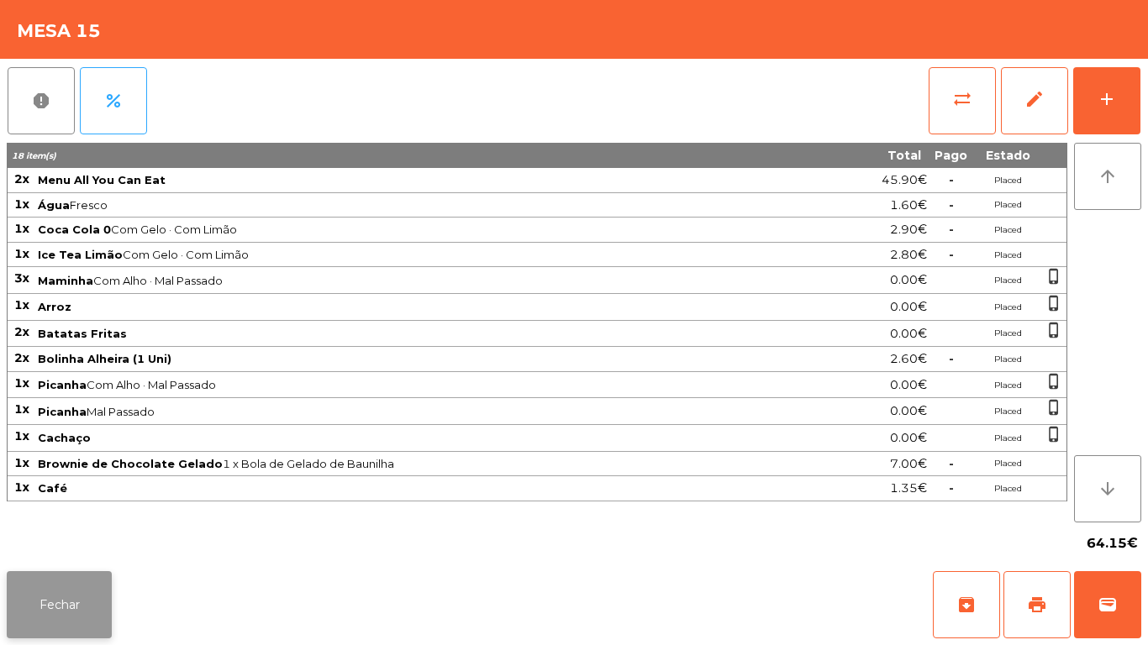
click at [103, 575] on button "Fechar" at bounding box center [59, 604] width 105 height 67
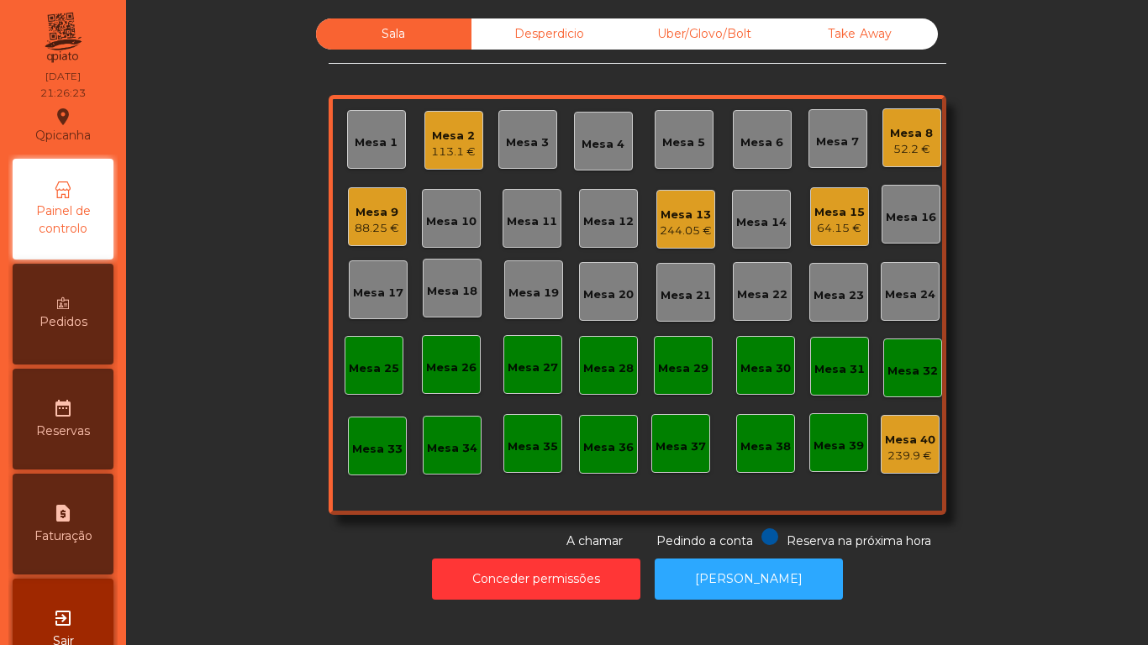
click at [894, 135] on div "Mesa 8" at bounding box center [911, 133] width 43 height 17
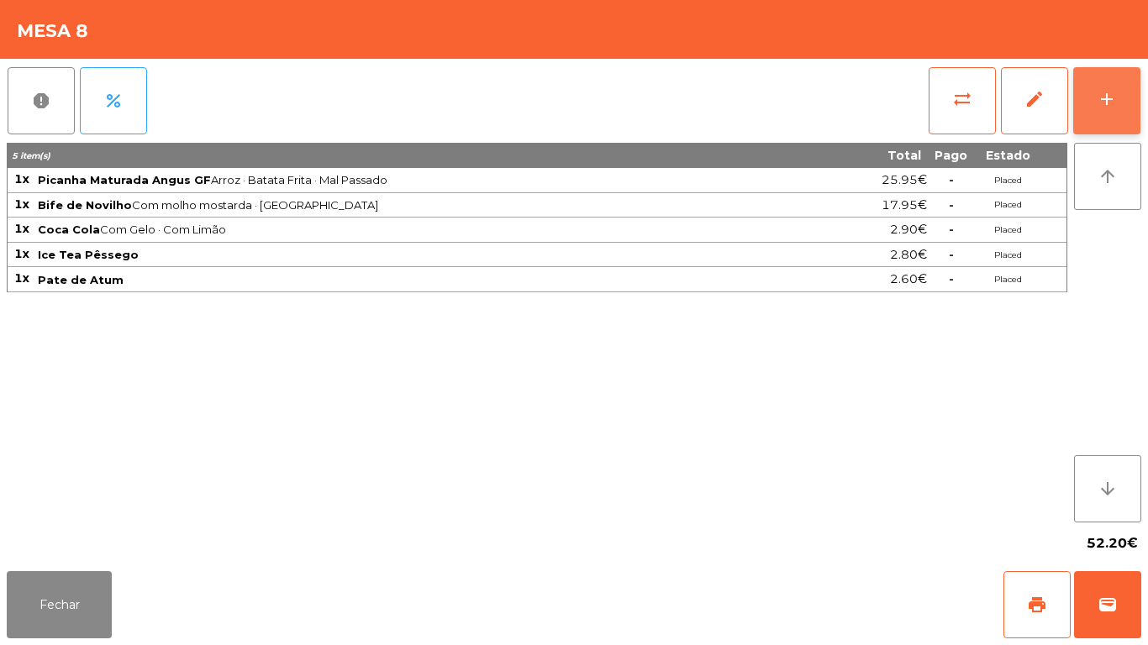
click at [1090, 104] on button "add" at bounding box center [1106, 100] width 67 height 67
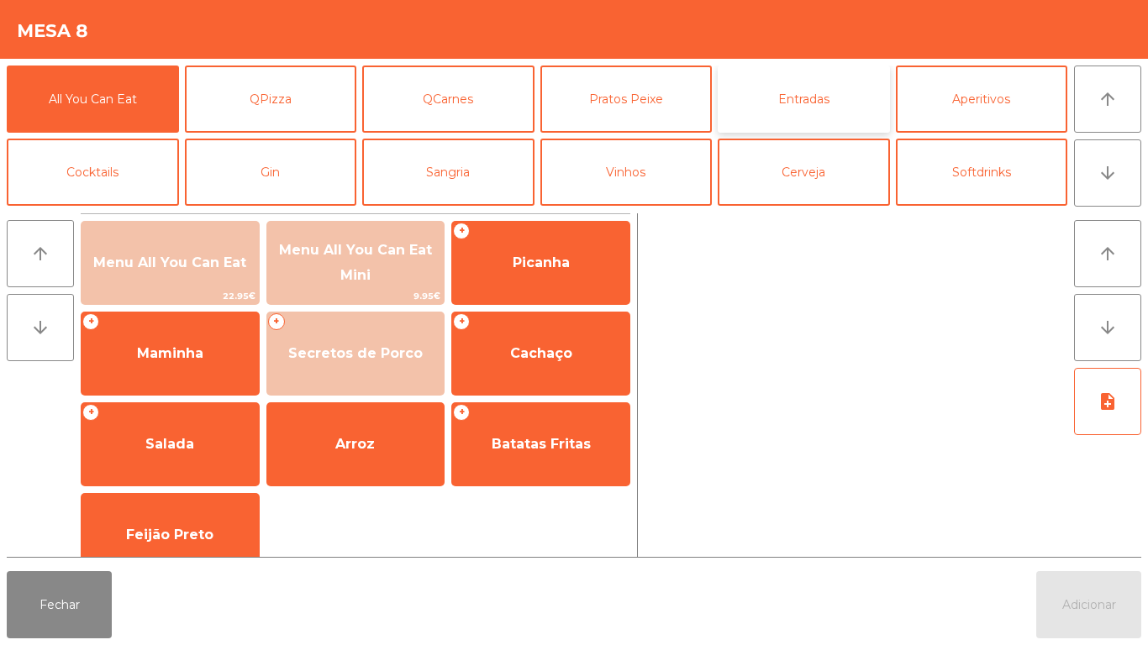
click at [747, 115] on button "Entradas" at bounding box center [803, 99] width 172 height 67
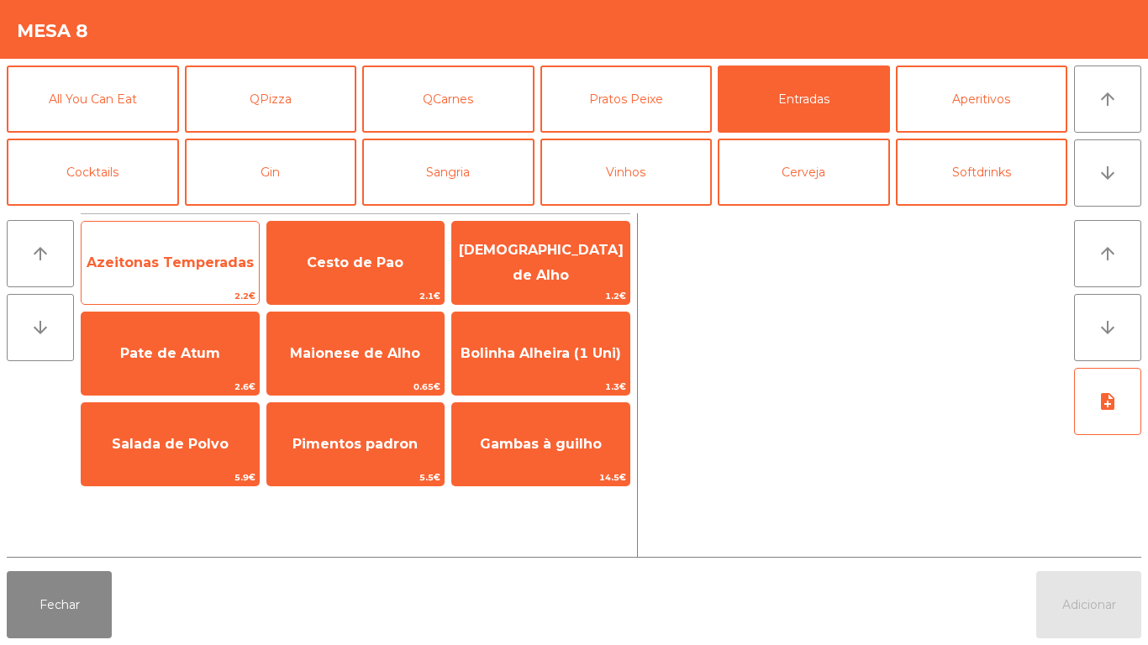
click at [164, 283] on span "Azeitonas Temperadas" at bounding box center [169, 262] width 177 height 45
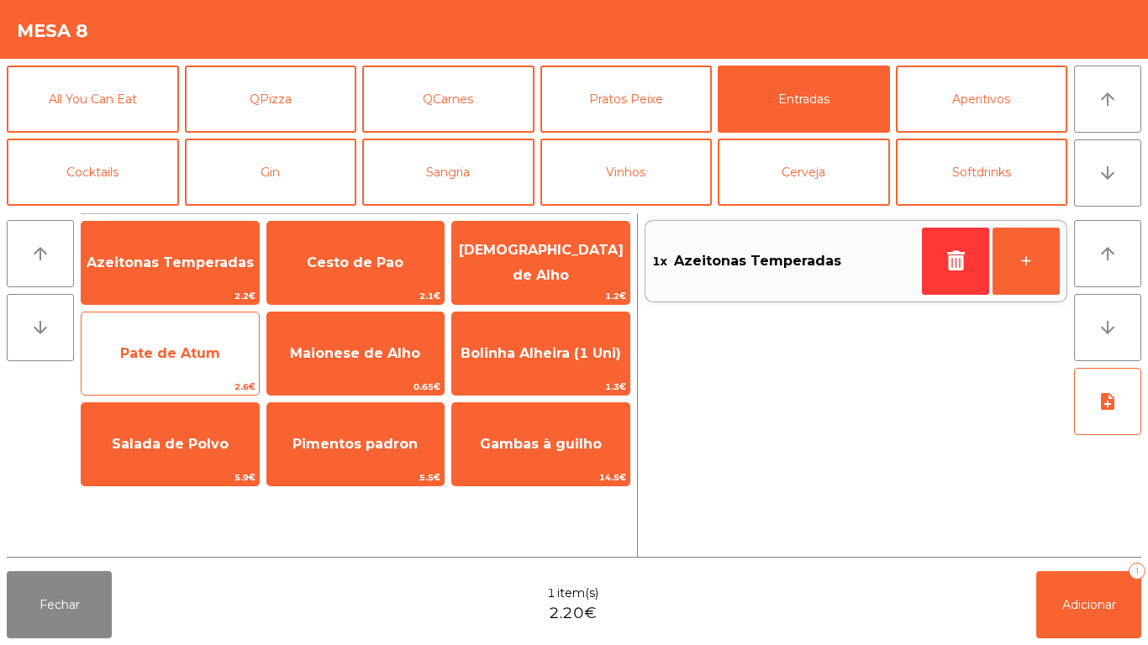
click at [192, 372] on span "Pate de Atum" at bounding box center [169, 353] width 177 height 45
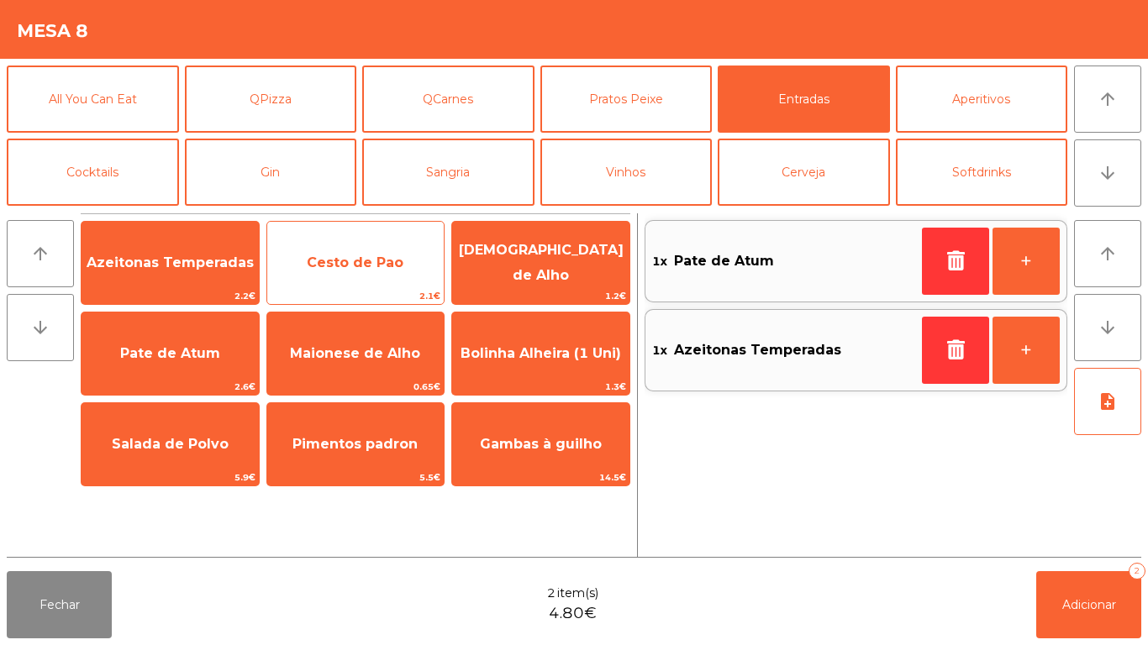
click at [366, 281] on span "Cesto de Pao" at bounding box center [355, 262] width 177 height 45
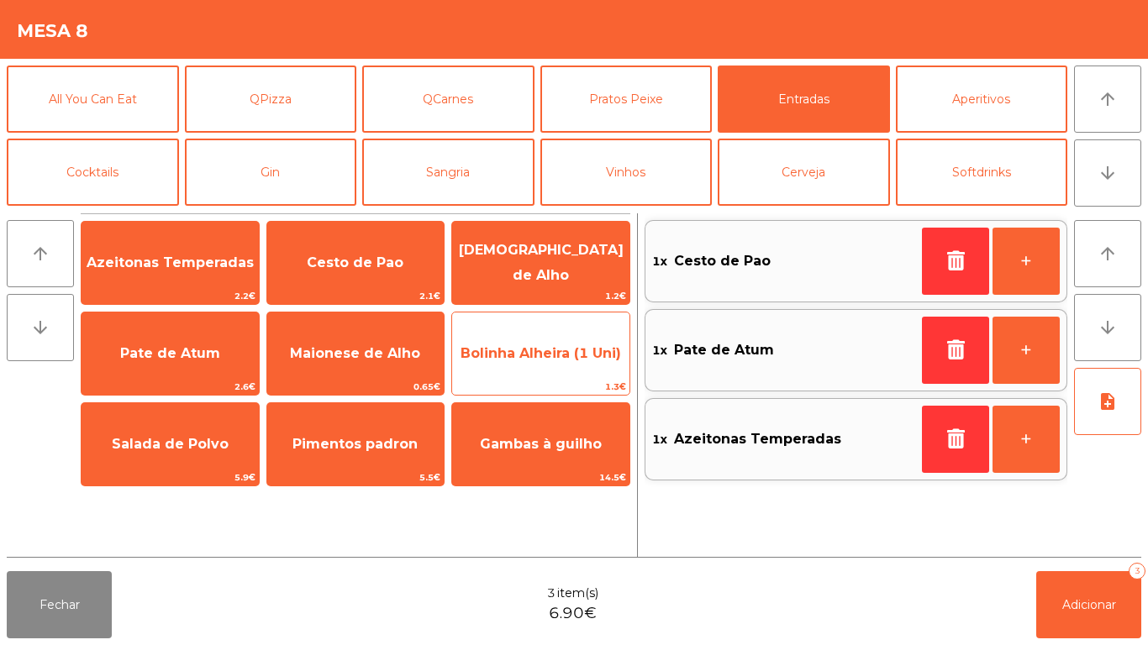
click at [532, 339] on span "Bolinha Alheira (1 Uni)" at bounding box center [540, 353] width 177 height 45
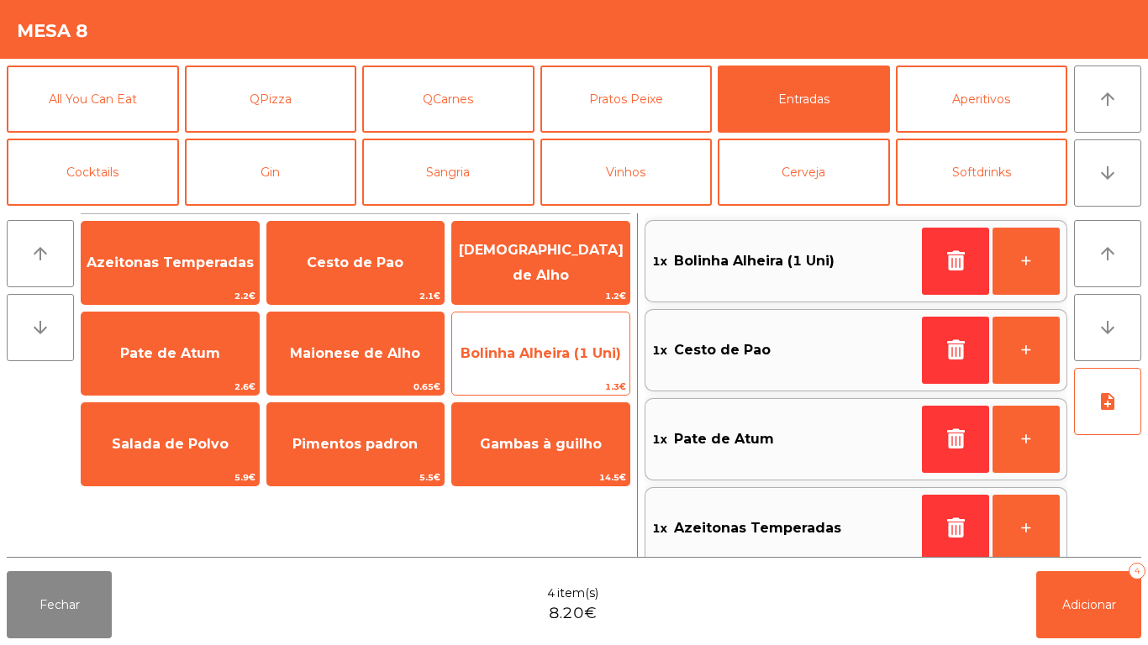
scroll to position [19, 0]
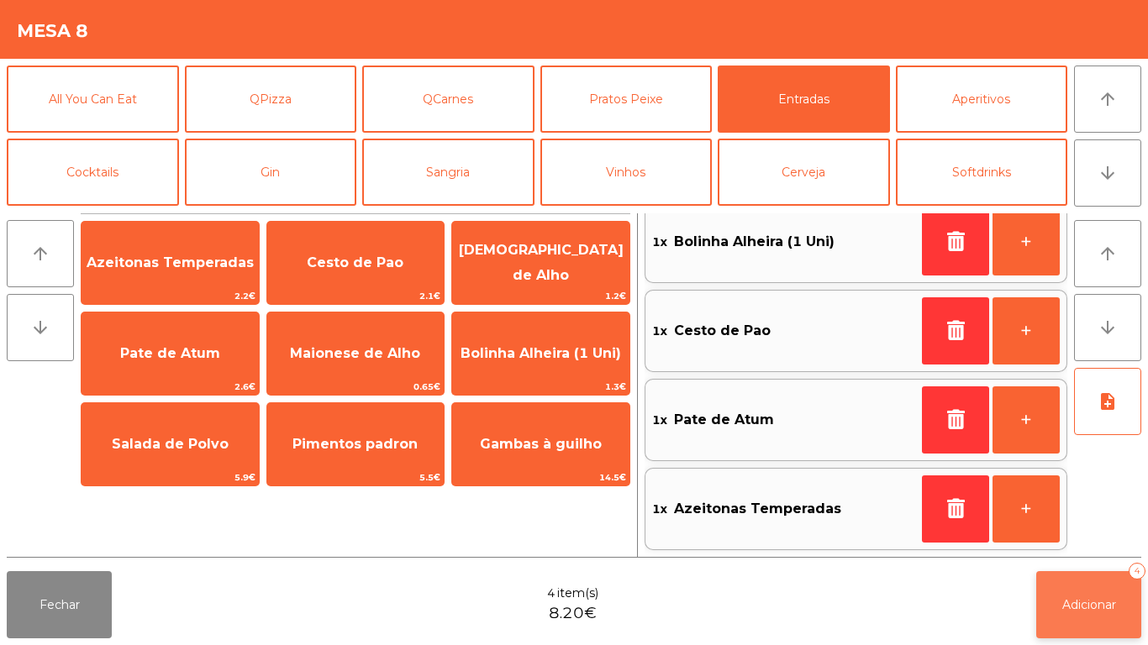
click at [1060, 588] on button "Adicionar 4" at bounding box center [1088, 604] width 105 height 67
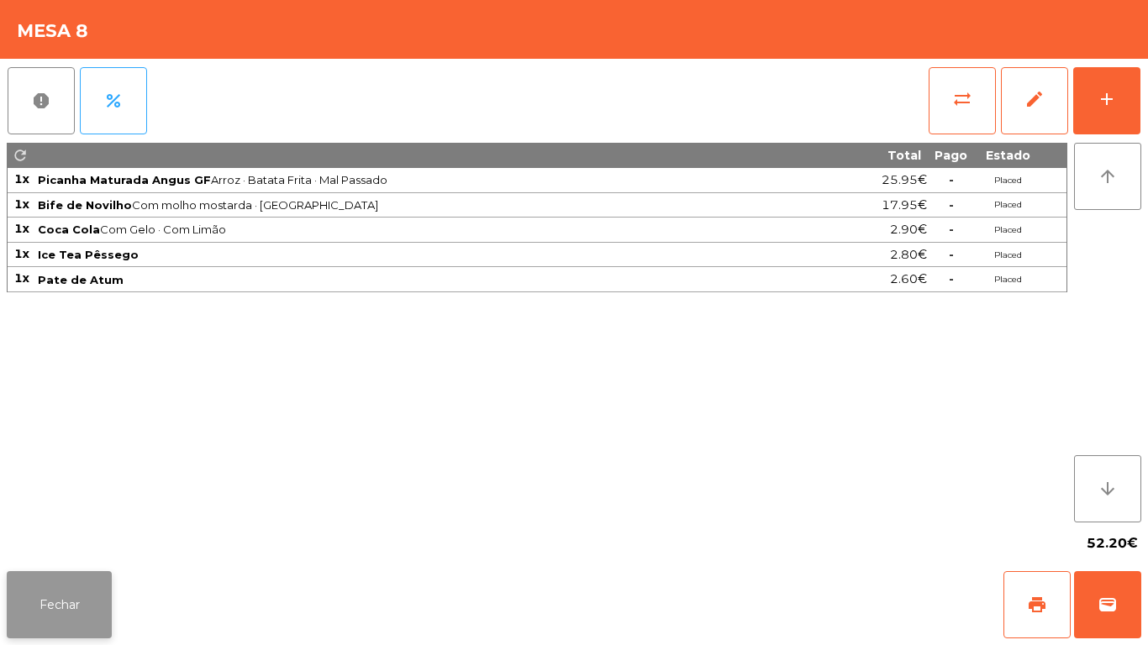
click at [74, 580] on button "Fechar" at bounding box center [59, 604] width 105 height 67
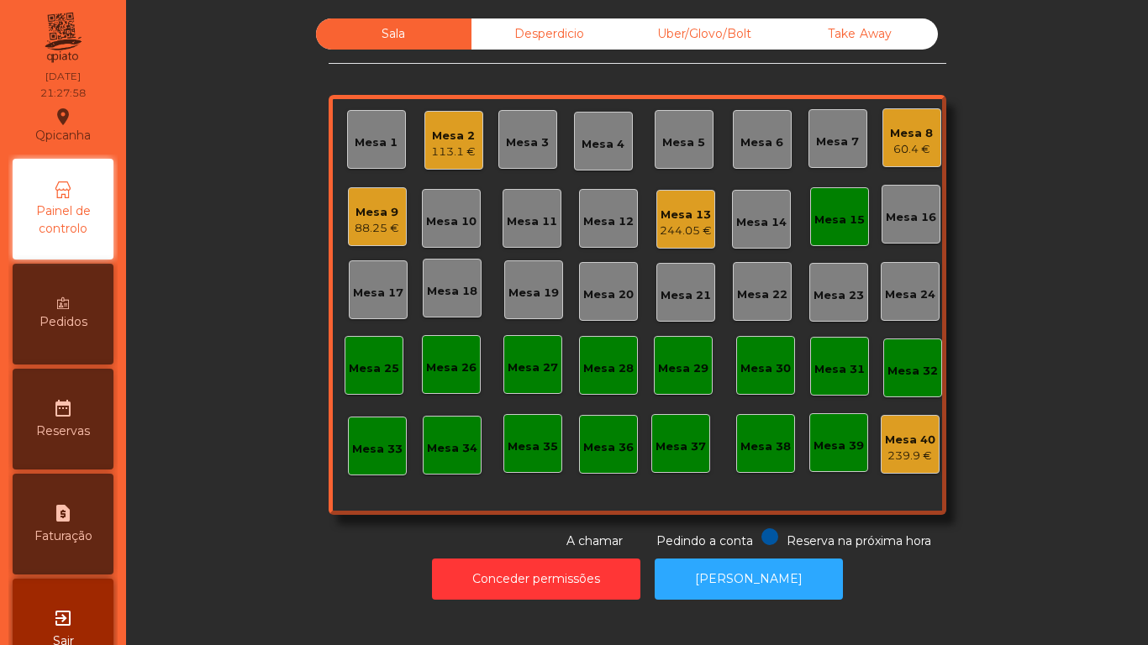
click at [917, 165] on div "Mesa 8 60.4 €" at bounding box center [911, 137] width 59 height 59
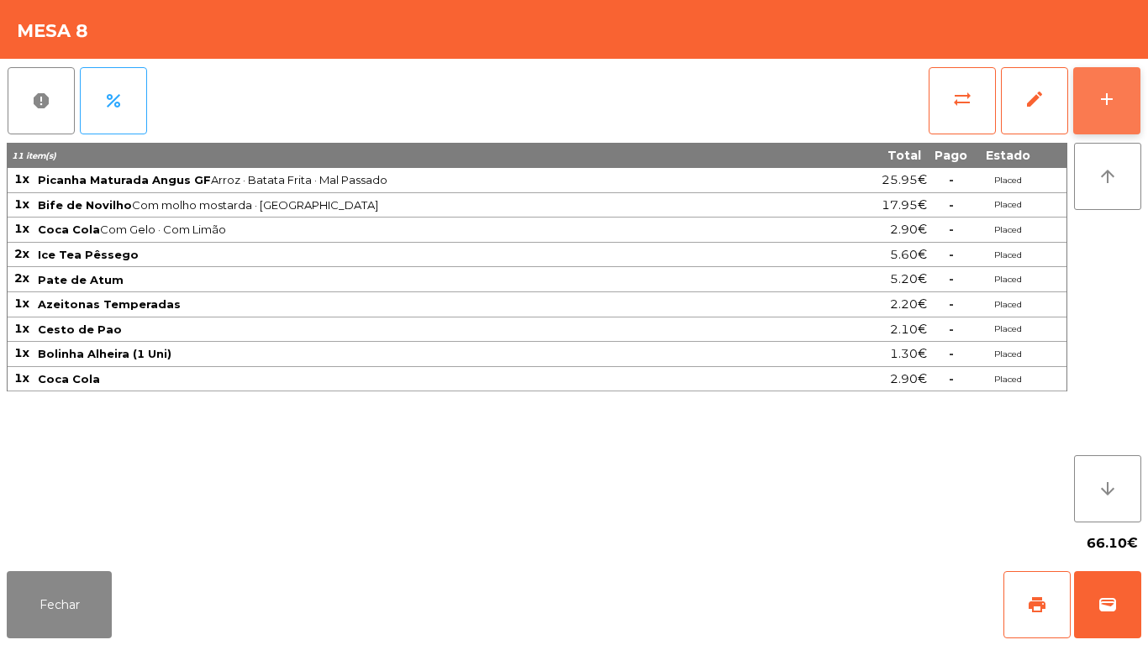
click at [1106, 115] on button "add" at bounding box center [1106, 100] width 67 height 67
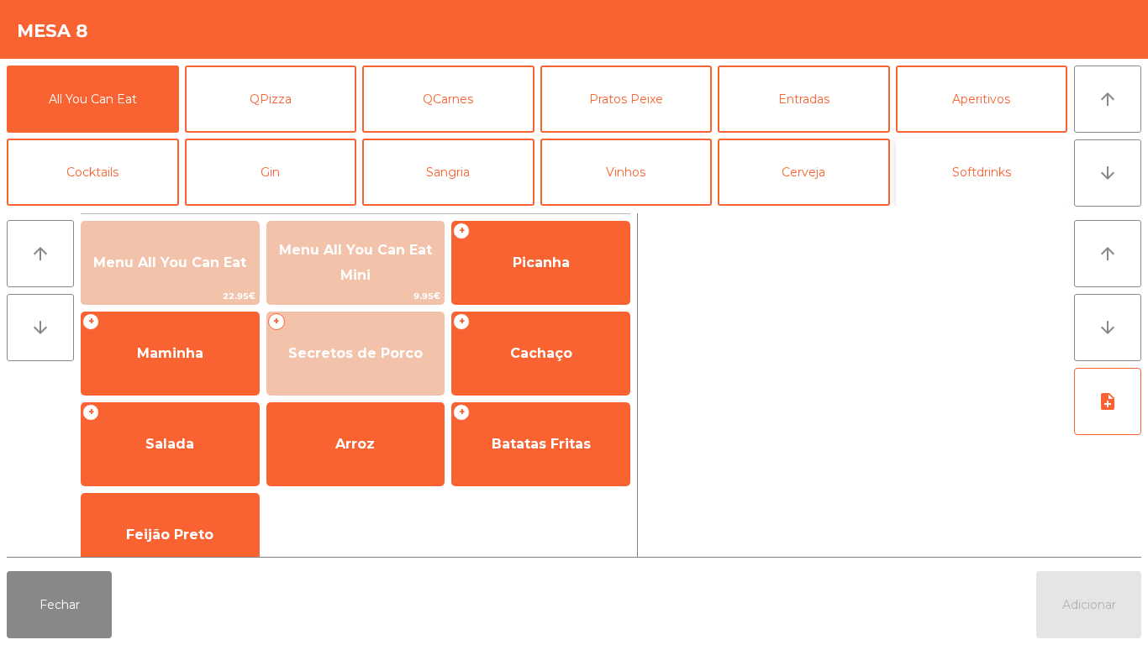
click at [937, 174] on button "Softdrinks" at bounding box center [982, 172] width 172 height 67
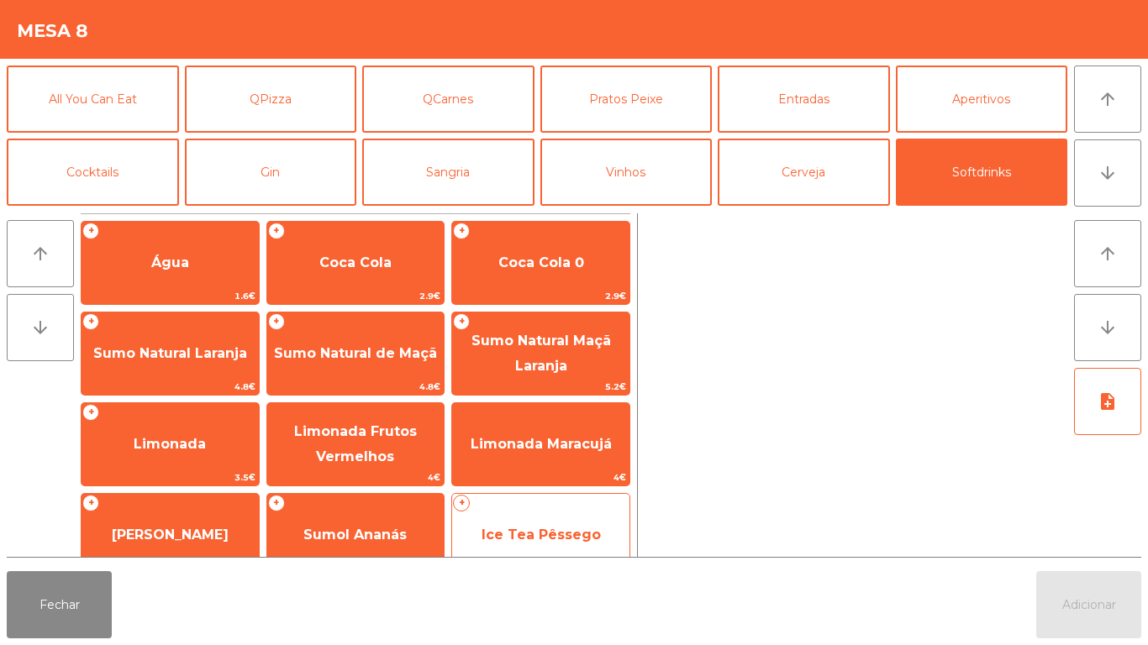
click at [583, 525] on span "Ice Tea Pêssego" at bounding box center [540, 534] width 177 height 45
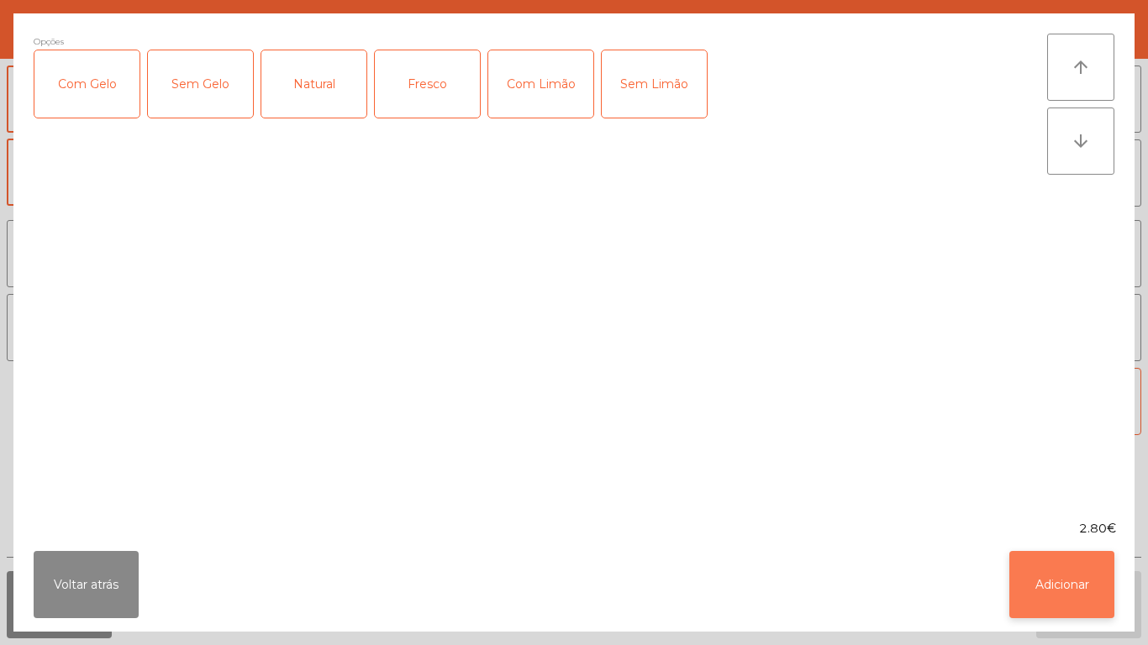
click at [1054, 564] on button "Adicionar" at bounding box center [1061, 584] width 105 height 67
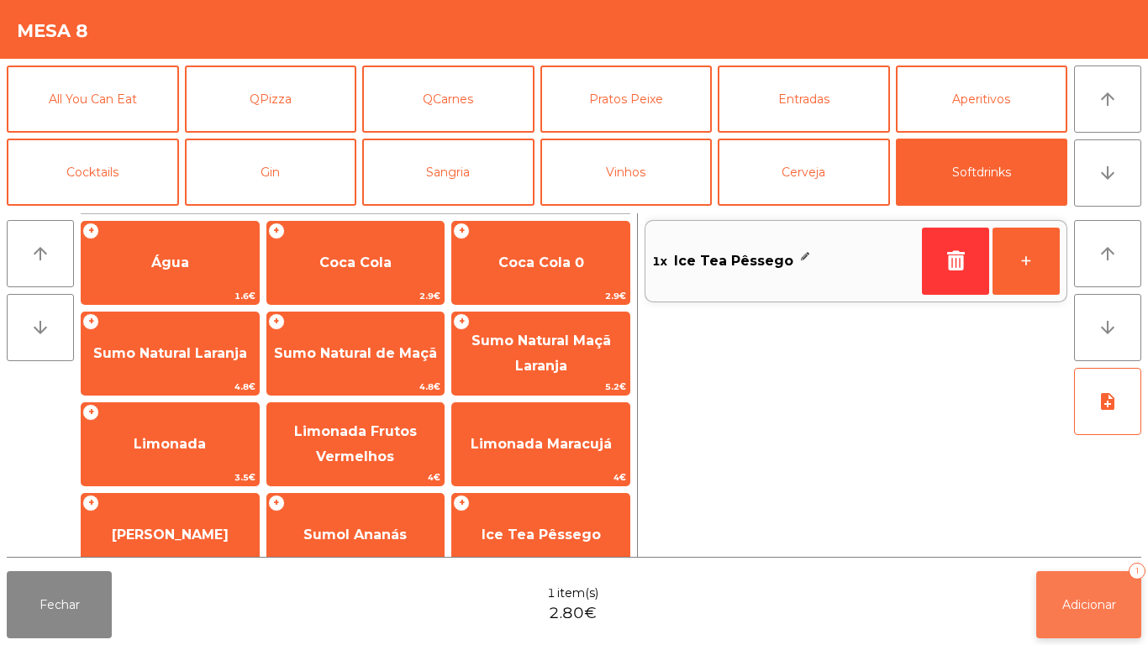
click at [1087, 605] on span "Adicionar" at bounding box center [1089, 604] width 54 height 15
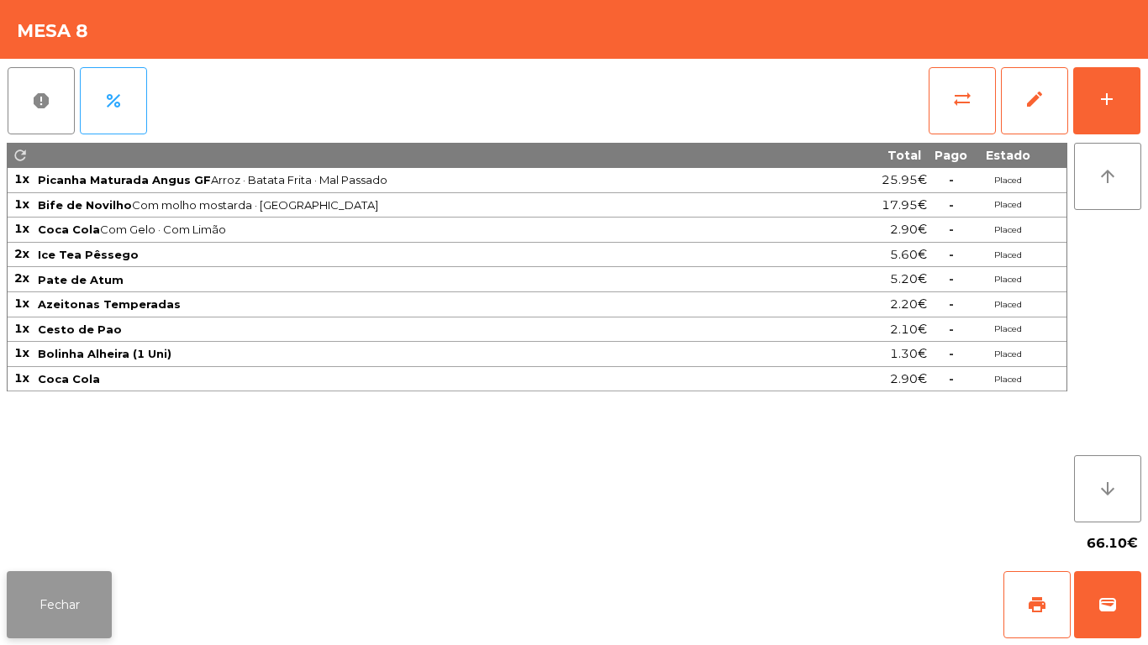
click at [59, 601] on button "Fechar" at bounding box center [59, 604] width 105 height 67
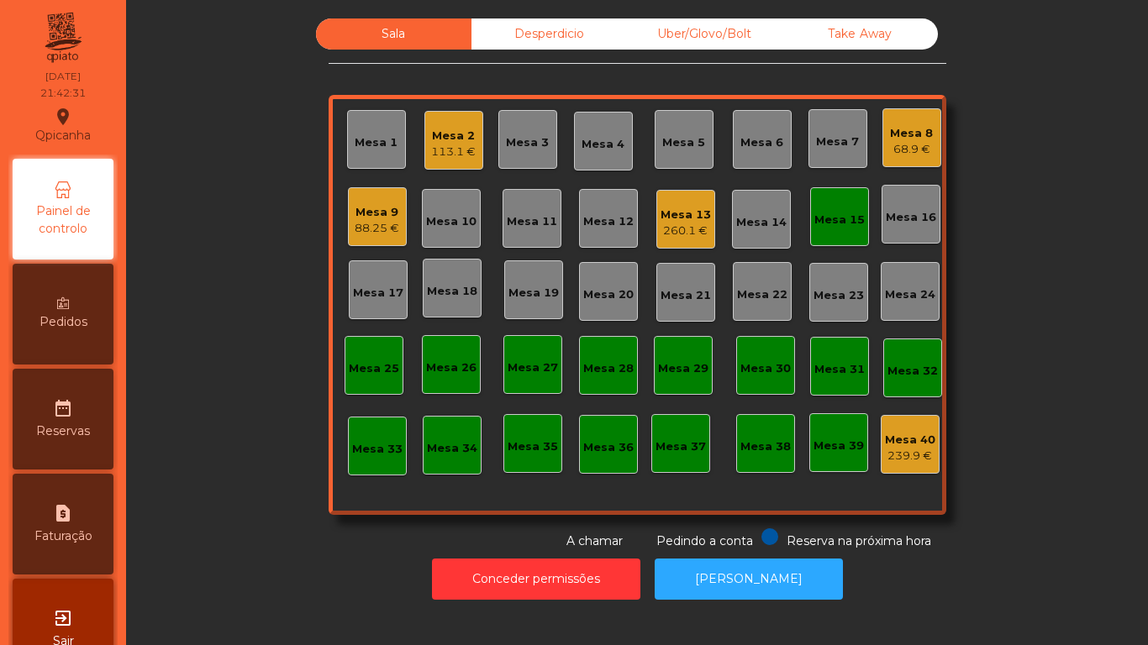
click at [834, 225] on div "Mesa 15" at bounding box center [839, 220] width 50 height 17
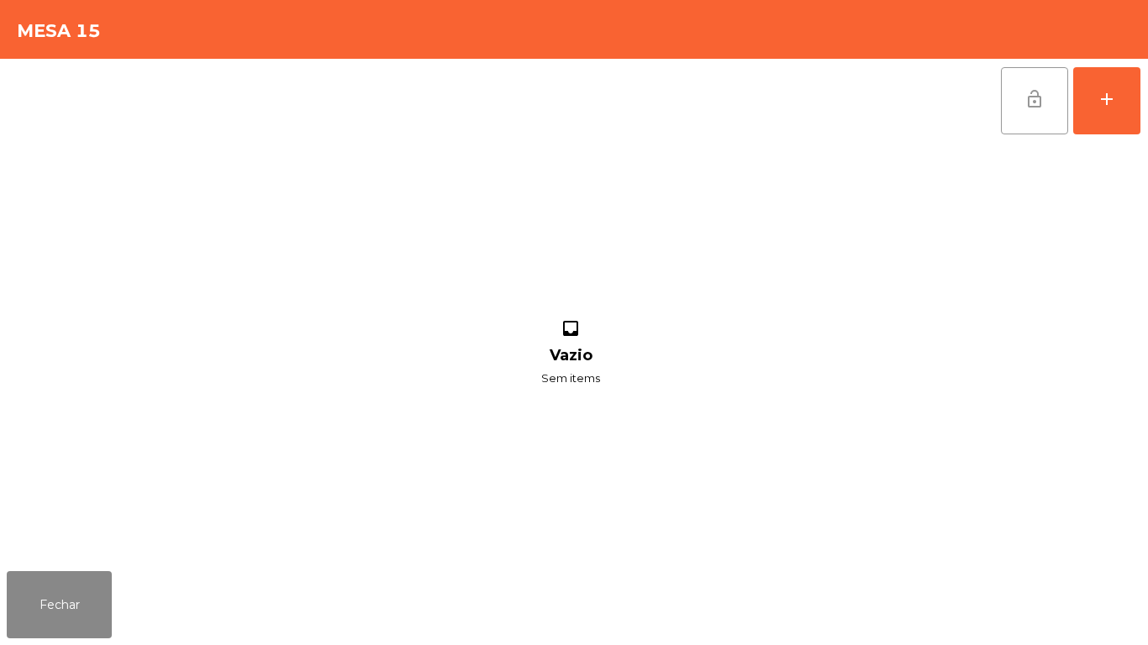
click at [1031, 106] on span "lock_open" at bounding box center [1034, 99] width 20 height 20
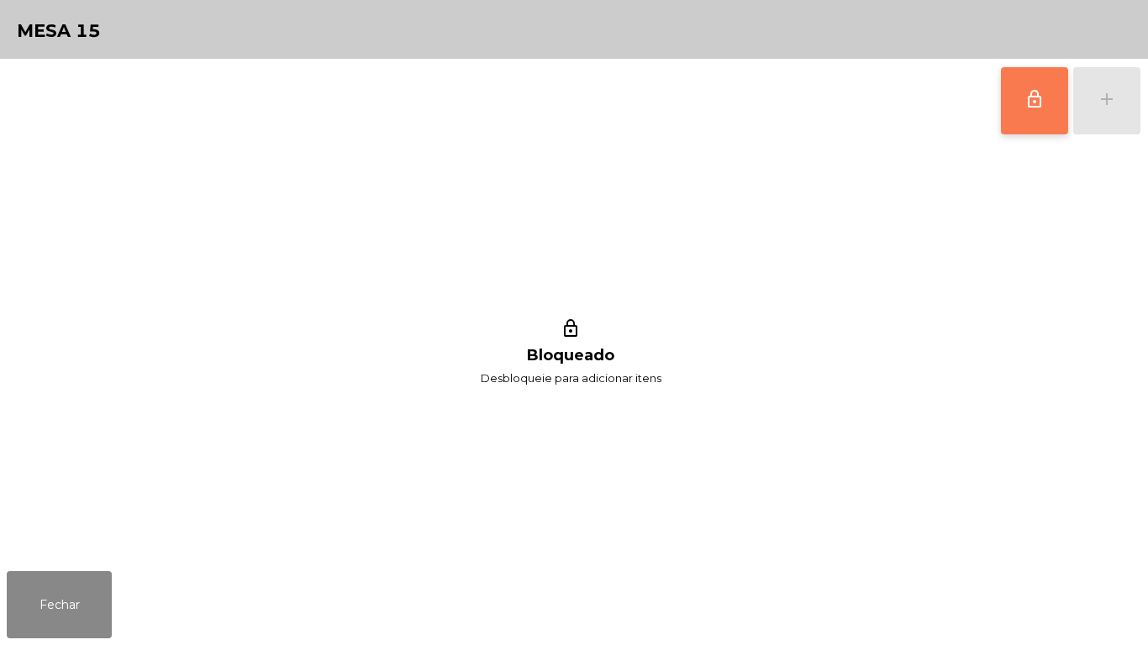
click at [120, 541] on div "lock_outline Bloqueado Desbloqueie para adicionar itens" at bounding box center [570, 354] width 1127 height 422
click at [60, 618] on button "Fechar" at bounding box center [59, 604] width 105 height 67
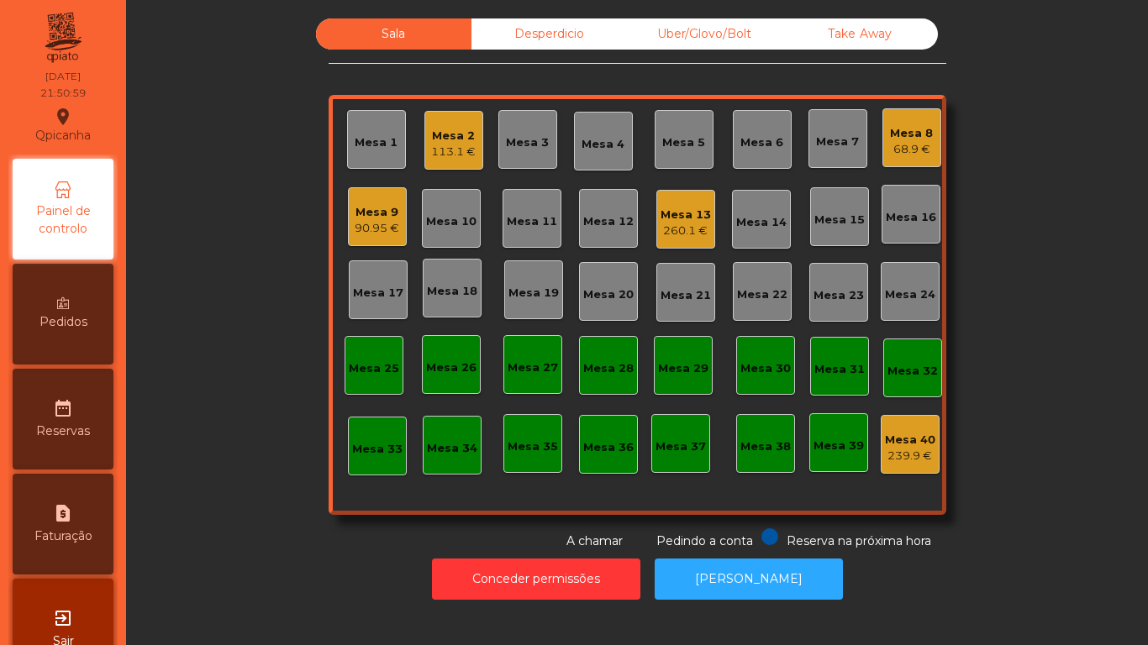
click at [688, 213] on div "Mesa 13" at bounding box center [685, 215] width 50 height 17
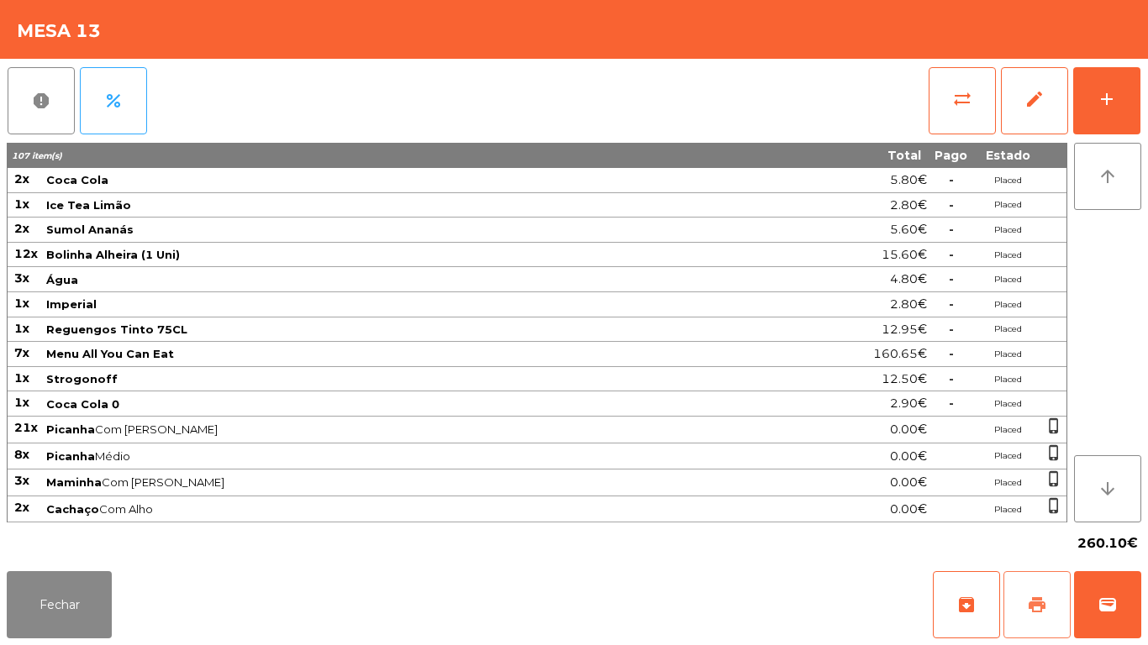
click at [1021, 587] on button "print" at bounding box center [1036, 604] width 67 height 67
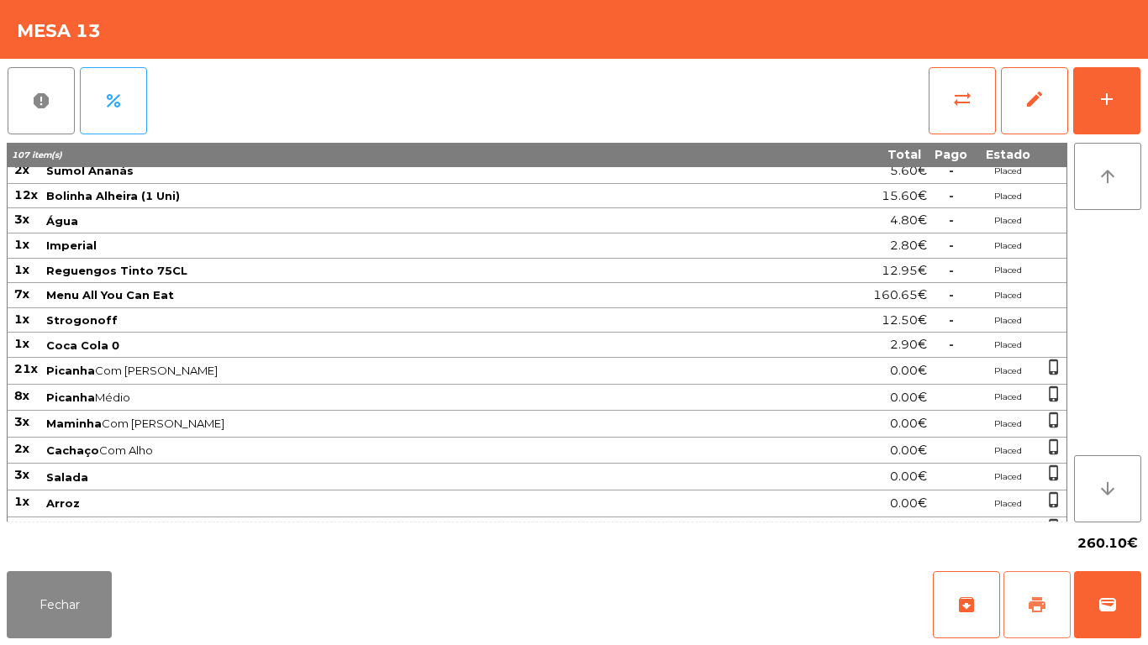
scroll to position [52, 0]
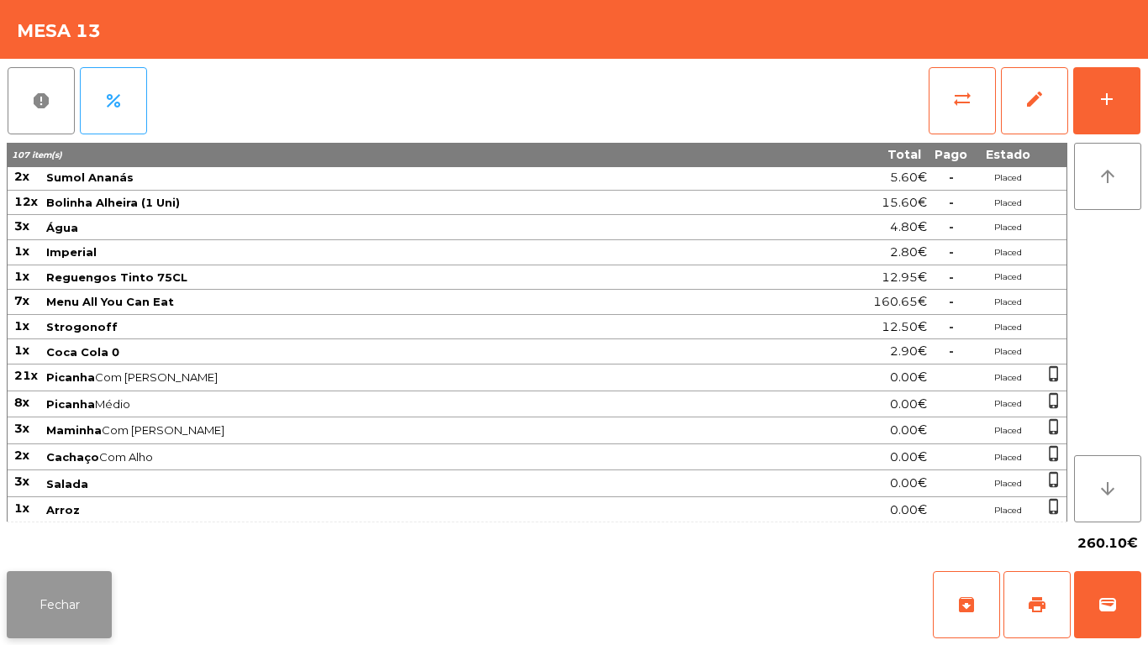
click at [81, 607] on button "Fechar" at bounding box center [59, 604] width 105 height 67
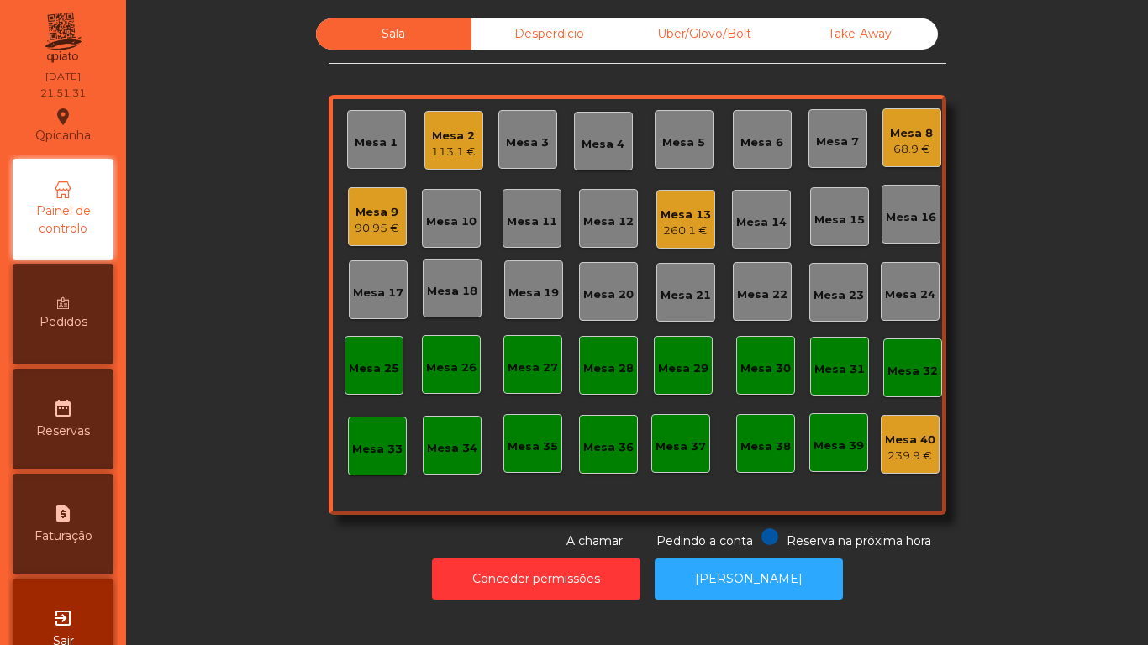
click at [896, 135] on div "Mesa 8" at bounding box center [911, 133] width 43 height 17
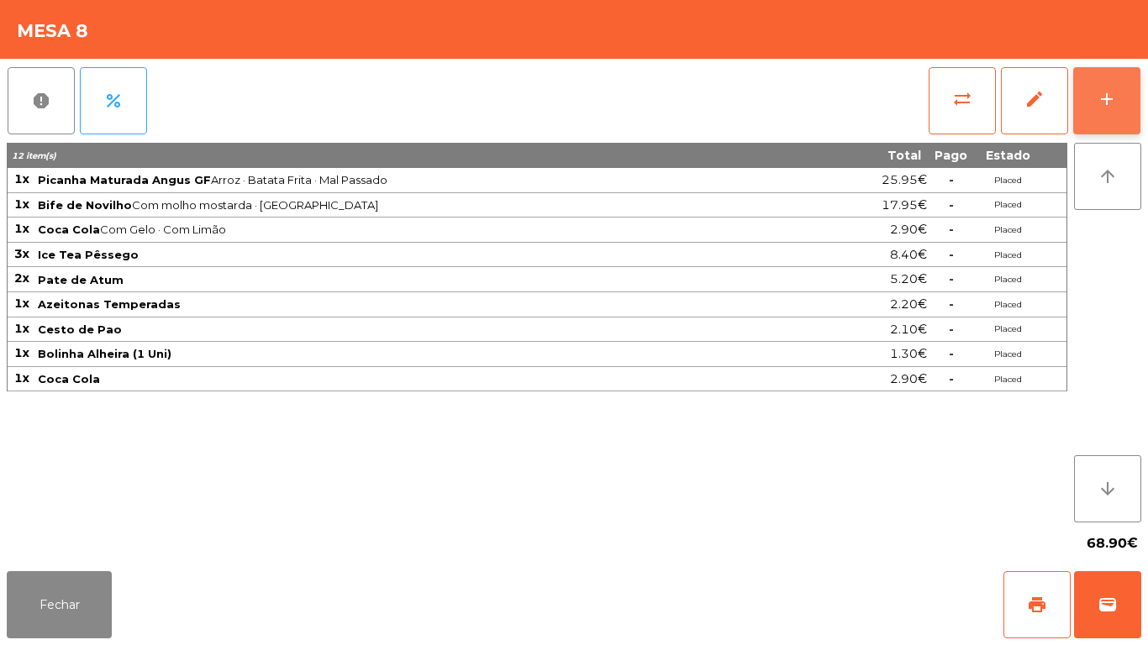
click at [1106, 104] on div "add" at bounding box center [1106, 99] width 20 height 20
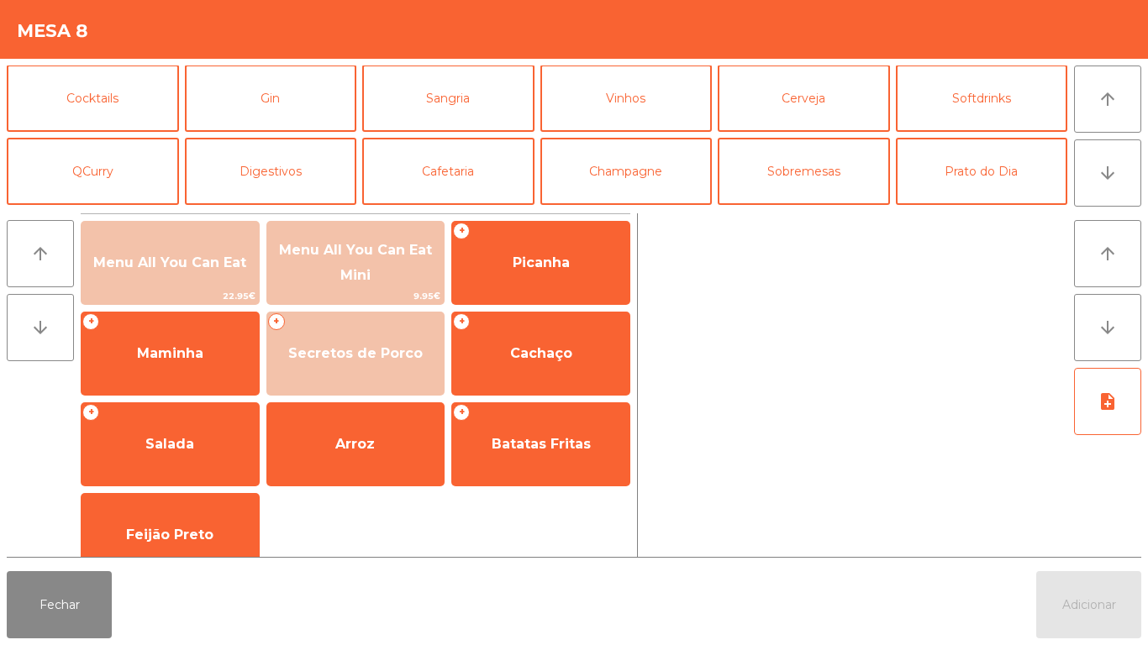
scroll to position [108, 0]
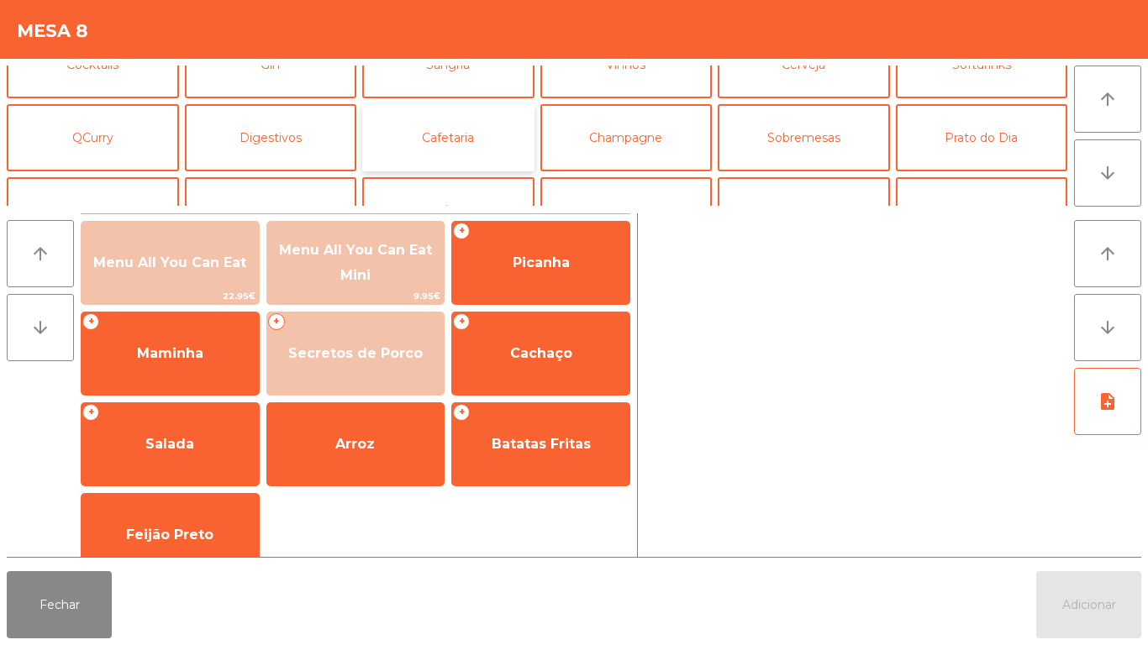
click at [494, 160] on button "Cafetaria" at bounding box center [448, 137] width 172 height 67
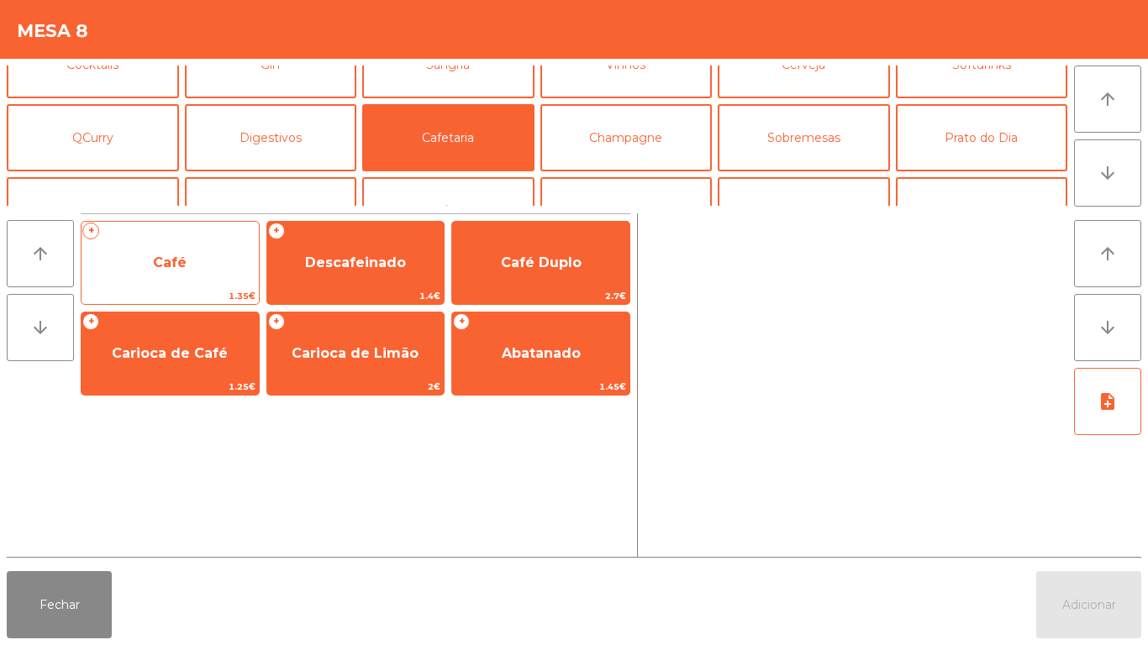
click at [206, 265] on span "Café" at bounding box center [169, 262] width 177 height 45
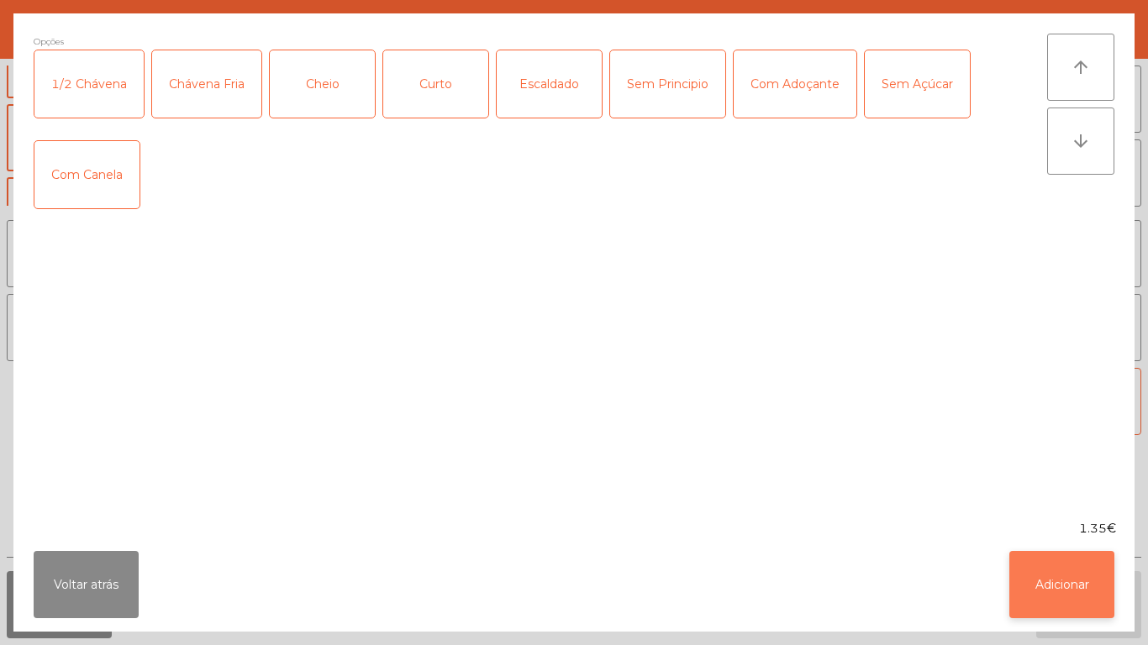
click at [1070, 553] on button "Adicionar" at bounding box center [1061, 584] width 105 height 67
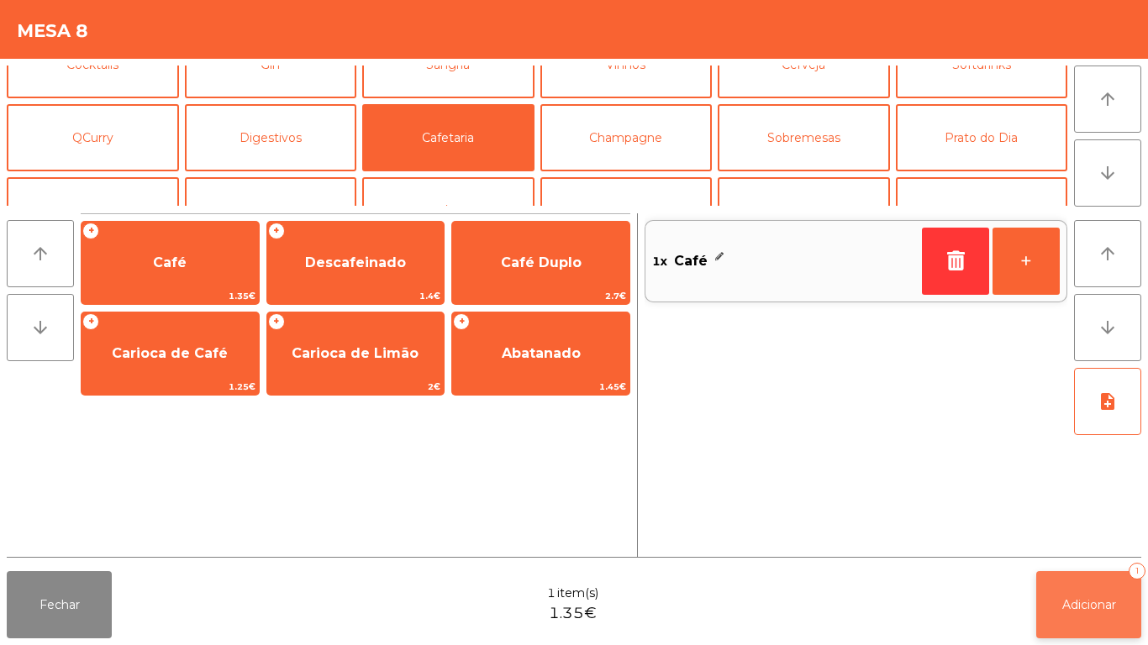
click at [1100, 580] on button "Adicionar 1" at bounding box center [1088, 604] width 105 height 67
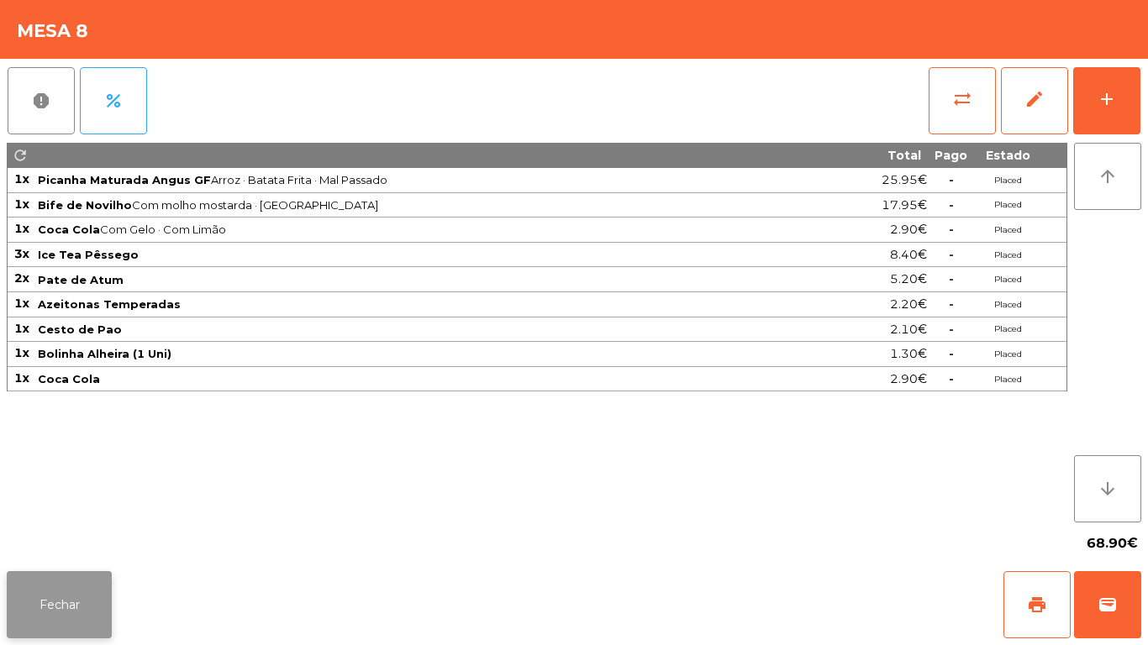
click at [105, 605] on button "Fechar" at bounding box center [59, 604] width 105 height 67
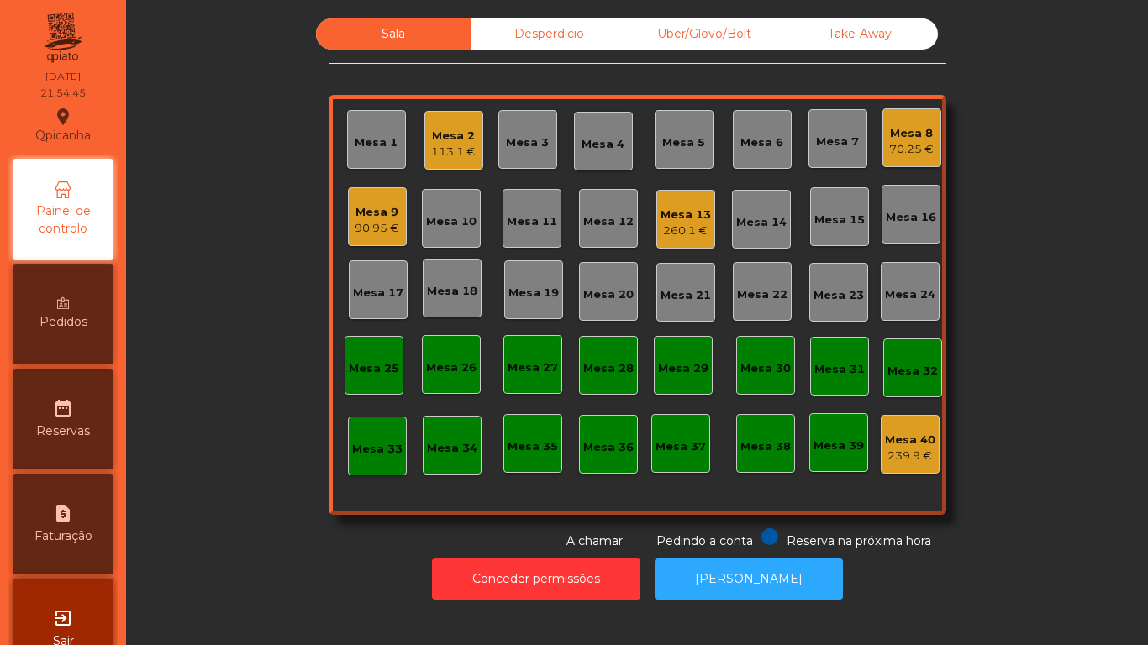
click at [909, 160] on div "Mesa 8 70.25 €" at bounding box center [911, 137] width 59 height 59
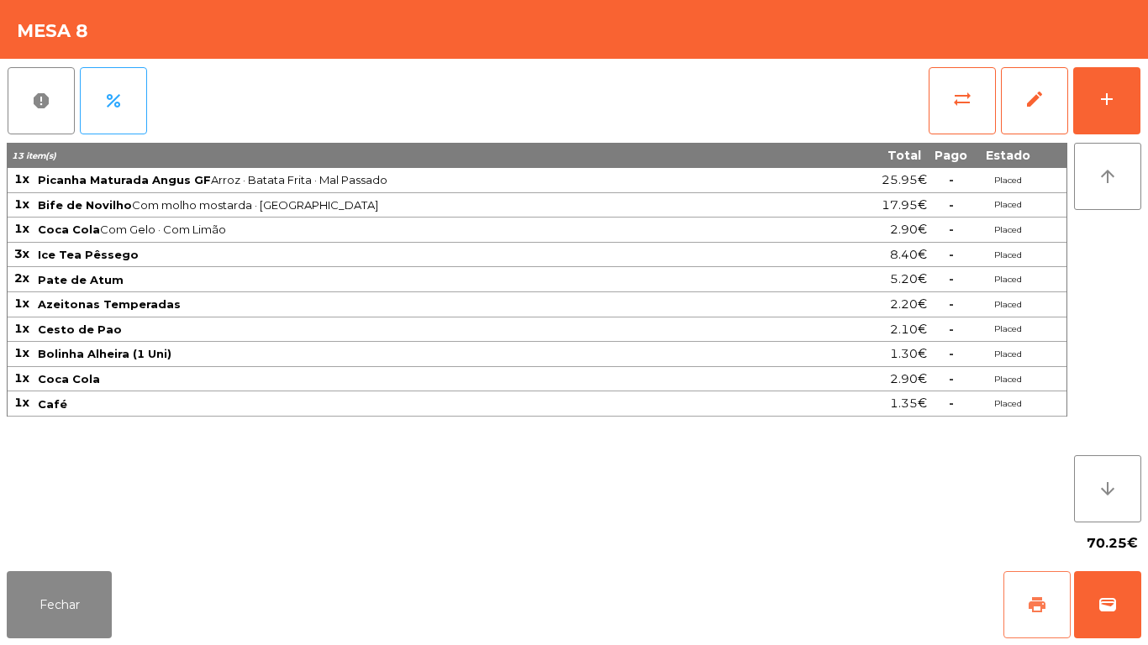
click at [1036, 580] on button "print" at bounding box center [1036, 604] width 67 height 67
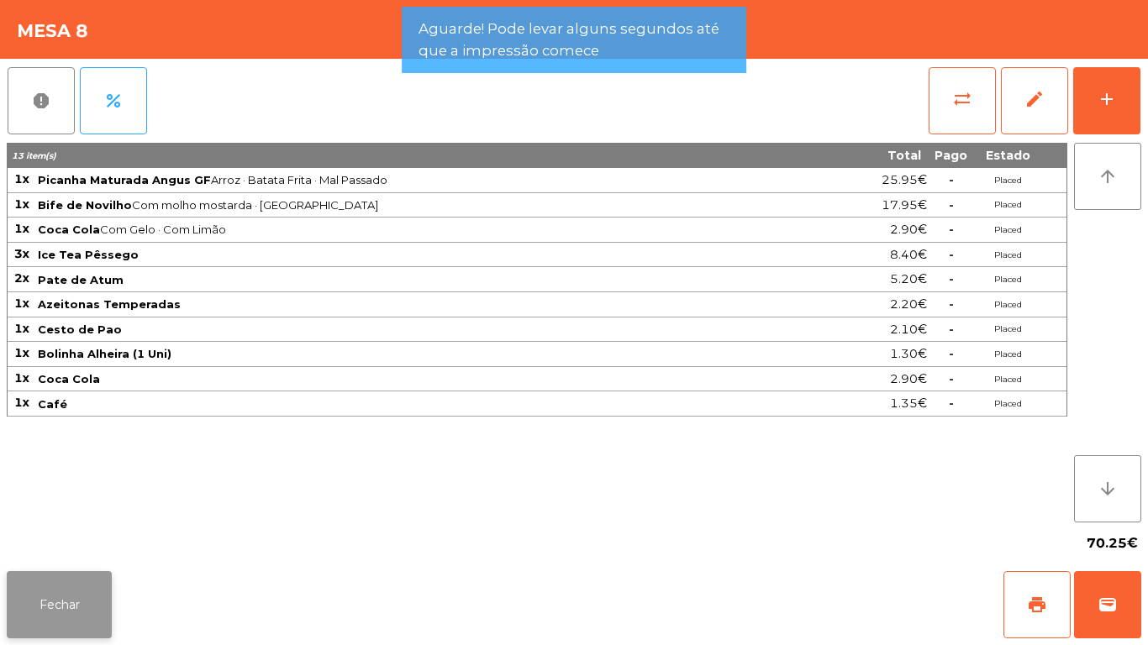
click at [87, 601] on button "Fechar" at bounding box center [59, 604] width 105 height 67
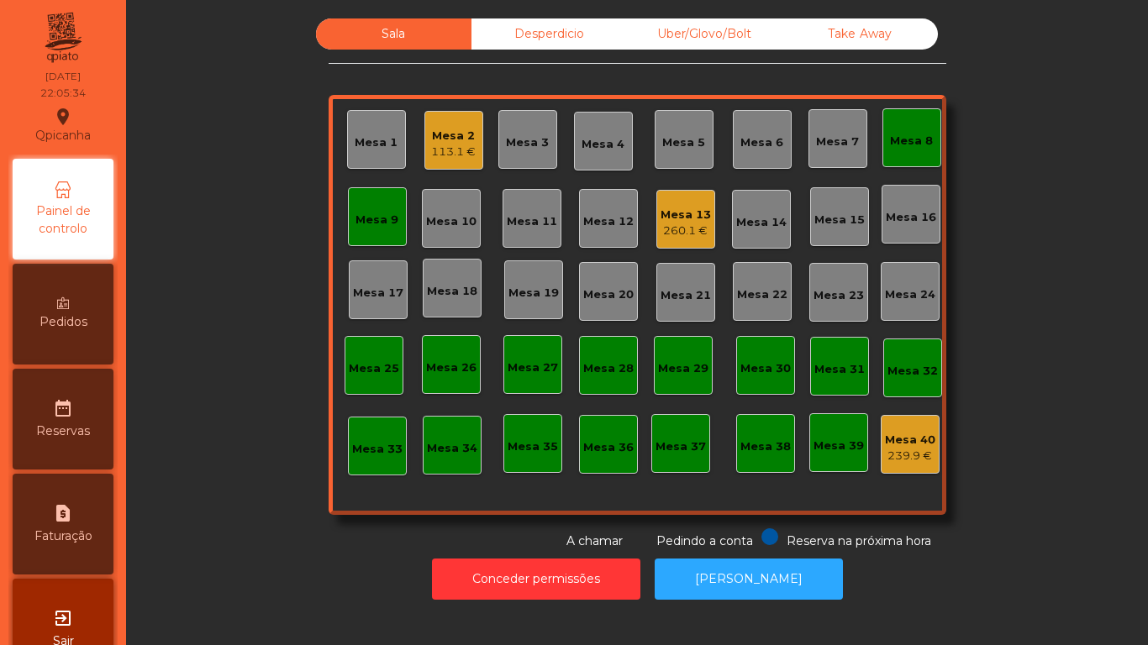
click at [374, 226] on div "Mesa 9" at bounding box center [376, 220] width 43 height 17
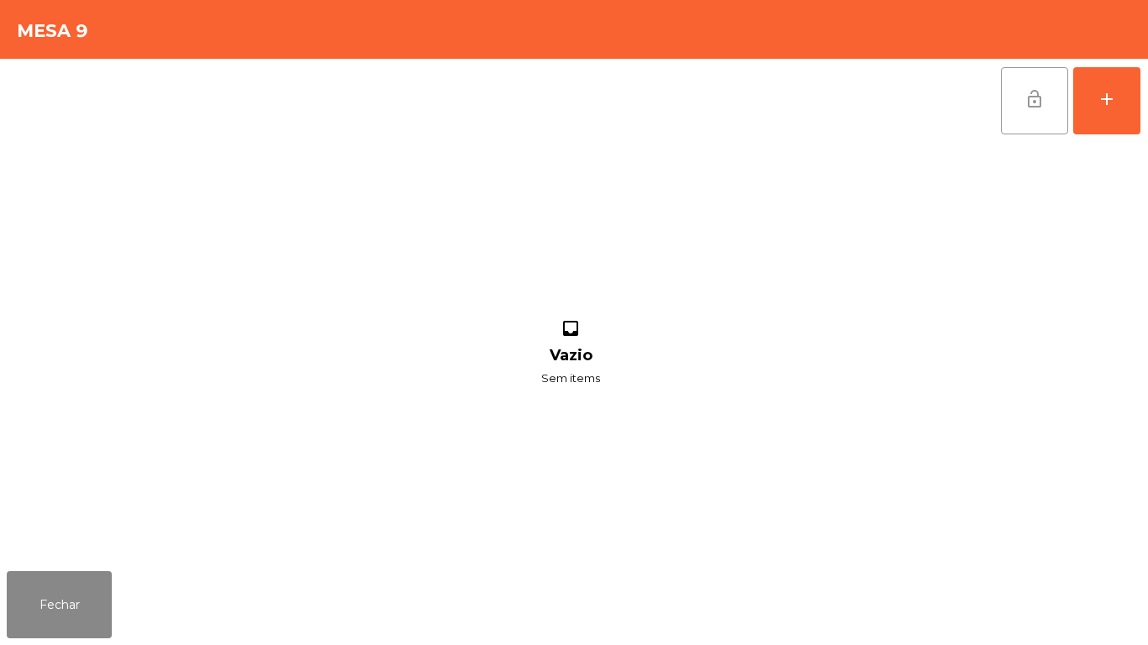
click at [1020, 106] on button "lock_open" at bounding box center [1034, 100] width 67 height 67
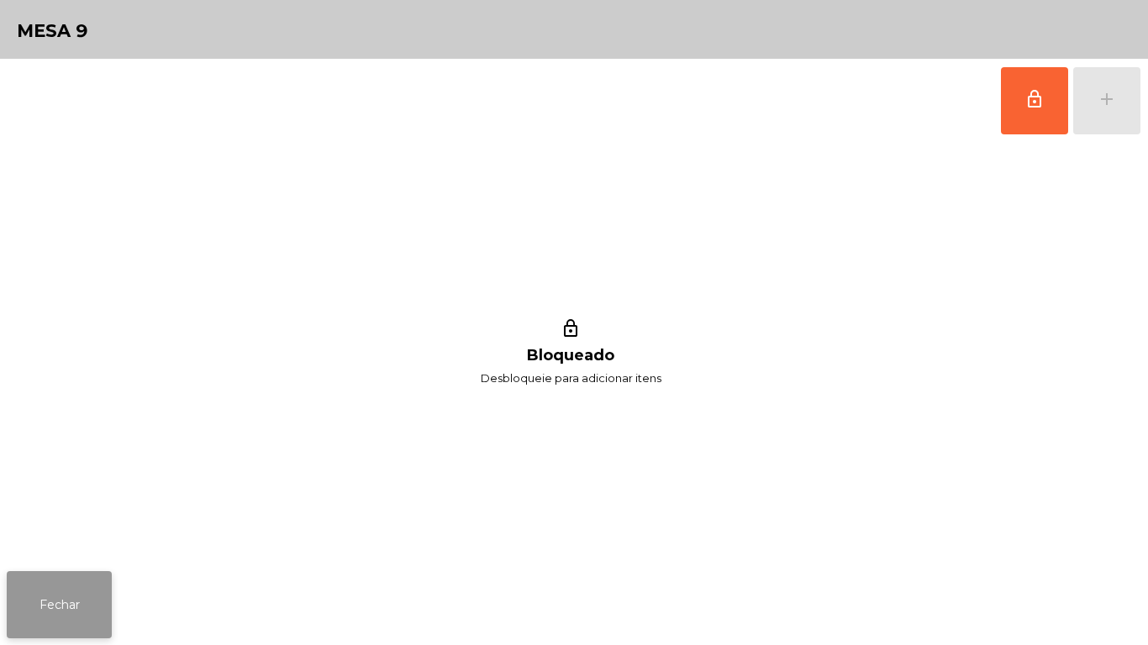
click at [86, 598] on button "Fechar" at bounding box center [59, 604] width 105 height 67
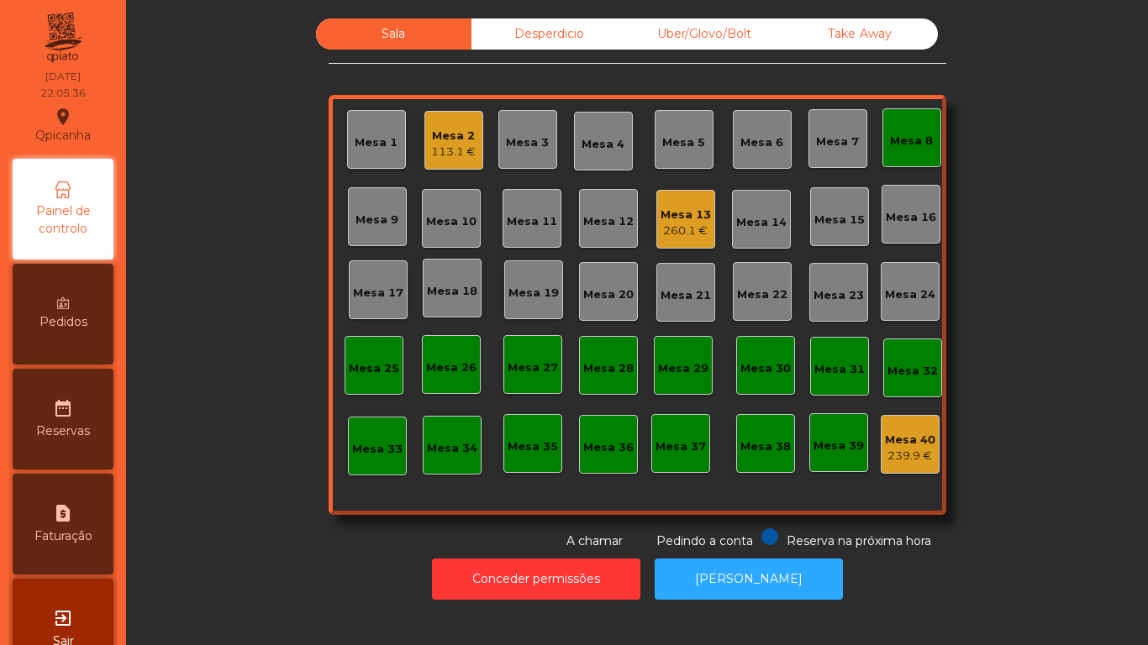
click at [887, 123] on div "Mesa 8" at bounding box center [911, 137] width 59 height 59
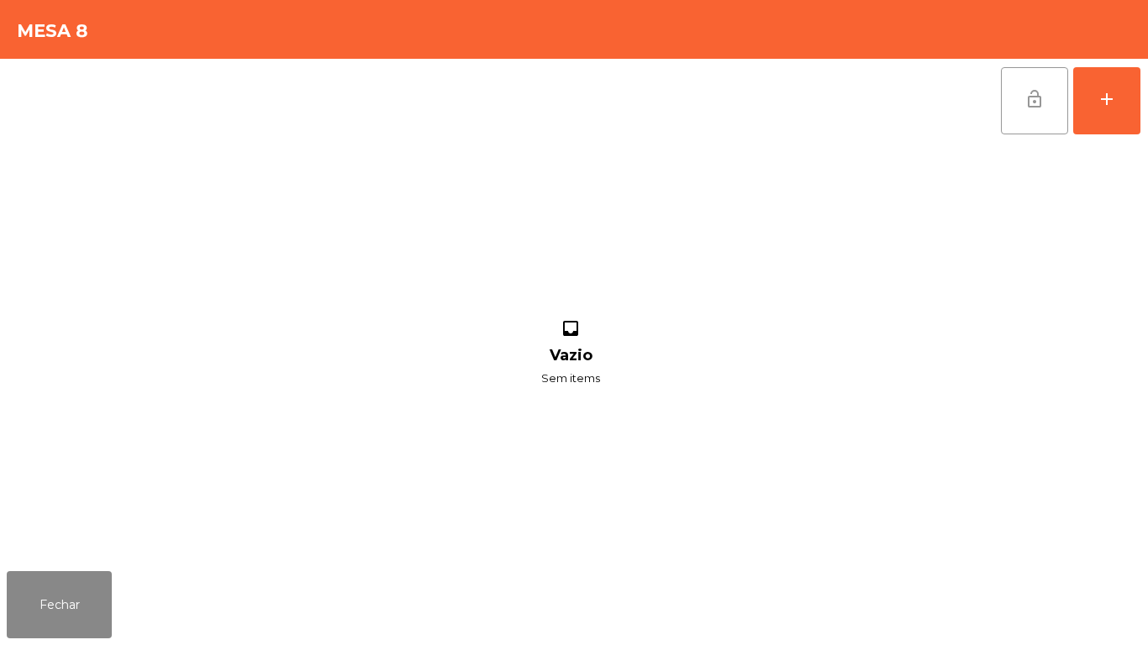
click at [1031, 108] on span "lock_open" at bounding box center [1034, 99] width 20 height 20
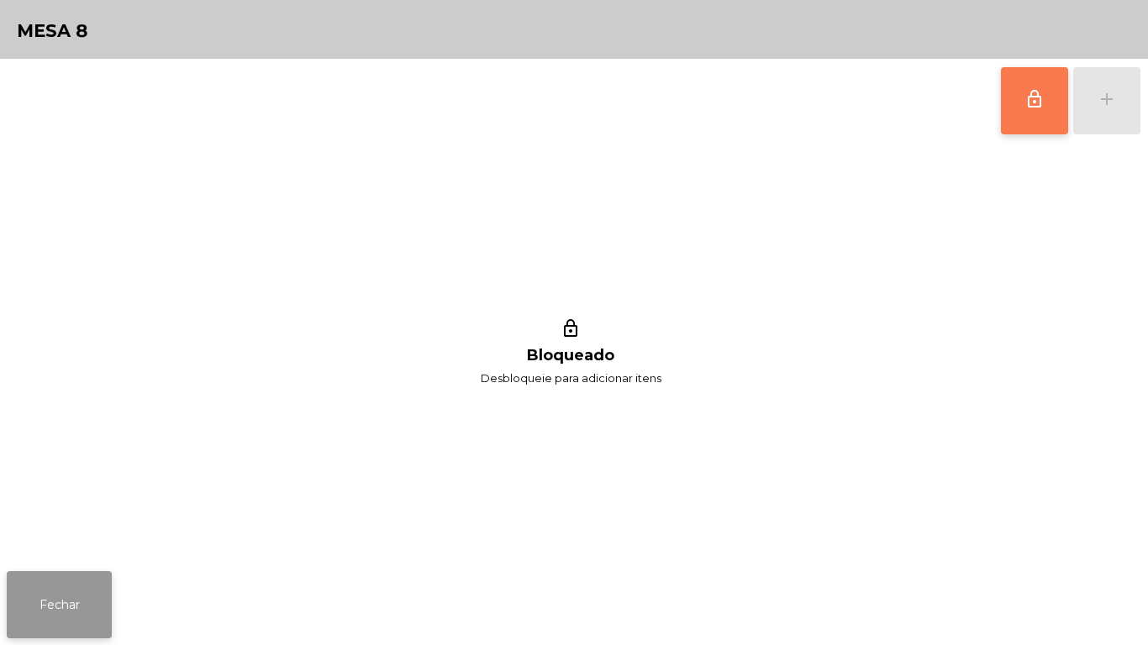
click at [100, 603] on button "Fechar" at bounding box center [59, 604] width 105 height 67
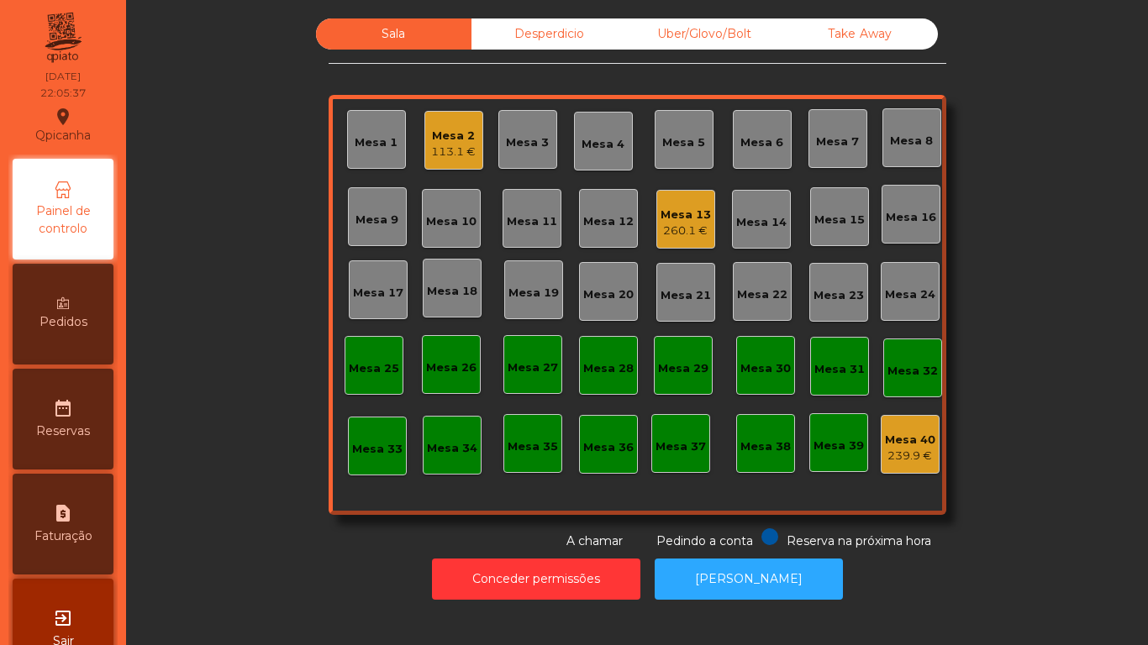
click at [691, 239] on div "Mesa 13 260.1 €" at bounding box center [685, 219] width 59 height 59
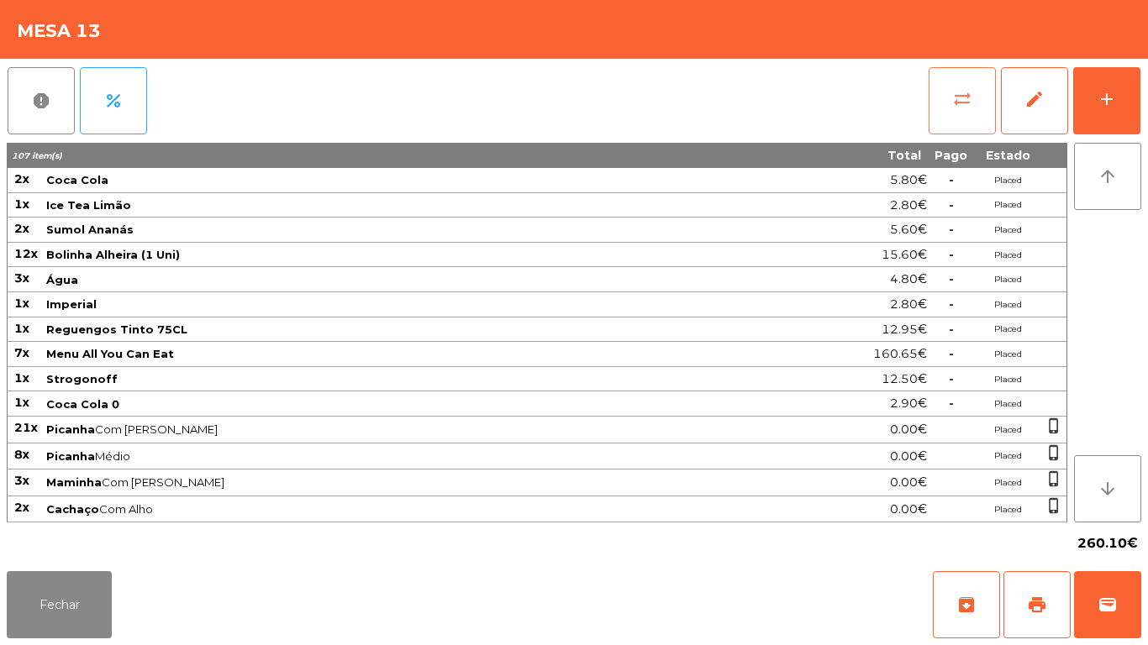
click at [950, 109] on button "sync_alt" at bounding box center [961, 100] width 67 height 67
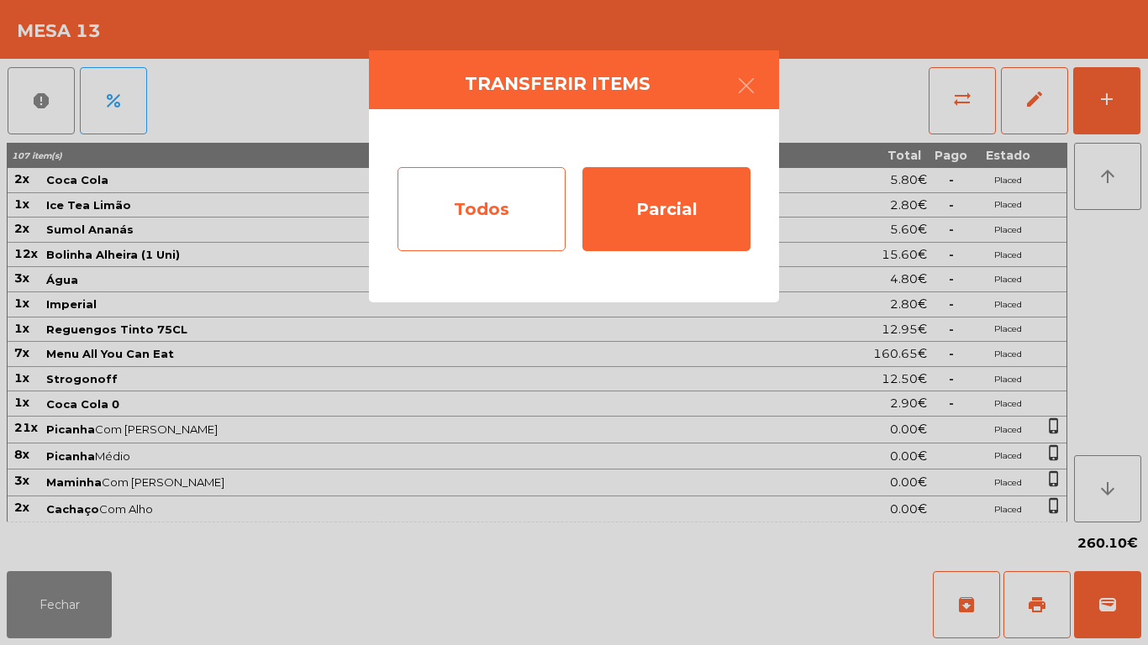
click at [452, 202] on div "Todos" at bounding box center [481, 209] width 168 height 84
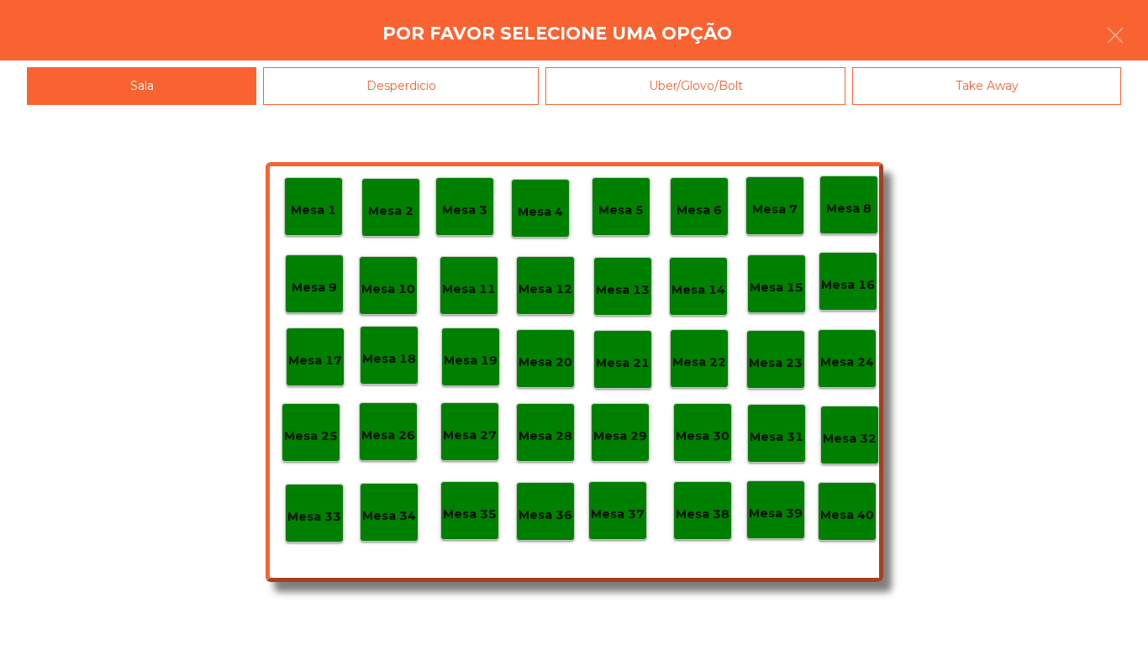
click at [843, 518] on p "Mesa 40" at bounding box center [847, 515] width 54 height 19
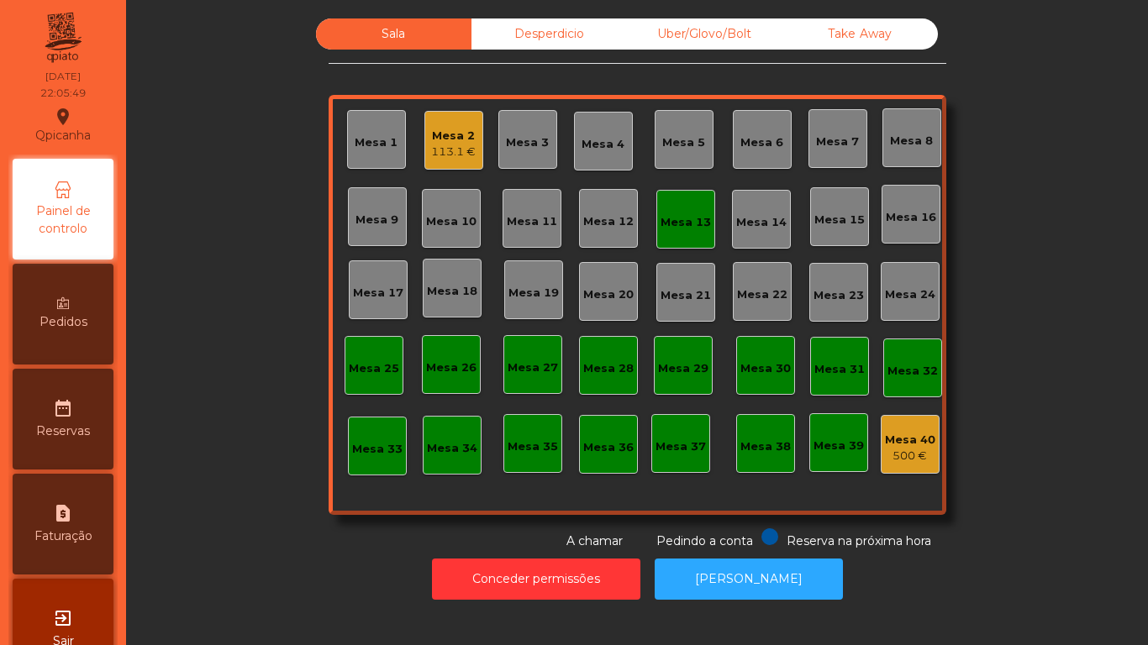
click at [689, 233] on div "Mesa 13" at bounding box center [685, 219] width 59 height 59
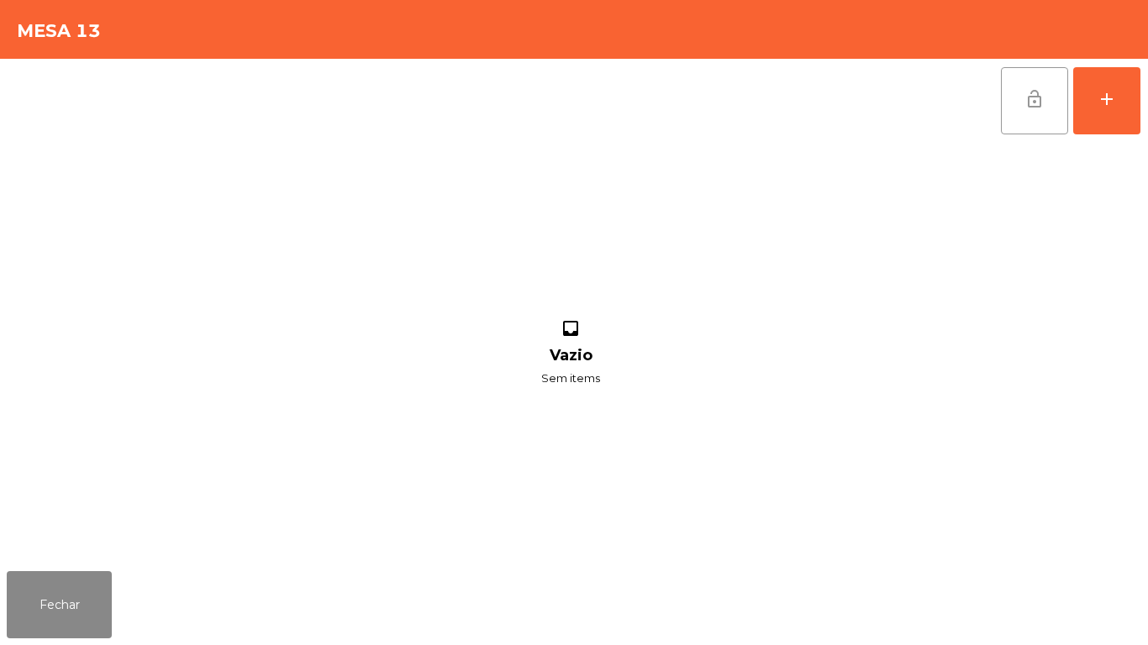
click at [1039, 108] on span "lock_open" at bounding box center [1034, 99] width 20 height 20
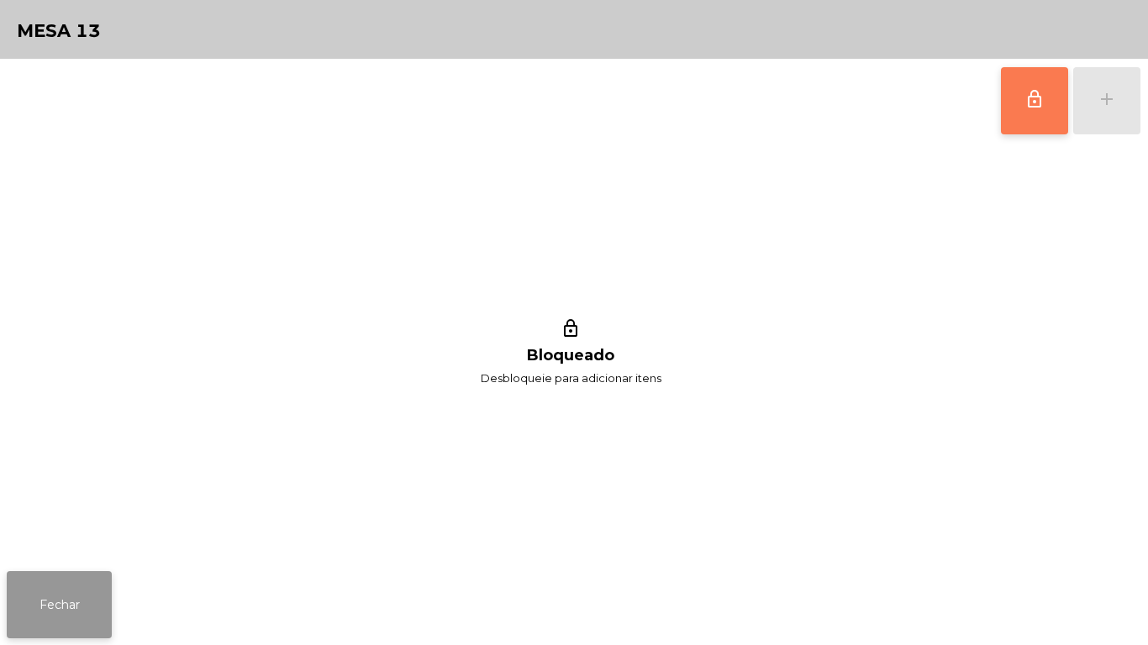
click at [76, 602] on button "Fechar" at bounding box center [59, 604] width 105 height 67
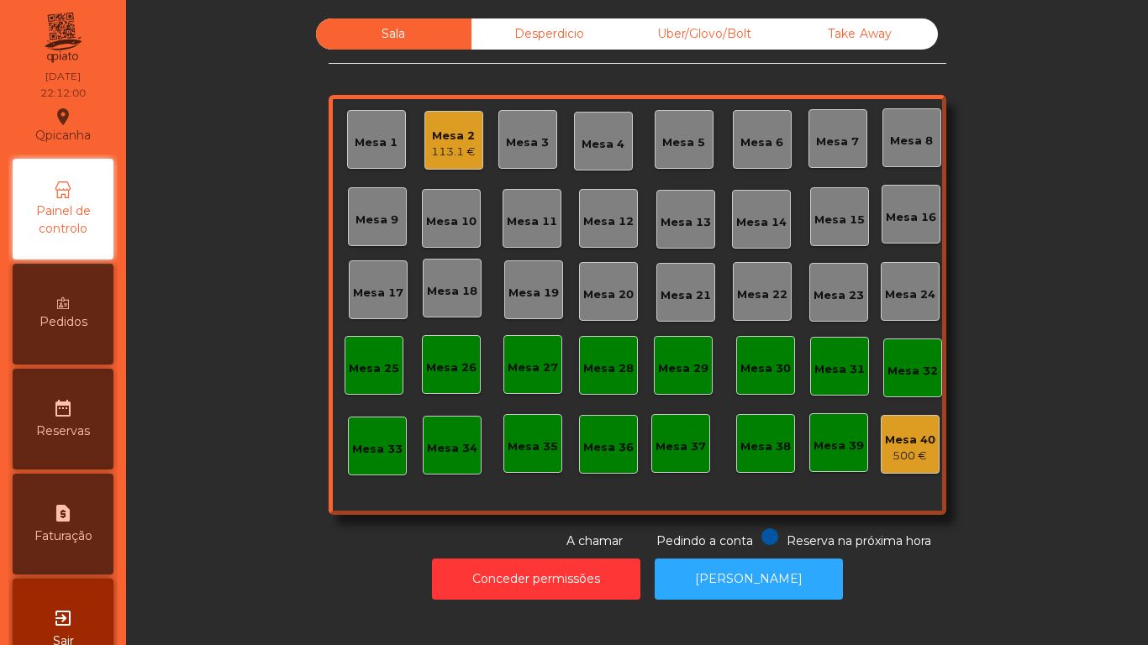
click at [438, 164] on div "Mesa 2 113.1 €" at bounding box center [453, 140] width 59 height 59
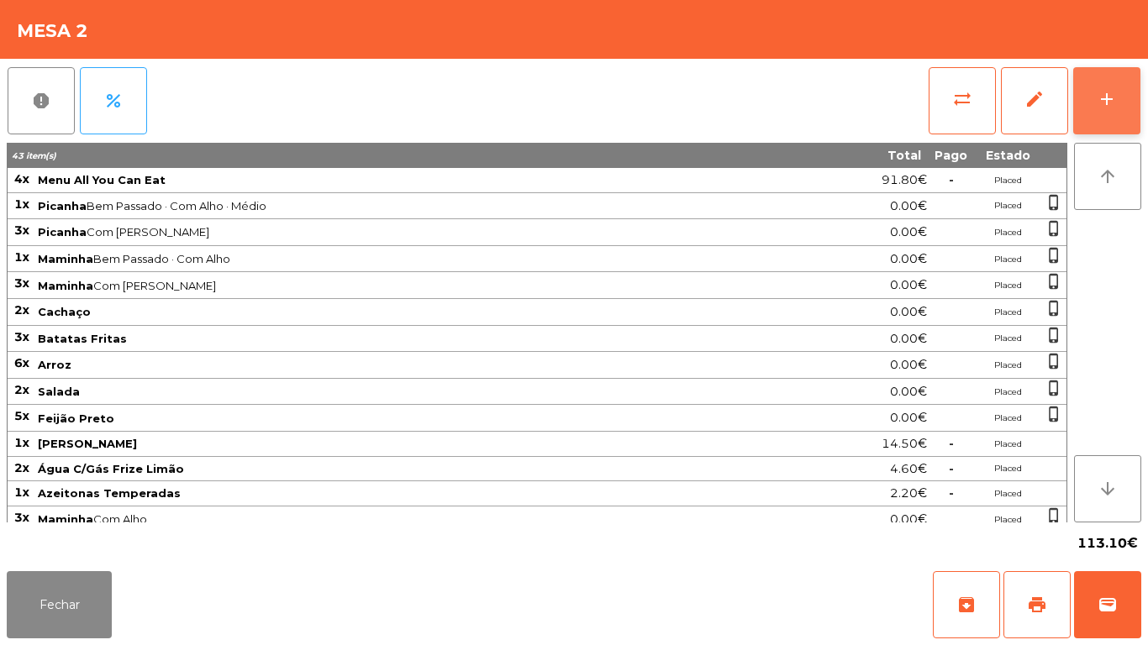
click at [1103, 100] on div "add" at bounding box center [1106, 99] width 20 height 20
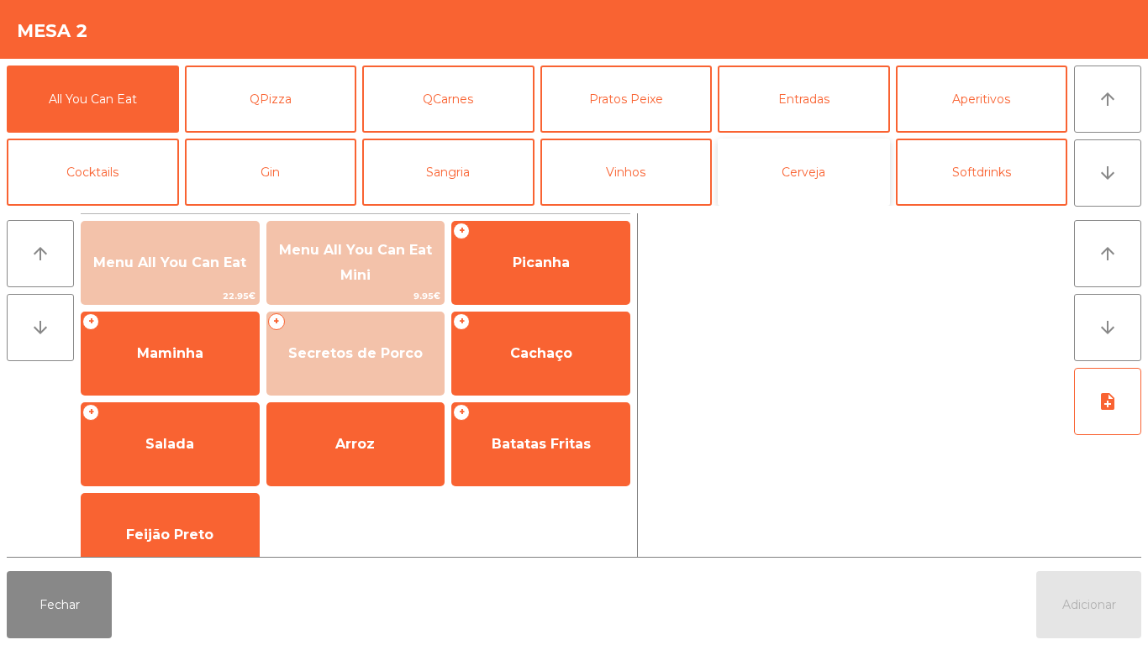
click at [833, 177] on button "Cerveja" at bounding box center [803, 172] width 172 height 67
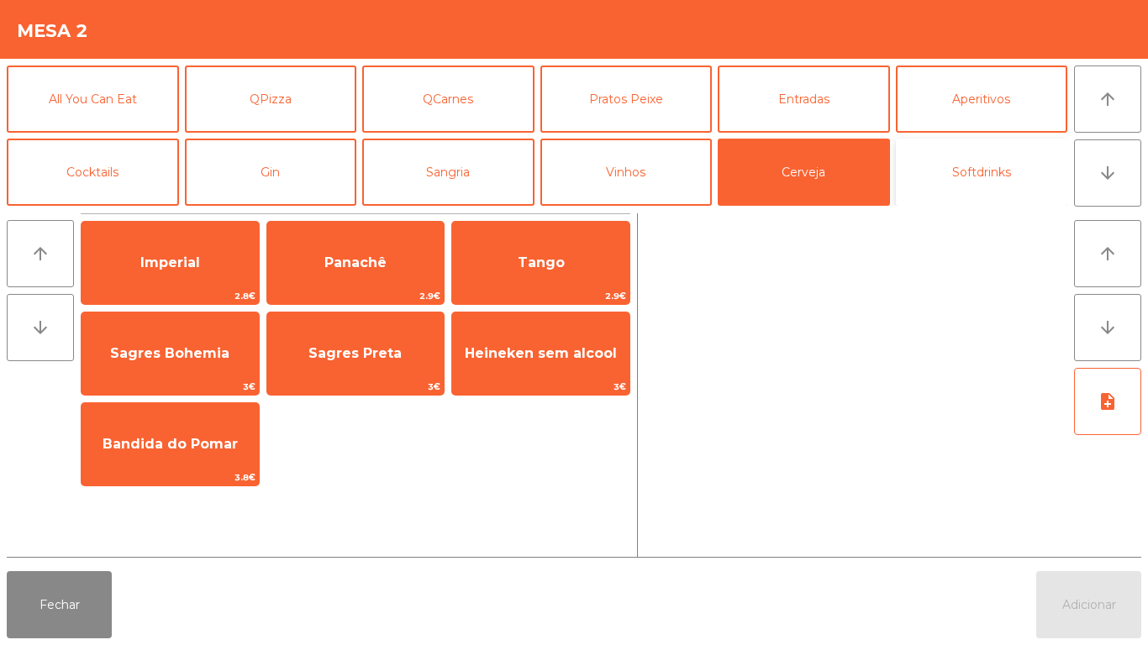
click at [991, 182] on button "Softdrinks" at bounding box center [982, 172] width 172 height 67
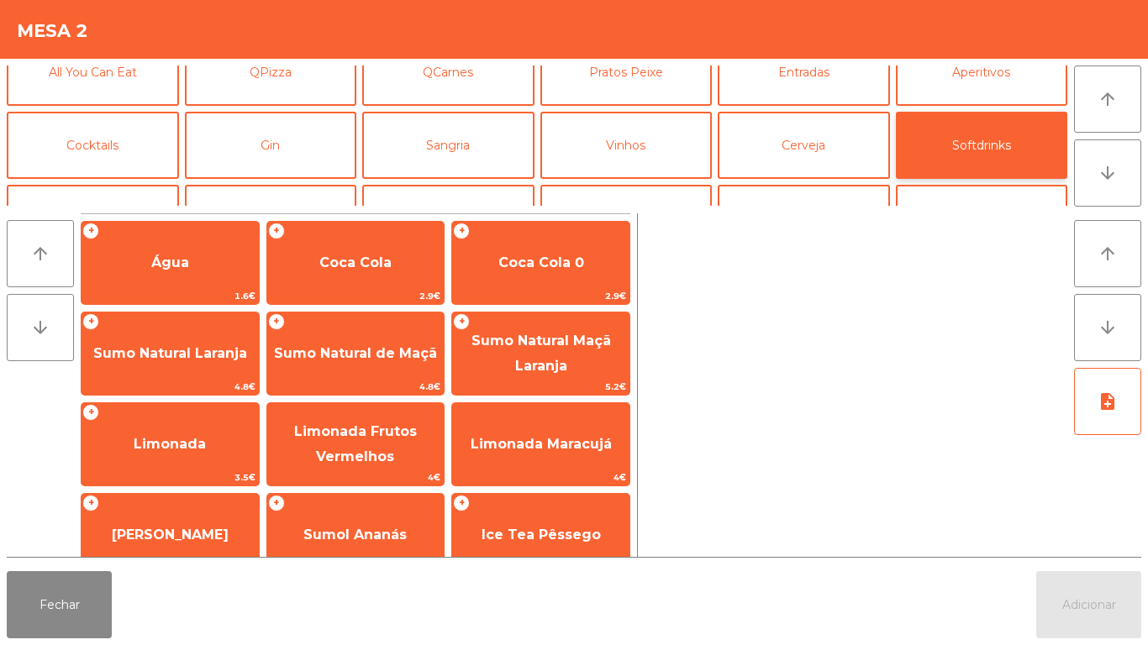
scroll to position [24, 0]
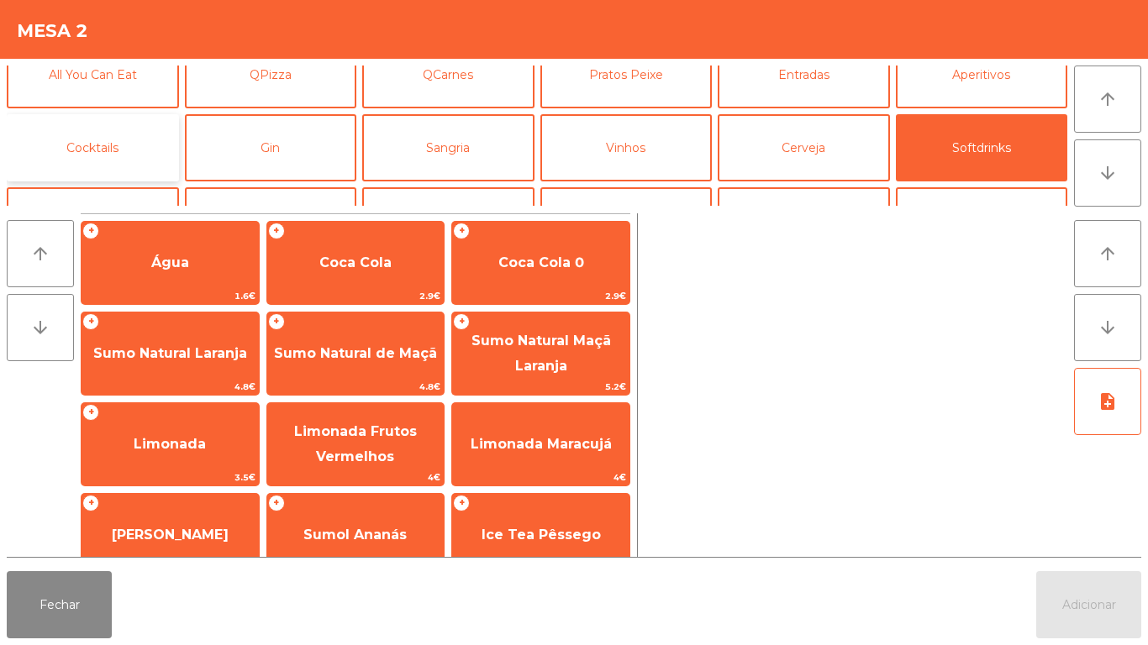
click at [133, 173] on button "Cocktails" at bounding box center [93, 147] width 172 height 67
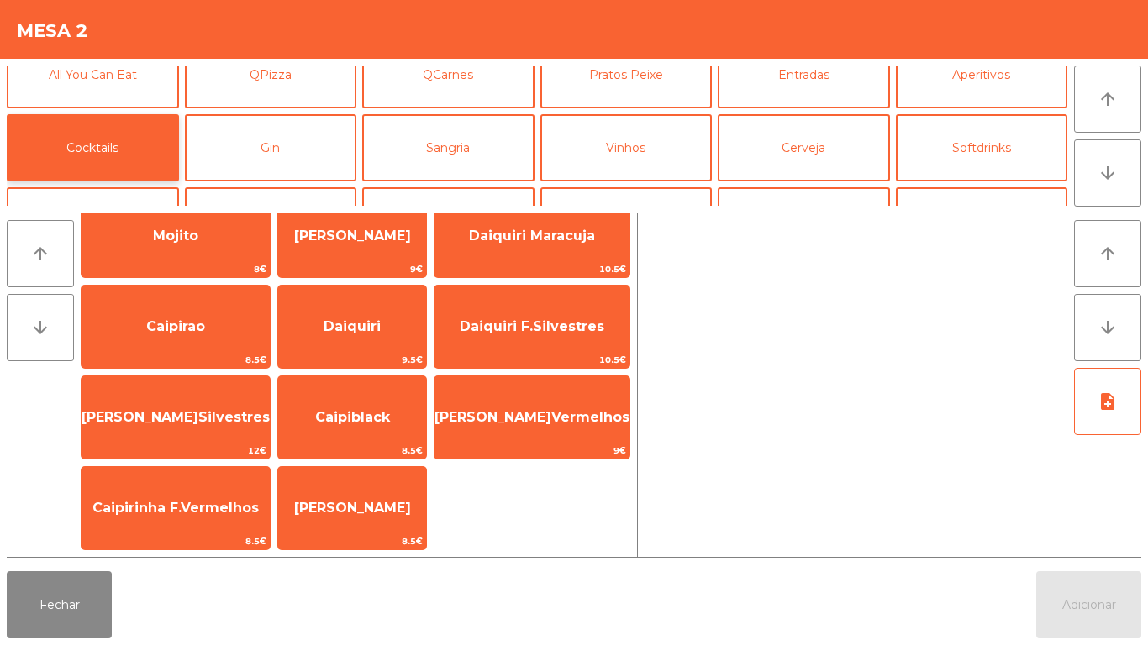
scroll to position [0, 0]
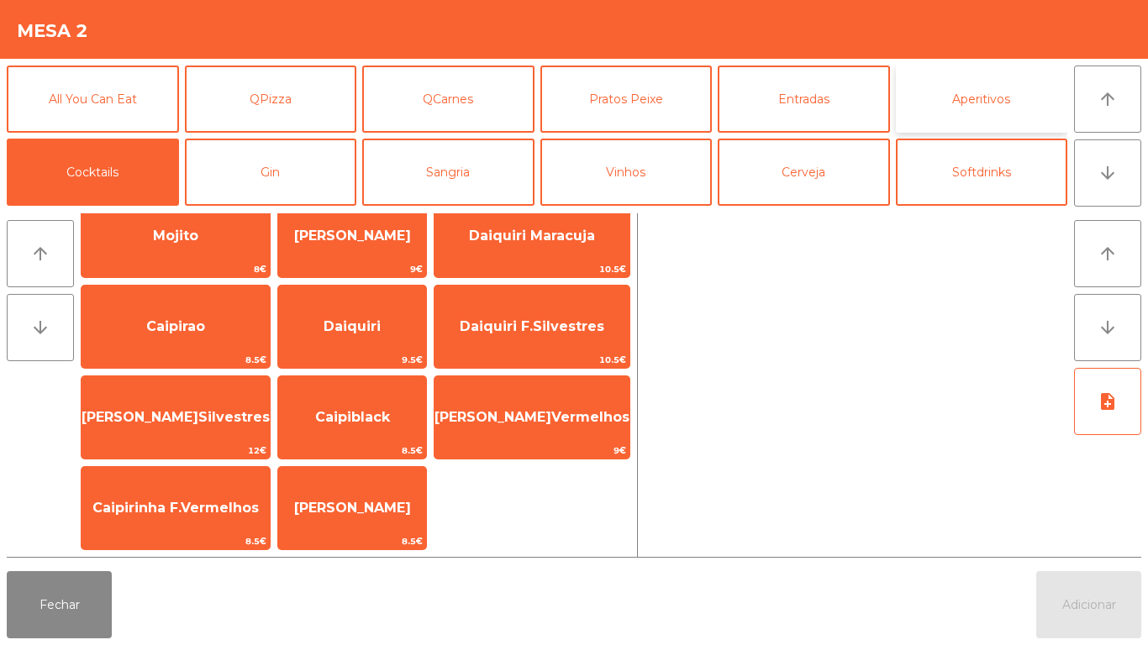
click at [985, 110] on button "Aperitivos" at bounding box center [982, 99] width 172 height 67
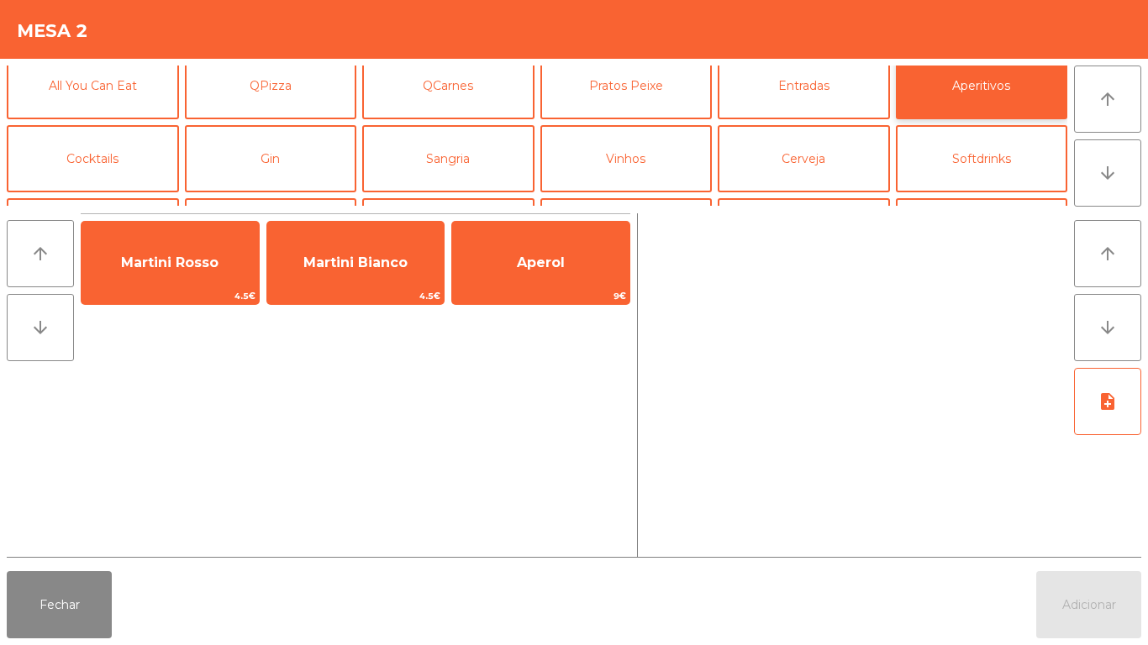
scroll to position [11, 0]
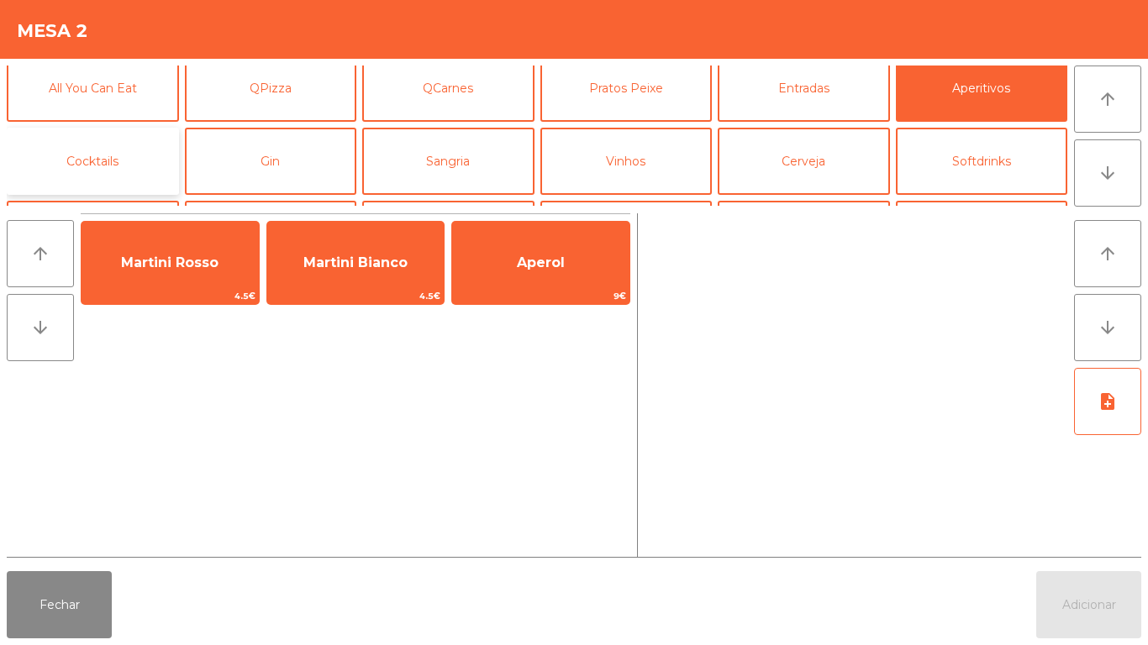
click at [135, 165] on button "Cocktails" at bounding box center [93, 161] width 172 height 67
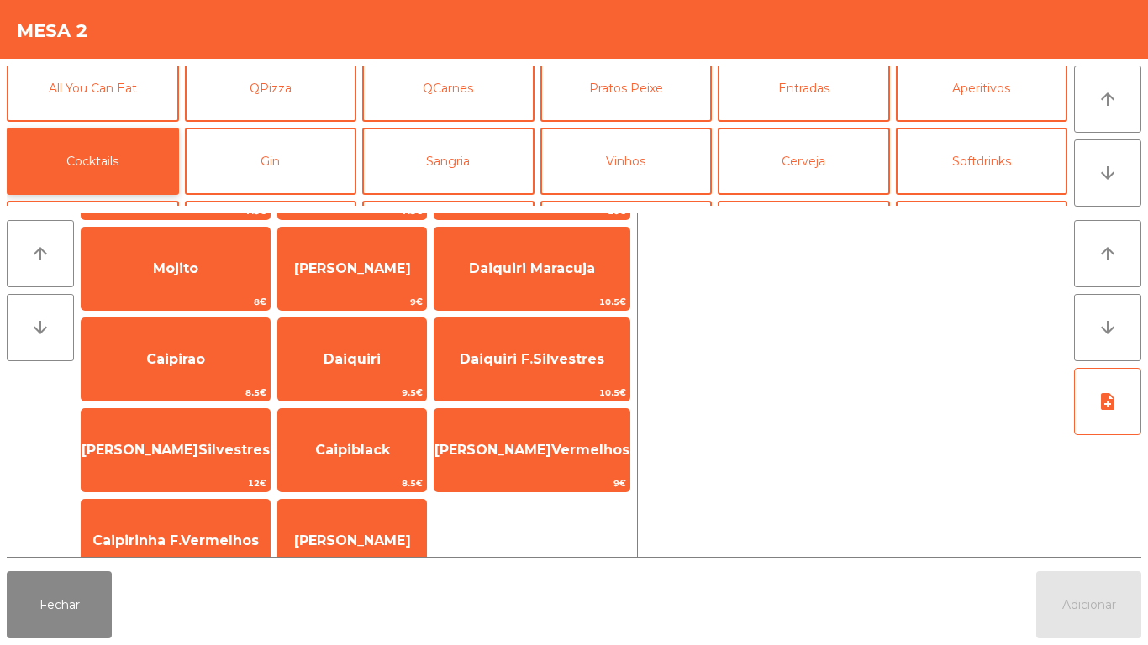
scroll to position [118, 0]
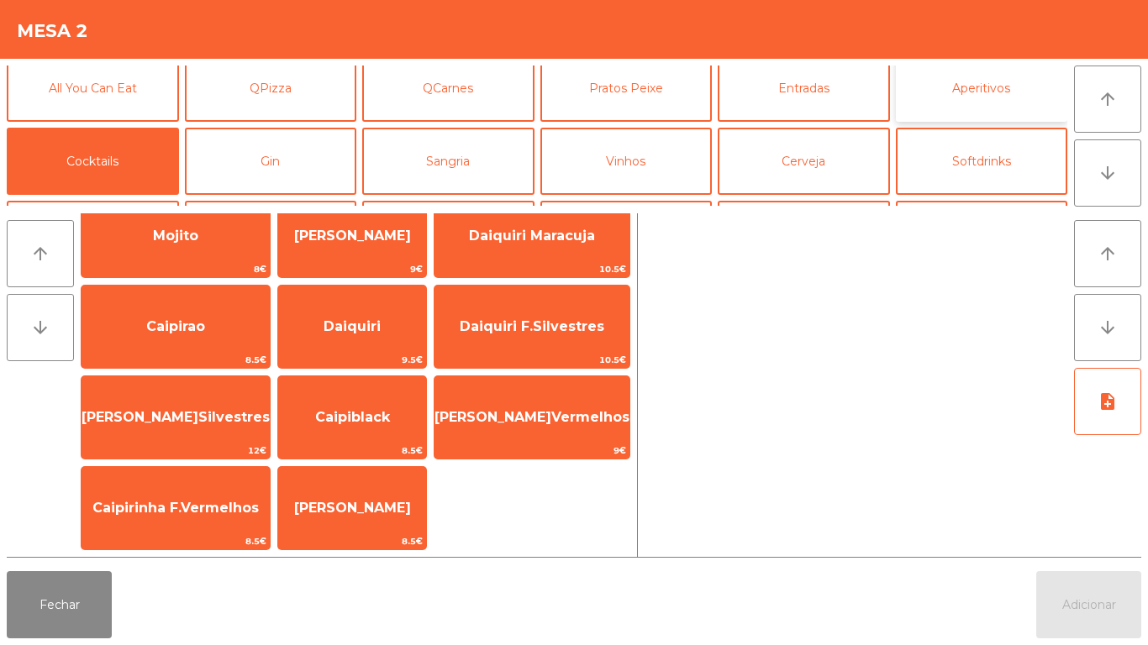
click at [973, 95] on button "Aperitivos" at bounding box center [982, 88] width 172 height 67
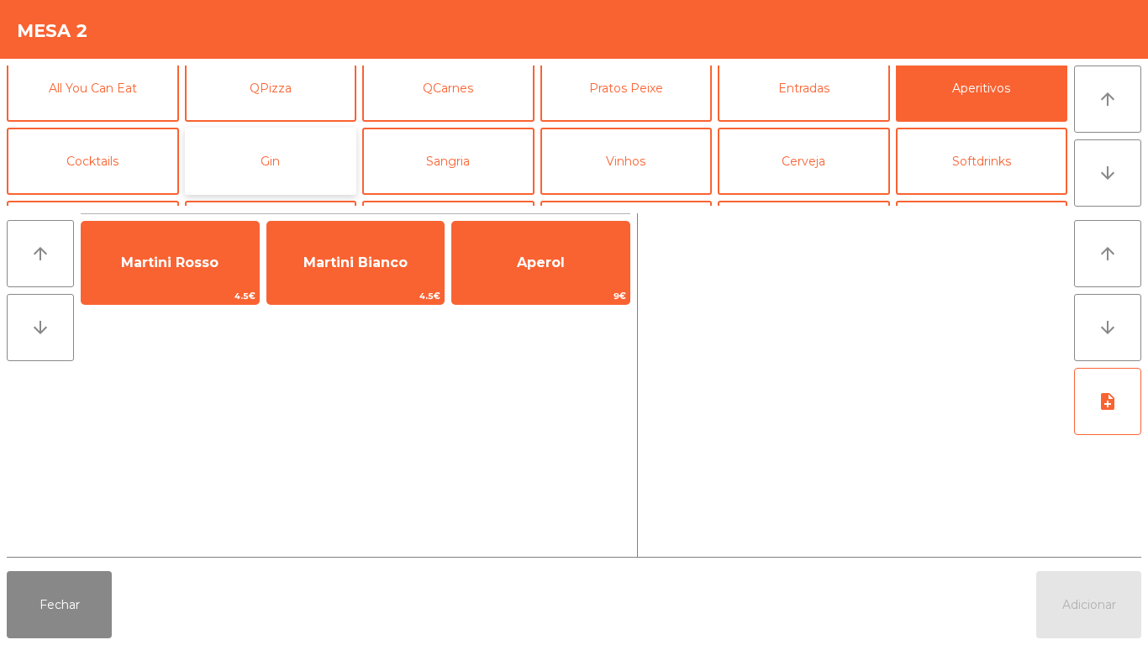
click at [277, 170] on button "Gin" at bounding box center [271, 161] width 172 height 67
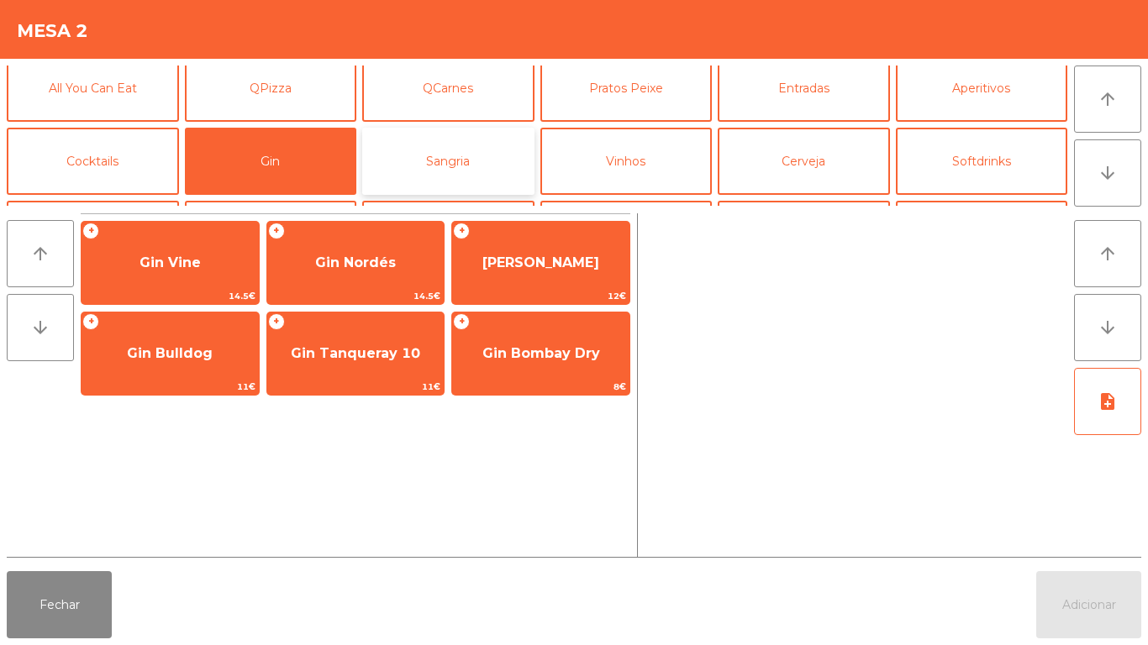
click at [485, 171] on button "Sangria" at bounding box center [448, 161] width 172 height 67
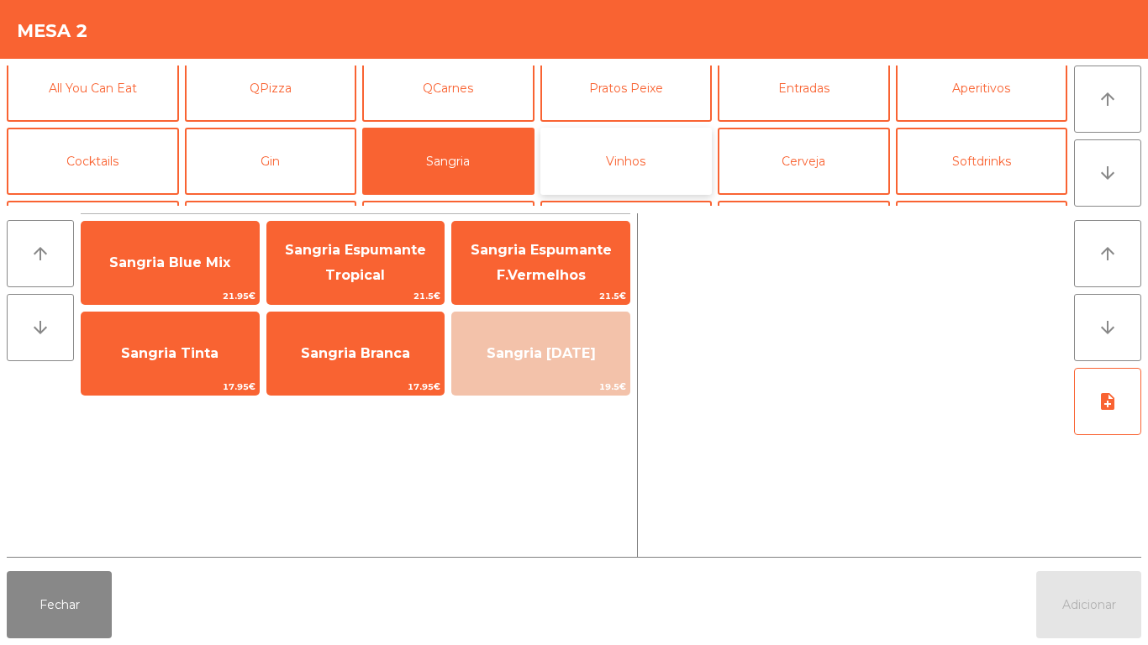
click at [649, 163] on button "Vinhos" at bounding box center [626, 161] width 172 height 67
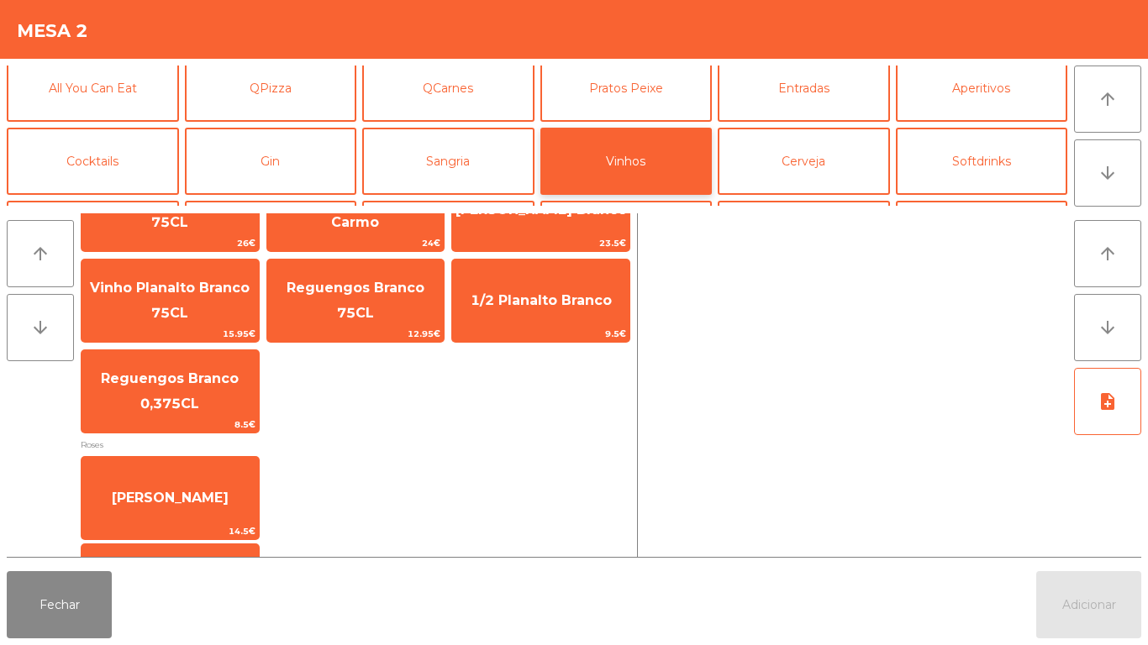
scroll to position [528, 0]
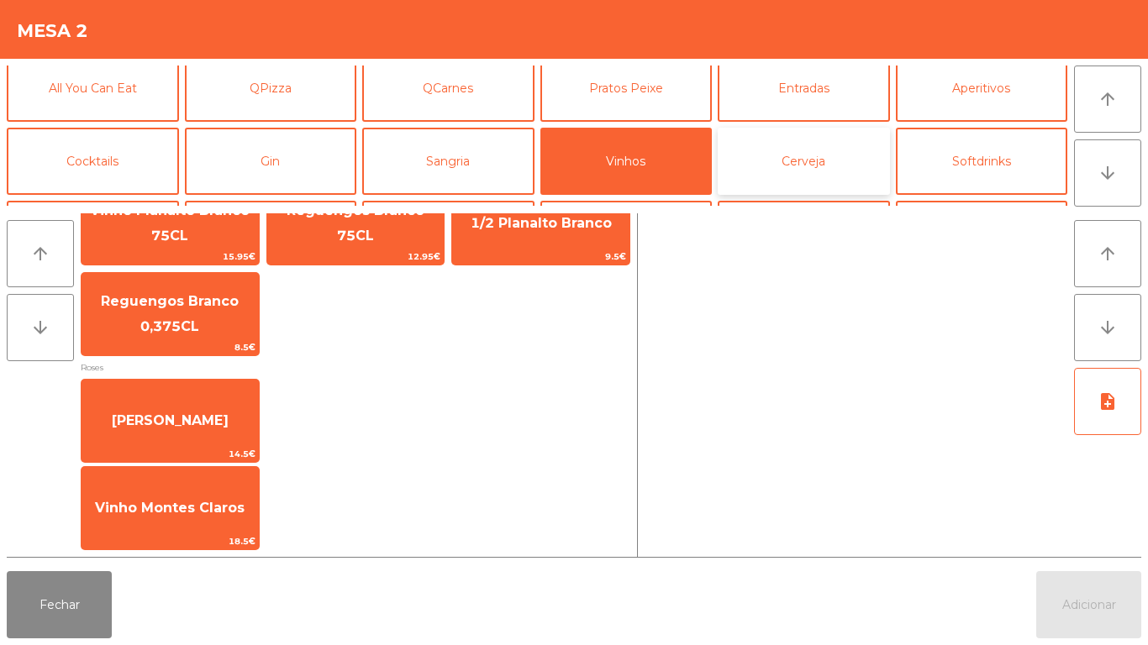
click at [830, 170] on button "Cerveja" at bounding box center [803, 161] width 172 height 67
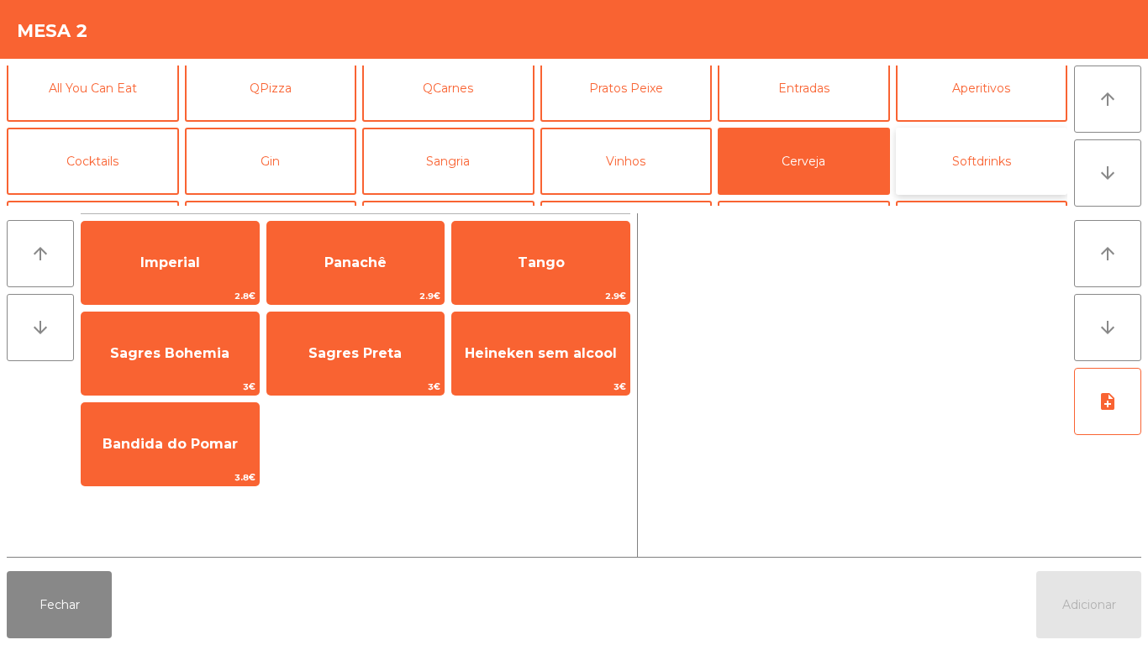
click at [1018, 162] on button "Softdrinks" at bounding box center [982, 161] width 172 height 67
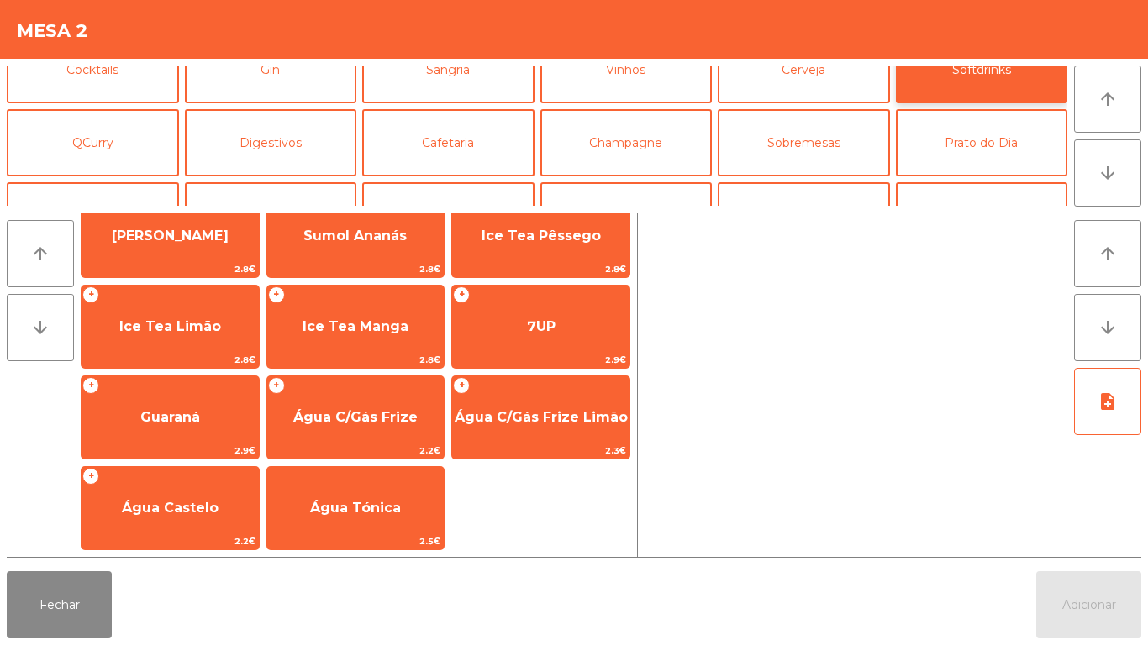
scroll to position [108, 0]
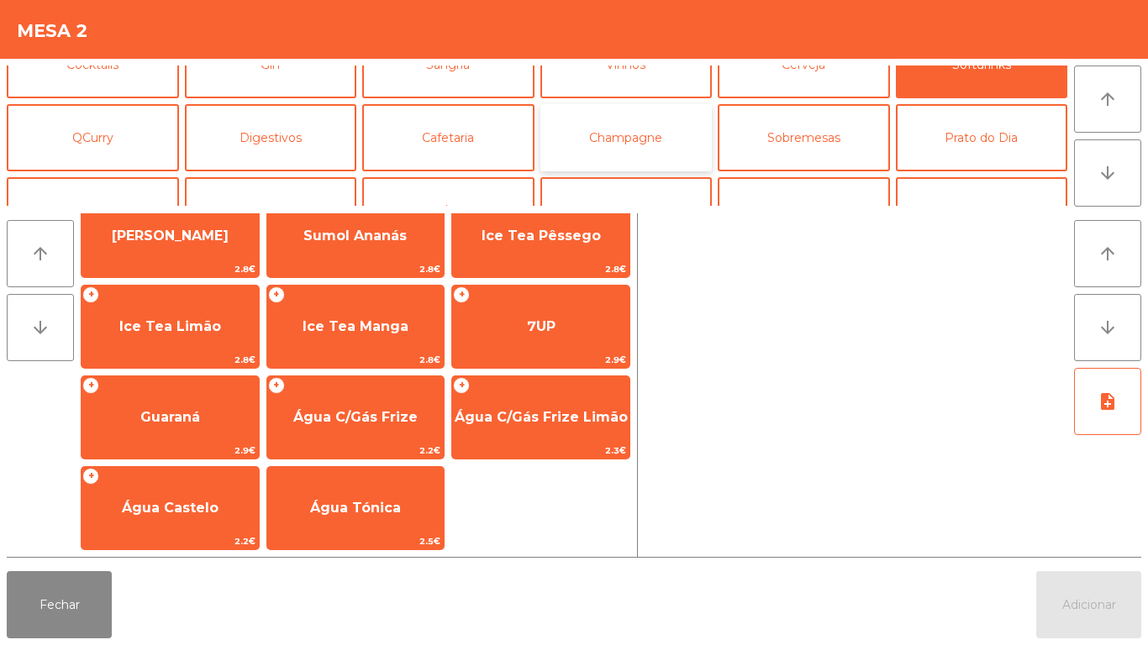
click at [654, 142] on button "Champagne" at bounding box center [626, 137] width 172 height 67
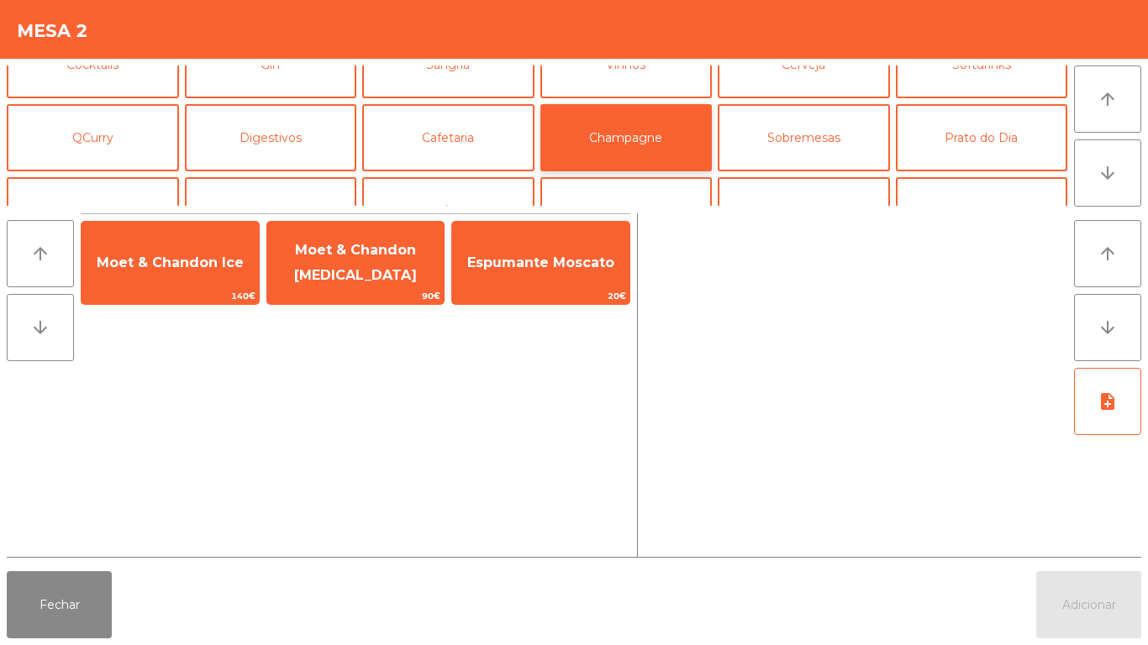
scroll to position [0, 0]
click at [267, 112] on button "Digestivos" at bounding box center [271, 137] width 172 height 67
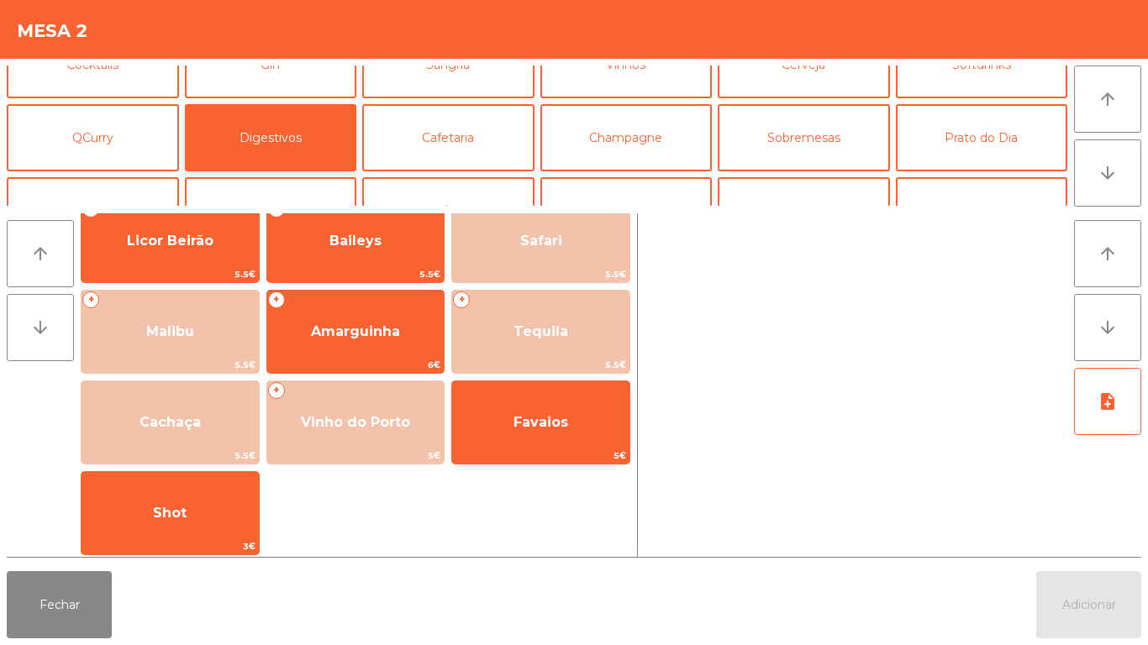
scroll to position [571, 0]
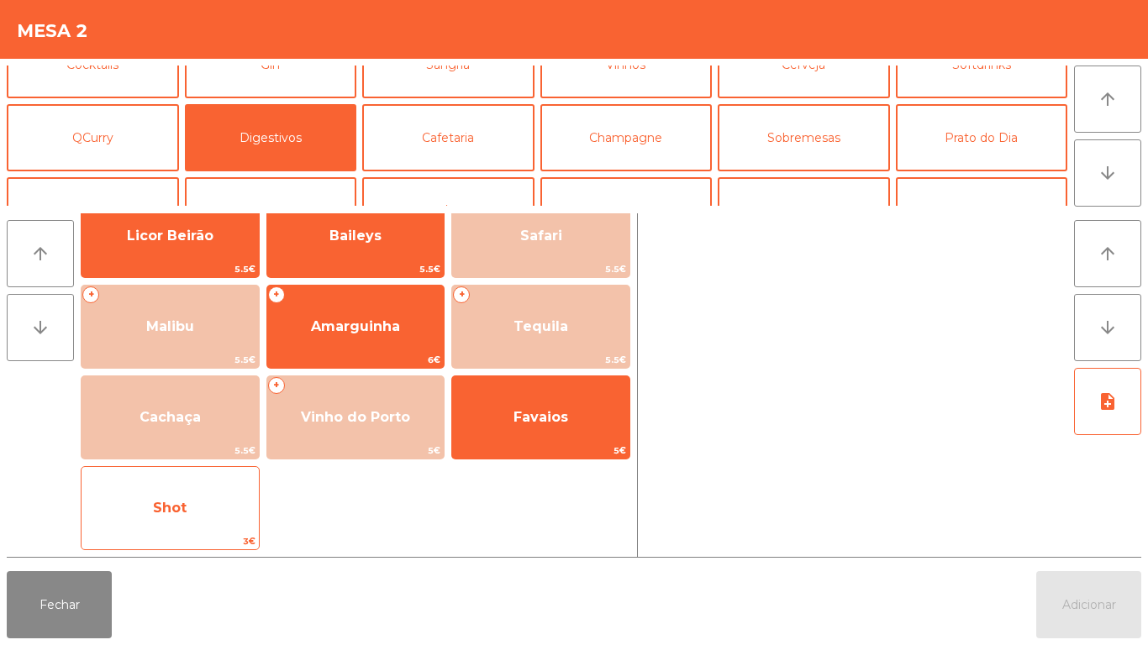
click at [203, 512] on span "Shot" at bounding box center [169, 508] width 177 height 45
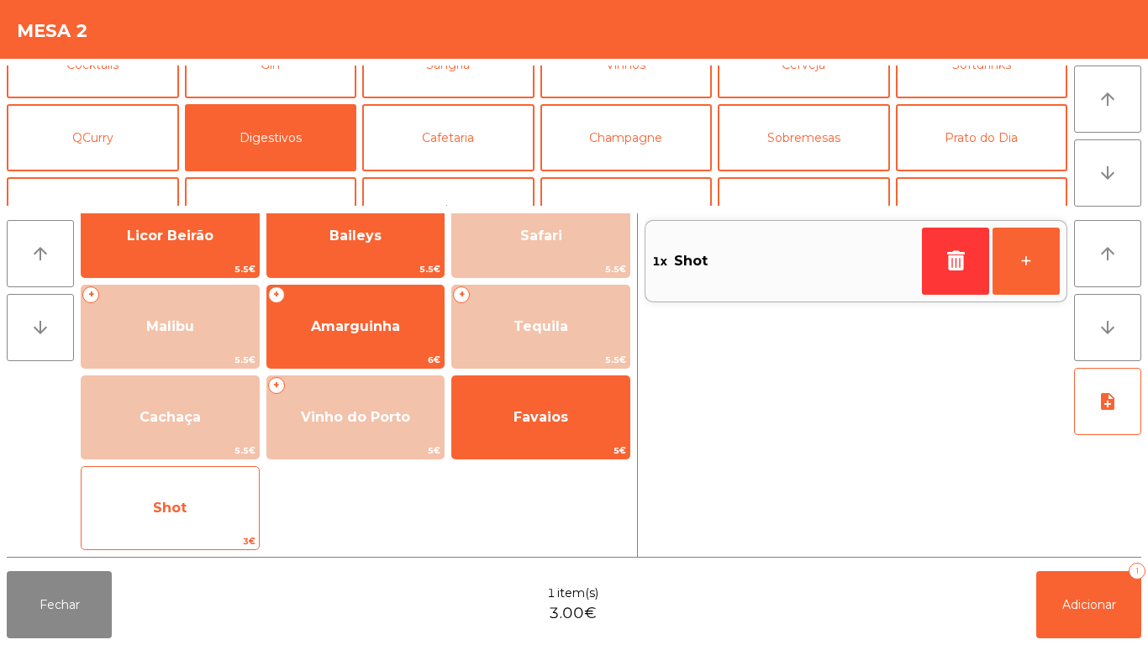
click at [207, 500] on span "Shot" at bounding box center [169, 508] width 177 height 45
click at [201, 504] on span "Shot" at bounding box center [169, 508] width 177 height 45
click at [197, 528] on span "Shot" at bounding box center [169, 508] width 177 height 45
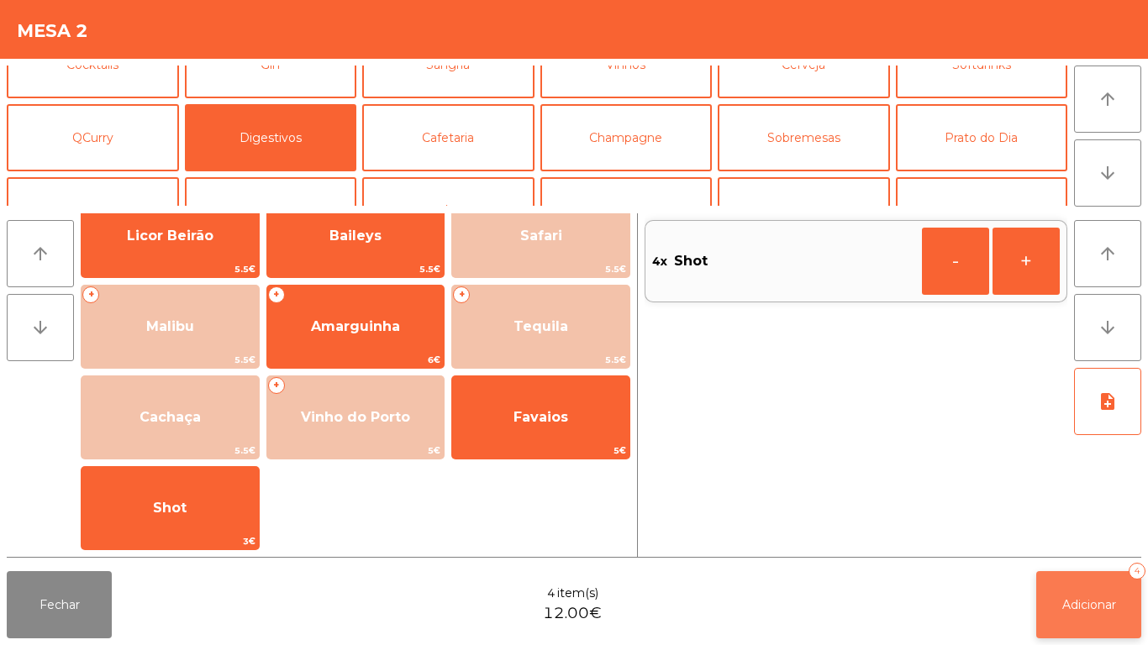
click at [1057, 602] on button "Adicionar 4" at bounding box center [1088, 604] width 105 height 67
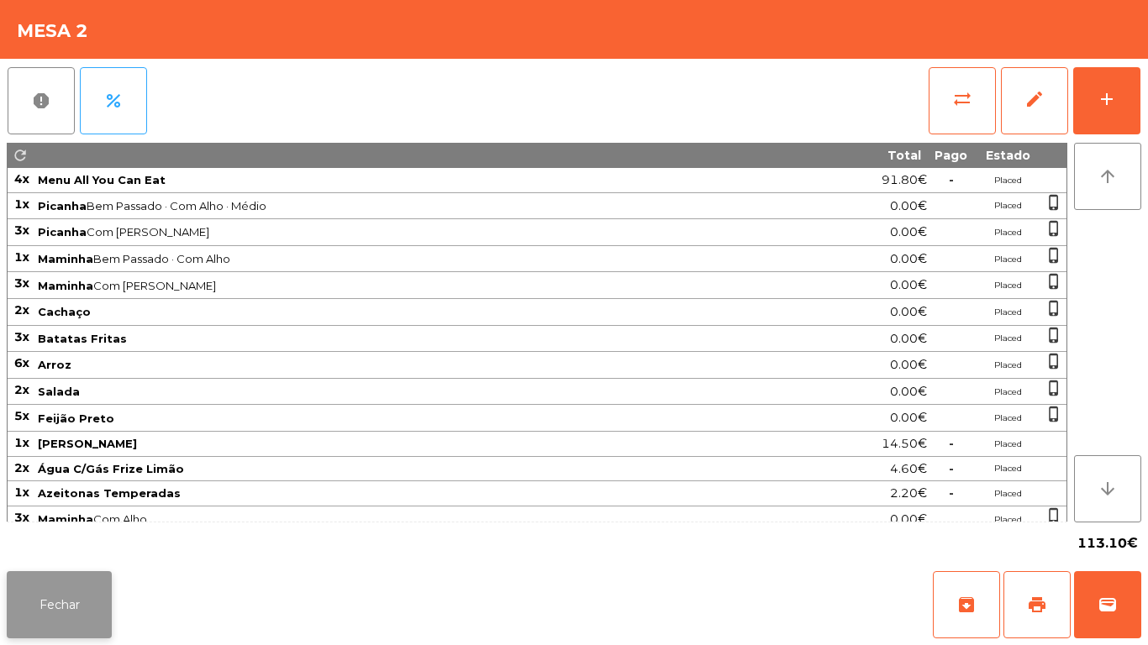
click at [78, 574] on button "Fechar" at bounding box center [59, 604] width 105 height 67
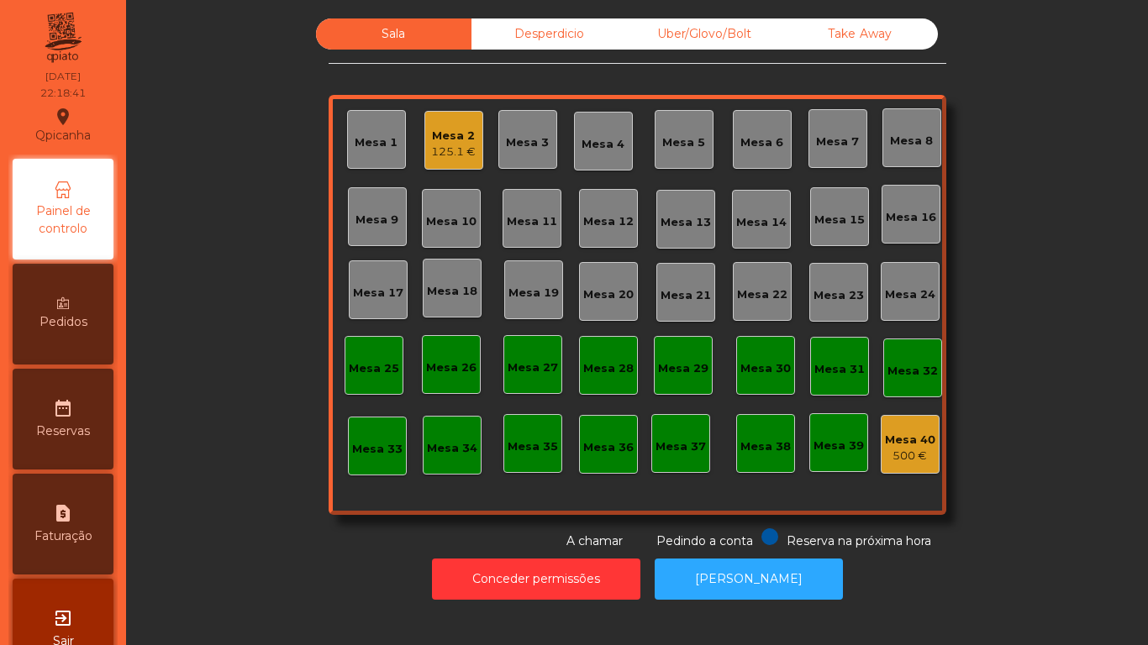
click at [545, 209] on div "Mesa 11" at bounding box center [532, 219] width 50 height 24
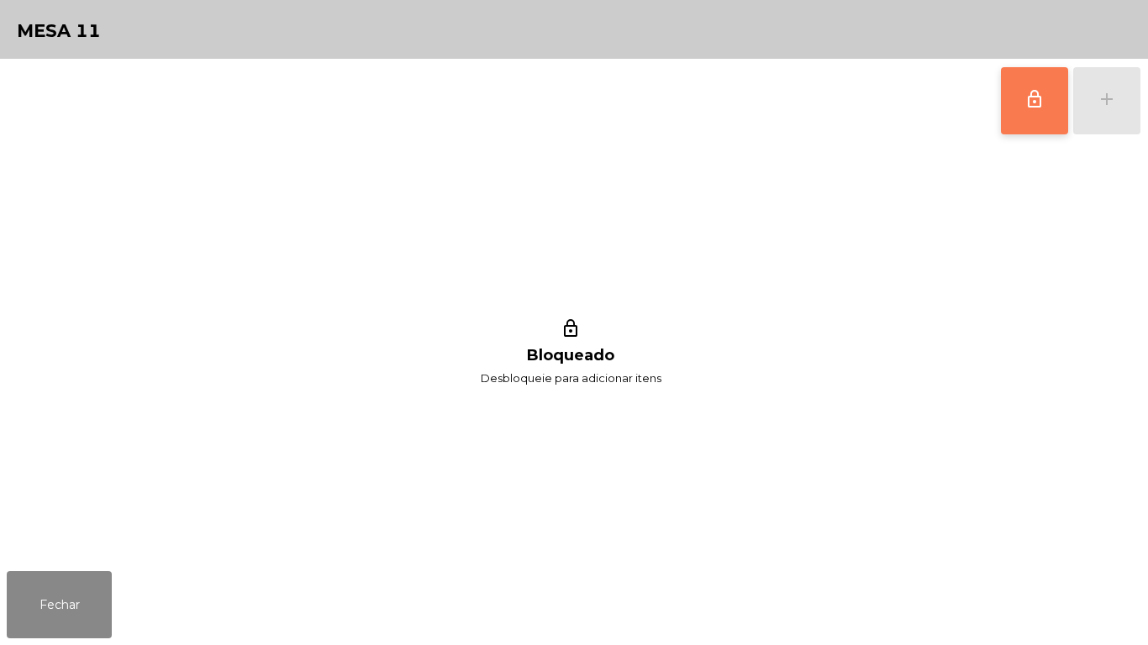
click at [1018, 96] on button "lock_outline" at bounding box center [1034, 100] width 67 height 67
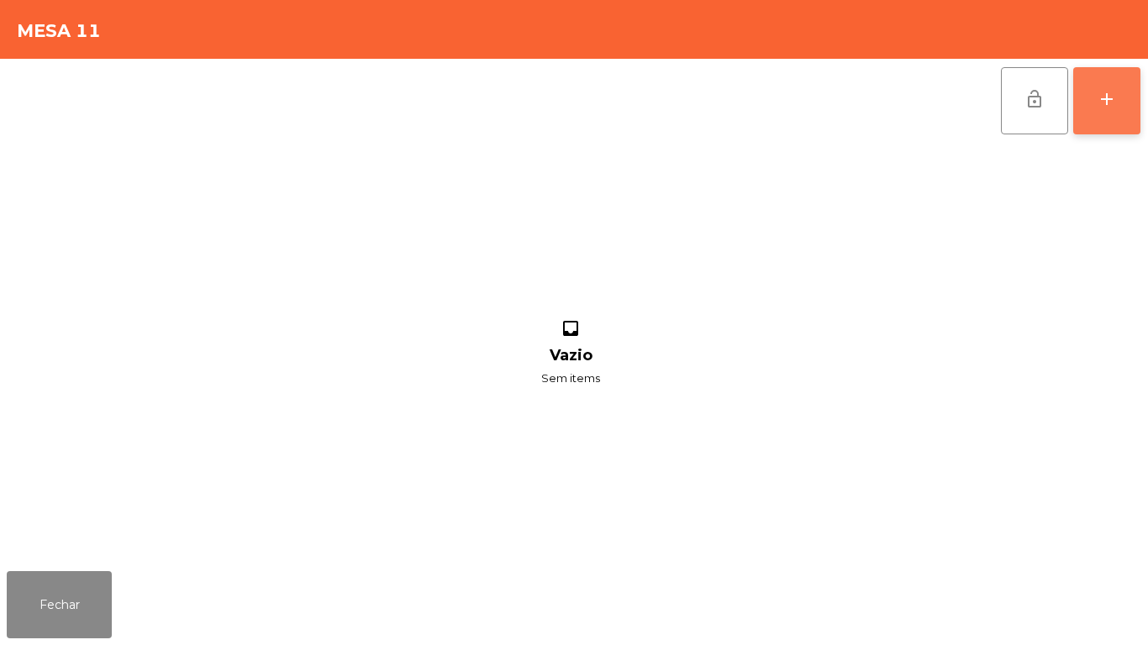
click at [1103, 126] on button "add" at bounding box center [1106, 100] width 67 height 67
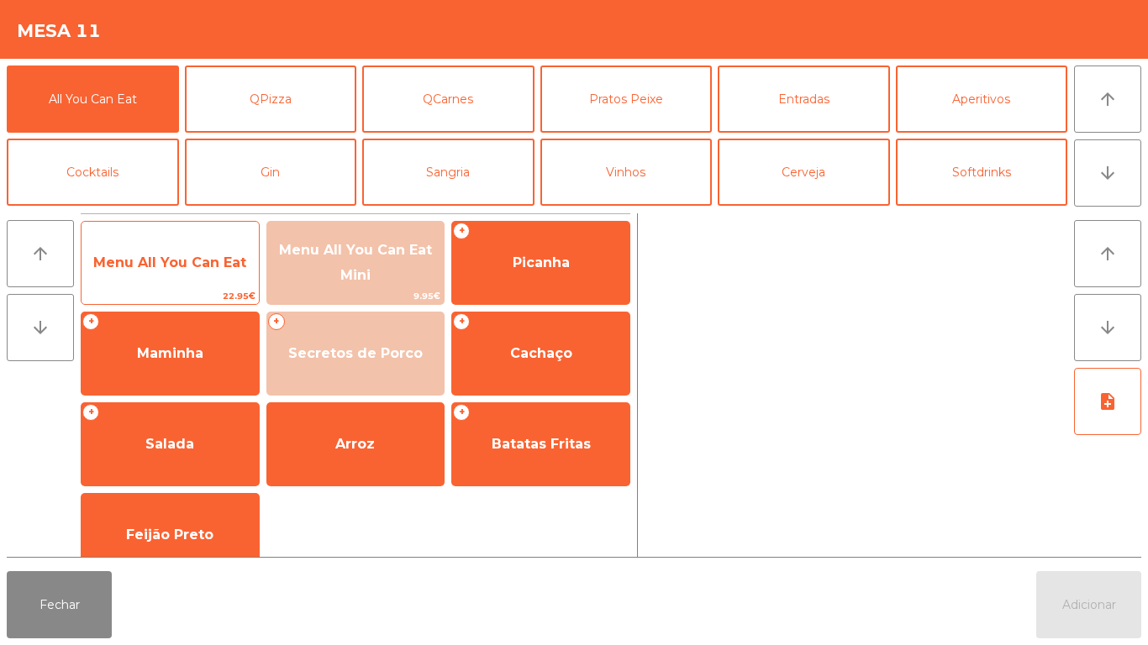
click at [218, 244] on span "Menu All You Can Eat" at bounding box center [169, 262] width 177 height 45
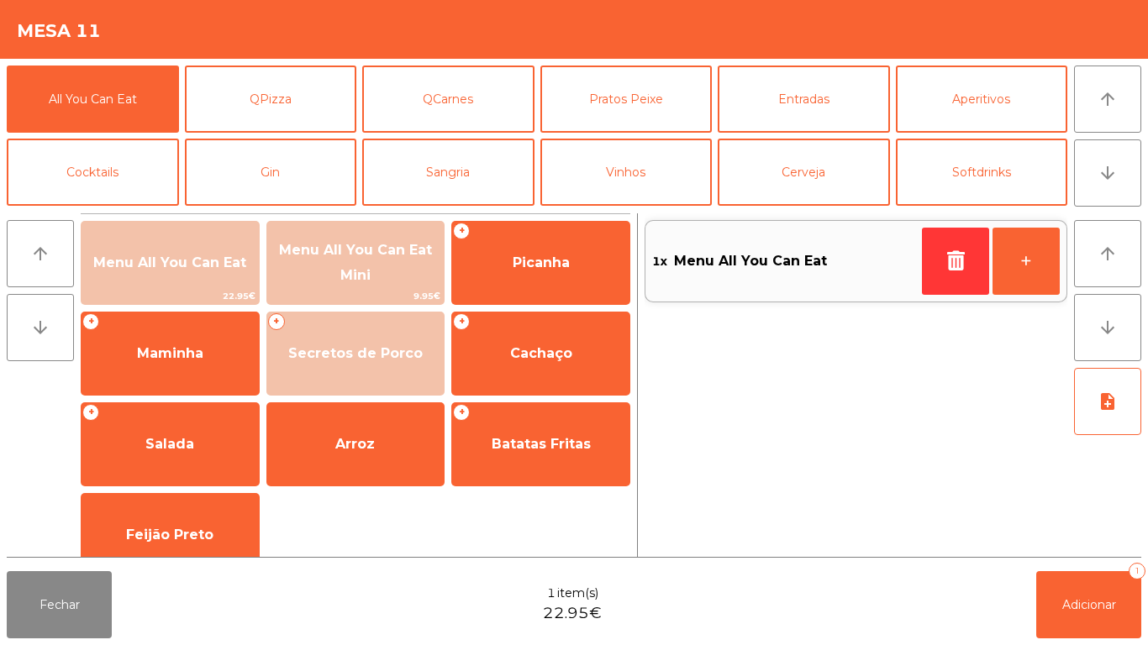
click at [1106, 554] on div "arrow_upward arrow_downward note_add" at bounding box center [1104, 385] width 74 height 344
click at [1108, 586] on button "Adicionar 1" at bounding box center [1088, 604] width 105 height 67
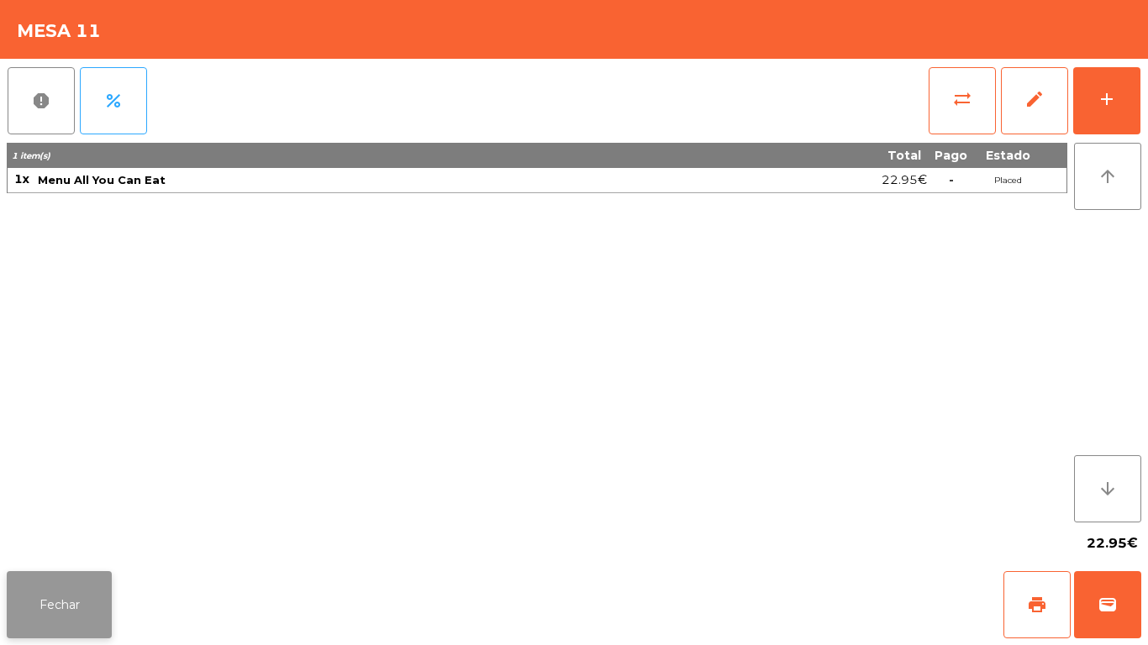
click at [70, 608] on button "Fechar" at bounding box center [59, 604] width 105 height 67
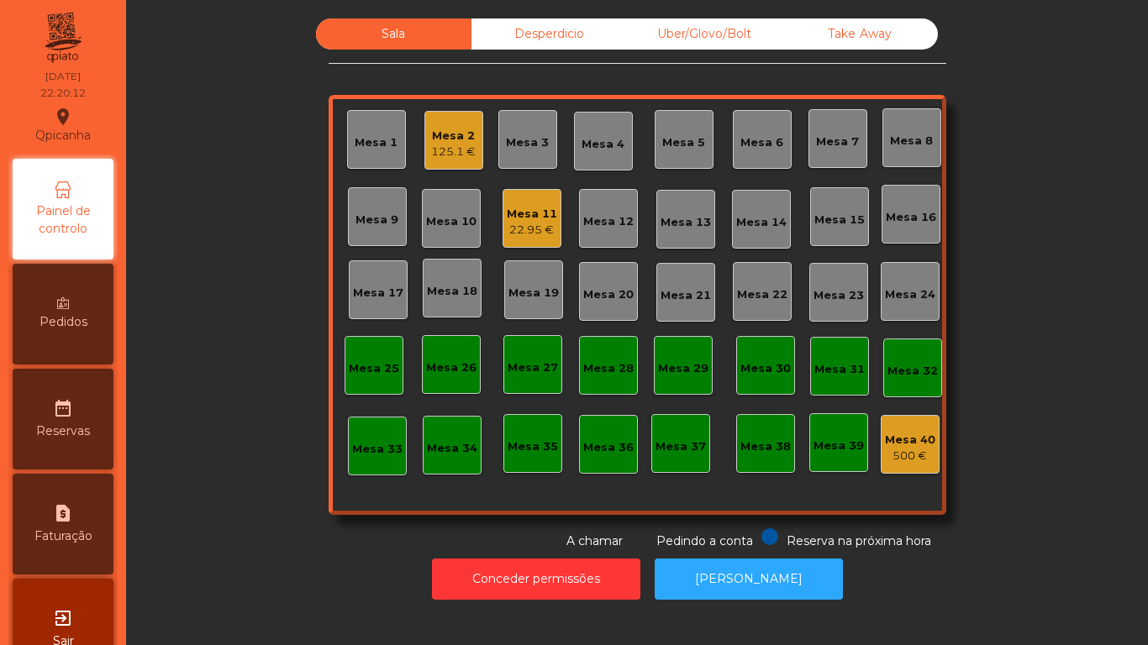
click at [444, 145] on div "125.1 €" at bounding box center [453, 152] width 45 height 17
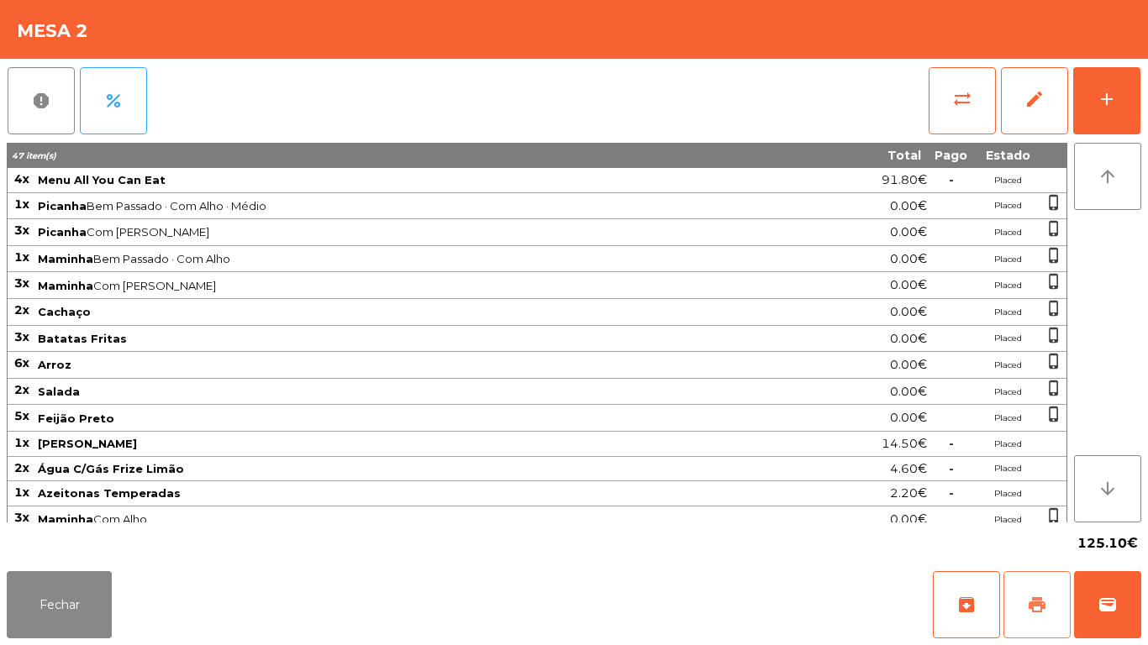
click at [1032, 592] on button "print" at bounding box center [1036, 604] width 67 height 67
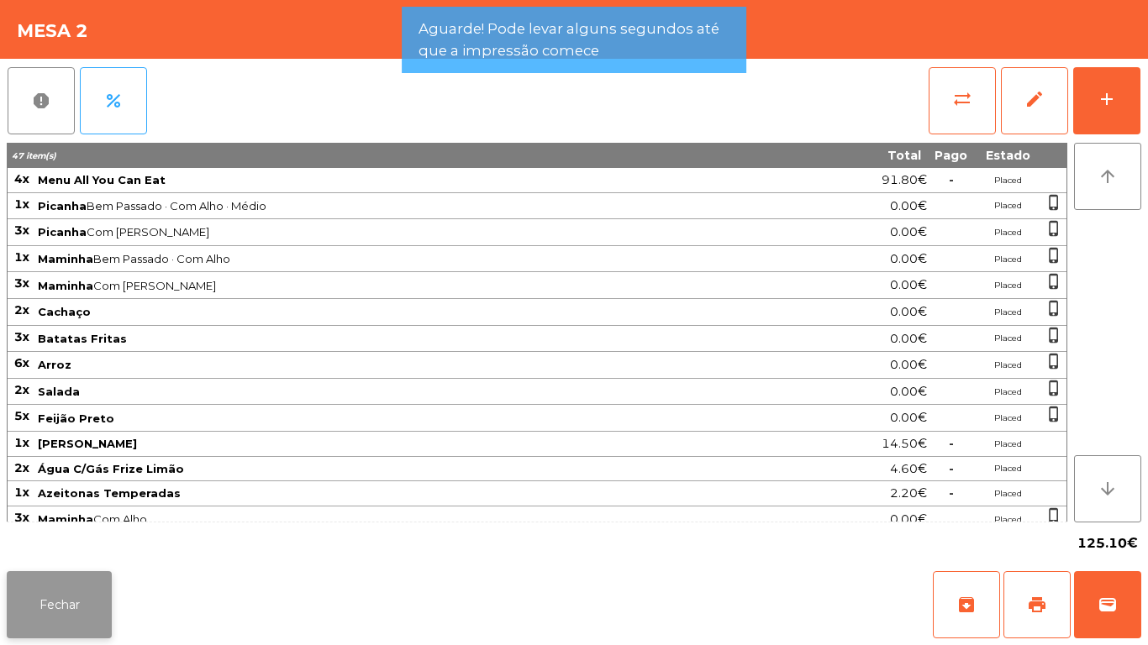
click at [86, 585] on button "Fechar" at bounding box center [59, 604] width 105 height 67
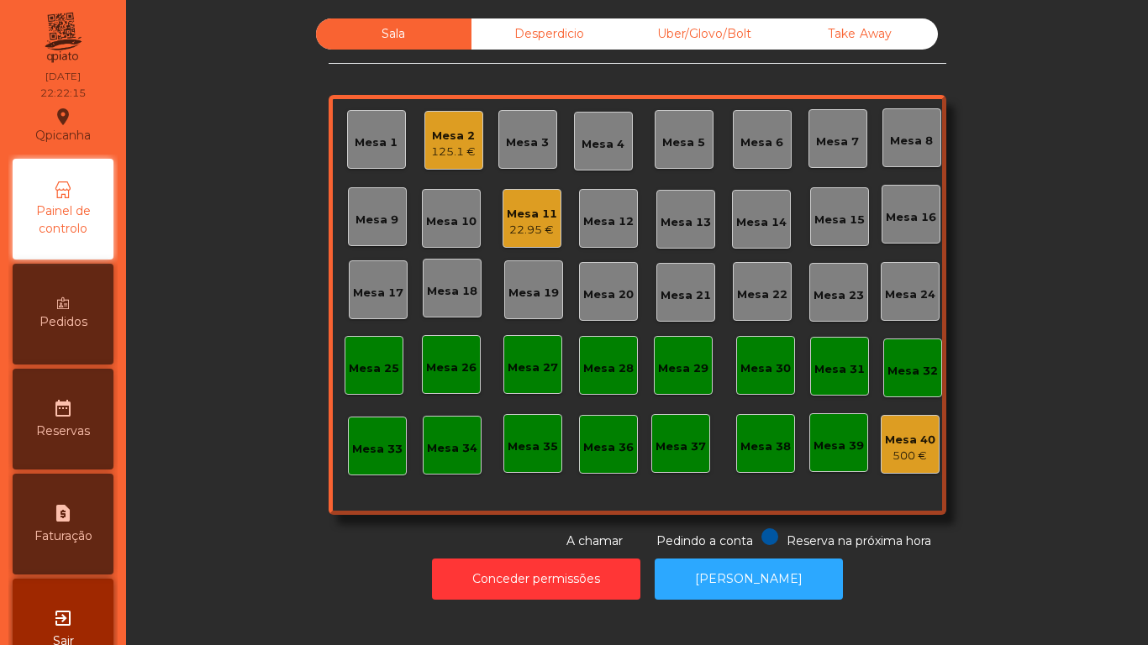
click at [536, 227] on div "22.95 €" at bounding box center [532, 230] width 50 height 17
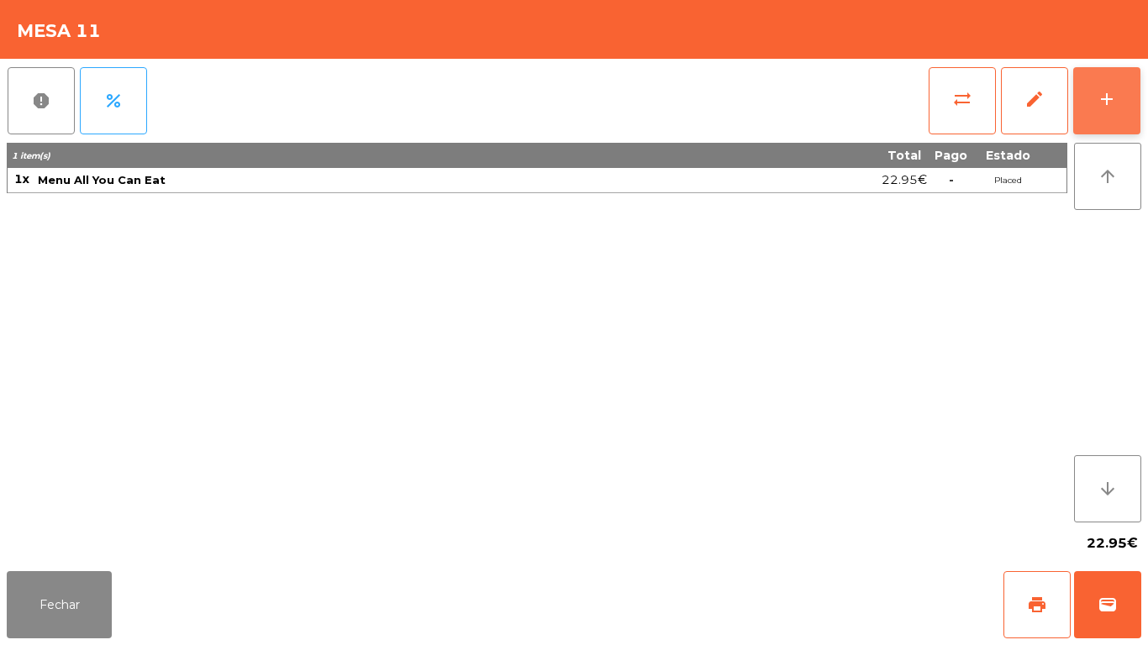
click at [1101, 87] on button "add" at bounding box center [1106, 100] width 67 height 67
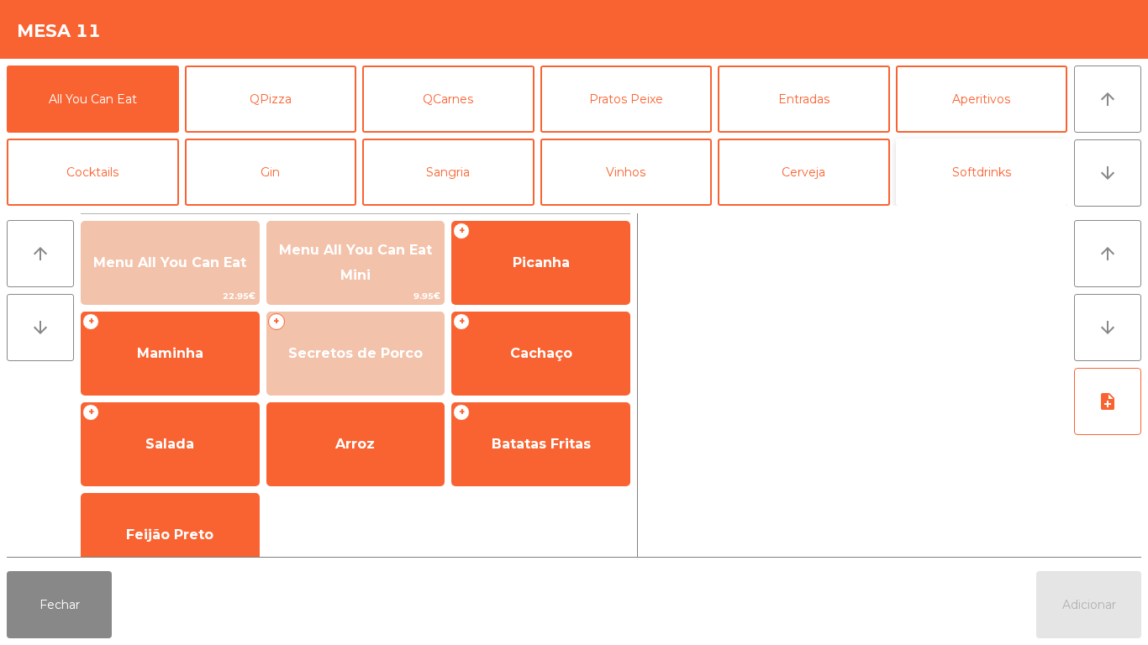
click at [969, 180] on button "Softdrinks" at bounding box center [982, 172] width 172 height 67
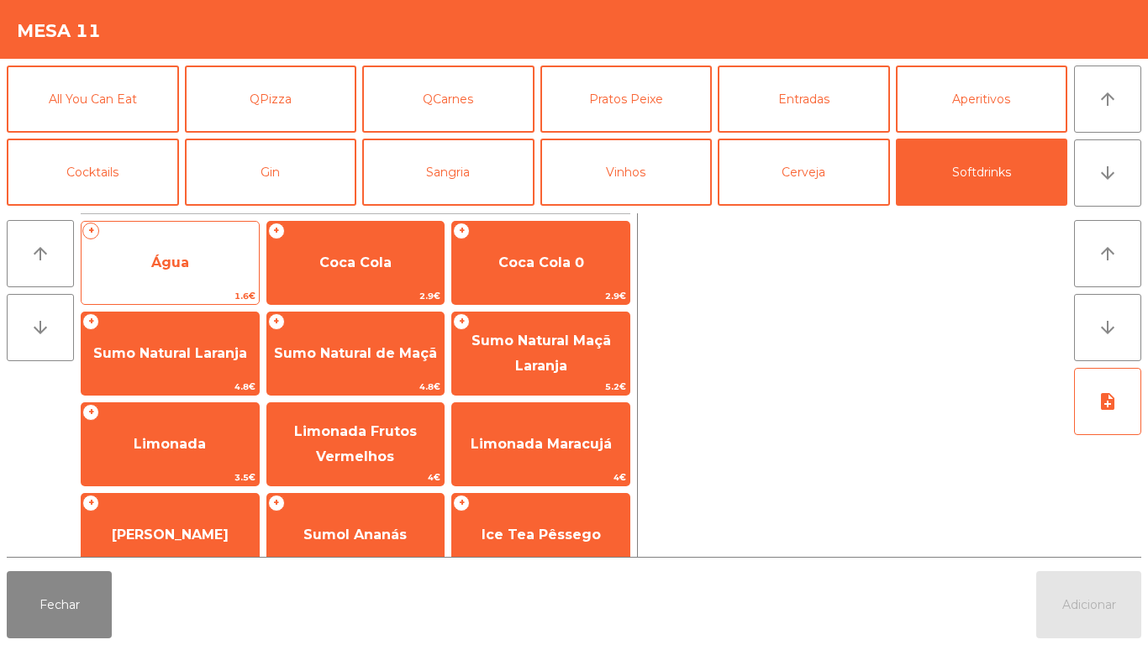
click at [192, 266] on span "Água" at bounding box center [169, 262] width 177 height 45
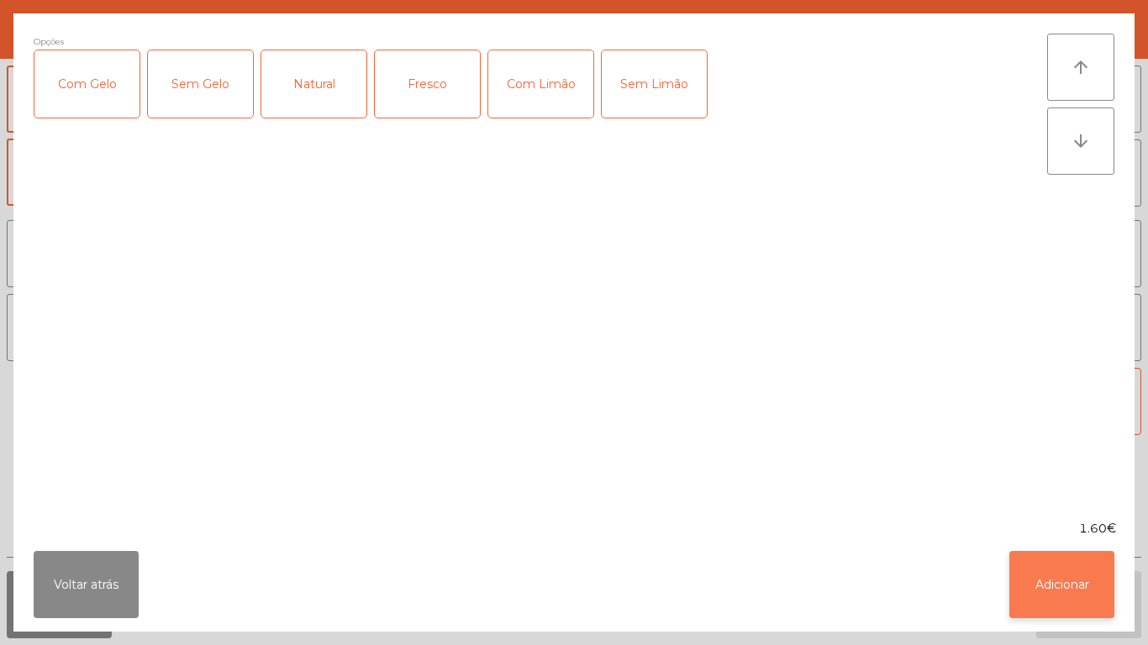
click at [1058, 581] on button "Adicionar" at bounding box center [1061, 584] width 105 height 67
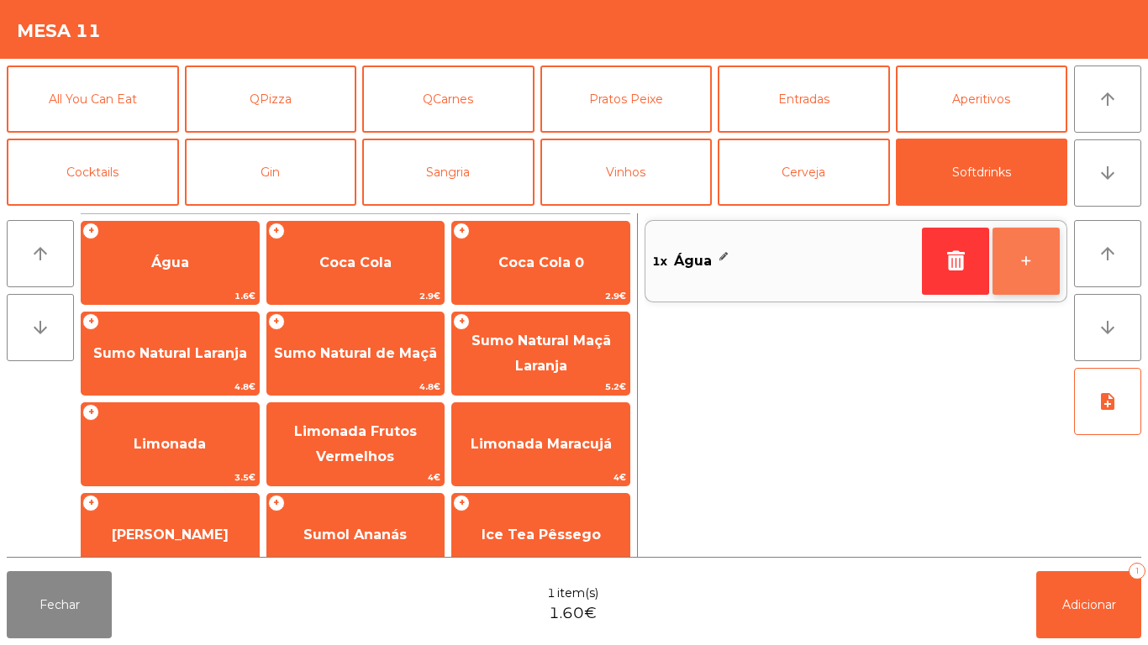
click at [1032, 265] on button "+" at bounding box center [1025, 261] width 67 height 67
click at [1034, 271] on button "+" at bounding box center [1025, 261] width 67 height 67
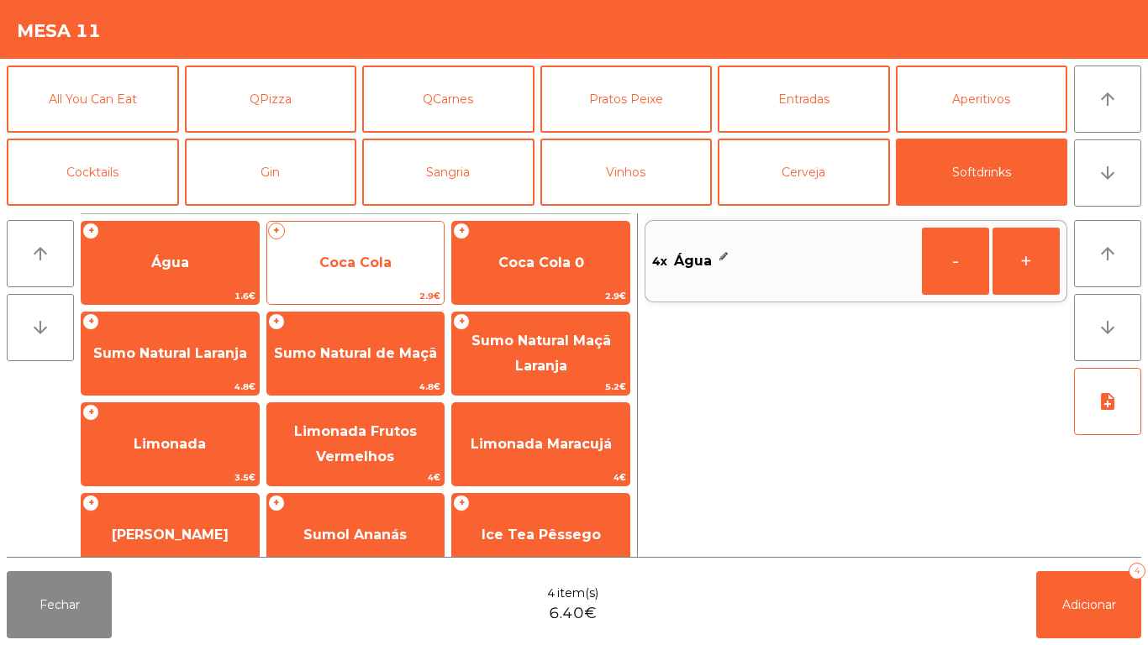
click at [381, 263] on span "Coca Cola" at bounding box center [355, 263] width 72 height 16
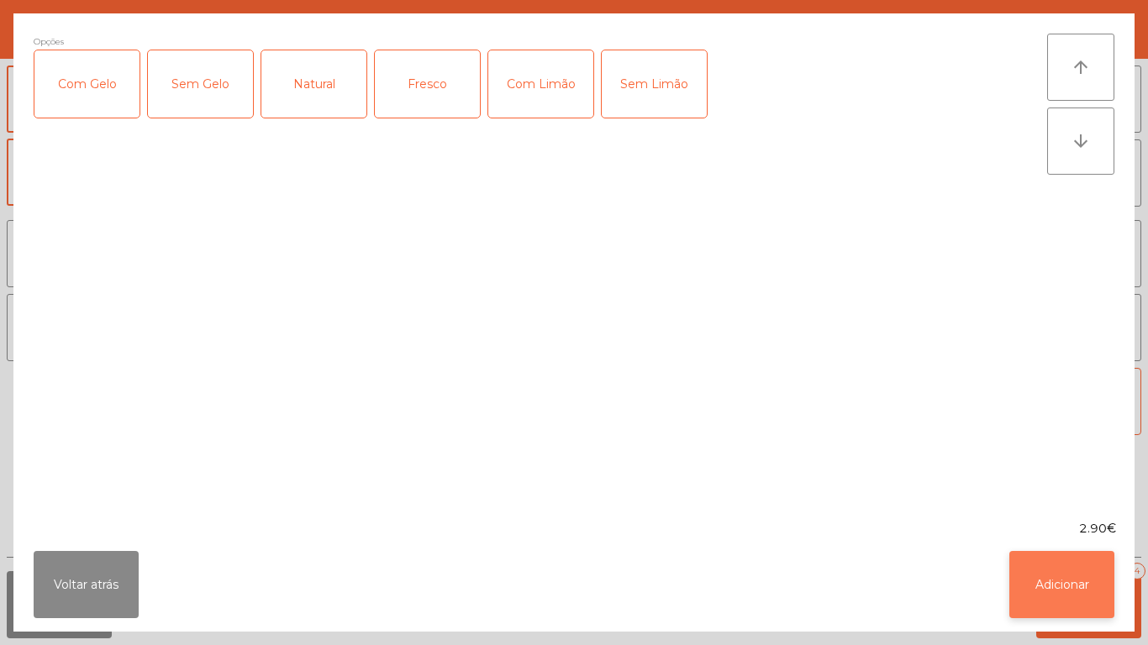
click at [1045, 563] on button "Adicionar" at bounding box center [1061, 584] width 105 height 67
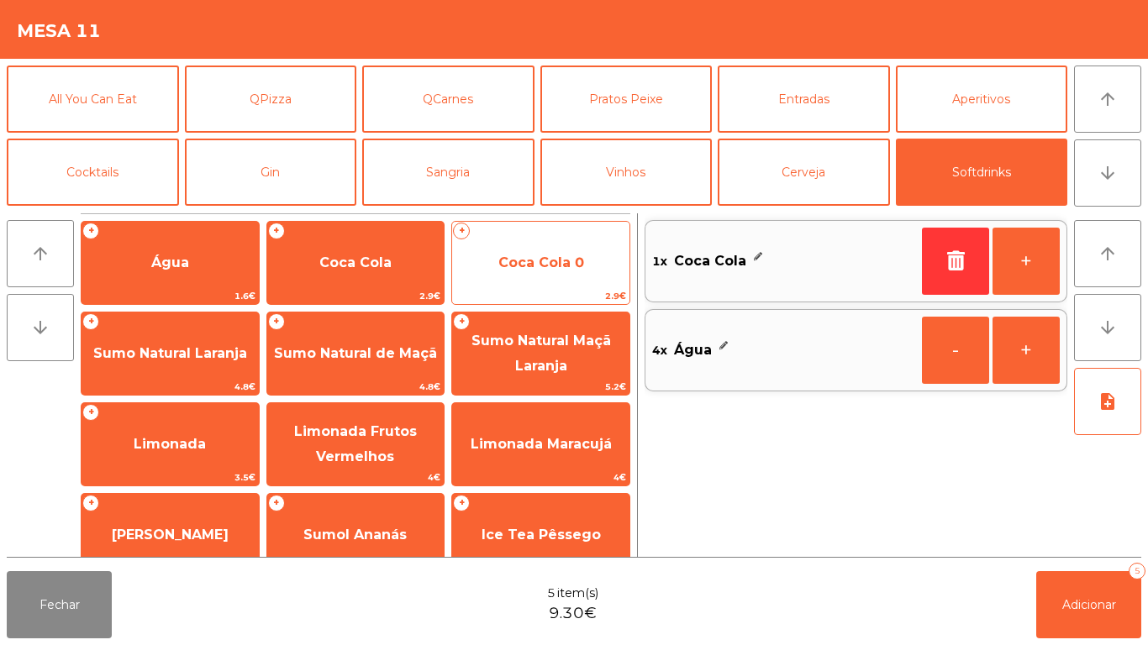
click at [575, 257] on span "Coca Cola 0" at bounding box center [541, 263] width 86 height 16
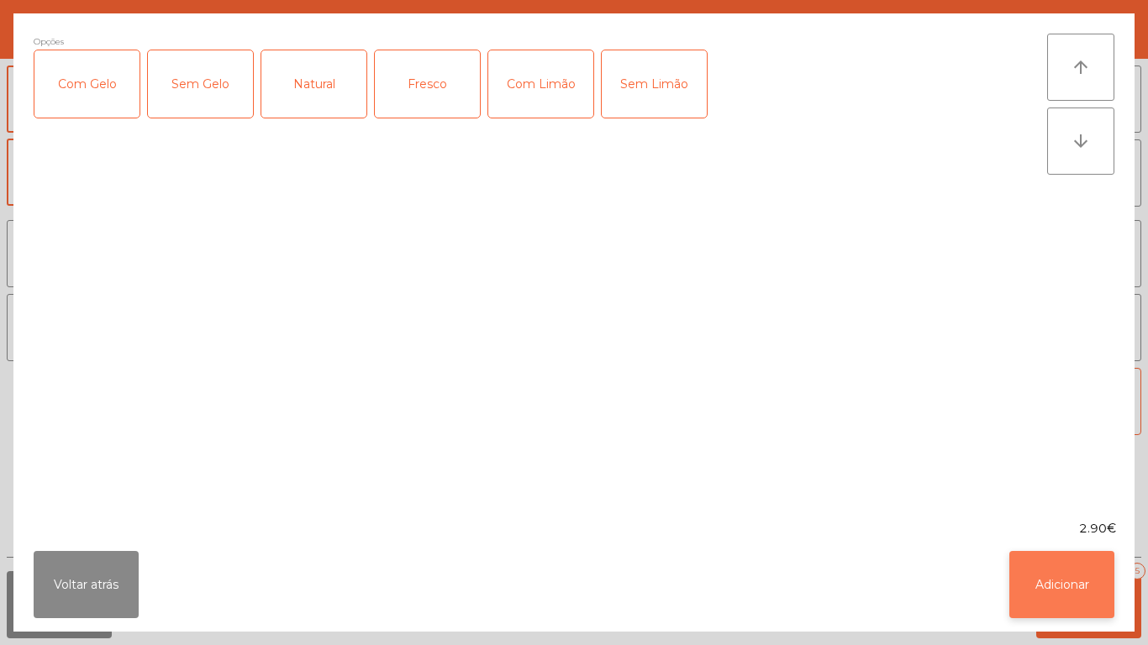
click at [1064, 576] on button "Adicionar" at bounding box center [1061, 584] width 105 height 67
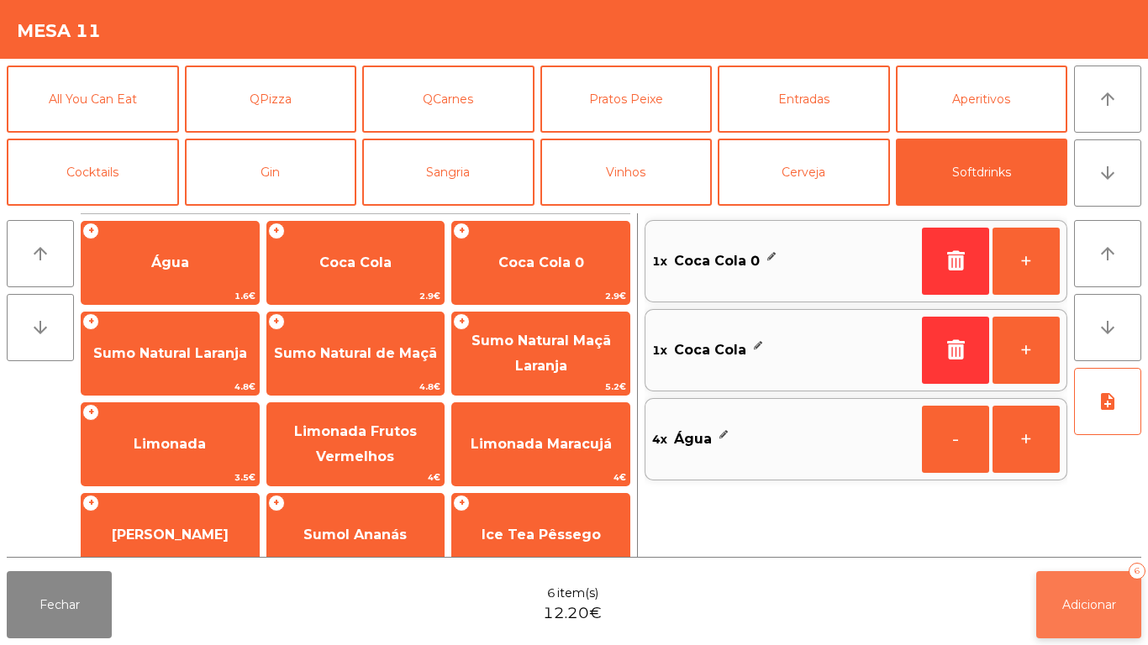
click at [1094, 608] on span "Adicionar" at bounding box center [1089, 604] width 54 height 15
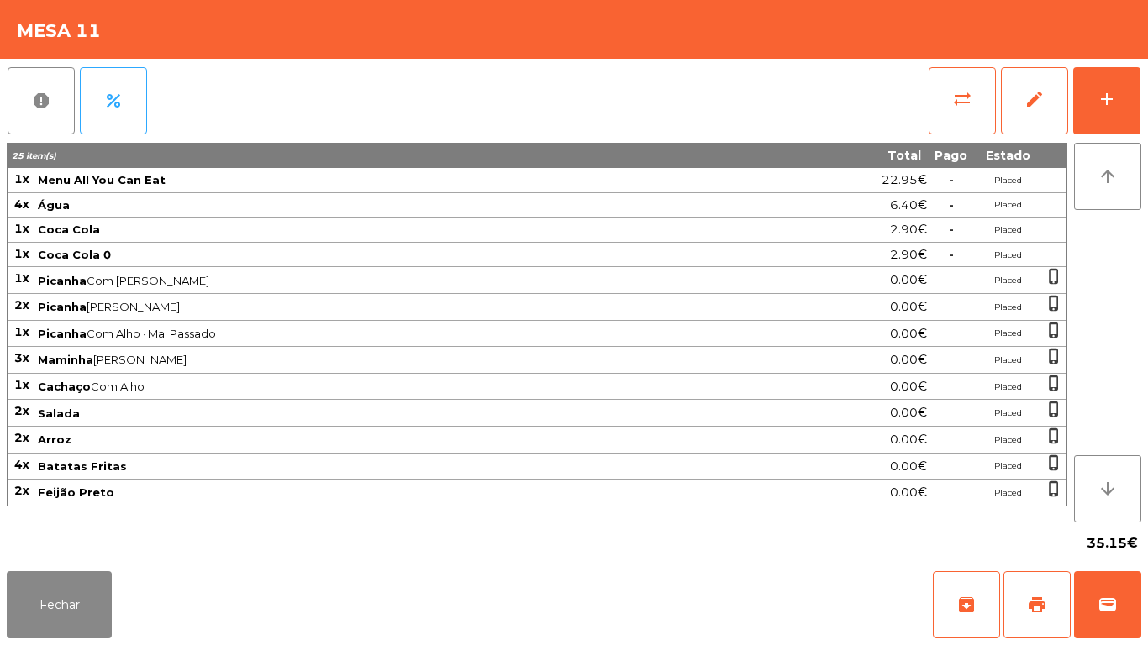
click at [64, 644] on div "Fechar archive print wallet" at bounding box center [574, 605] width 1148 height 81
click at [52, 587] on button "Fechar" at bounding box center [59, 604] width 105 height 67
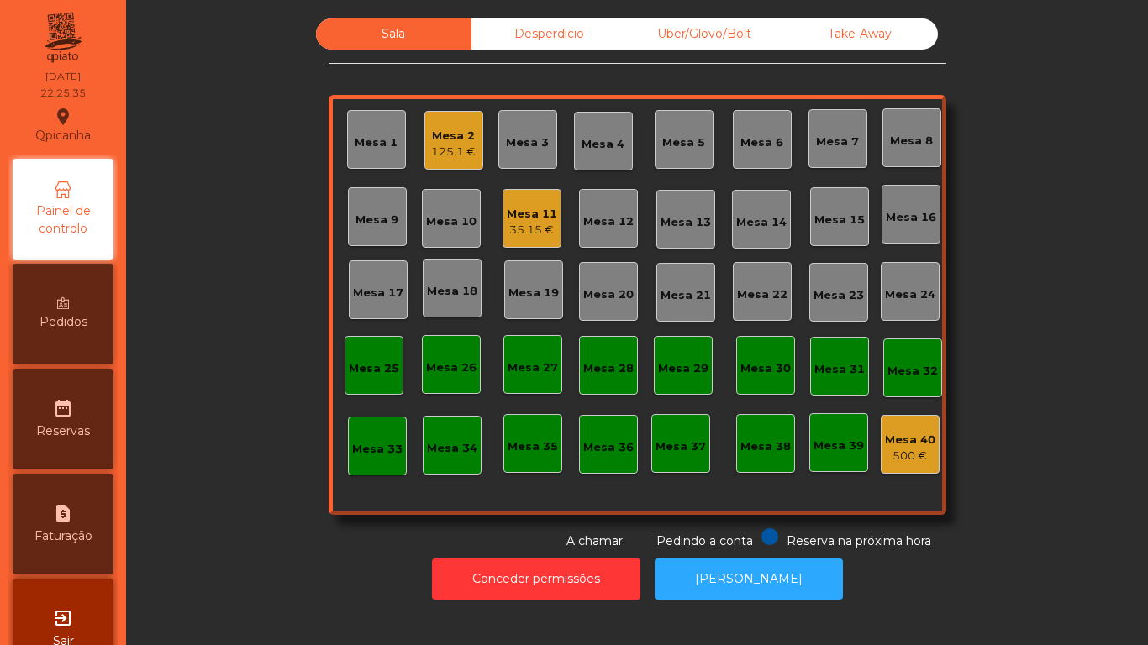
click at [463, 151] on div "125.1 €" at bounding box center [453, 152] width 45 height 17
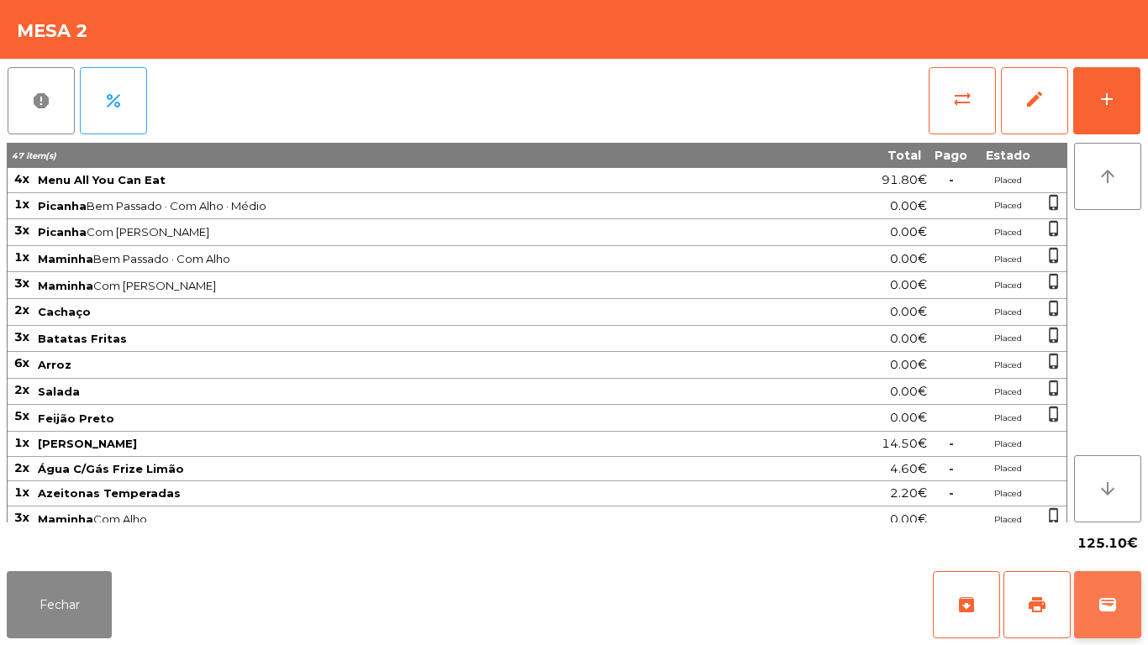
click at [1089, 605] on button "wallet" at bounding box center [1107, 604] width 67 height 67
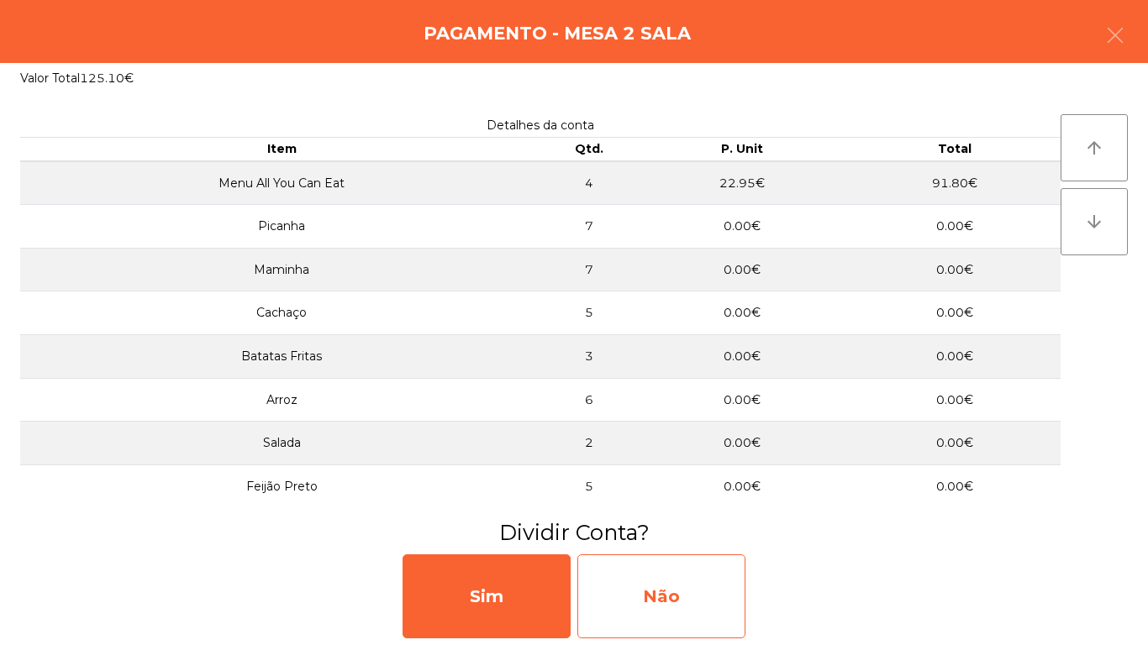
click at [688, 595] on div "Não" at bounding box center [661, 596] width 168 height 84
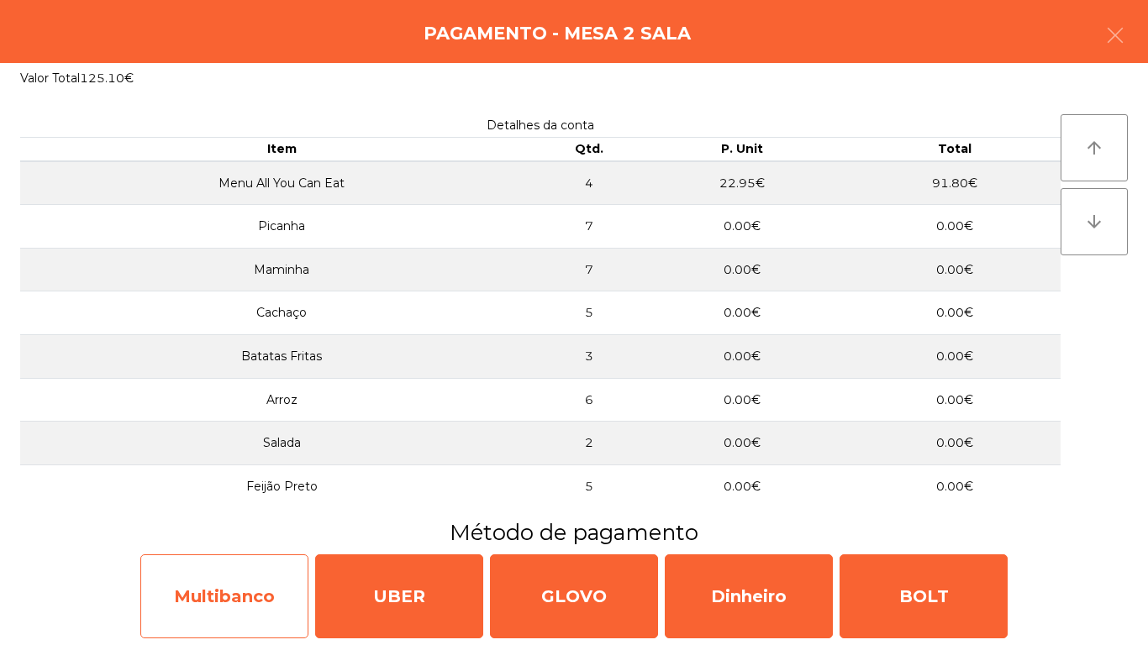
click at [262, 584] on div "Multibanco" at bounding box center [224, 596] width 168 height 84
select select "**"
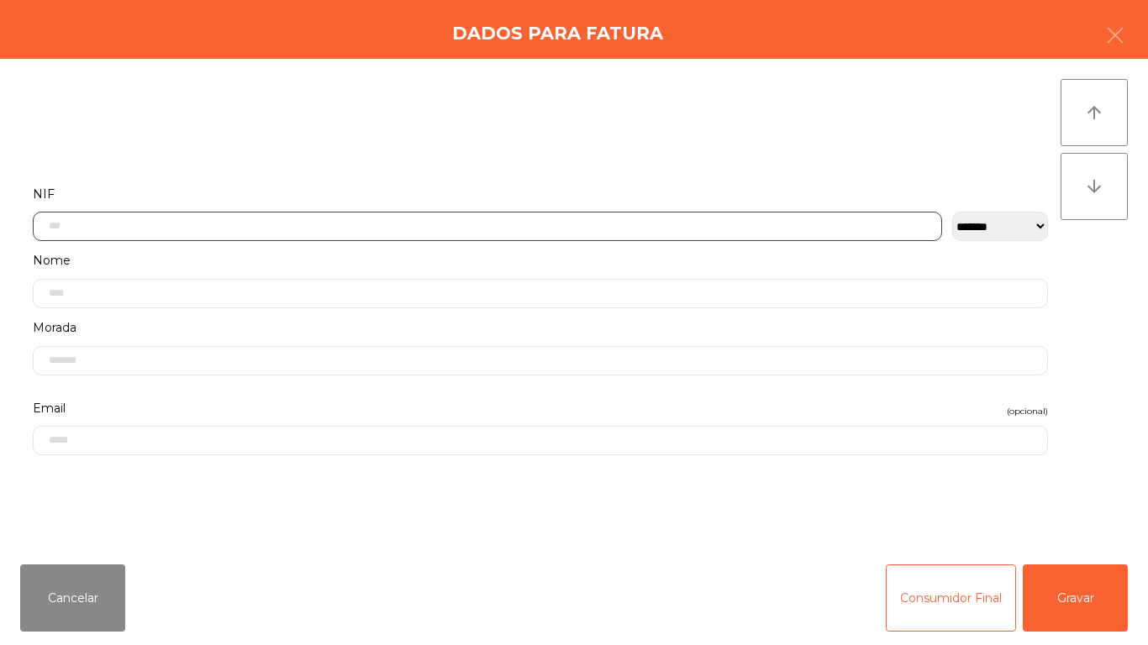
click at [442, 230] on input "text" at bounding box center [487, 226] width 909 height 29
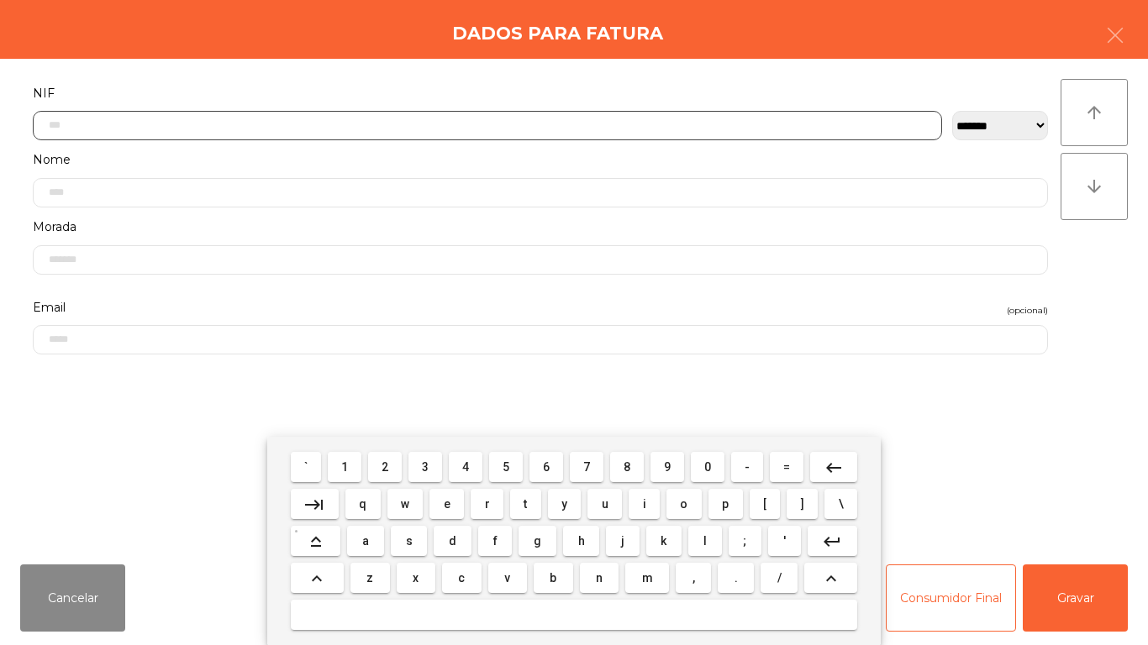
scroll to position [102, 0]
click at [386, 466] on span "2" at bounding box center [384, 466] width 7 height 13
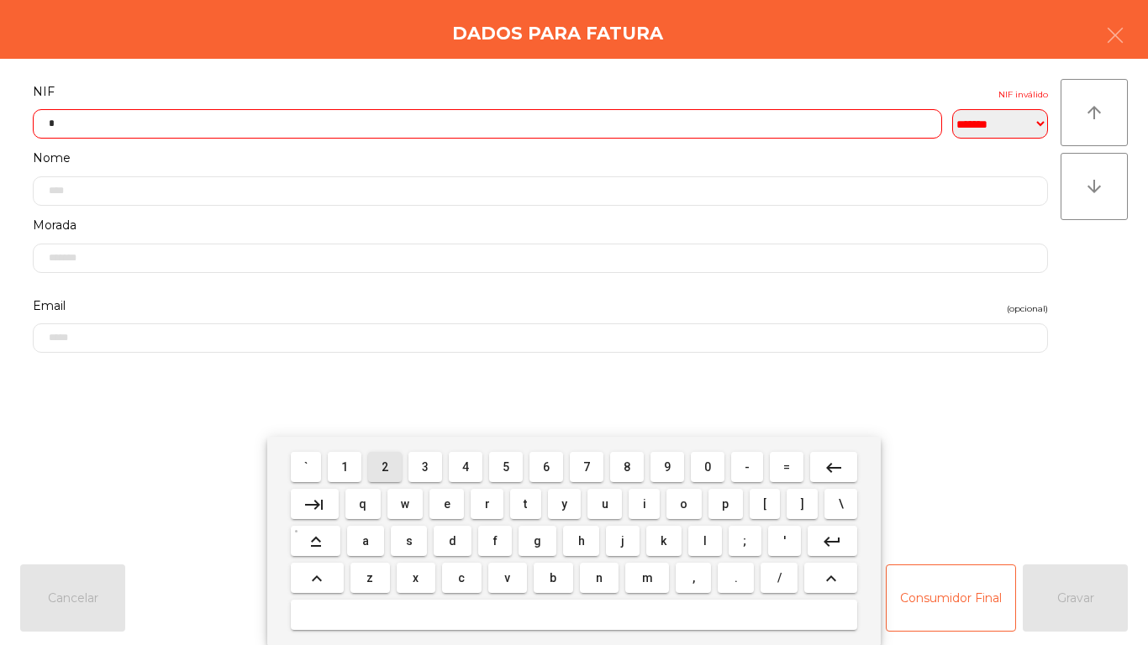
click at [426, 466] on span "3" at bounding box center [425, 466] width 7 height 13
click at [630, 469] on span "8" at bounding box center [626, 466] width 7 height 13
click at [434, 454] on button "3" at bounding box center [425, 467] width 34 height 30
click at [356, 454] on button "1" at bounding box center [345, 467] width 34 height 30
click at [667, 466] on span "9" at bounding box center [667, 466] width 7 height 13
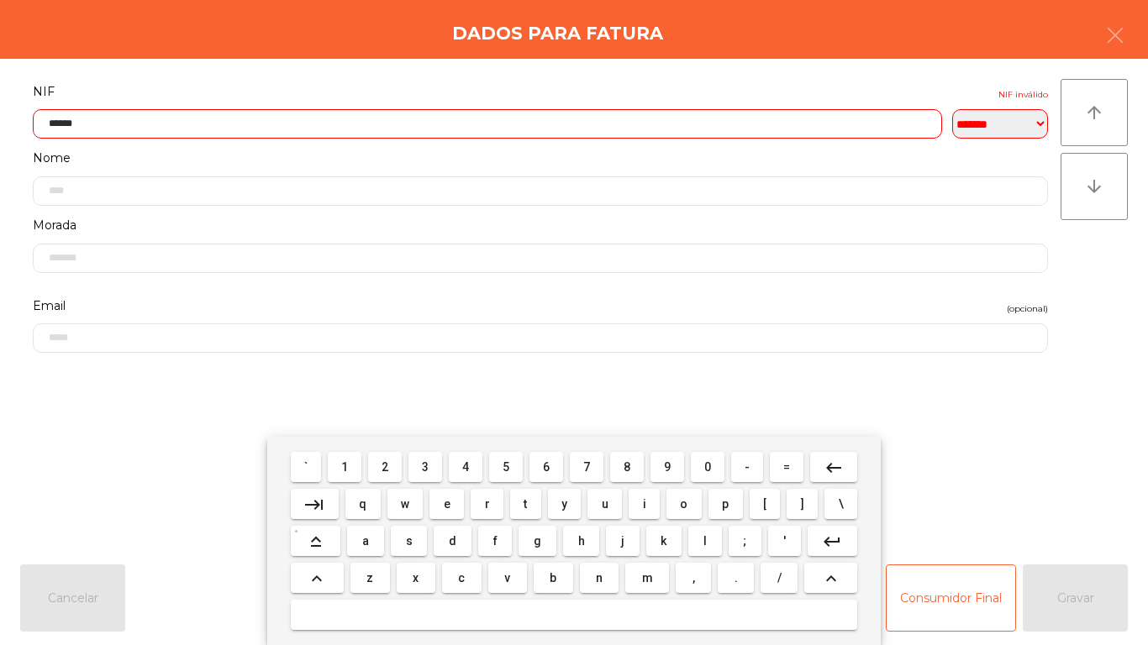
click at [506, 466] on span "5" at bounding box center [505, 466] width 7 height 13
click at [386, 465] on span "2" at bounding box center [384, 466] width 7 height 13
click at [707, 466] on span "0" at bounding box center [707, 466] width 7 height 13
type input "*********"
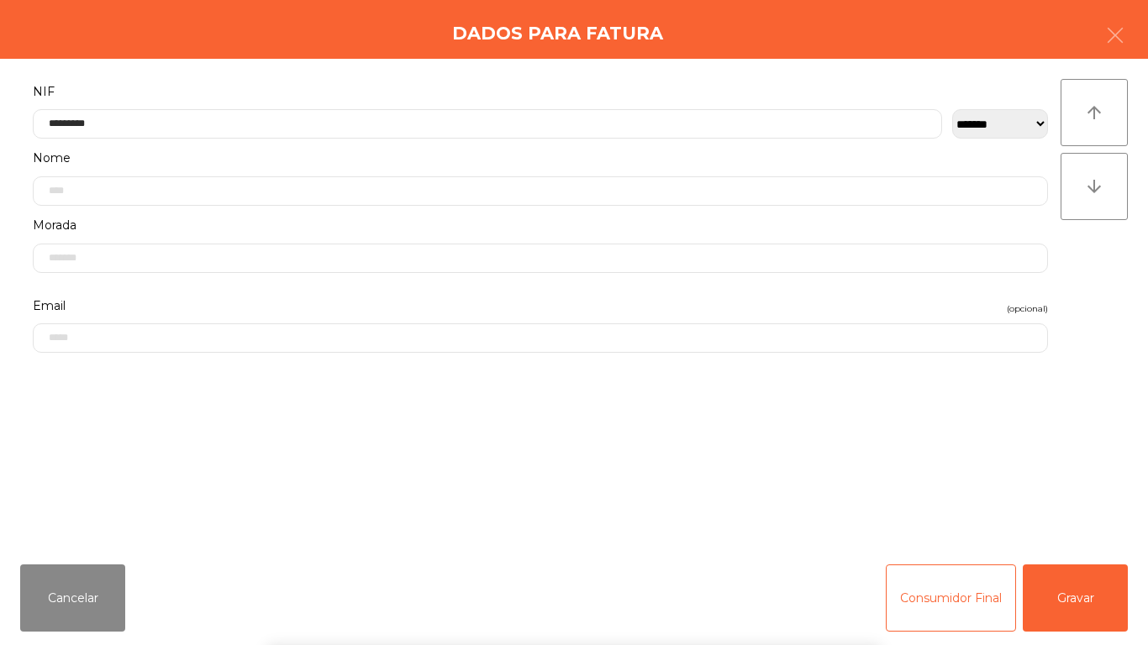
click at [1017, 449] on div "` 1 2 3 4 5 6 7 8 9 0 - = keyboard_backspace keyboard_tab q w e r t y u i o p […" at bounding box center [574, 541] width 1148 height 208
click at [1055, 580] on button "Gravar" at bounding box center [1074, 598] width 105 height 67
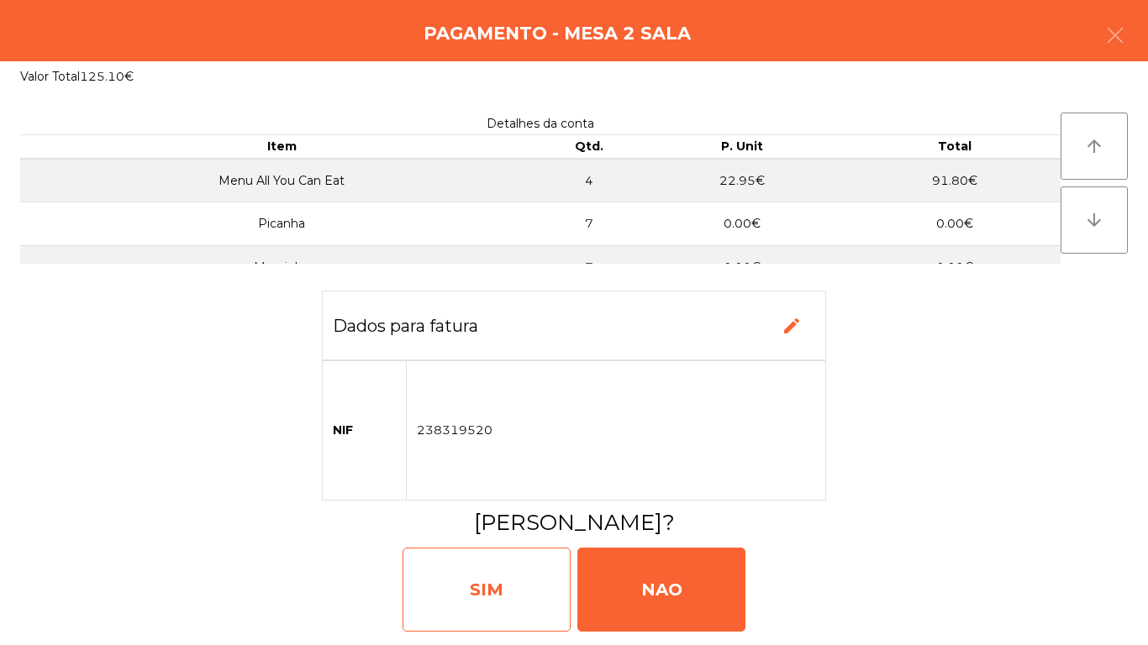
click at [534, 588] on div "SIM" at bounding box center [486, 590] width 168 height 84
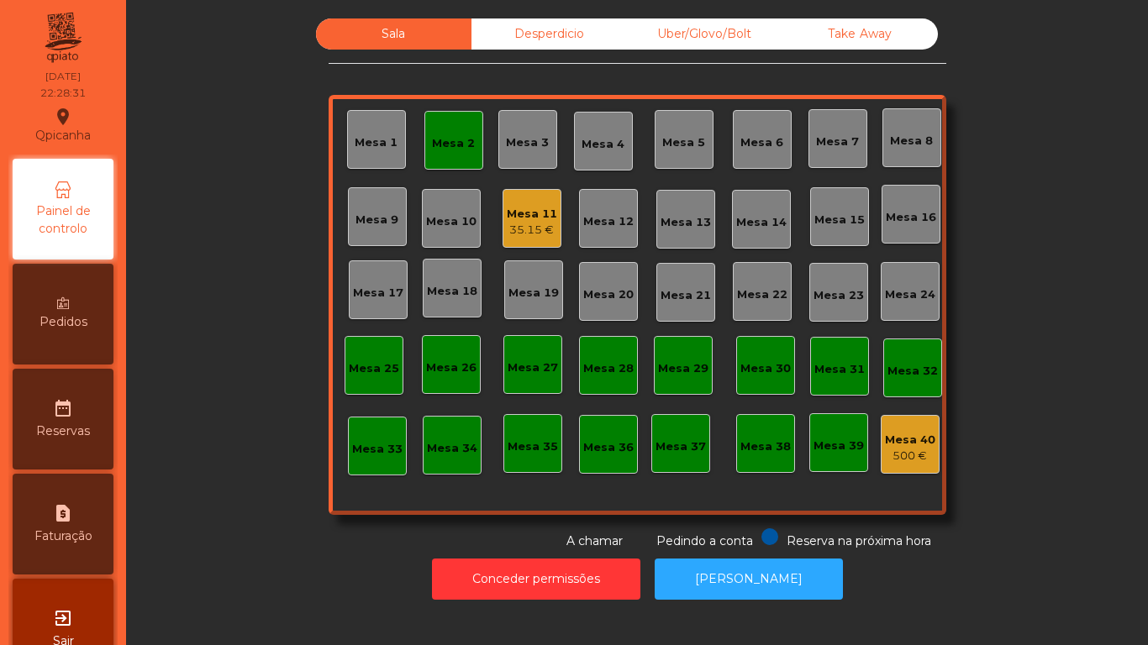
click at [507, 214] on div "Mesa 11" at bounding box center [532, 214] width 50 height 17
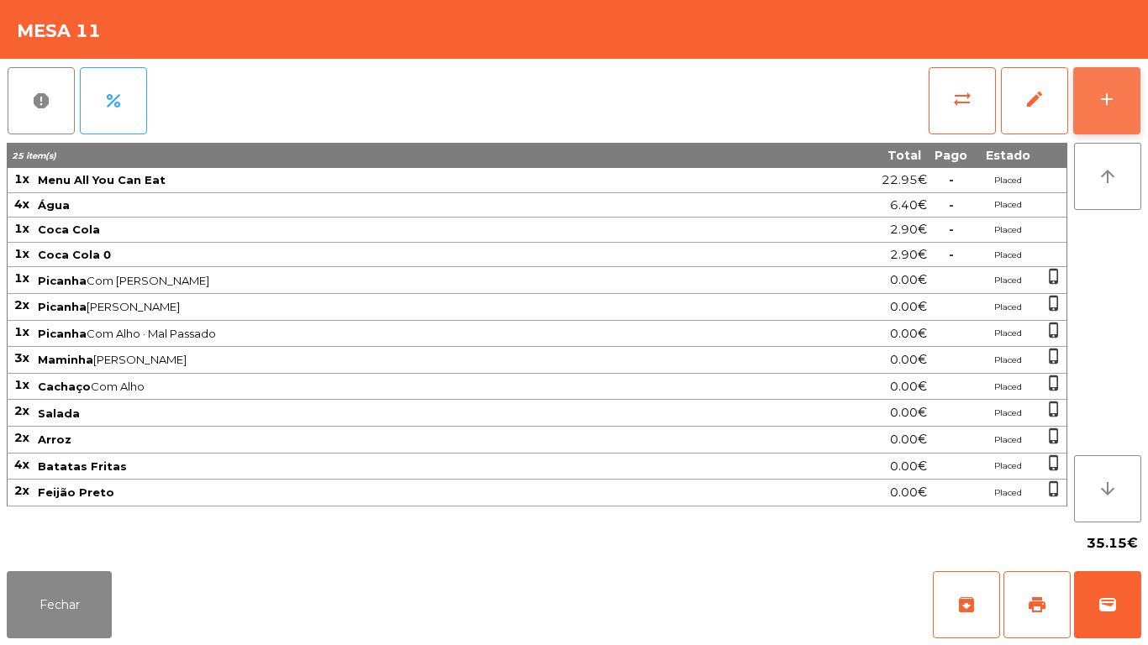
click at [1108, 112] on button "add" at bounding box center [1106, 100] width 67 height 67
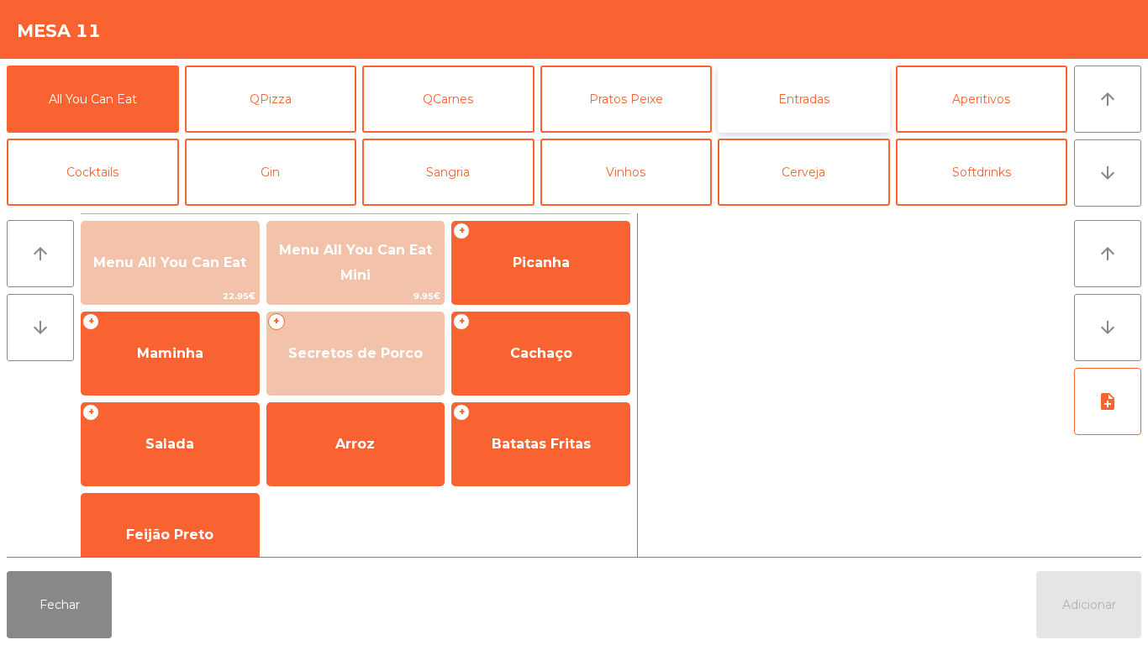
click at [823, 112] on button "Entradas" at bounding box center [803, 99] width 172 height 67
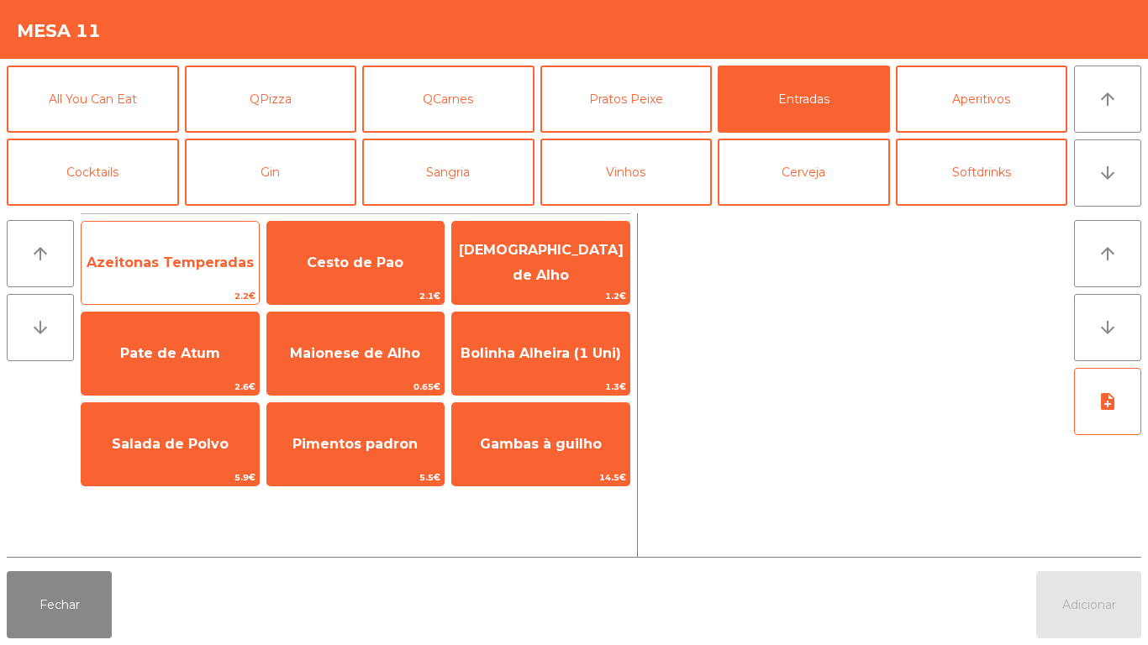
click at [213, 294] on span "2.2€" at bounding box center [169, 296] width 177 height 16
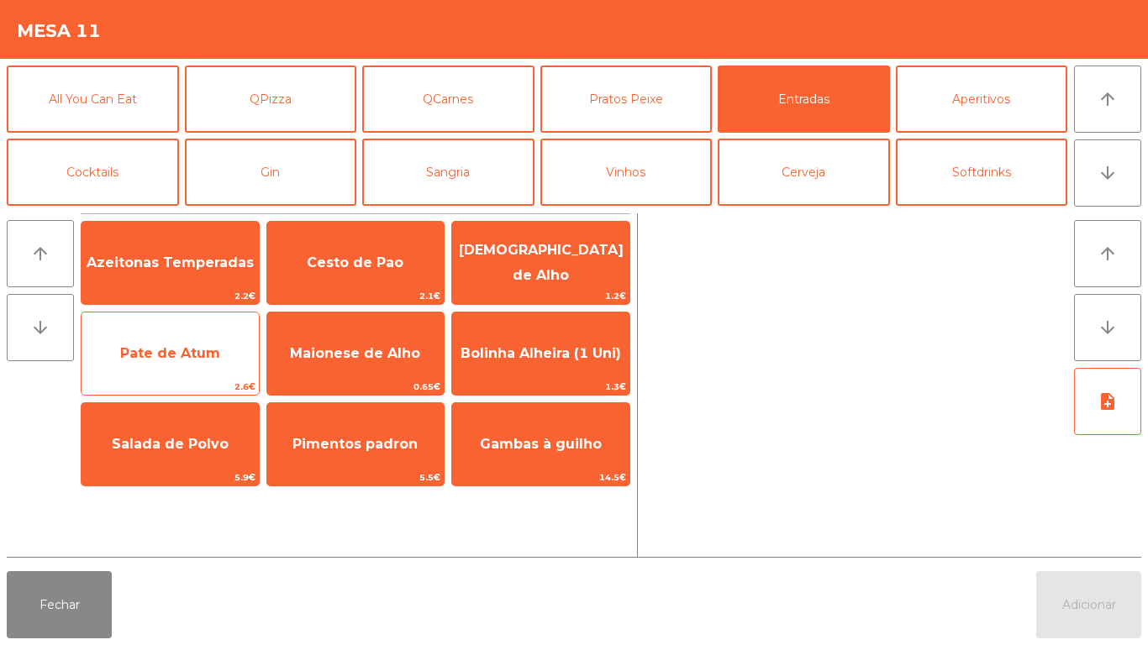
click at [204, 355] on span "Pate de Atum" at bounding box center [170, 353] width 100 height 16
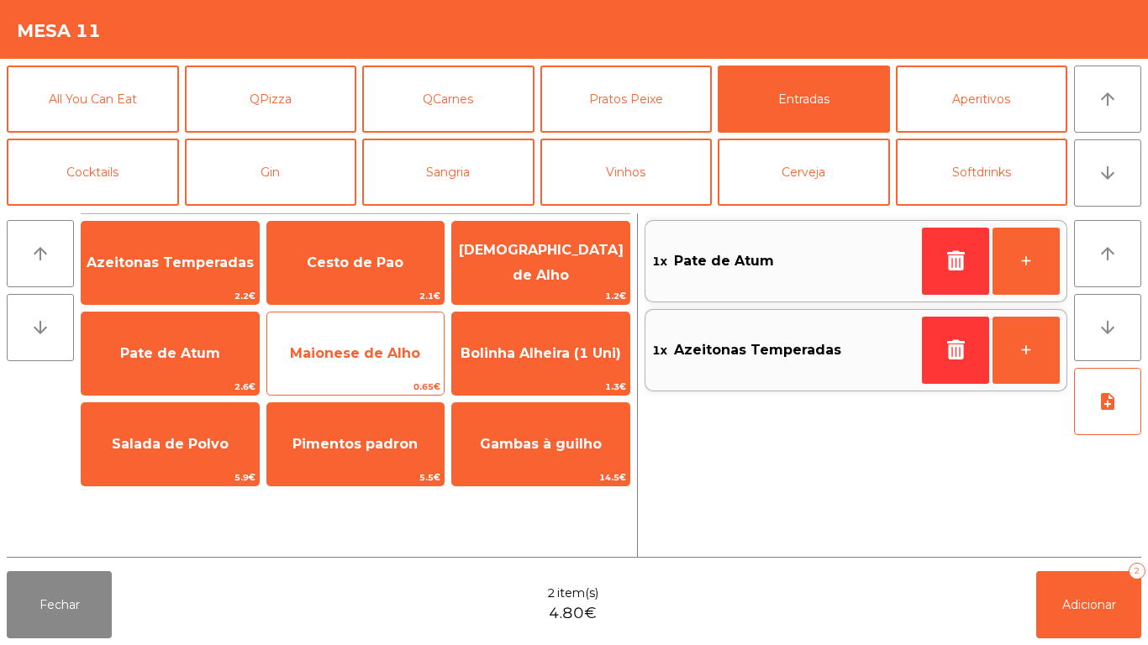
click at [338, 352] on span "Maionese de Alho" at bounding box center [355, 353] width 130 height 16
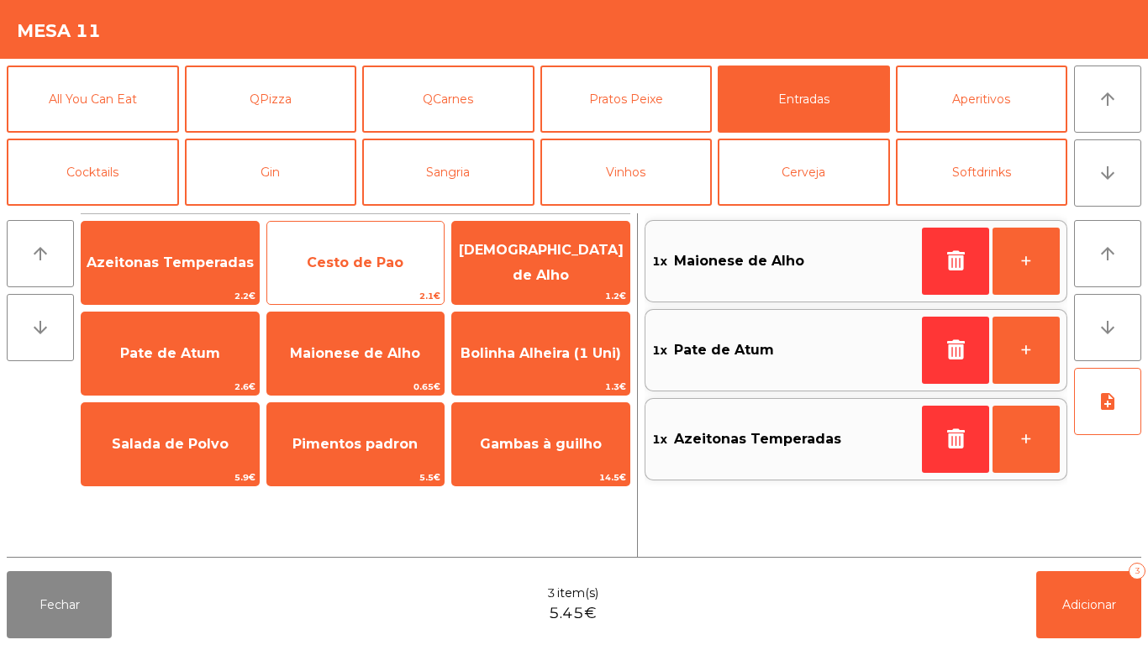
click at [346, 253] on span "Cesto de Pao" at bounding box center [355, 262] width 177 height 45
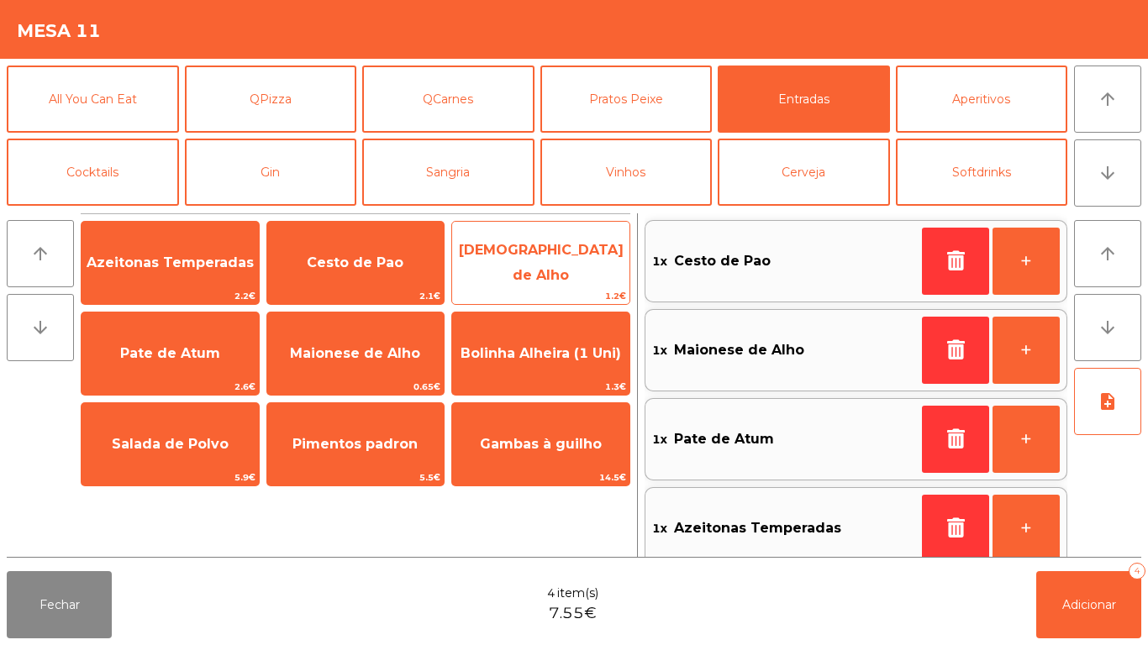
click at [546, 267] on span "[DEMOGRAPHIC_DATA] de Alho" at bounding box center [541, 262] width 165 height 41
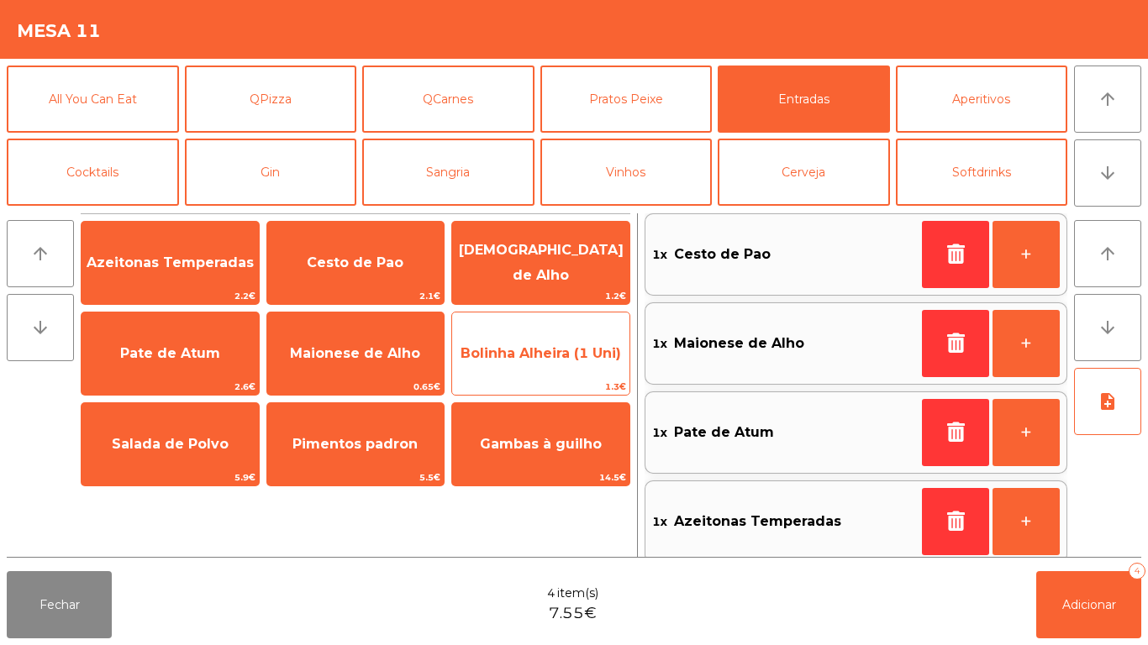
click at [538, 361] on span "Bolinha Alheira (1 Uni)" at bounding box center [540, 353] width 177 height 45
click at [544, 379] on span "1.3€" at bounding box center [540, 387] width 177 height 16
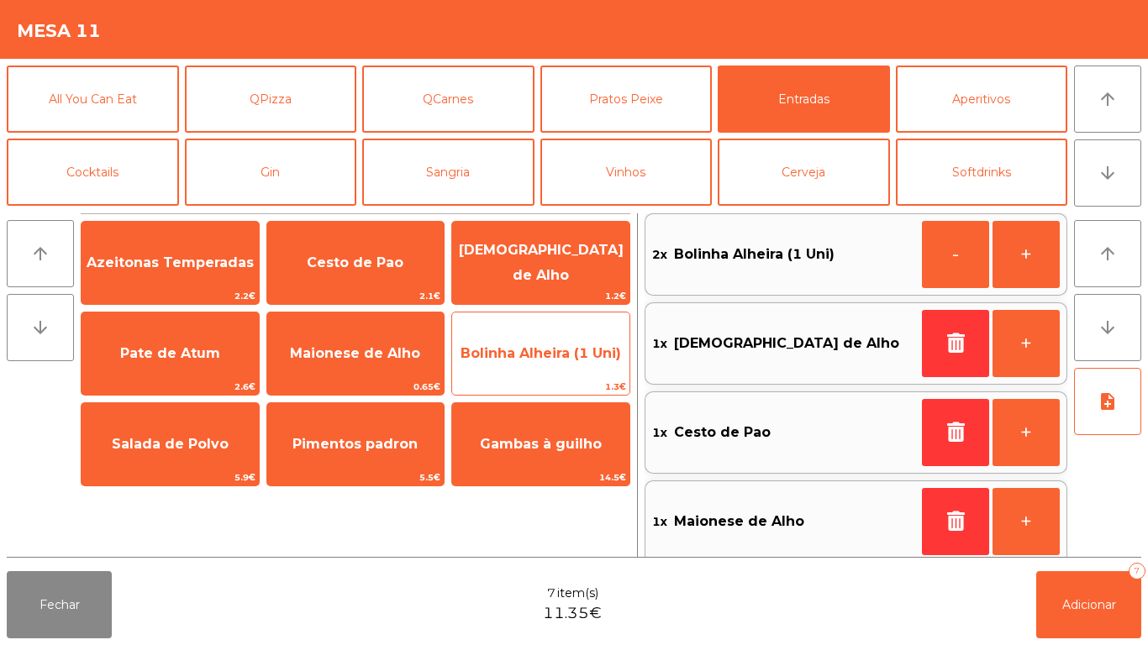
click at [553, 365] on span "Bolinha Alheira (1 Uni)" at bounding box center [540, 353] width 177 height 45
click at [565, 359] on span "Bolinha Alheira (1 Uni)" at bounding box center [540, 353] width 160 height 16
click at [574, 360] on span "Bolinha Alheira (1 Uni)" at bounding box center [540, 353] width 160 height 16
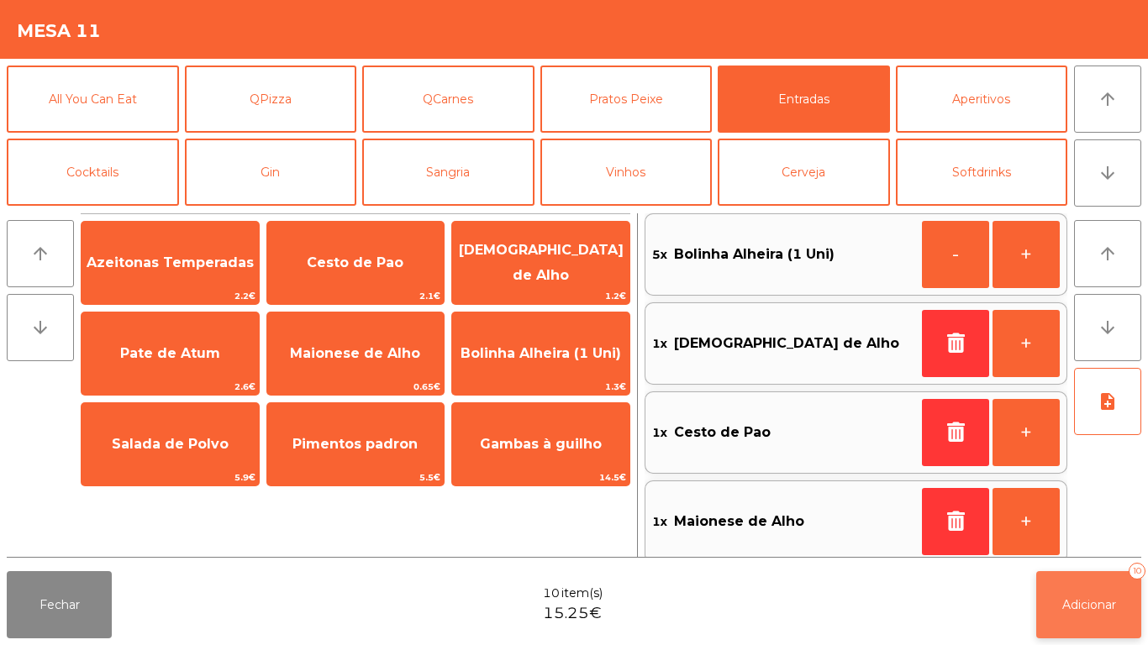
click at [1072, 586] on button "Adicionar 10" at bounding box center [1088, 604] width 105 height 67
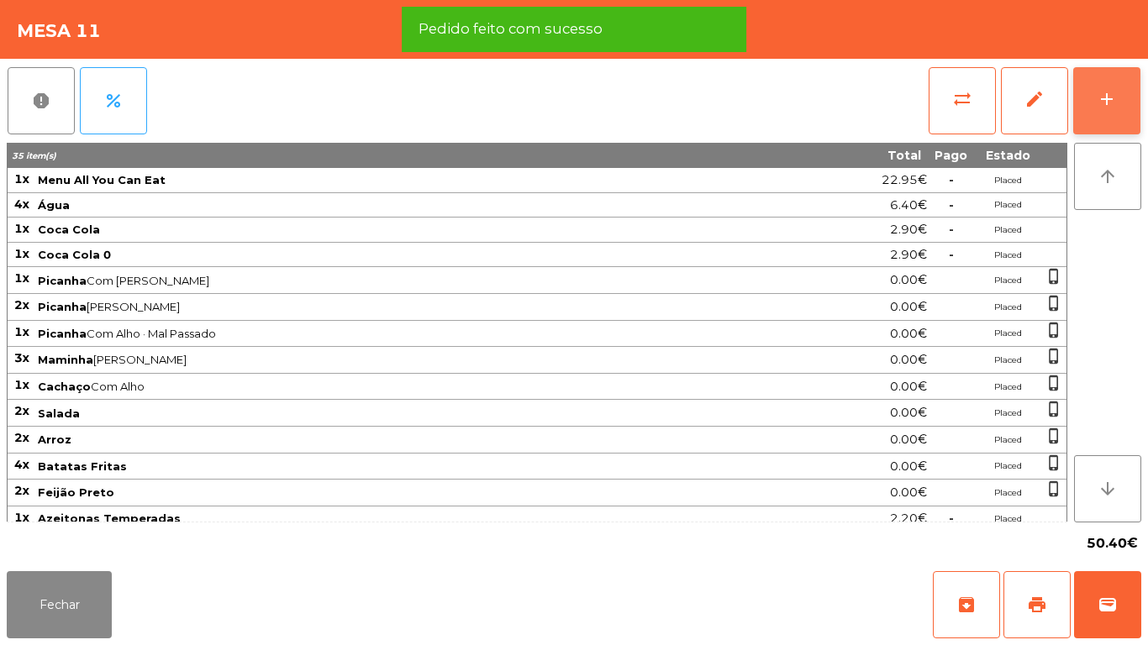
click at [1097, 107] on div "add" at bounding box center [1106, 99] width 20 height 20
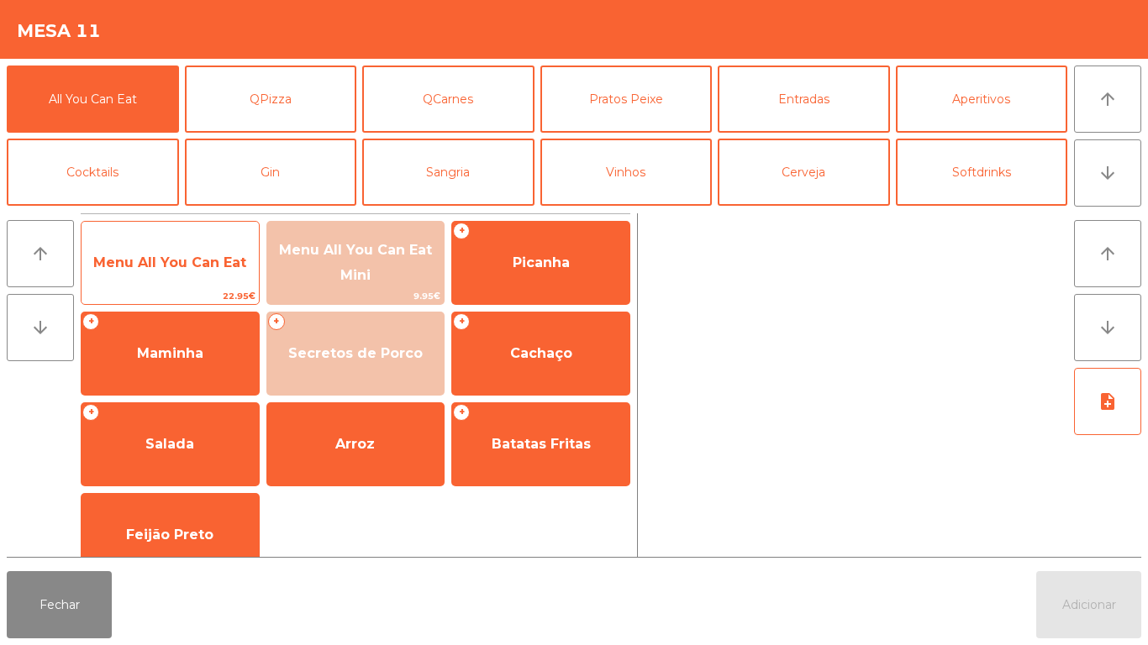
click at [224, 280] on span "Menu All You Can Eat" at bounding box center [169, 262] width 177 height 45
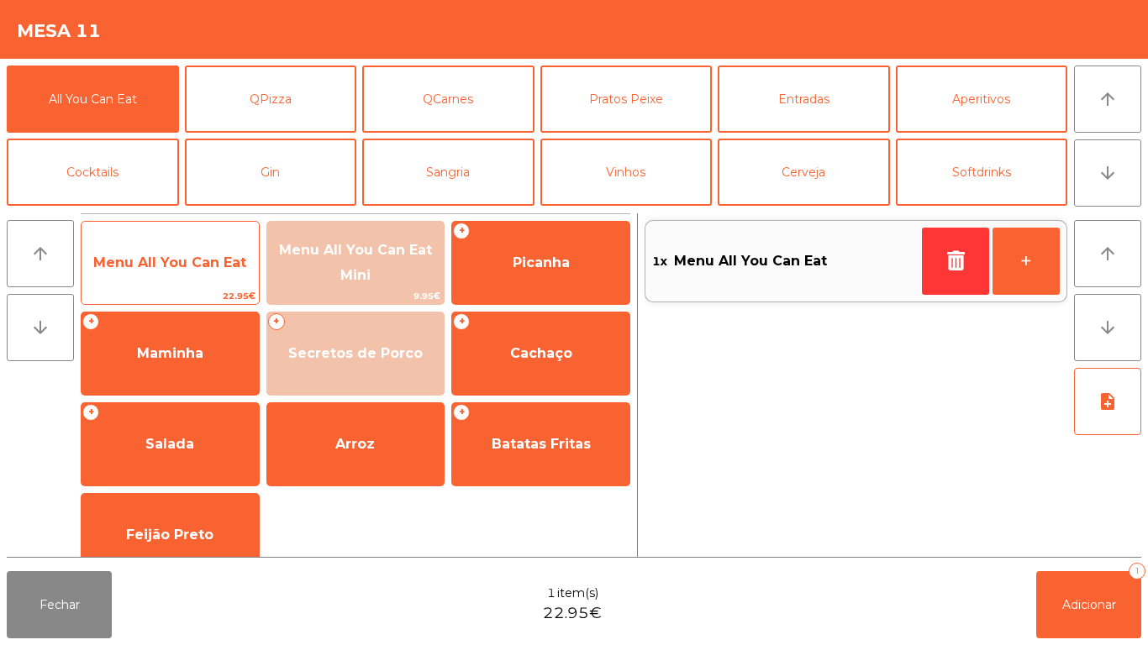
click at [223, 274] on span "Menu All You Can Eat" at bounding box center [169, 262] width 177 height 45
click at [209, 270] on span "Menu All You Can Eat" at bounding box center [169, 263] width 153 height 16
click at [202, 282] on span "Menu All You Can Eat" at bounding box center [169, 262] width 177 height 45
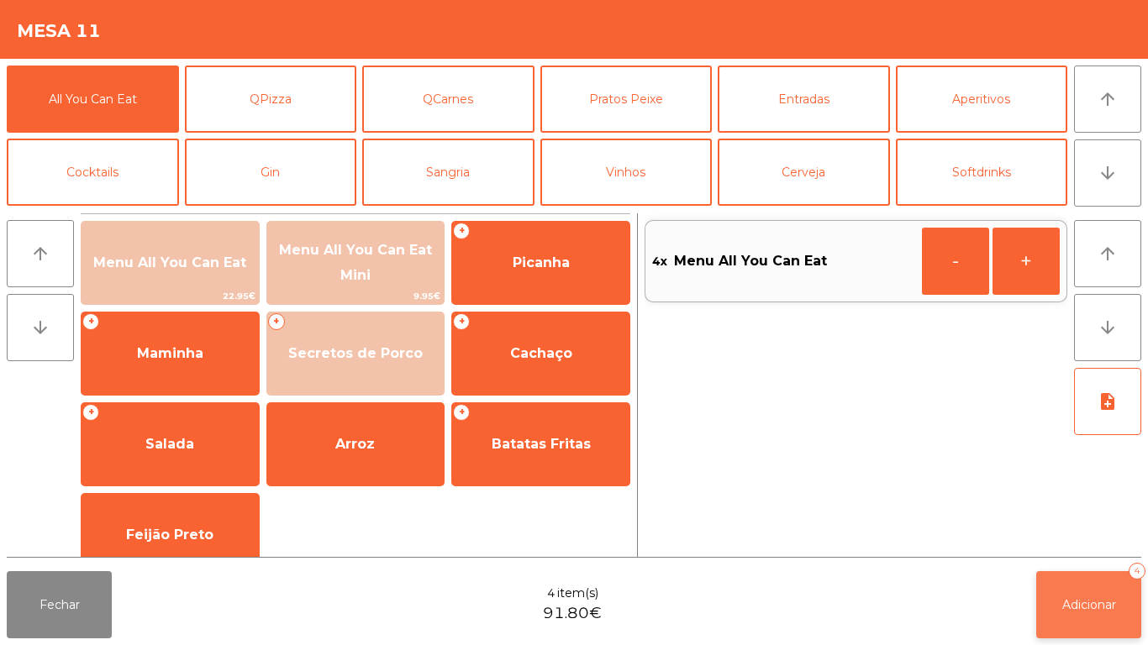
click at [1082, 585] on button "Adicionar 4" at bounding box center [1088, 604] width 105 height 67
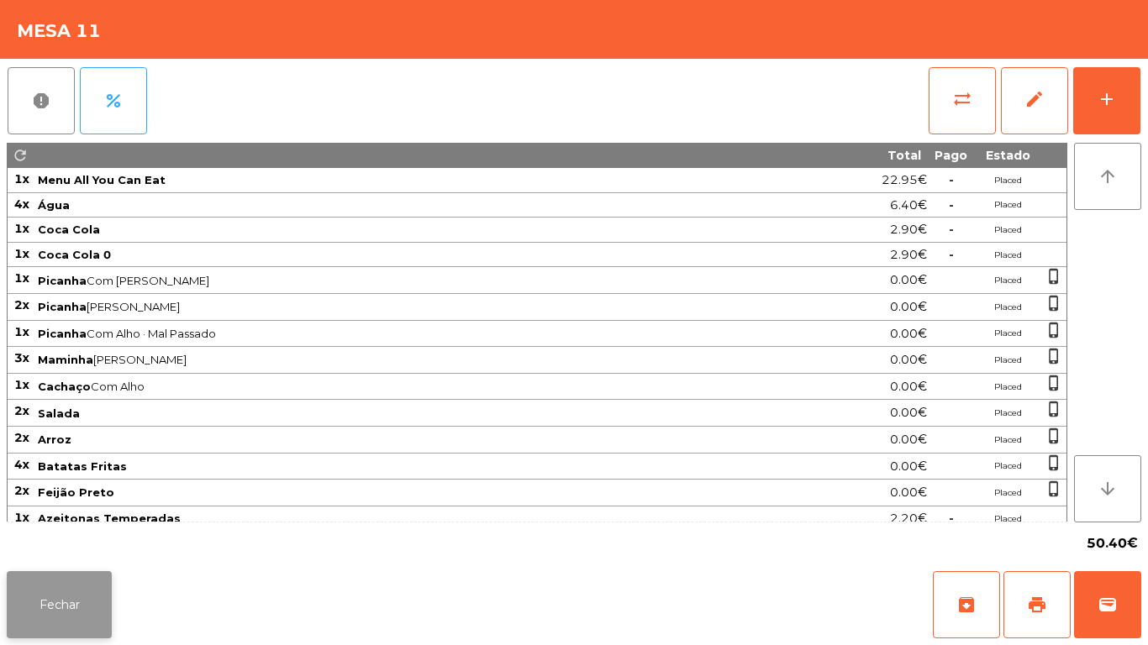
click at [102, 589] on button "Fechar" at bounding box center [59, 604] width 105 height 67
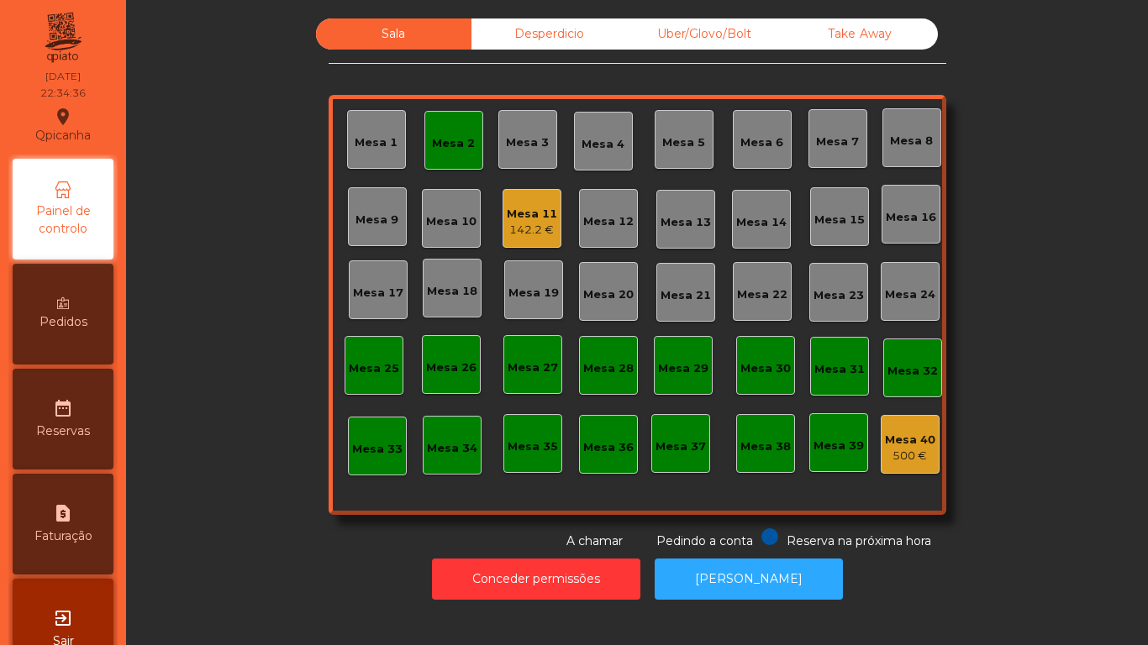
click at [462, 160] on div "Mesa 2" at bounding box center [453, 140] width 59 height 59
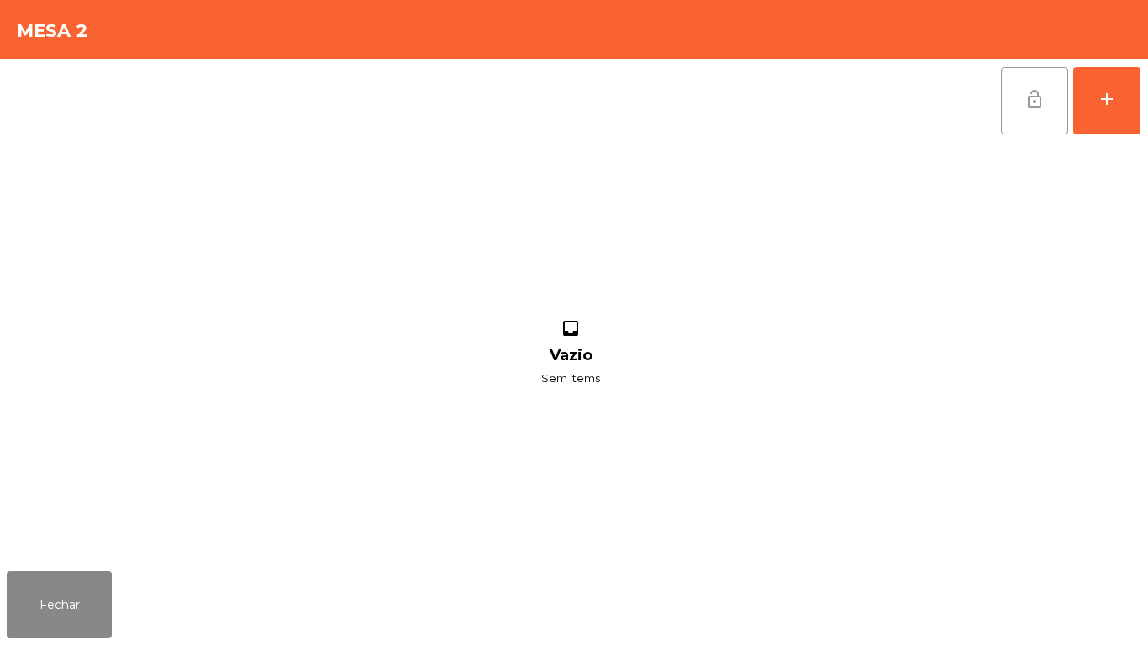
click at [1033, 94] on span "lock_open" at bounding box center [1034, 99] width 20 height 20
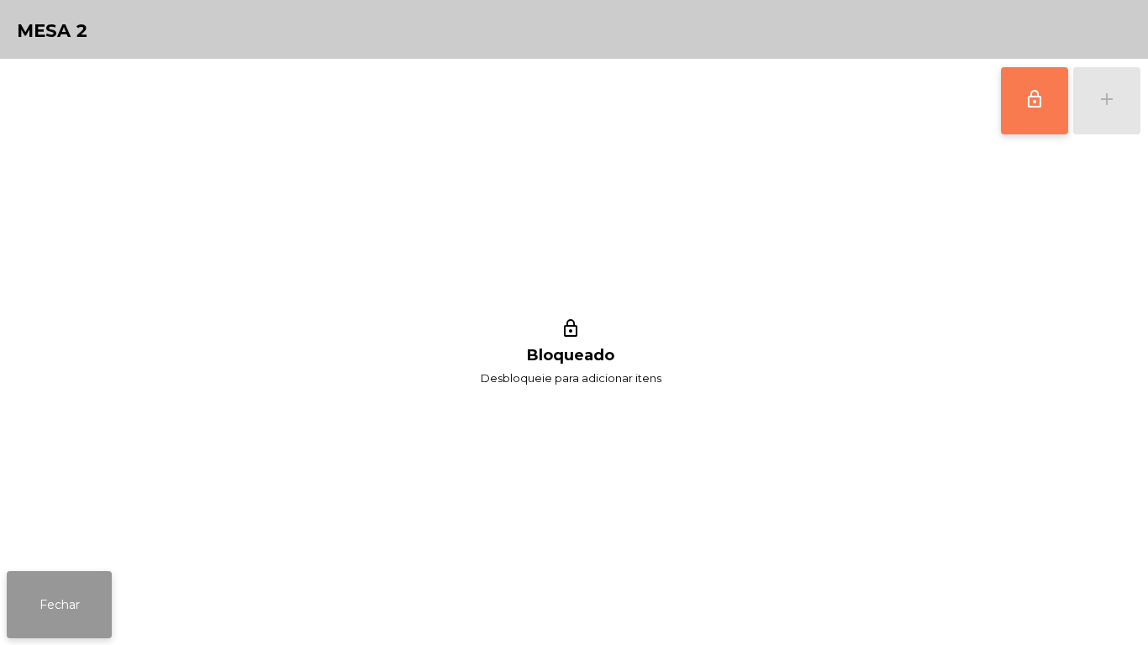
click at [102, 593] on button "Fechar" at bounding box center [59, 604] width 105 height 67
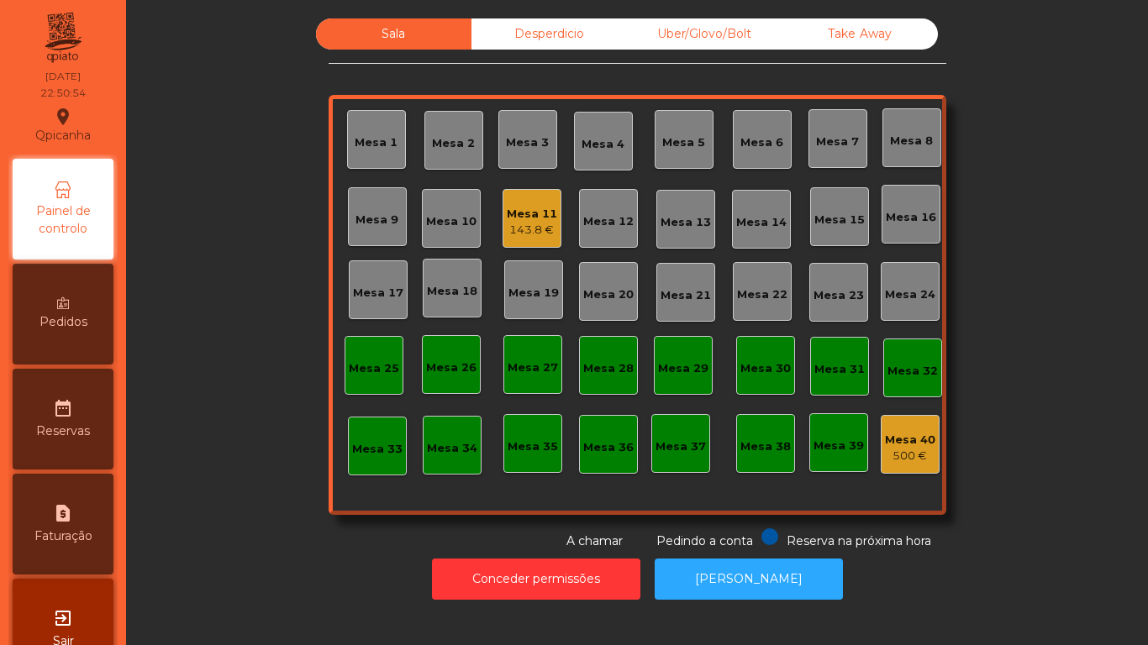
click at [514, 219] on div "Mesa 11" at bounding box center [532, 214] width 50 height 17
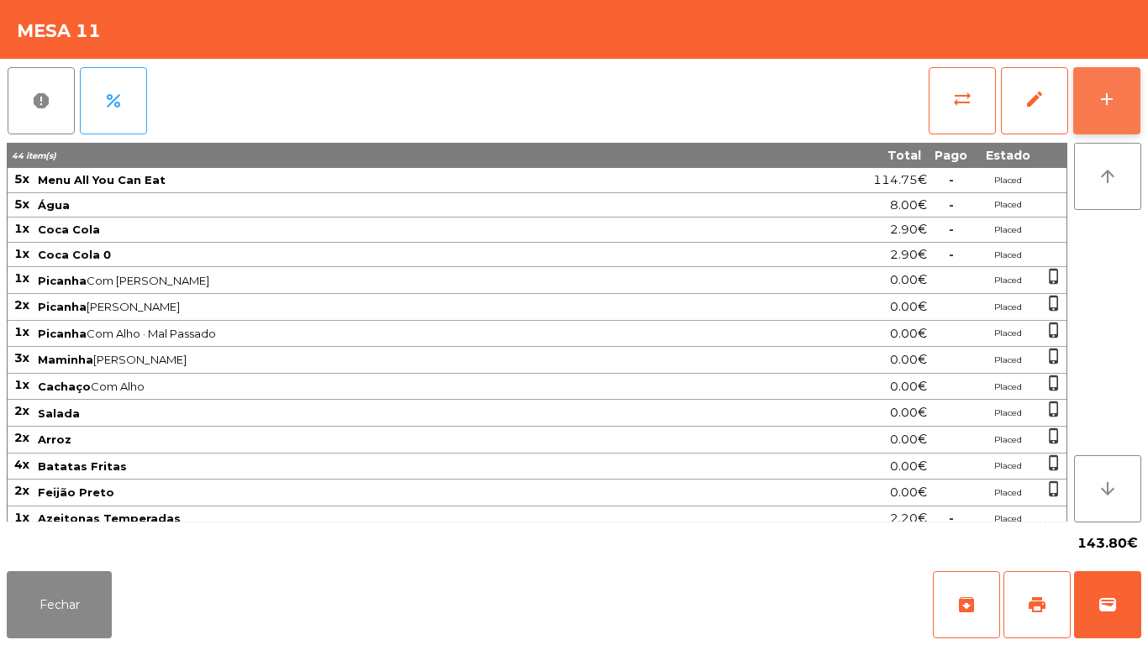
click at [1104, 108] on div "add" at bounding box center [1106, 99] width 20 height 20
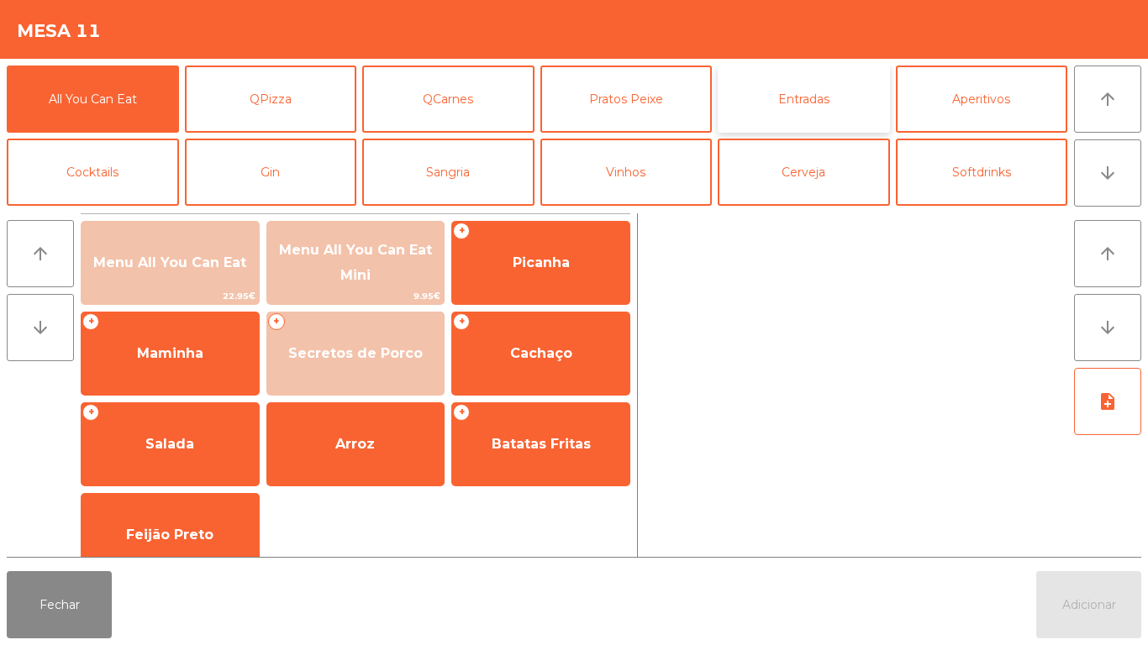
click at [789, 105] on button "Entradas" at bounding box center [803, 99] width 172 height 67
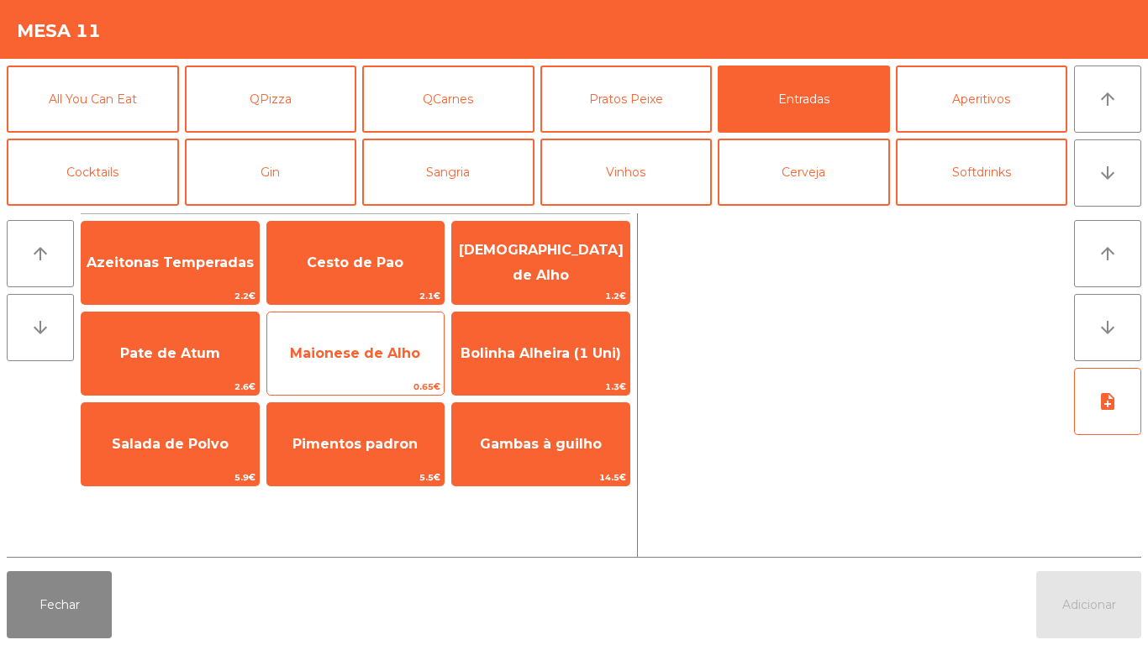
click at [373, 362] on span "Maionese de Alho" at bounding box center [355, 353] width 177 height 45
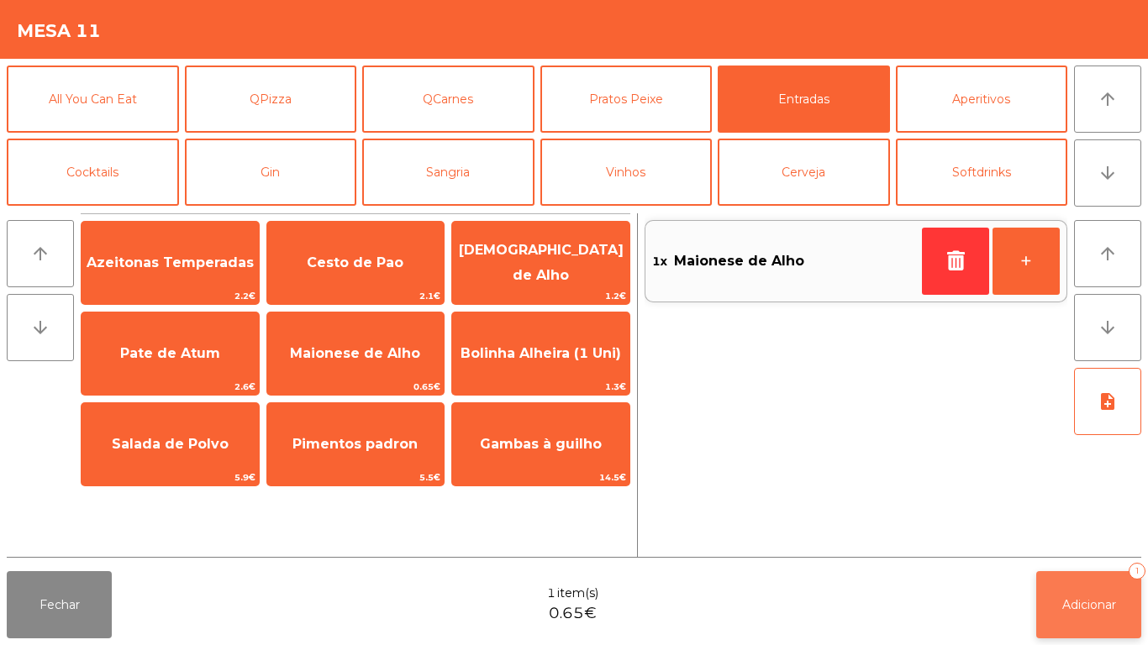
click at [1092, 593] on button "Adicionar 1" at bounding box center [1088, 604] width 105 height 67
